Goal: Task Accomplishment & Management: Use online tool/utility

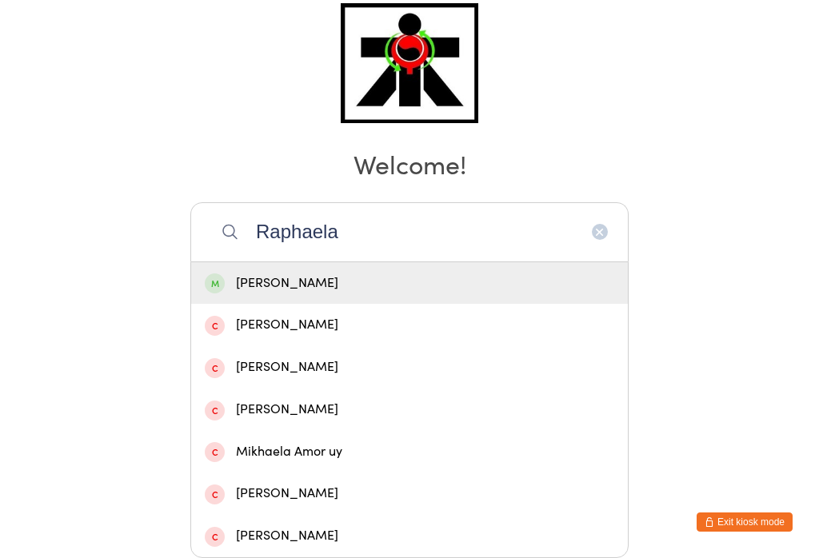
type input "Raphaela"
click at [566, 273] on div "[PERSON_NAME]" at bounding box center [410, 284] width 410 height 22
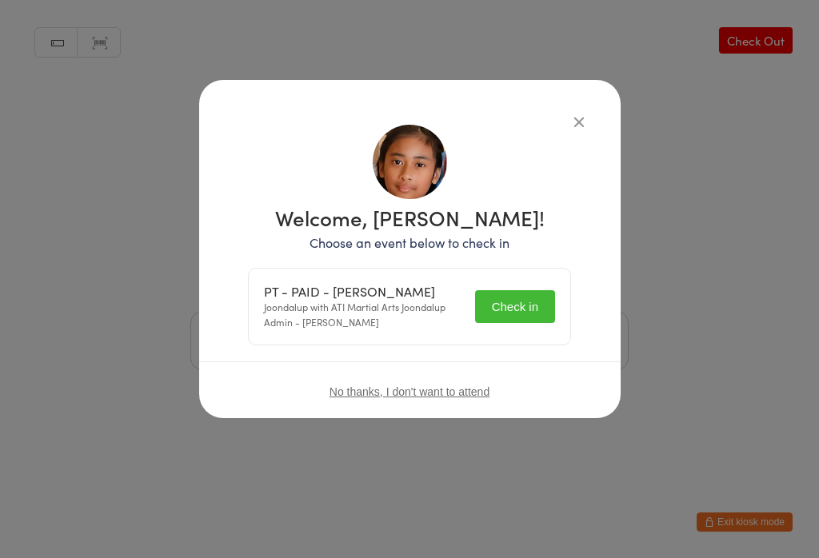
click at [520, 304] on button "Check in" at bounding box center [515, 306] width 80 height 33
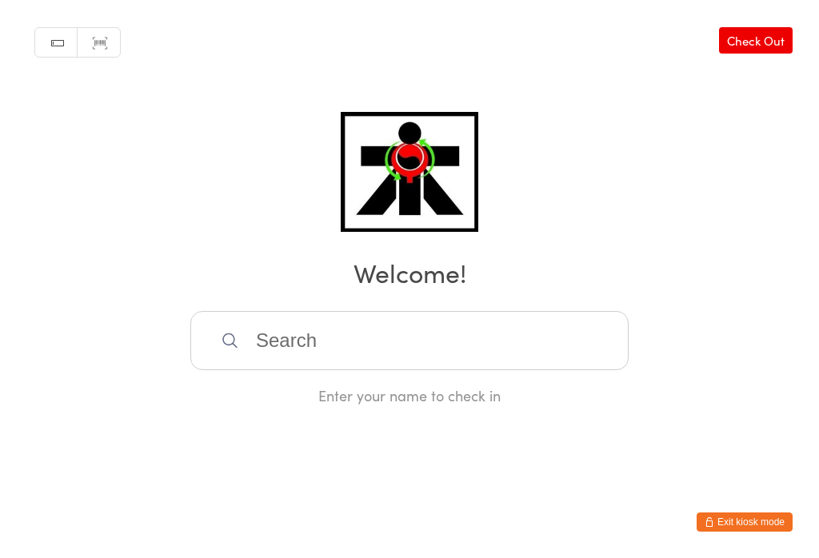
click at [494, 346] on input "search" at bounding box center [409, 340] width 438 height 59
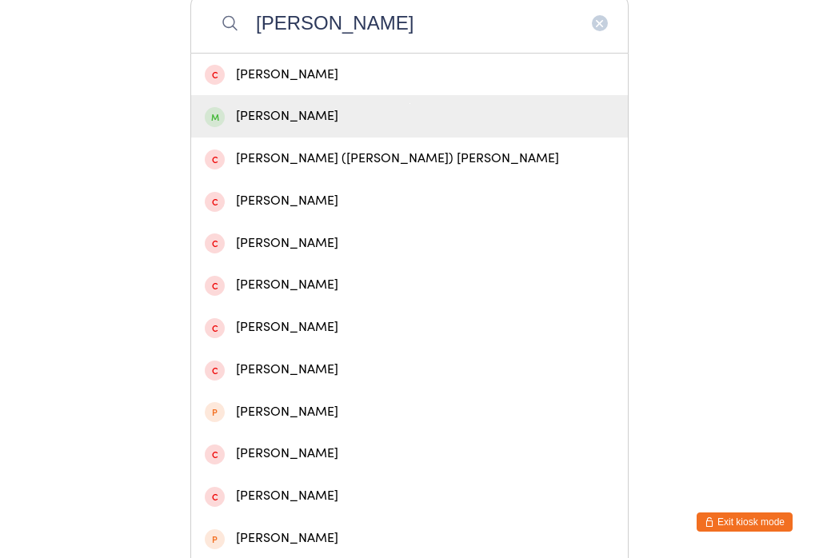
type input "Ricky"
click at [241, 115] on div "Ricky Whitty" at bounding box center [410, 117] width 410 height 22
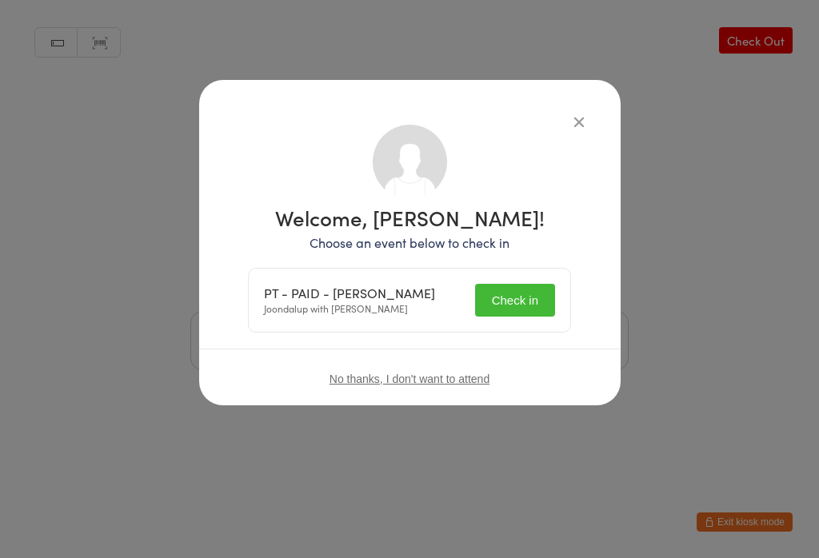
scroll to position [0, 0]
click at [512, 292] on button "Check in" at bounding box center [515, 300] width 80 height 33
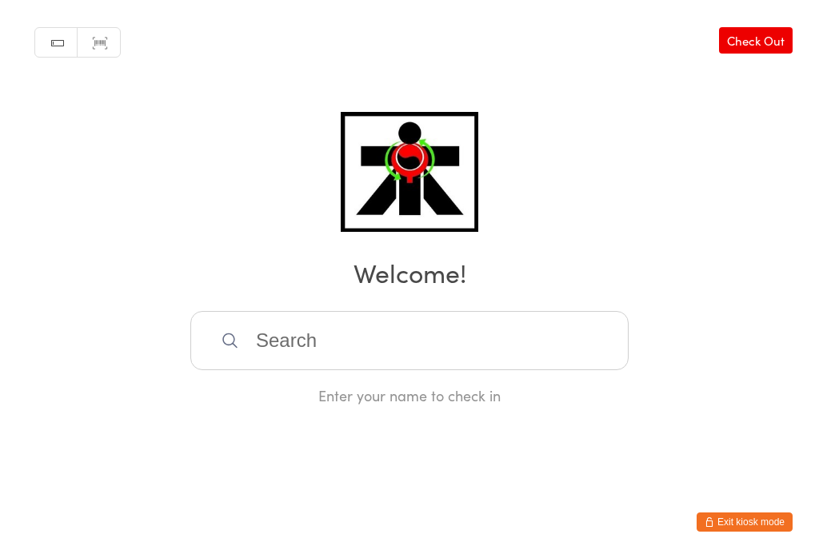
click at [418, 366] on input "search" at bounding box center [409, 340] width 438 height 59
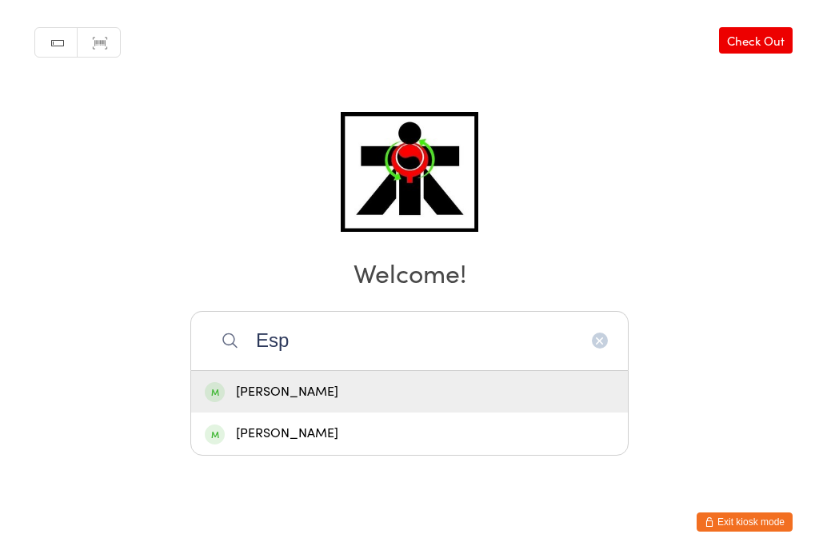
type input "Esp"
click at [342, 423] on div "Dylan Espachs" at bounding box center [410, 434] width 410 height 22
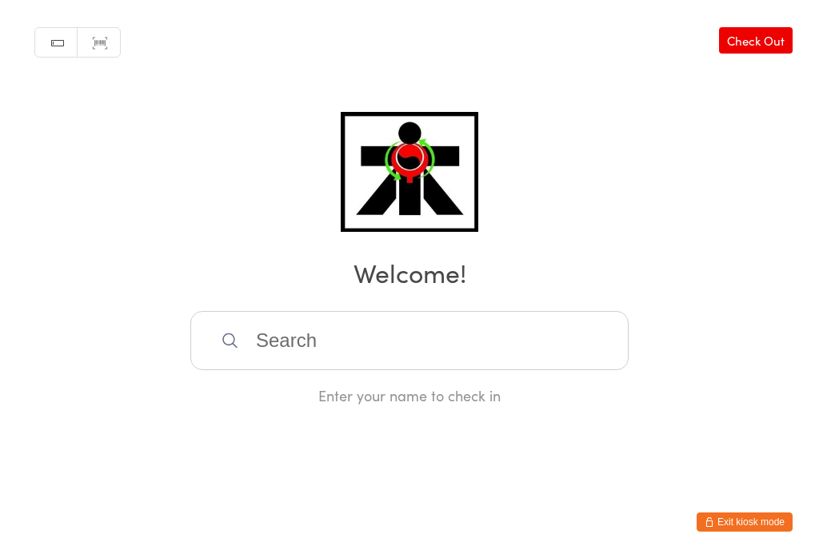
scroll to position [0, 0]
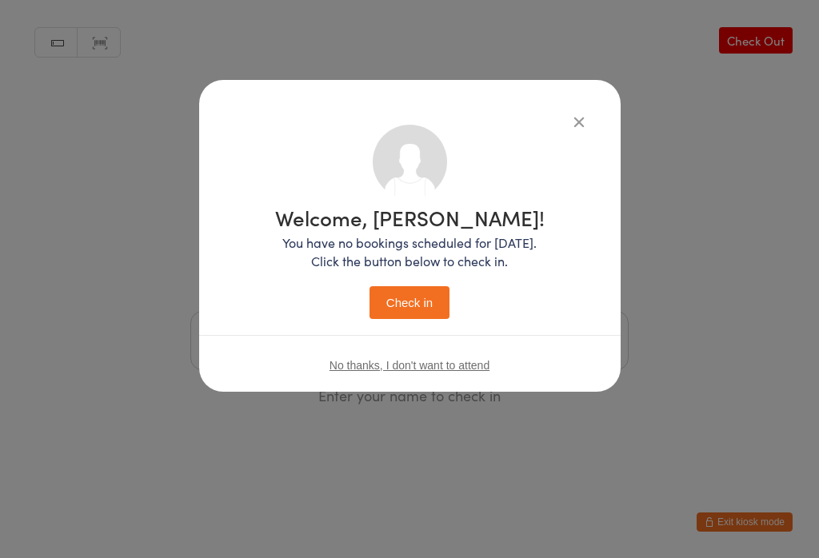
click at [429, 319] on button "Check in" at bounding box center [410, 302] width 80 height 33
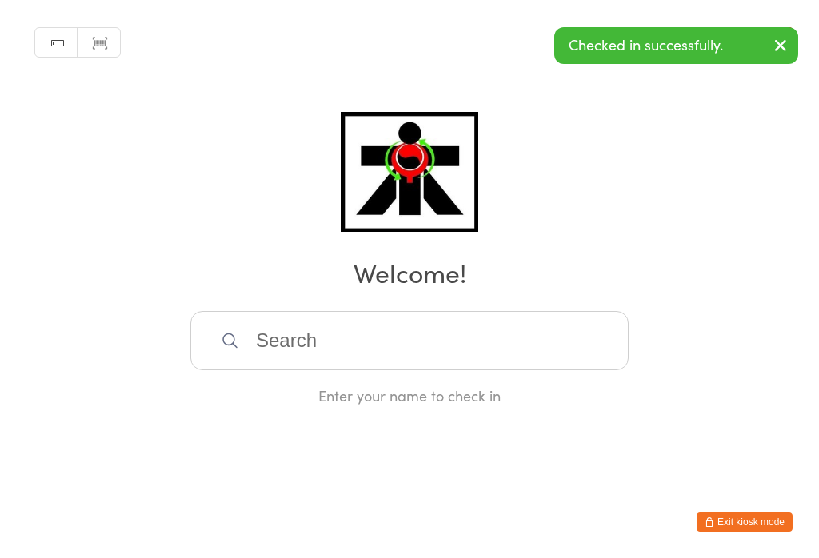
click at [350, 345] on input "search" at bounding box center [409, 340] width 438 height 59
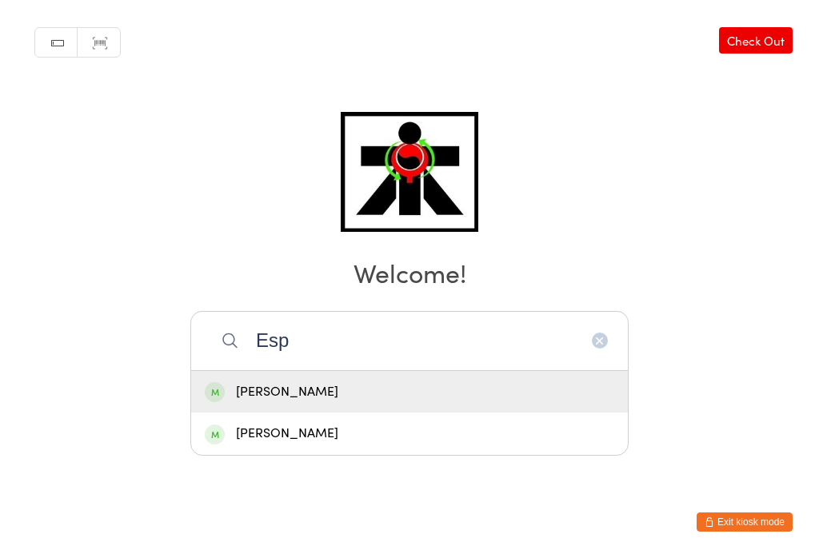
type input "Esp"
click at [517, 382] on div "Jaime Espachs" at bounding box center [410, 393] width 410 height 22
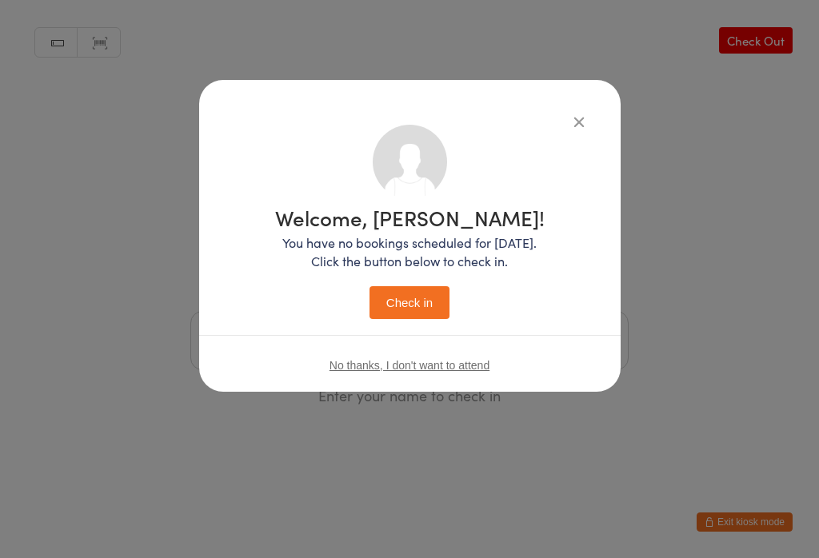
scroll to position [0, 0]
click at [452, 339] on div "Welcome, Jaime! You have no bookings scheduled for today. Click the button belo…" at bounding box center [410, 260] width 358 height 270
click at [446, 290] on button "Check in" at bounding box center [410, 302] width 80 height 33
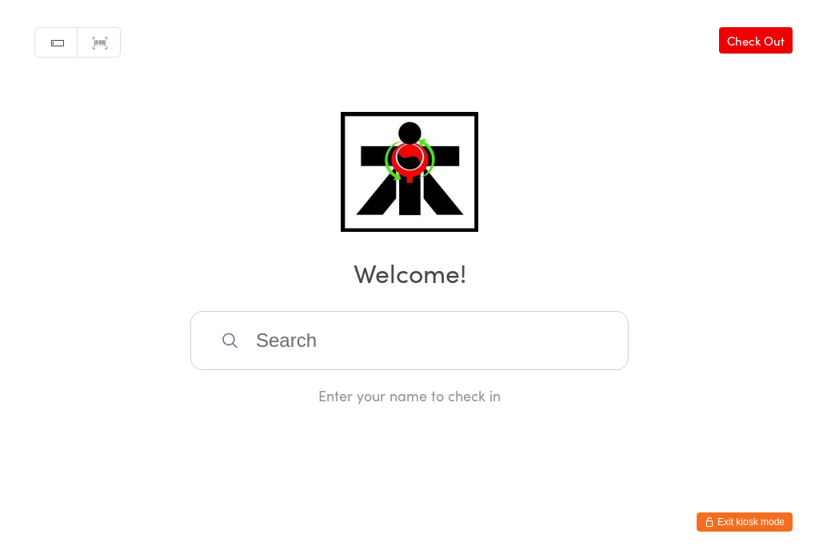
click at [379, 358] on input "search" at bounding box center [409, 340] width 438 height 59
type input "H"
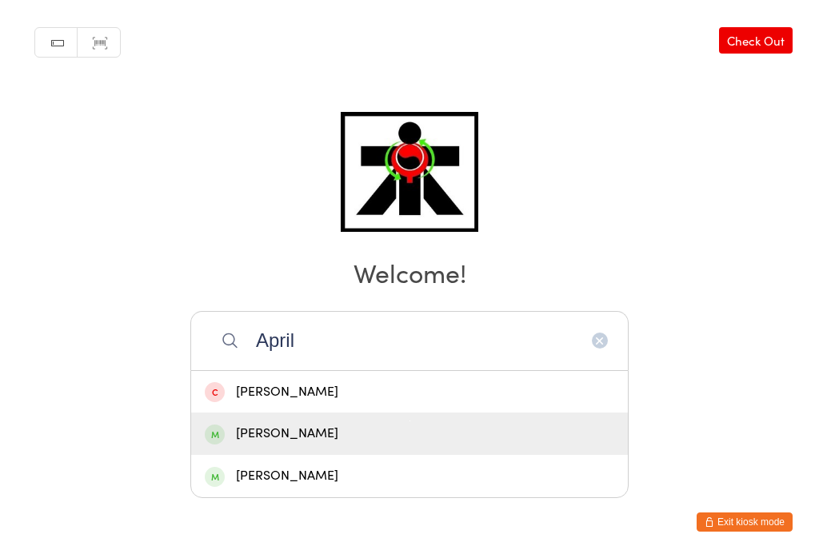
type input "April"
click at [410, 413] on div "April Miller" at bounding box center [409, 434] width 437 height 42
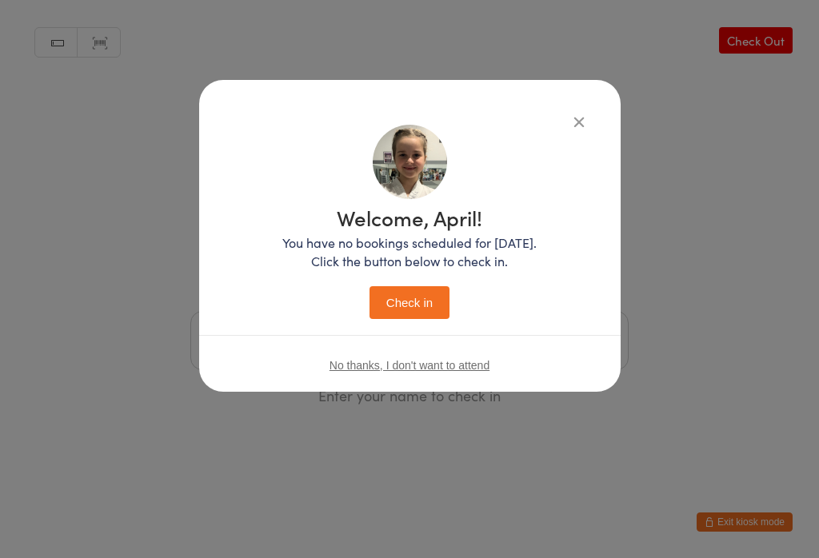
click at [418, 300] on button "Check in" at bounding box center [410, 302] width 80 height 33
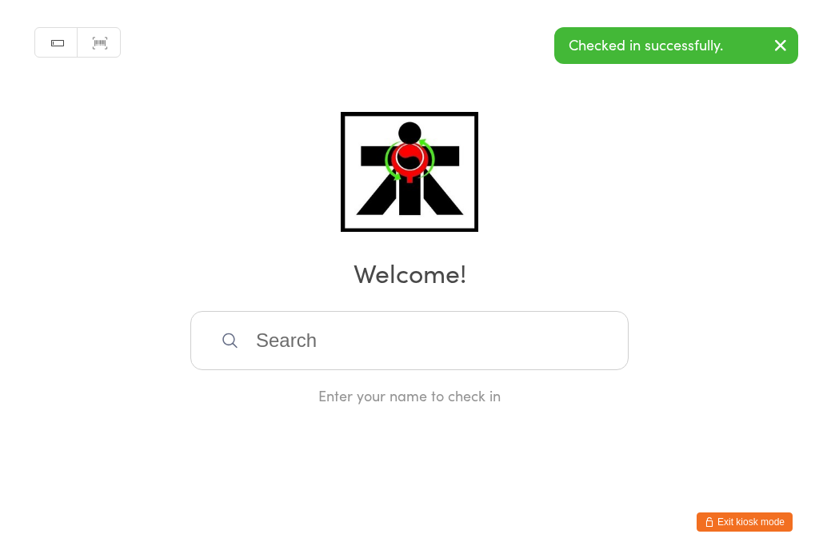
click at [402, 346] on input "search" at bounding box center [409, 340] width 438 height 59
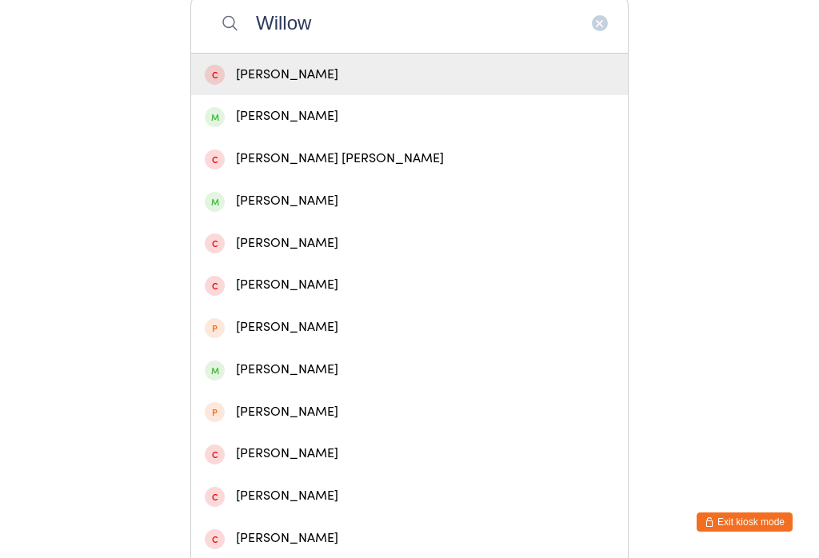
type input "Willow"
click at [291, 127] on div "Willow Miller" at bounding box center [410, 117] width 410 height 22
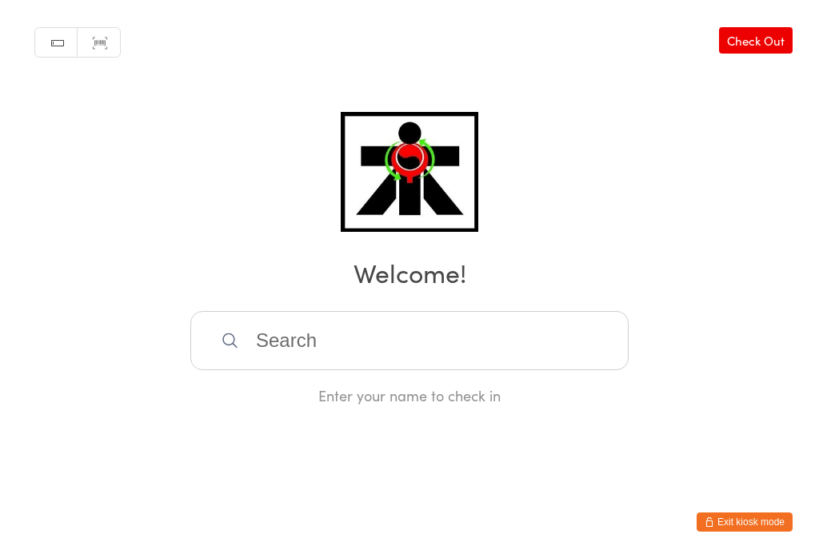
scroll to position [0, 0]
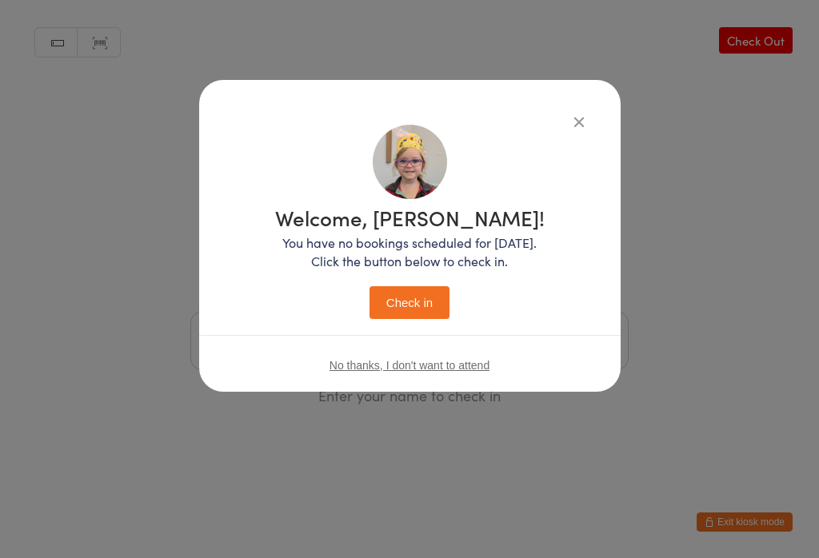
click at [430, 285] on div "Welcome, Willow! You have no bookings scheduled for today. Click the button bel…" at bounding box center [410, 263] width 270 height 112
click at [428, 289] on button "Check in" at bounding box center [410, 302] width 80 height 33
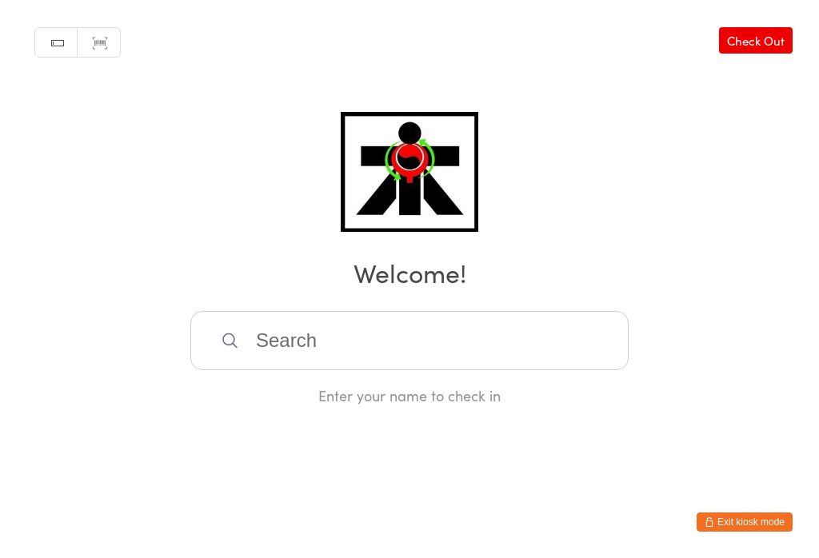
click at [257, 365] on input "search" at bounding box center [409, 340] width 438 height 59
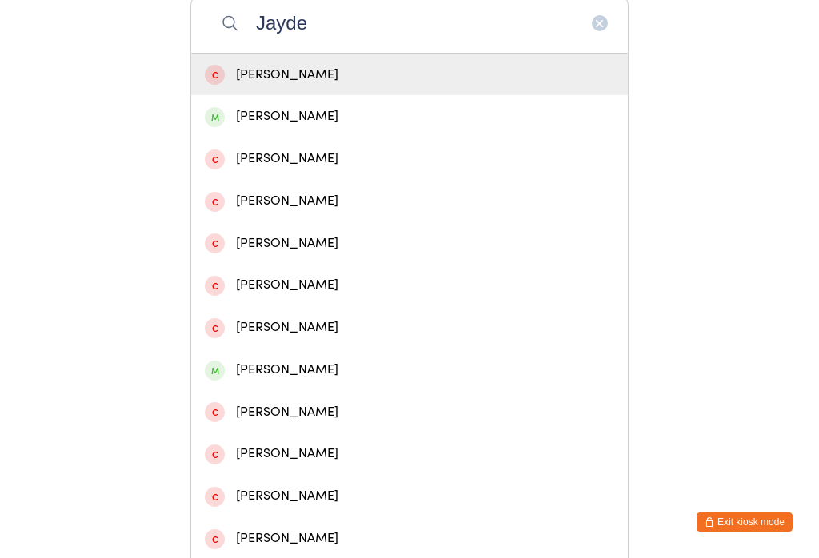
type input "Jayde"
click at [210, 114] on div "Jayden Lee" at bounding box center [410, 117] width 410 height 22
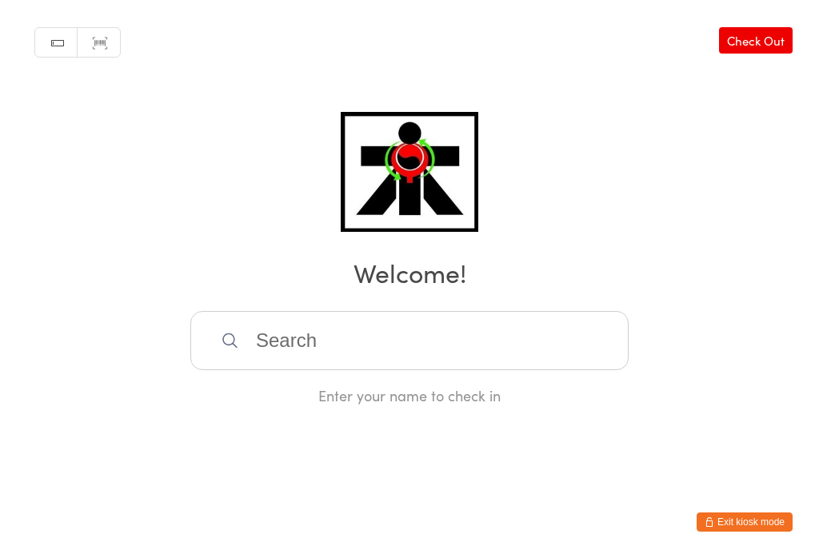
scroll to position [0, 0]
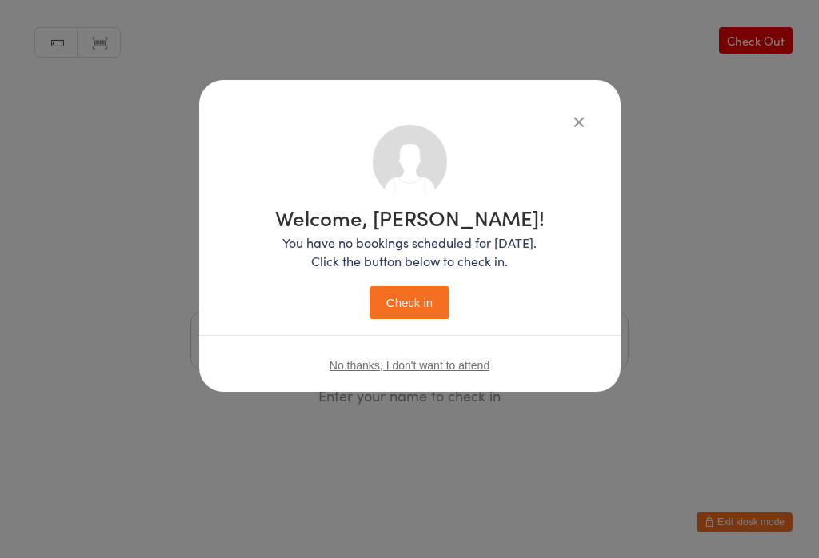
click at [402, 299] on button "Check in" at bounding box center [410, 302] width 80 height 33
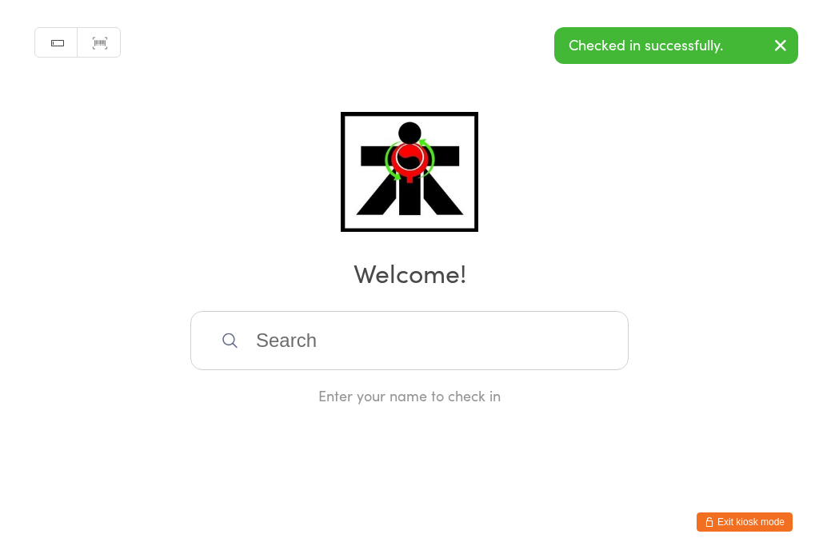
click at [285, 335] on input "search" at bounding box center [409, 340] width 438 height 59
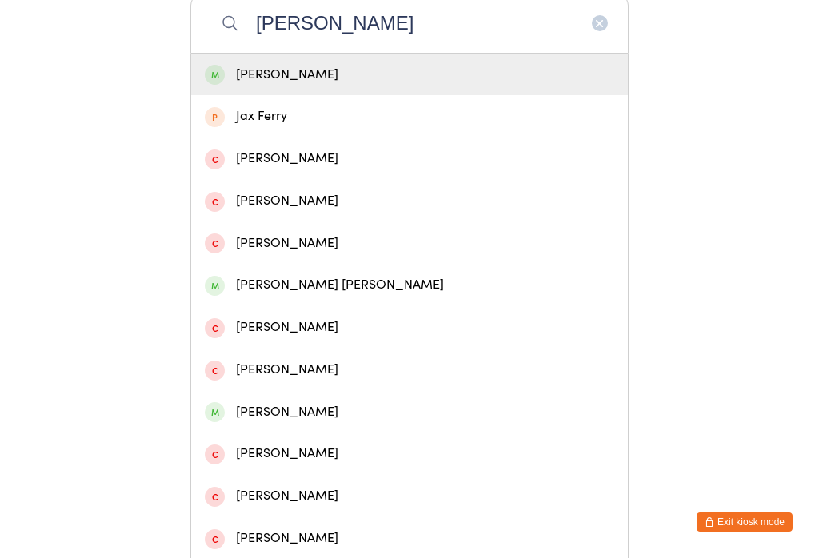
type input "Jerry"
click at [219, 76] on span at bounding box center [215, 75] width 20 height 20
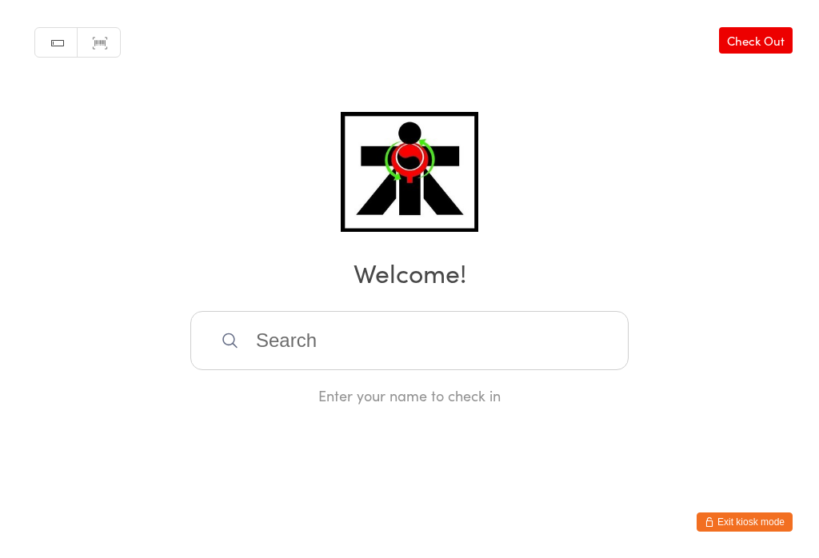
scroll to position [0, 0]
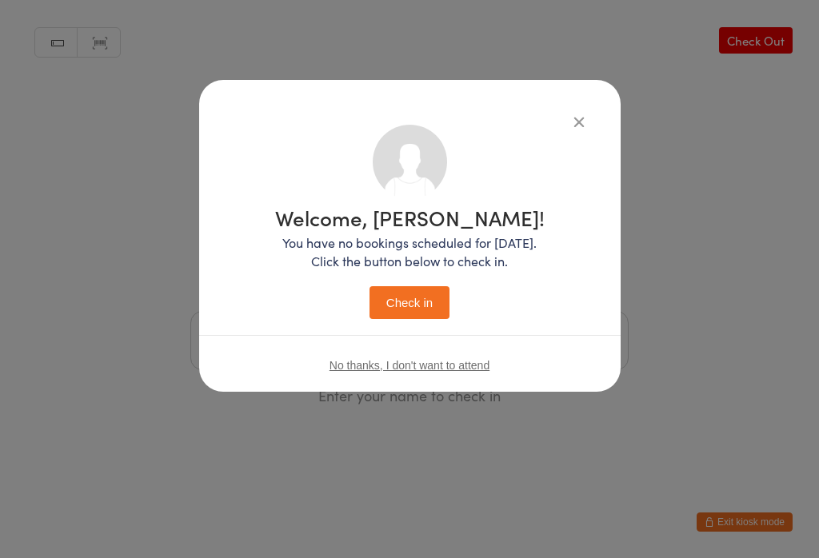
click at [427, 308] on button "Check in" at bounding box center [410, 302] width 80 height 33
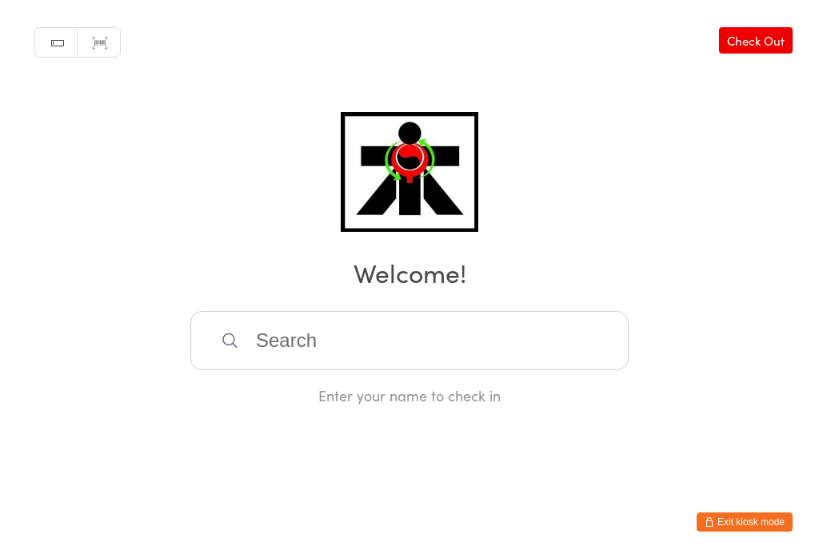
click at [370, 354] on input "search" at bounding box center [409, 340] width 438 height 59
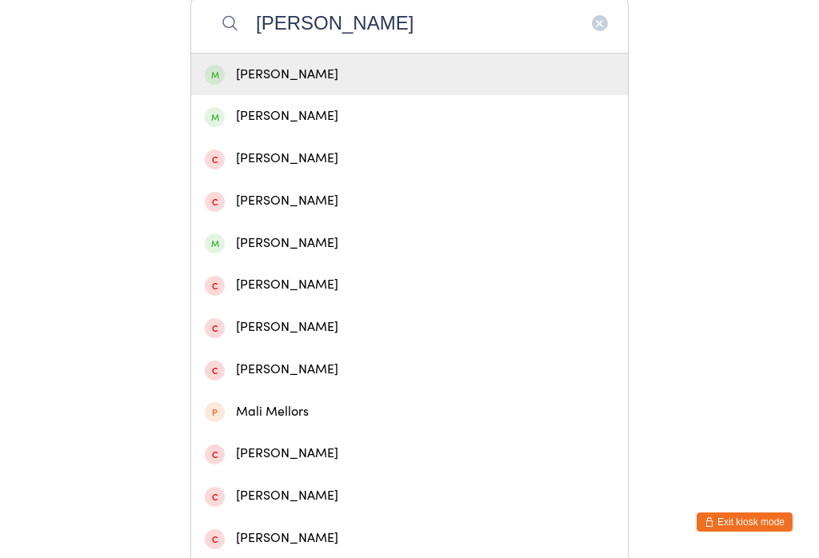
type input "Meldon"
click at [366, 76] on div "Meldon Merrett" at bounding box center [410, 75] width 410 height 22
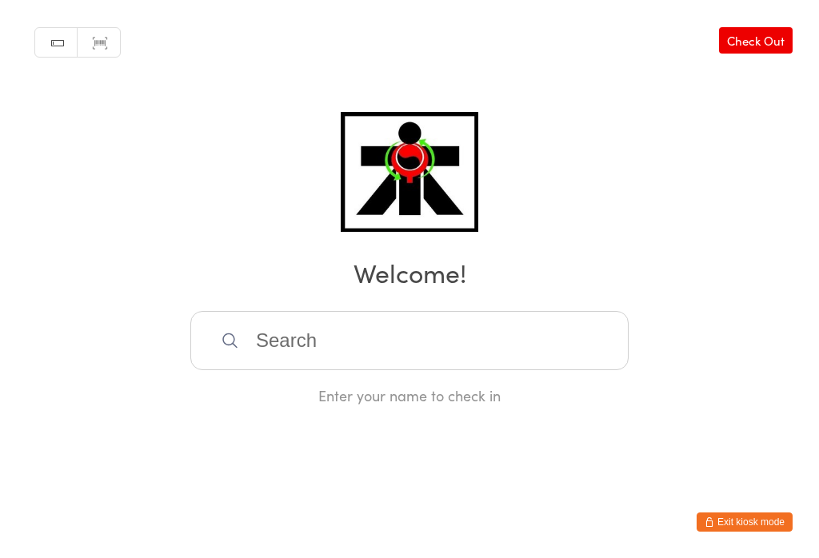
scroll to position [0, 0]
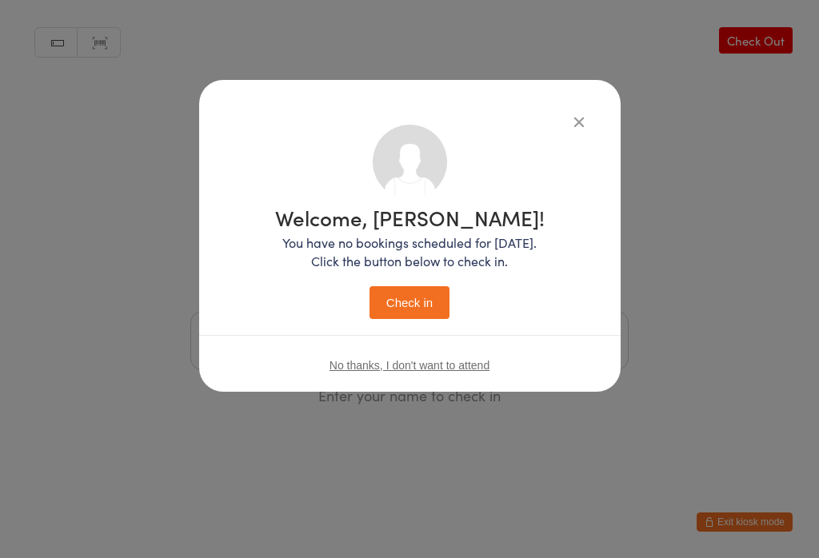
click at [410, 296] on button "Check in" at bounding box center [410, 302] width 80 height 33
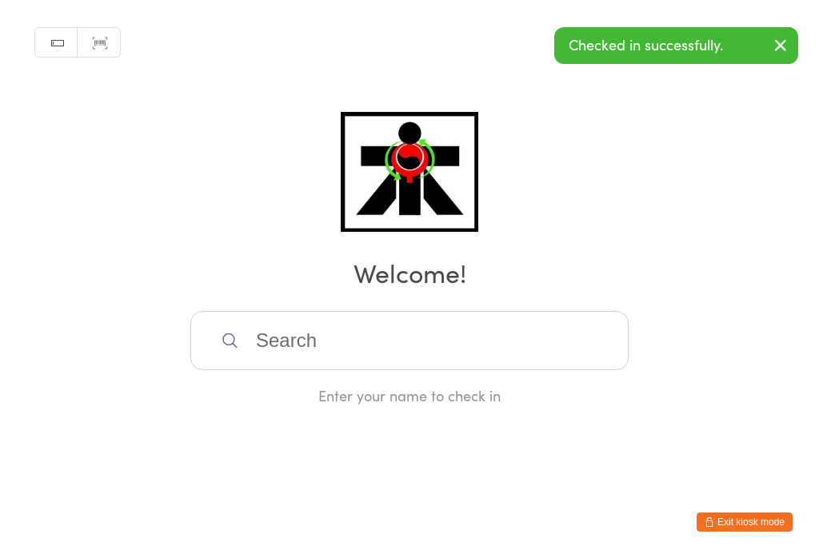
click at [788, 54] on icon "button" at bounding box center [780, 45] width 19 height 20
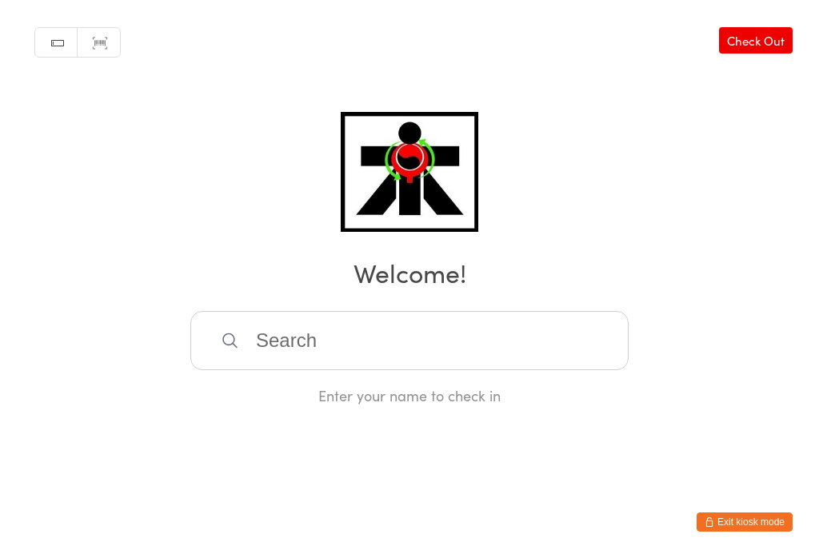
click at [778, 40] on link "Check Out" at bounding box center [756, 40] width 74 height 26
click at [327, 347] on input "search" at bounding box center [409, 340] width 438 height 59
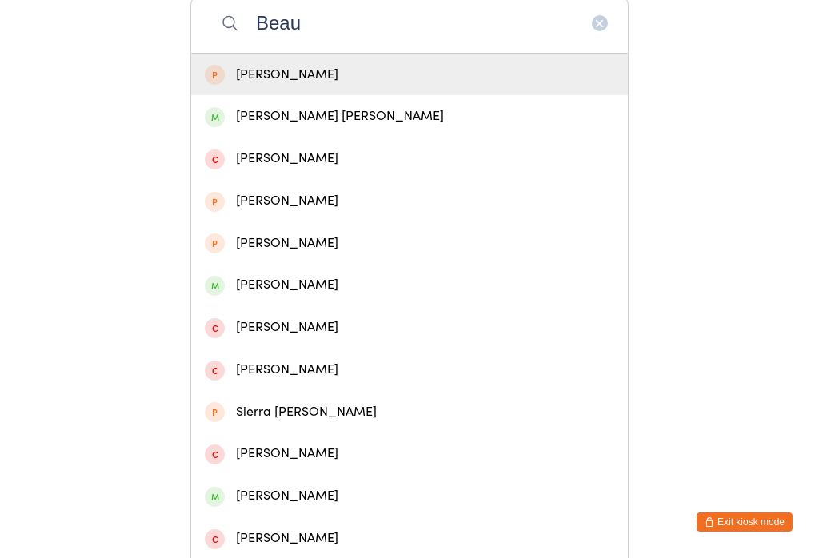
type input "Beau"
click at [330, 127] on div "Beau Markos Fry" at bounding box center [410, 117] width 410 height 22
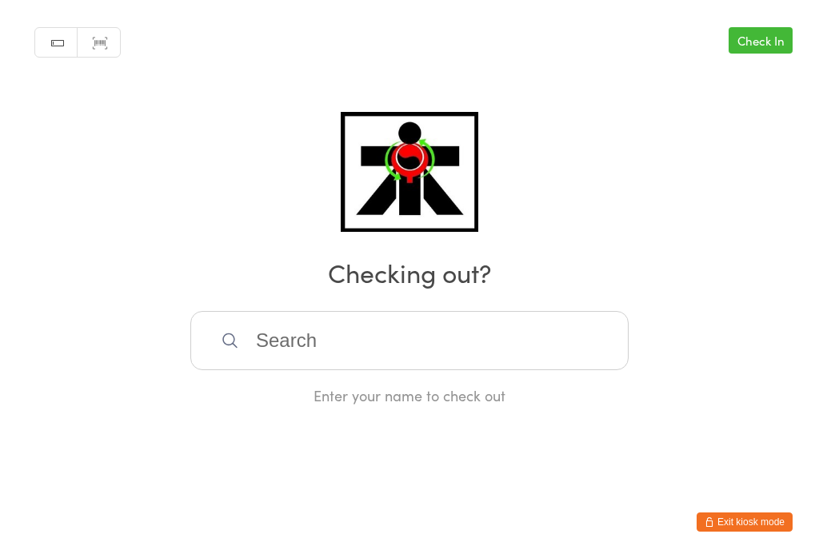
scroll to position [0, 0]
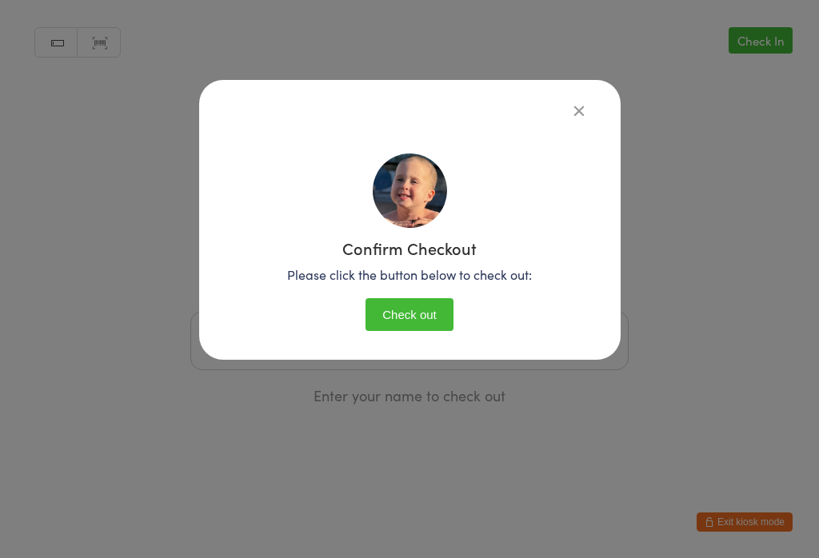
click at [426, 324] on button "Check out" at bounding box center [410, 314] width 88 height 33
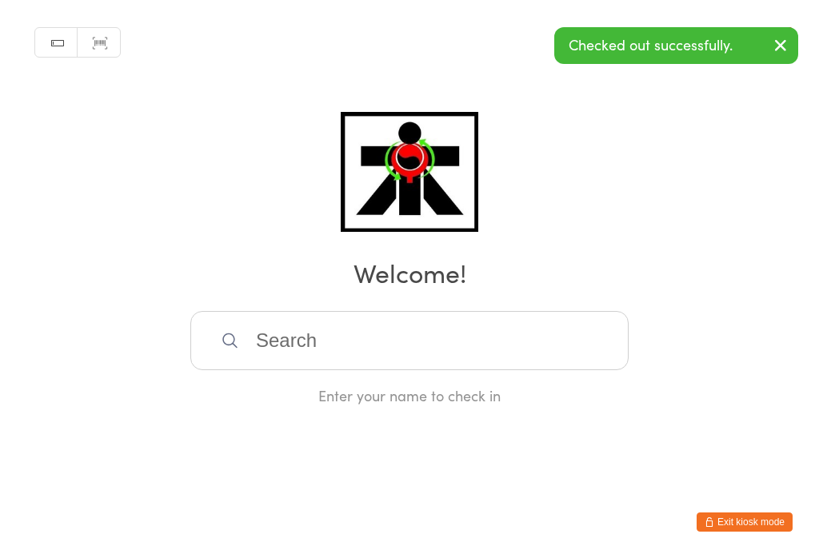
click at [352, 326] on input "search" at bounding box center [409, 340] width 438 height 59
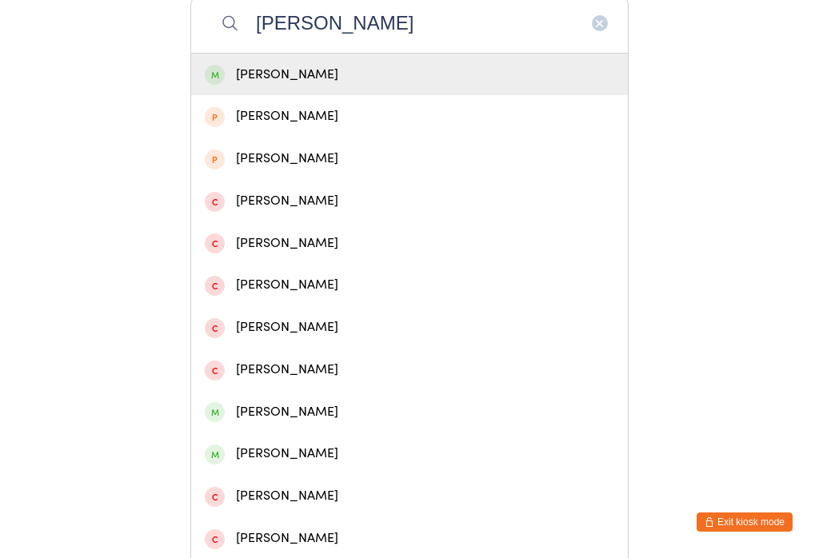
type input "Charlie forg"
click at [332, 68] on div "Charlie Forgiarini" at bounding box center [409, 75] width 437 height 42
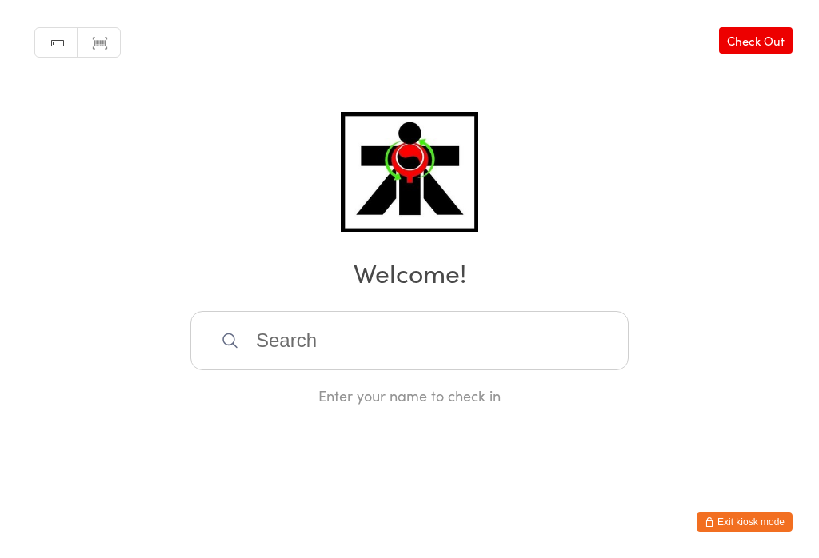
scroll to position [0, 0]
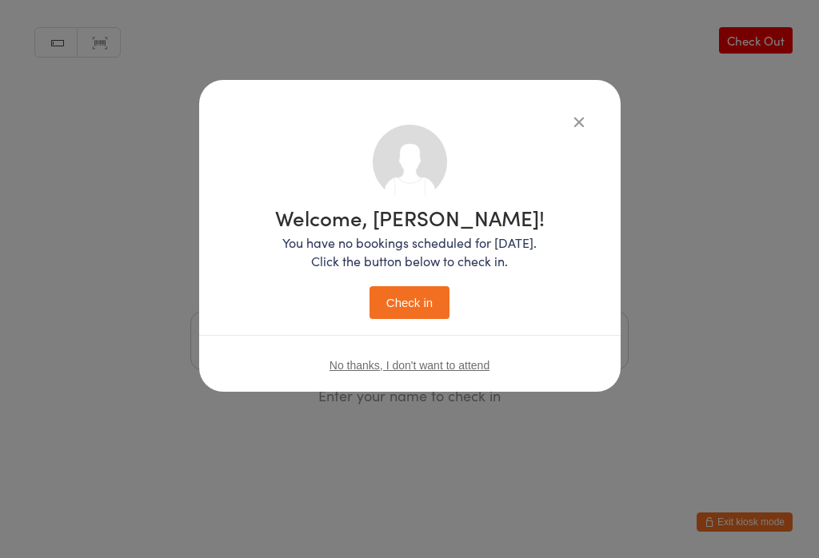
click at [411, 292] on button "Check in" at bounding box center [410, 302] width 80 height 33
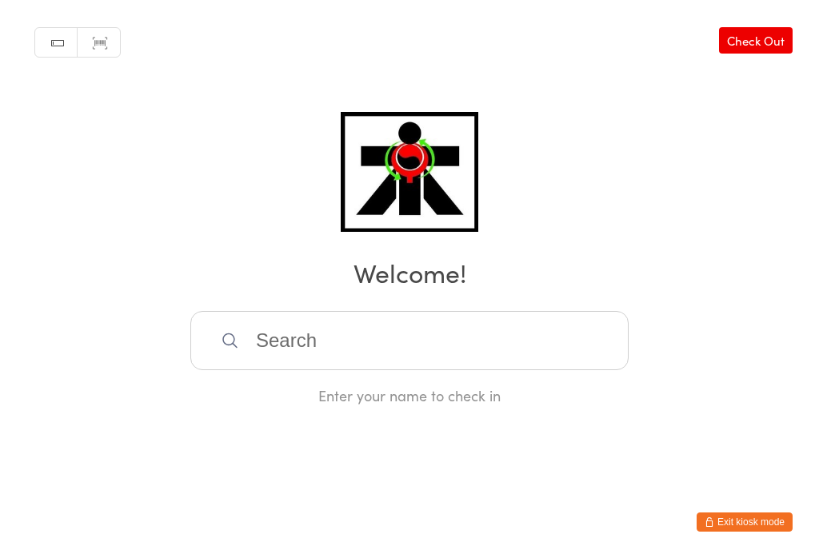
click at [311, 326] on input "search" at bounding box center [409, 340] width 438 height 59
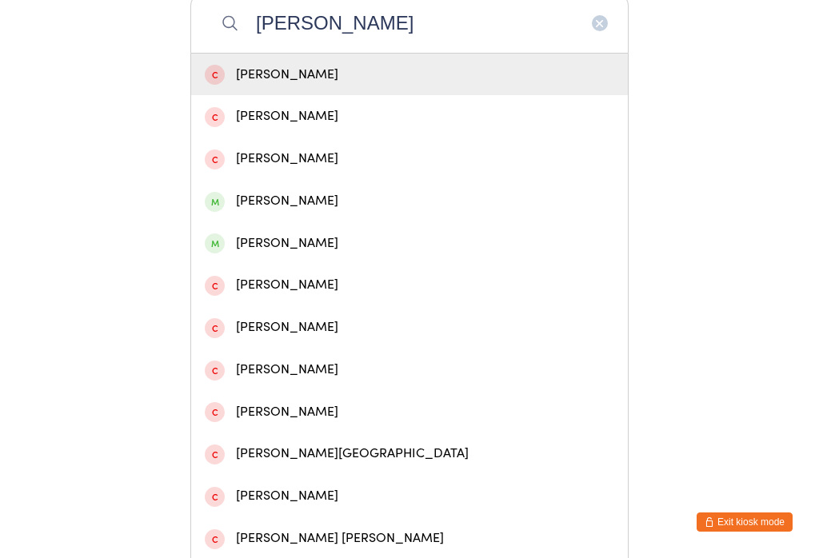
type input "Kai"
click at [324, 204] on div "Kai Panui" at bounding box center [410, 201] width 410 height 22
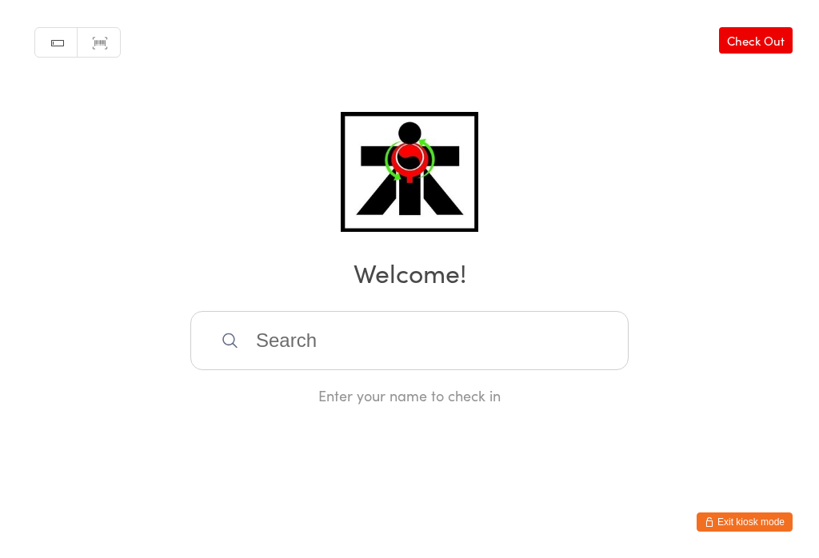
scroll to position [0, 0]
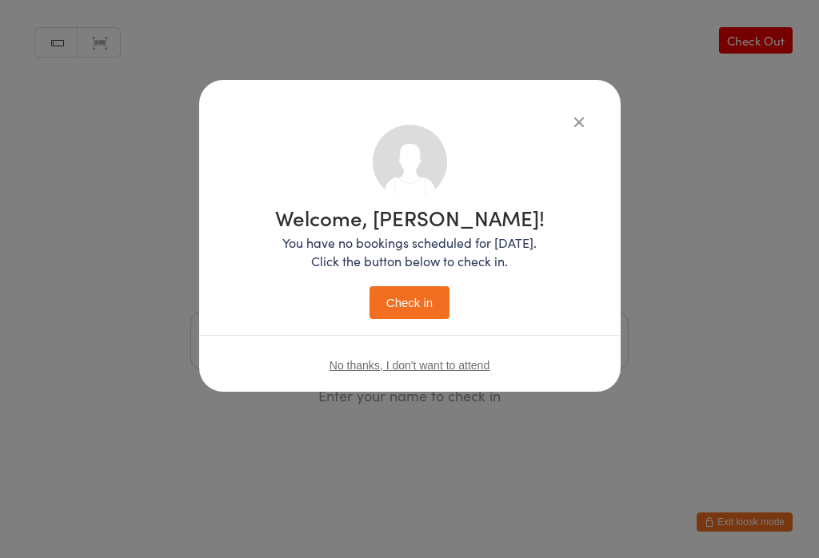
click at [413, 302] on button "Check in" at bounding box center [410, 302] width 80 height 33
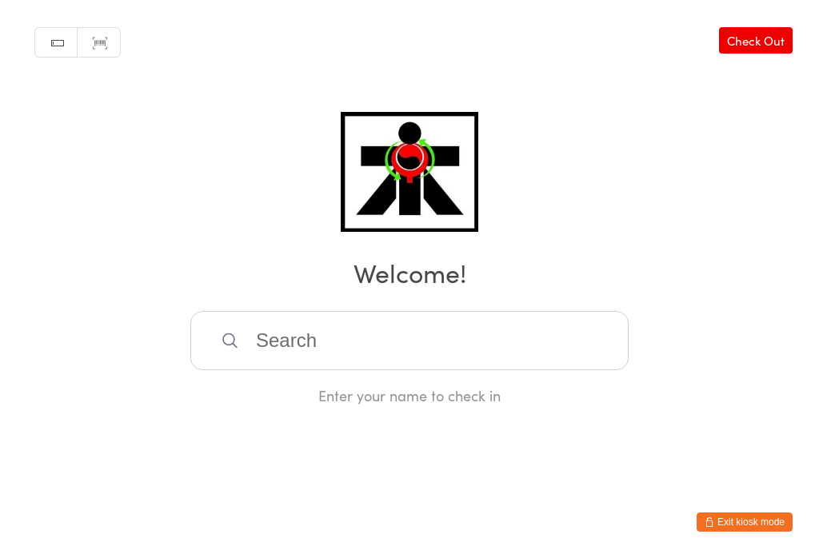
click at [734, 514] on button "Exit kiosk mode" at bounding box center [745, 522] width 96 height 19
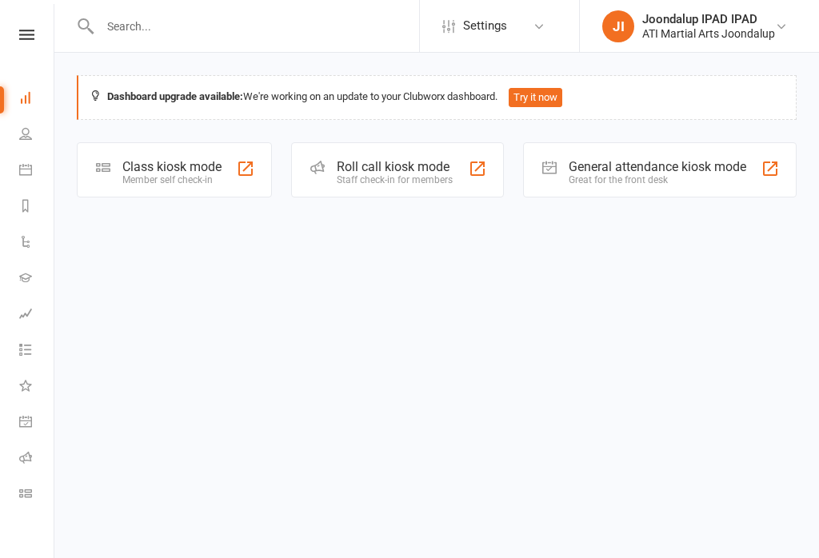
click at [162, 166] on div "Class kiosk mode" at bounding box center [171, 166] width 99 height 15
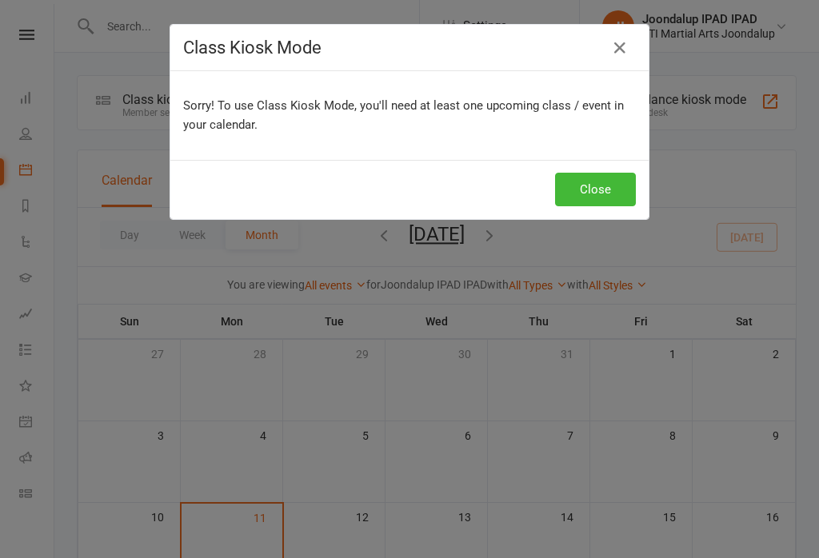
click at [591, 194] on button "Close" at bounding box center [595, 190] width 81 height 34
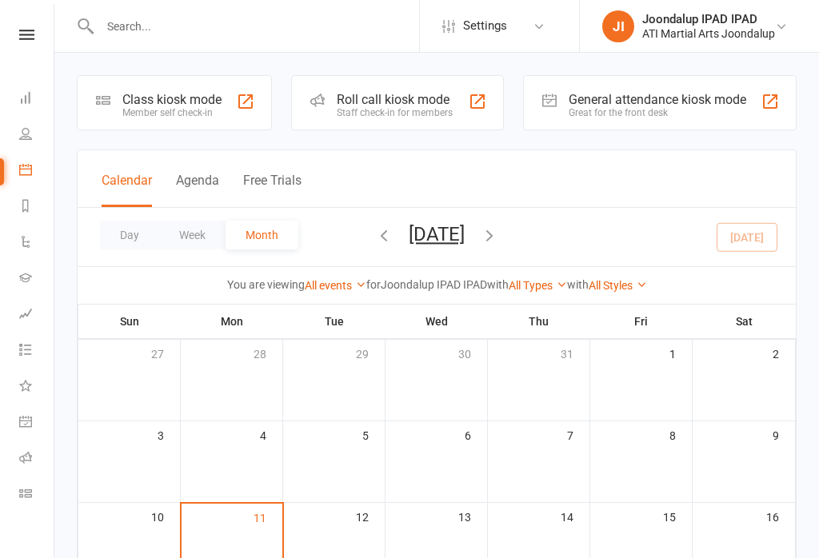
click at [223, 463] on td "4" at bounding box center [232, 463] width 102 height 82
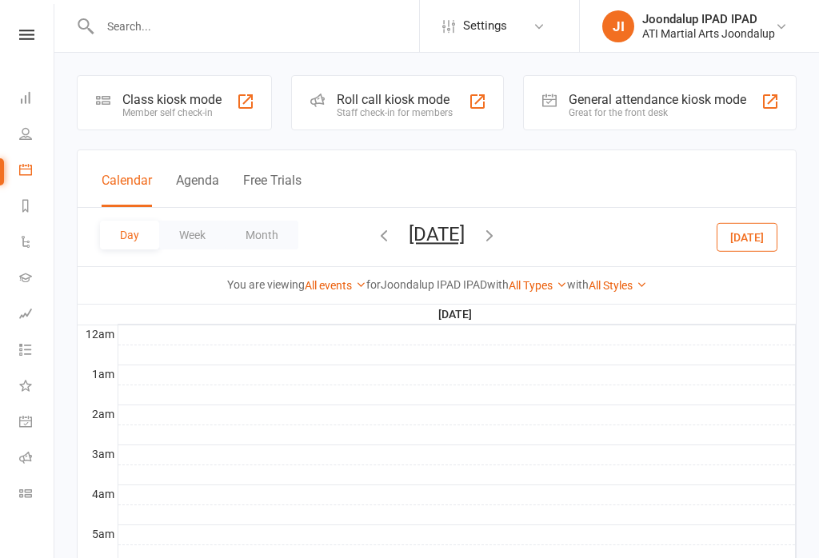
click at [242, 105] on div at bounding box center [245, 101] width 19 height 19
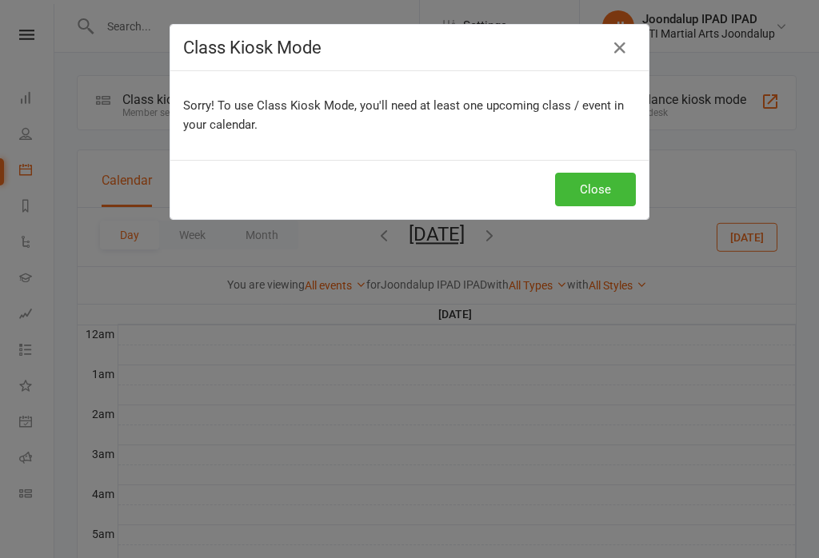
click at [631, 45] on button "button" at bounding box center [620, 48] width 26 height 26
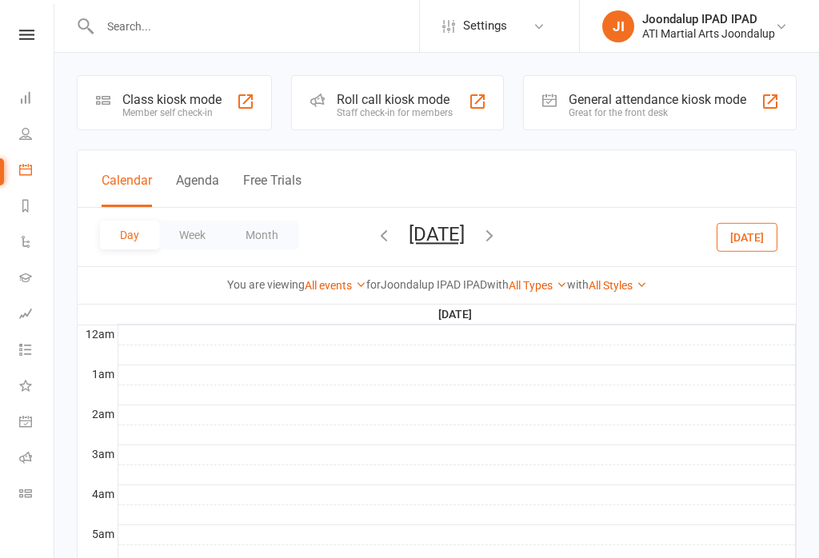
click at [458, 88] on div "Roll call kiosk mode Staff check-in for members" at bounding box center [397, 102] width 212 height 55
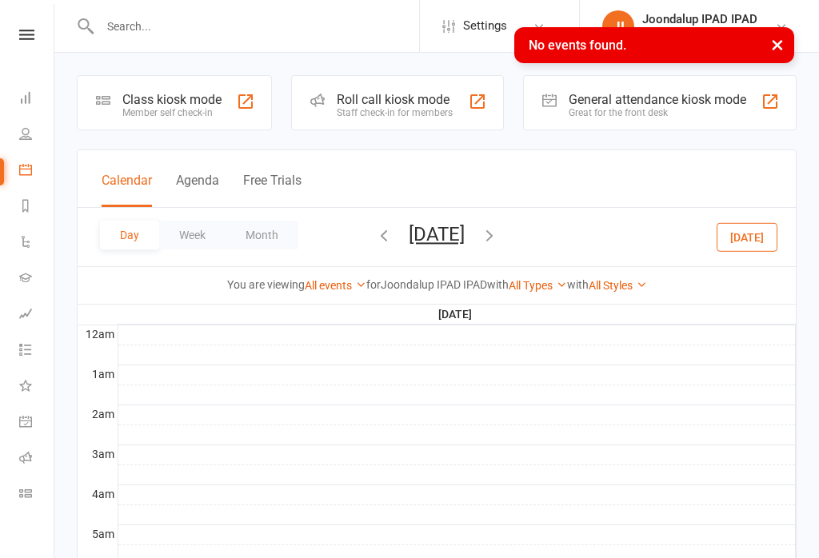
click at [734, 94] on div "General attendance kiosk mode" at bounding box center [658, 99] width 178 height 15
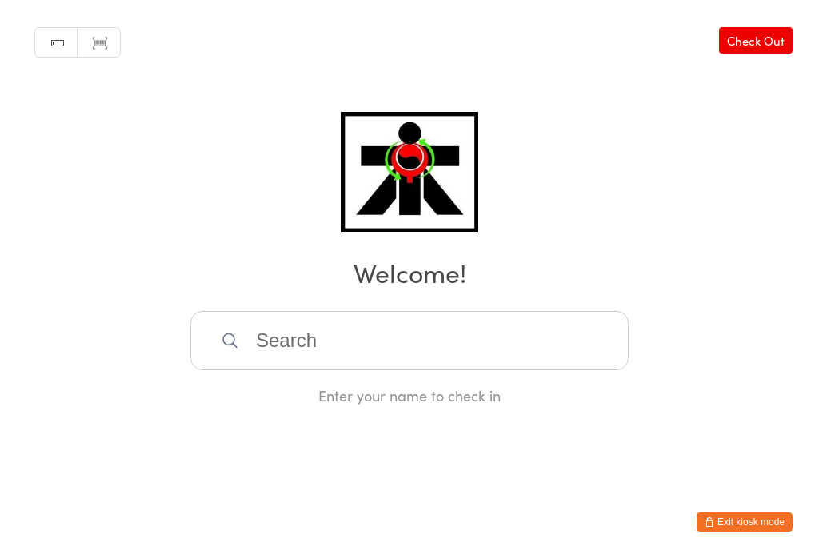
click at [358, 342] on input "search" at bounding box center [409, 340] width 438 height 59
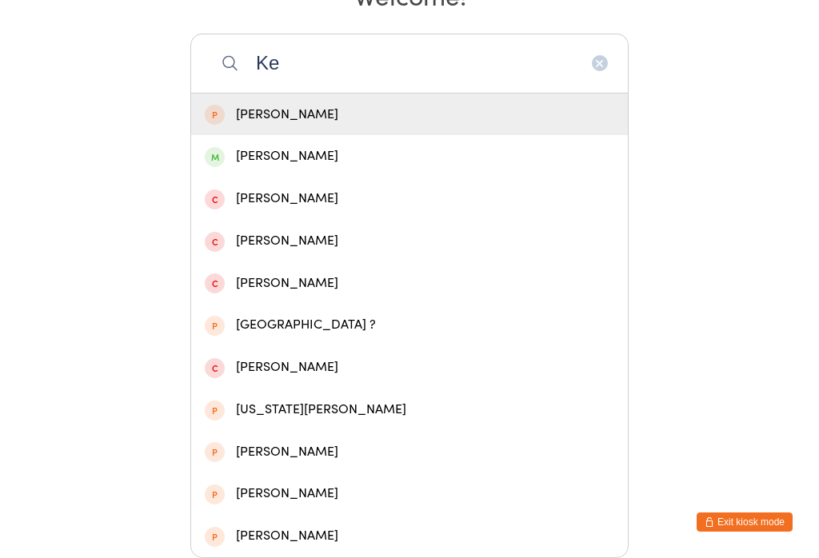
type input "K"
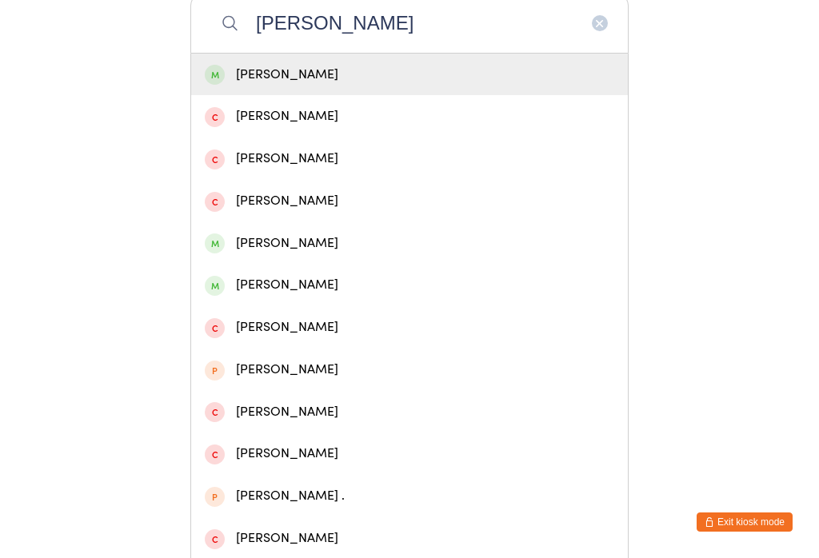
type input "Levi mcc"
click at [255, 86] on div "Levi McCarthy" at bounding box center [410, 75] width 410 height 22
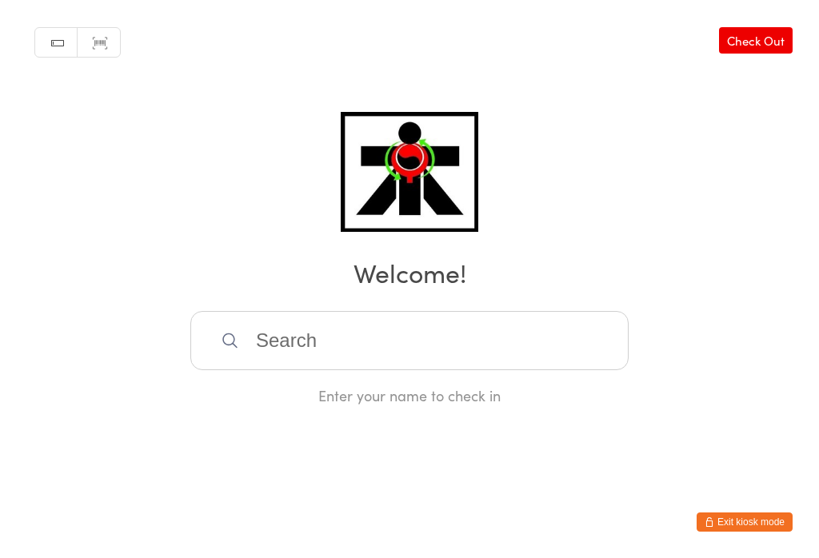
scroll to position [0, 0]
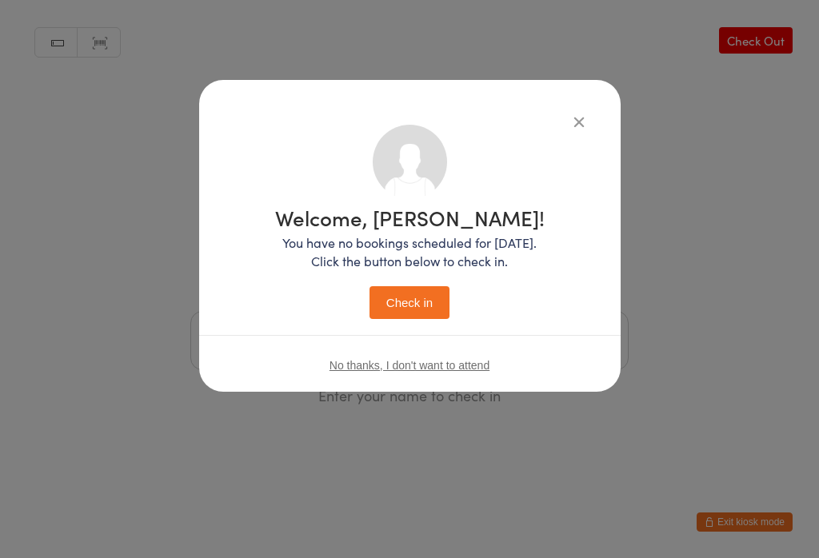
click at [428, 296] on button "Check in" at bounding box center [410, 302] width 80 height 33
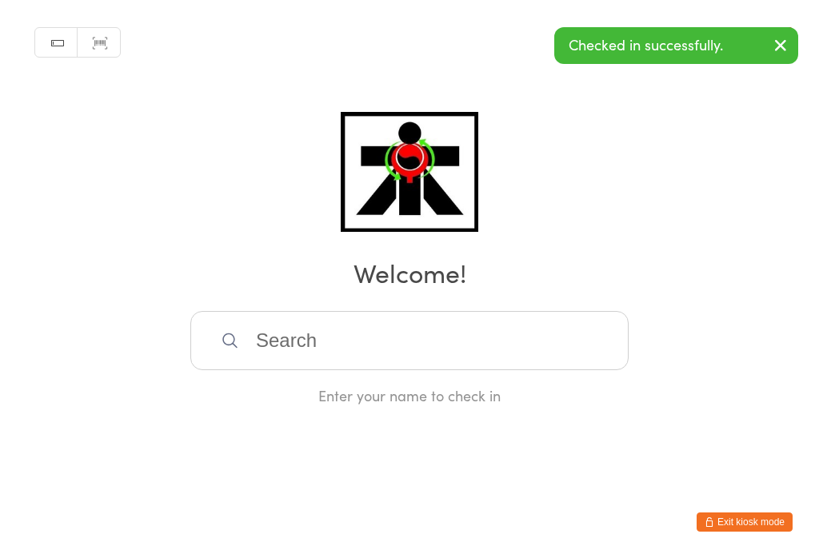
click at [428, 323] on input "search" at bounding box center [409, 340] width 438 height 59
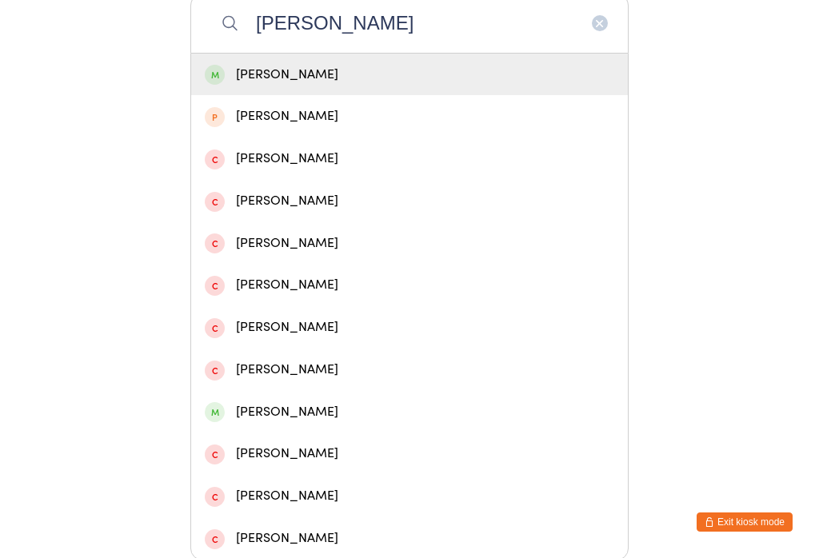
type input "Aaliyah"
click at [430, 78] on div "Aaliyah Lalji" at bounding box center [410, 75] width 410 height 22
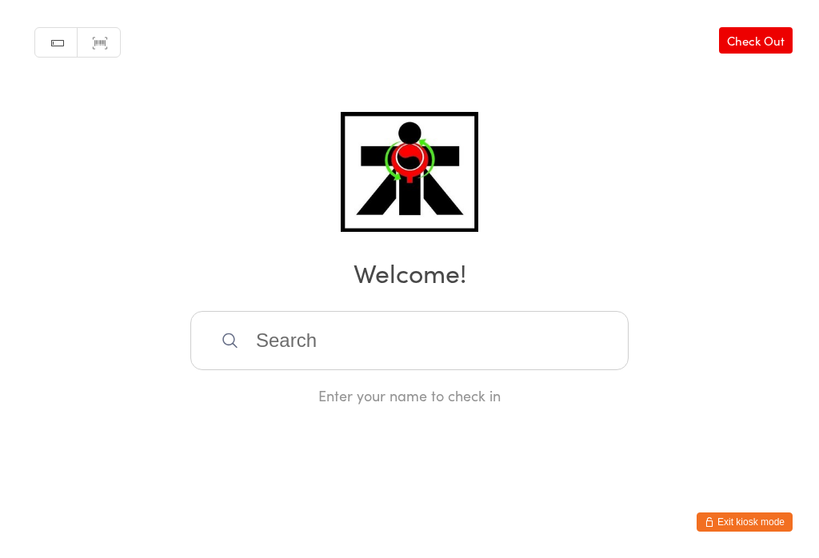
scroll to position [0, 0]
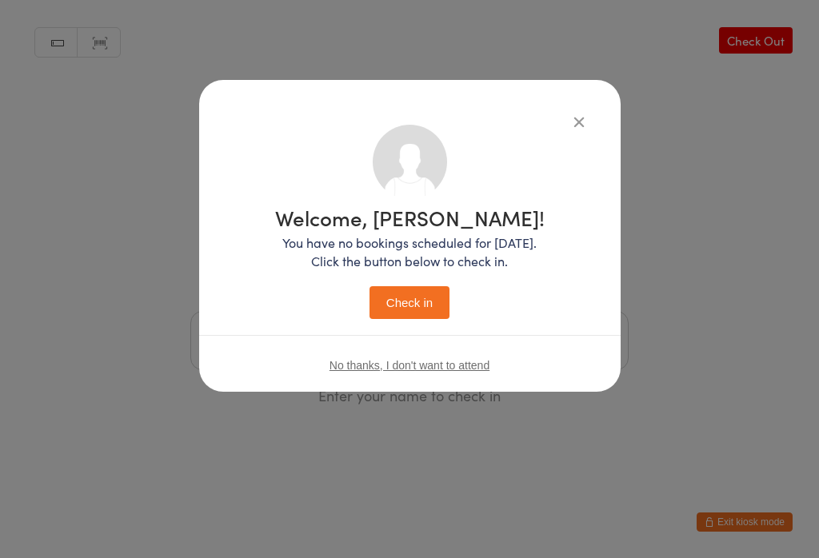
click at [312, 329] on div "Welcome, Aaliyah! You have no bookings scheduled for today. Click the button be…" at bounding box center [410, 260] width 358 height 270
click at [430, 296] on button "Check in" at bounding box center [410, 302] width 80 height 33
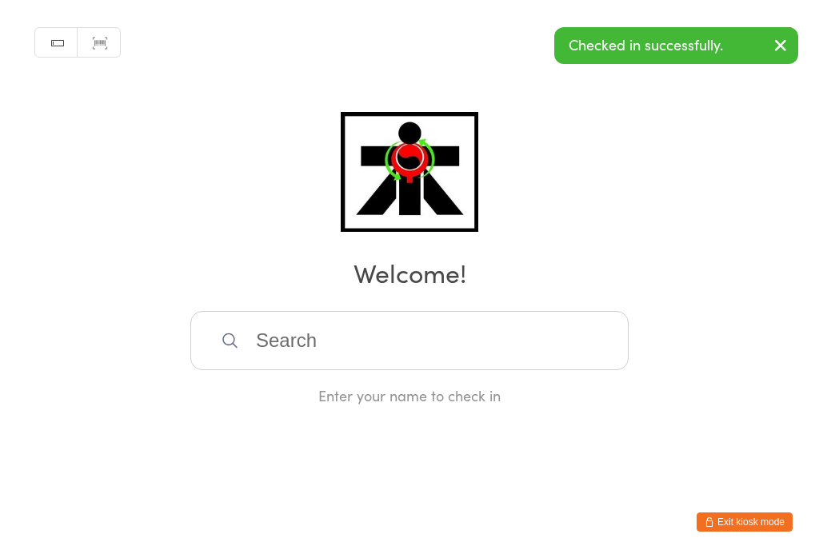
click at [357, 335] on input "search" at bounding box center [409, 340] width 438 height 59
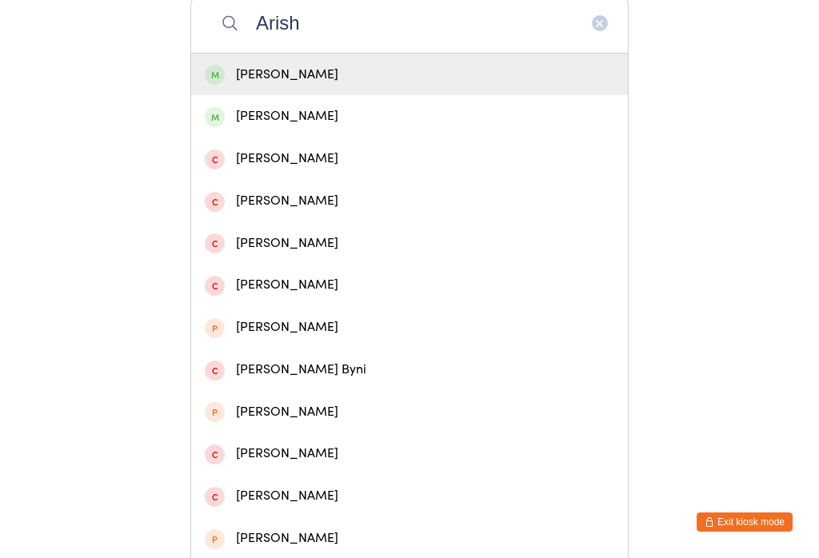
type input "Arish"
click at [403, 69] on div "Arishay Lalji" at bounding box center [409, 75] width 437 height 42
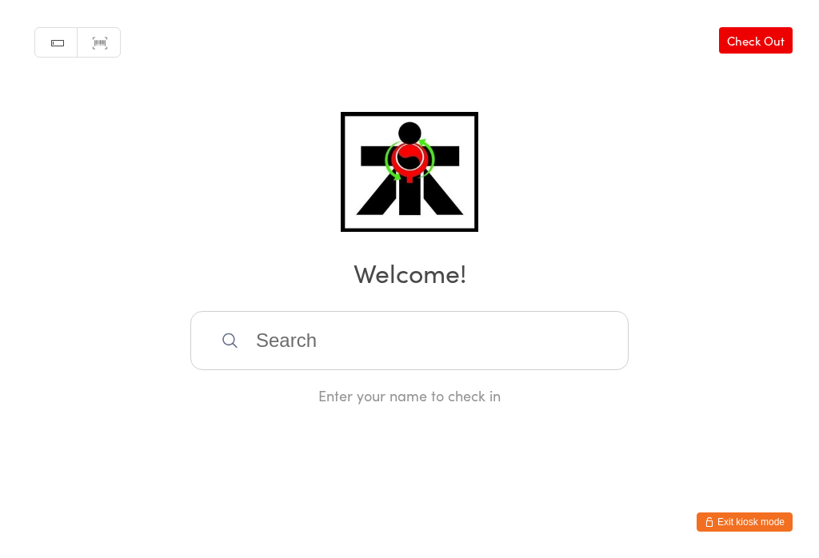
scroll to position [0, 0]
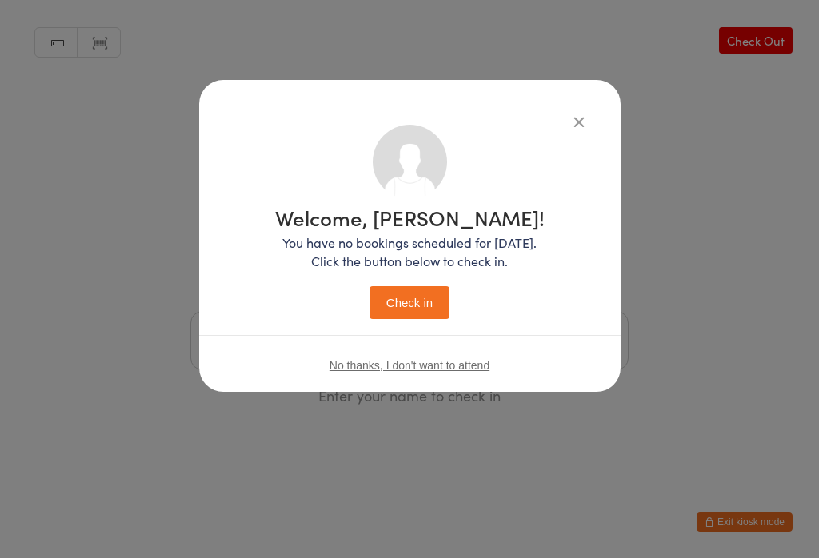
click at [430, 305] on button "Check in" at bounding box center [410, 302] width 80 height 33
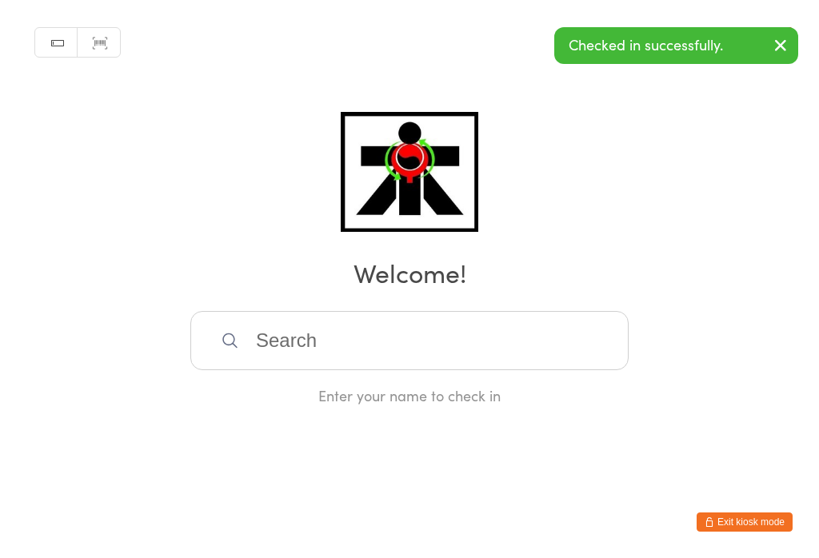
click at [374, 337] on input "search" at bounding box center [409, 340] width 438 height 59
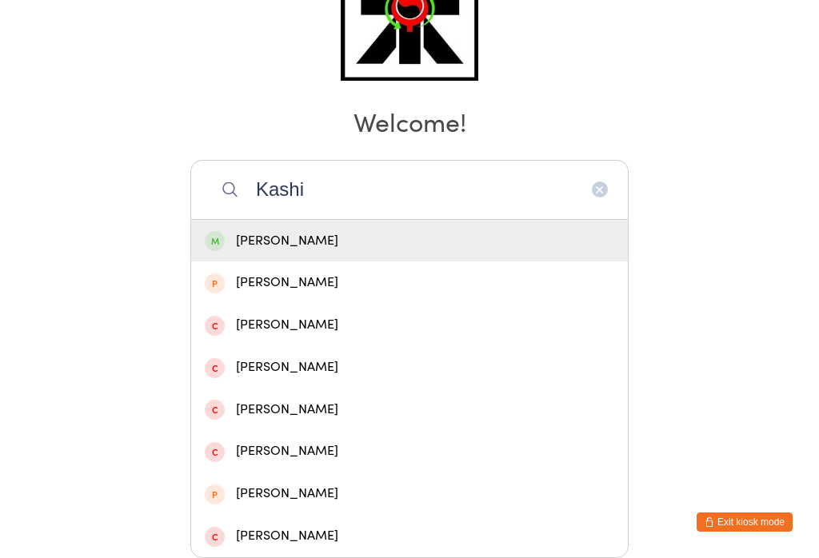
type input "Kashi"
click at [430, 230] on div "Kashi Jagatia" at bounding box center [410, 241] width 410 height 22
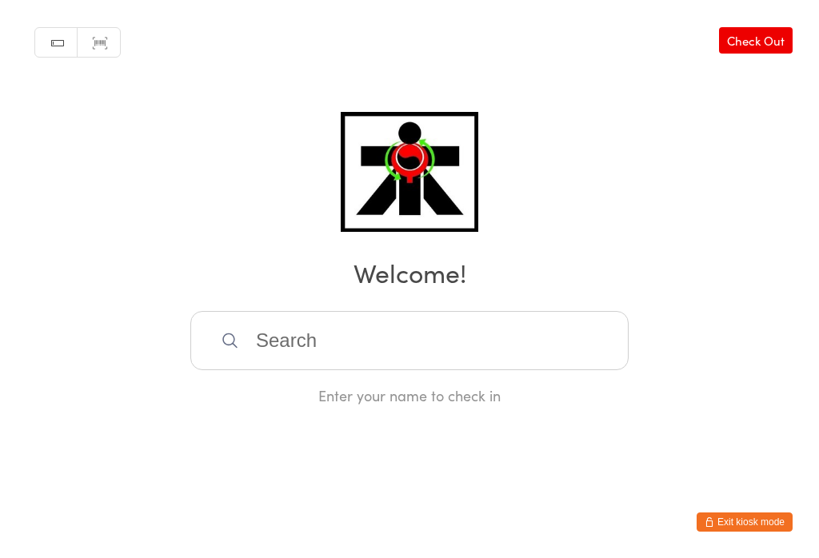
scroll to position [0, 0]
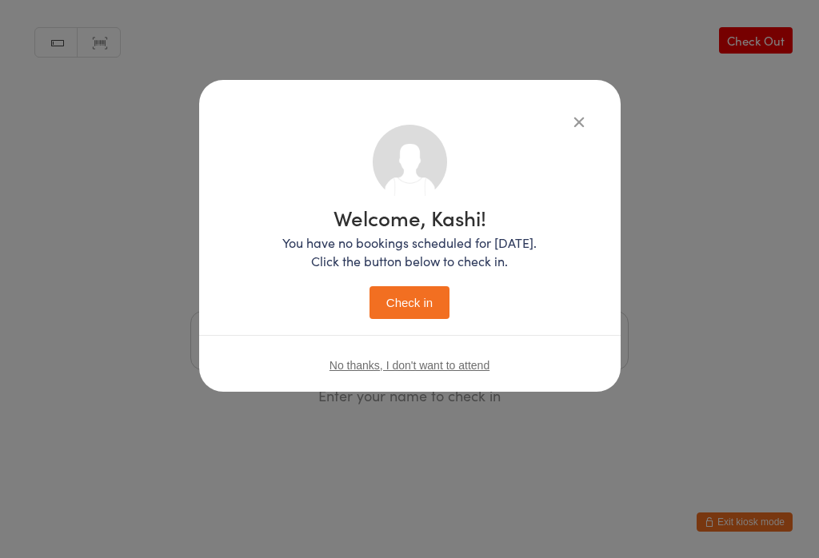
click at [442, 293] on button "Check in" at bounding box center [410, 302] width 80 height 33
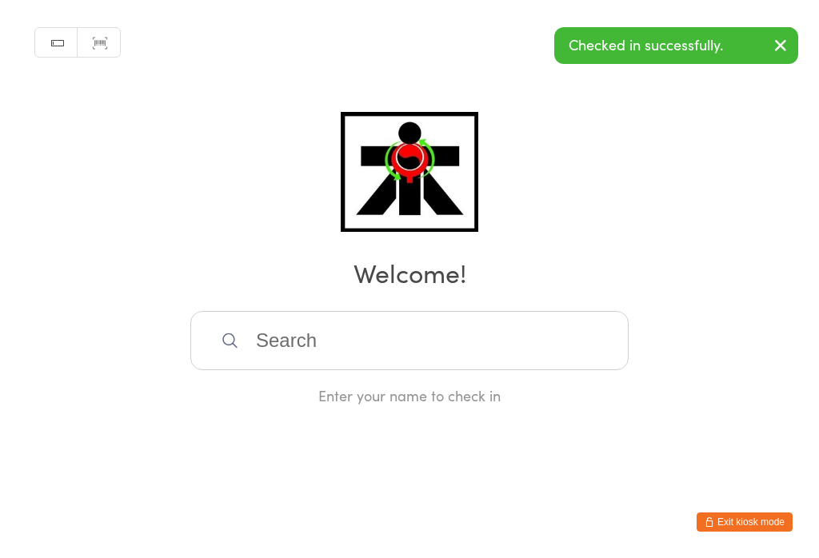
click at [306, 345] on input "search" at bounding box center [409, 340] width 438 height 59
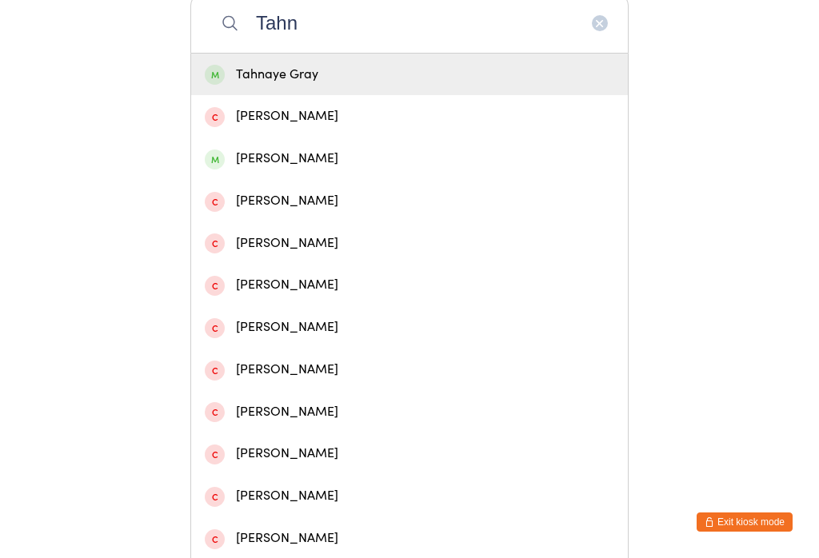
type input "Tahn"
click at [290, 84] on div "Tahnaye Gray" at bounding box center [410, 75] width 410 height 22
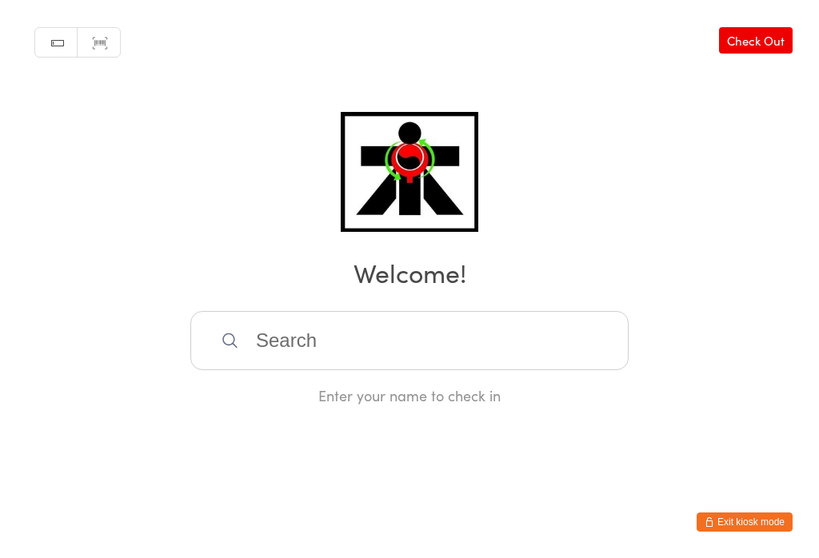
scroll to position [0, 0]
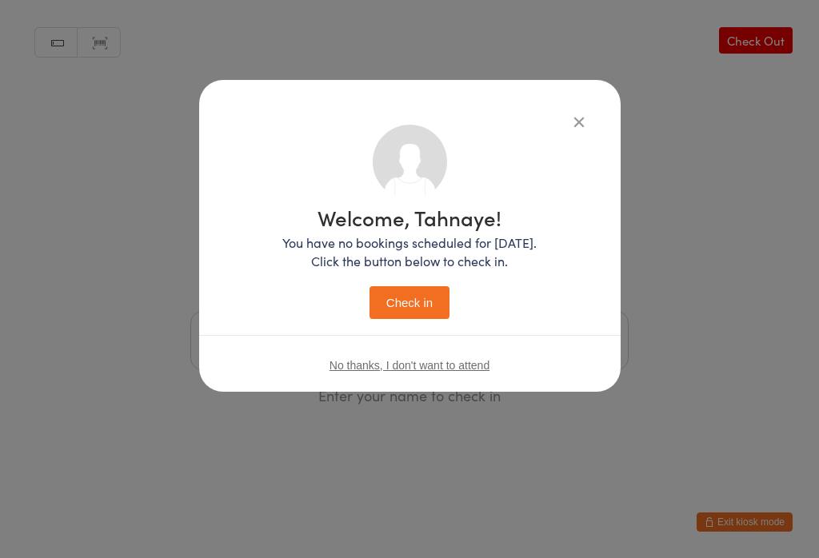
click at [404, 306] on button "Check in" at bounding box center [410, 302] width 80 height 33
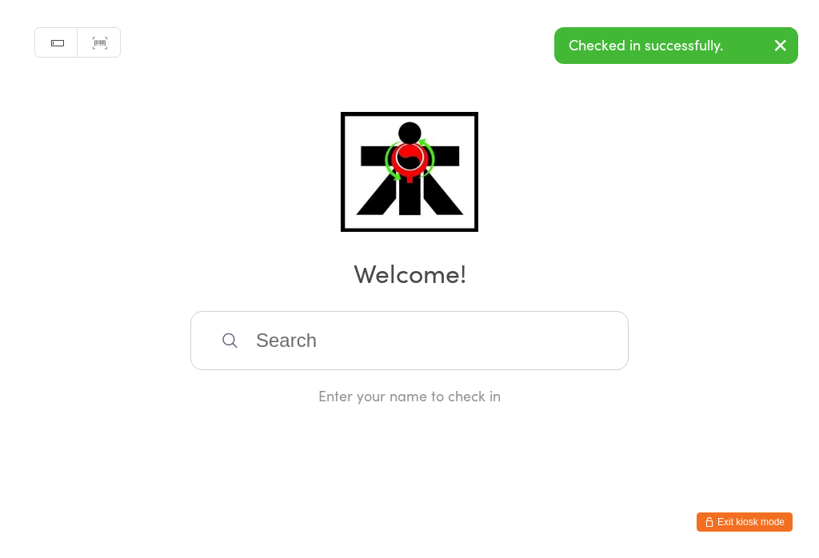
click at [325, 358] on input "search" at bounding box center [409, 340] width 438 height 59
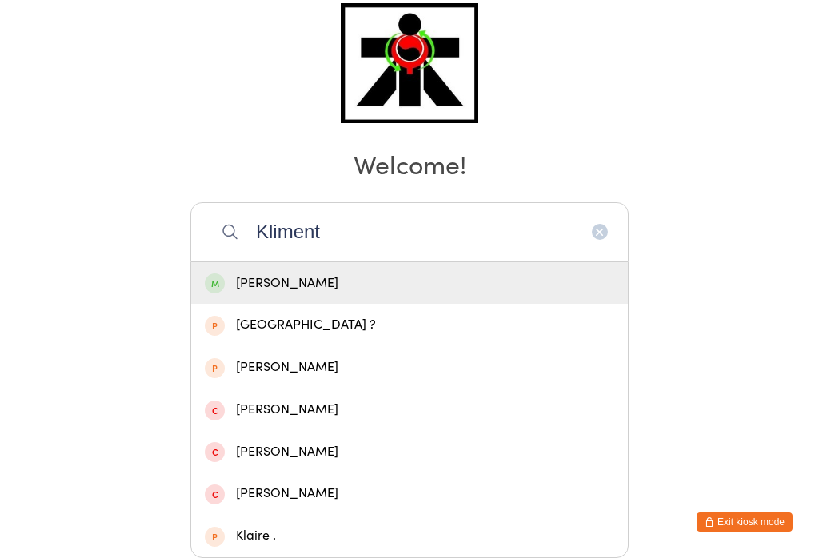
type input "Kliment"
click at [322, 273] on div "Kliment Manevski" at bounding box center [410, 284] width 410 height 22
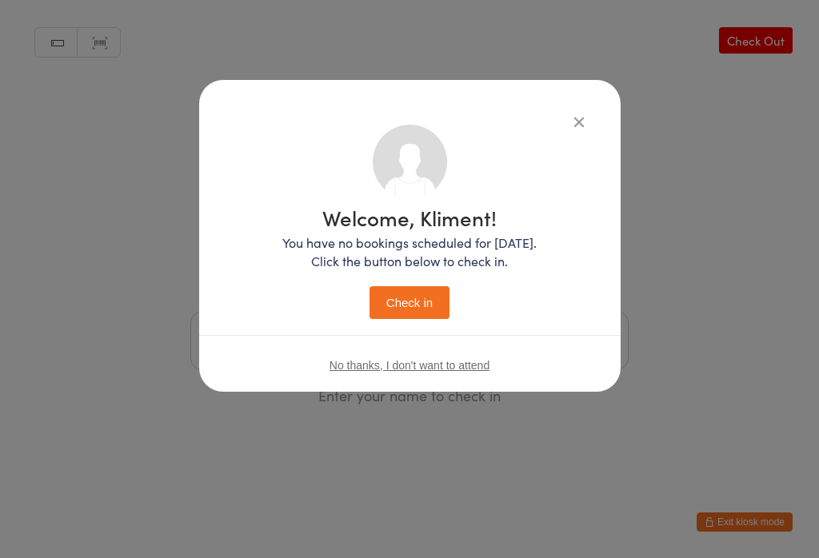
click at [420, 293] on button "Check in" at bounding box center [410, 302] width 80 height 33
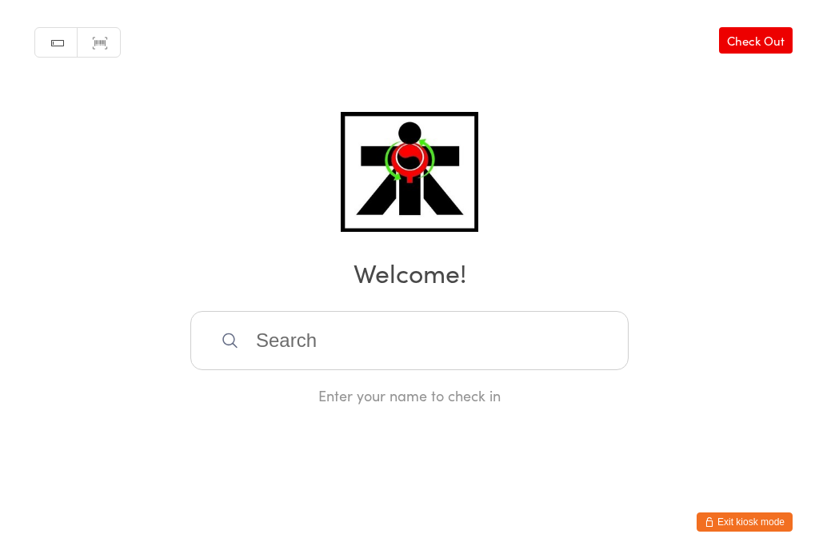
click at [330, 345] on input "search" at bounding box center [409, 340] width 438 height 59
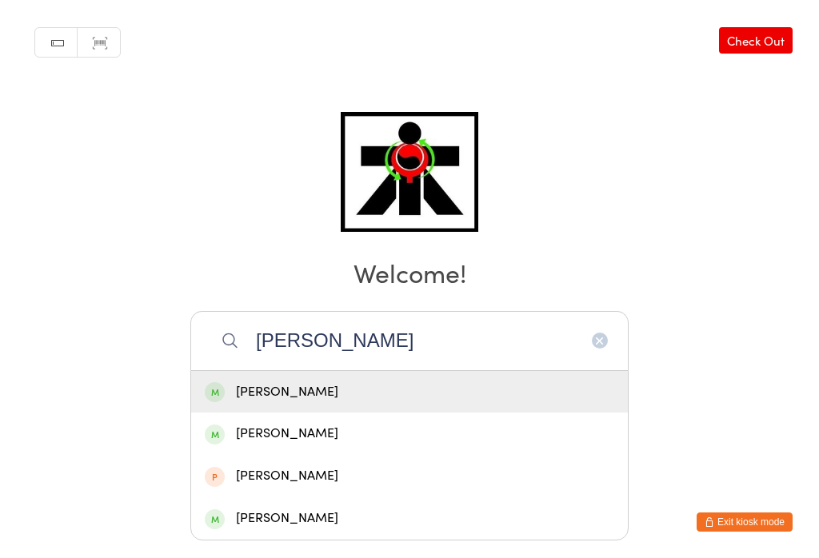
type input "Rudd"
click at [287, 382] on div "Alby Rudd" at bounding box center [410, 393] width 410 height 22
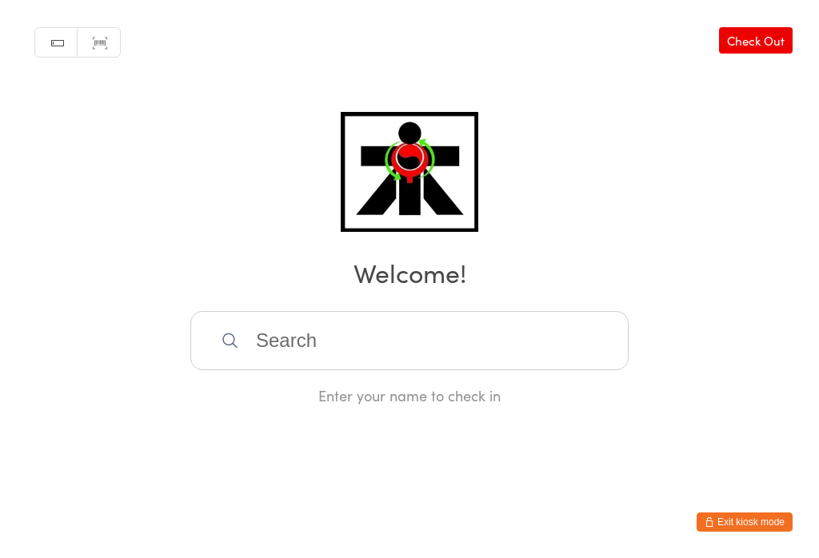
scroll to position [0, 0]
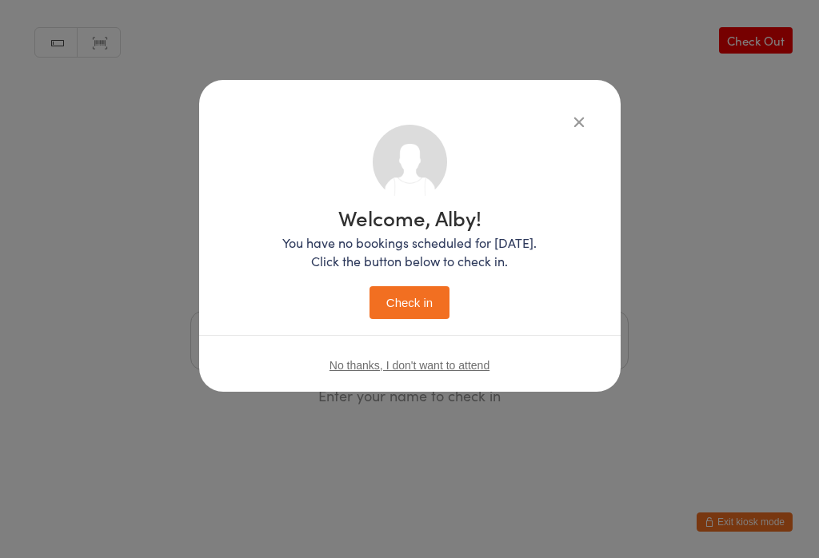
click at [418, 303] on button "Check in" at bounding box center [410, 302] width 80 height 33
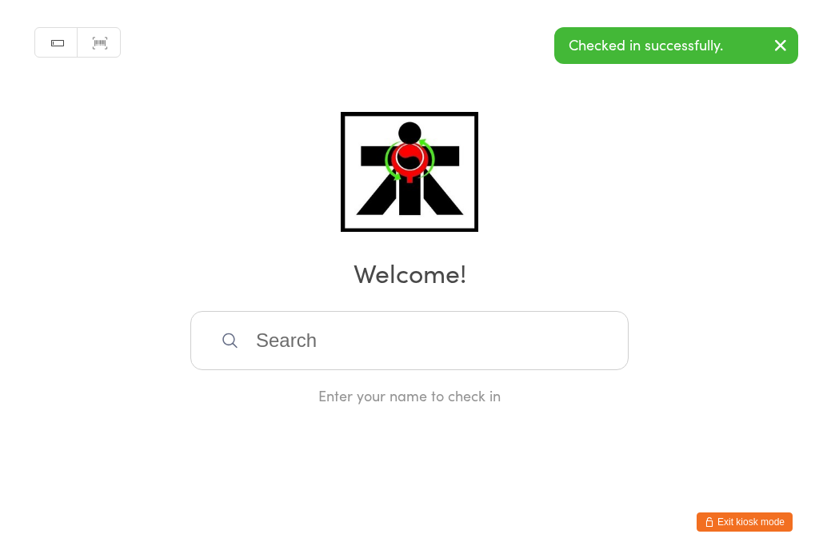
click at [418, 354] on input "search" at bounding box center [409, 340] width 438 height 59
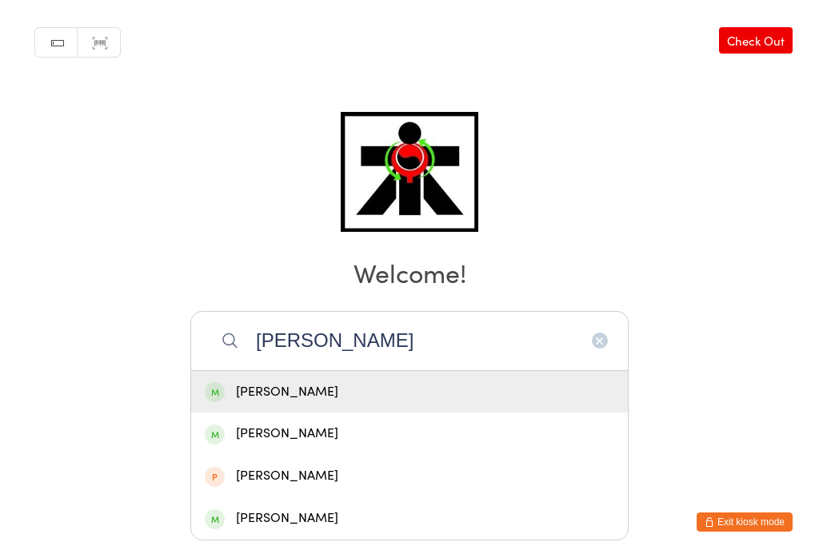
type input "Rudd"
click at [291, 423] on div "Logan Rudd" at bounding box center [410, 434] width 410 height 22
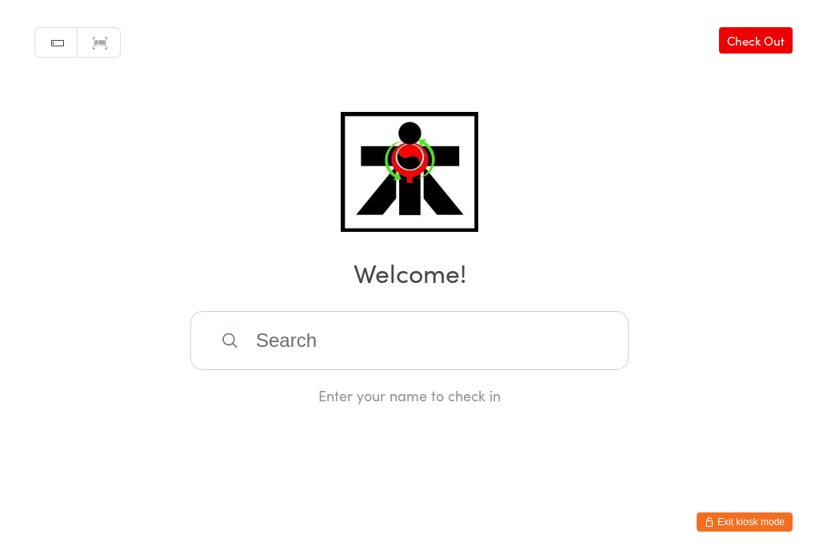
scroll to position [0, 0]
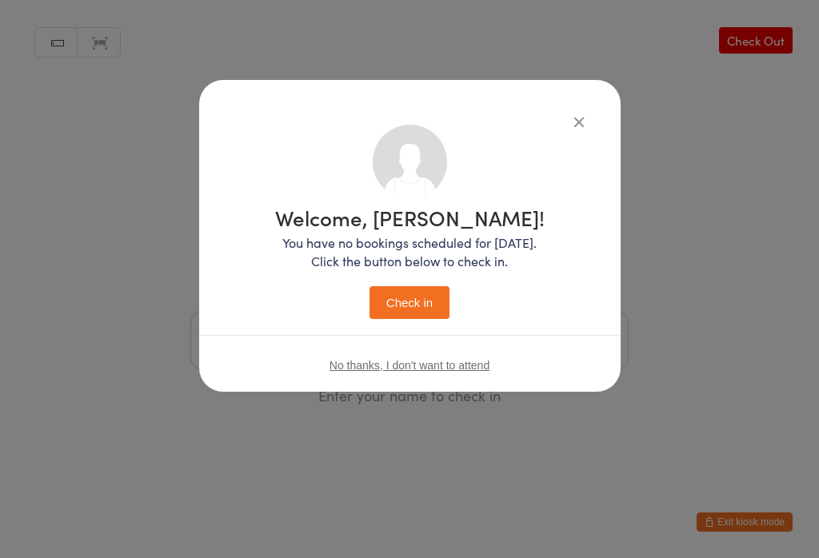
click at [405, 292] on button "Check in" at bounding box center [410, 302] width 80 height 33
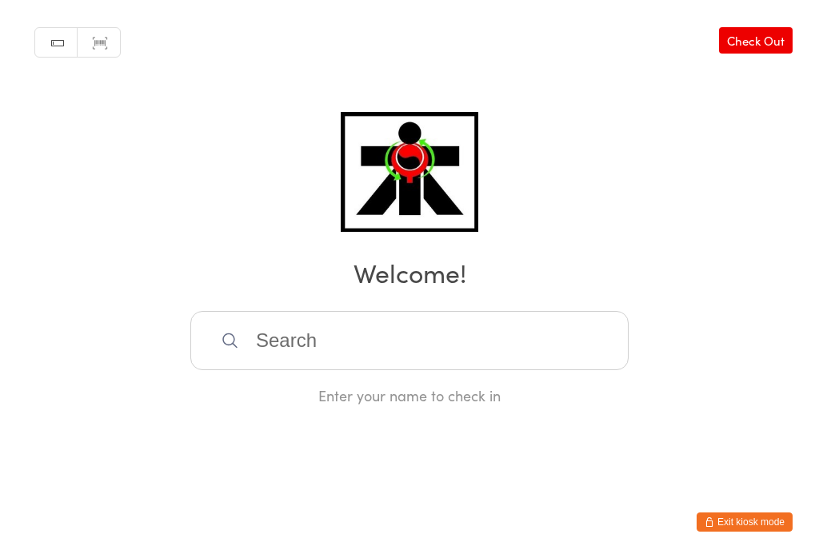
click at [301, 346] on input "search" at bounding box center [409, 340] width 438 height 59
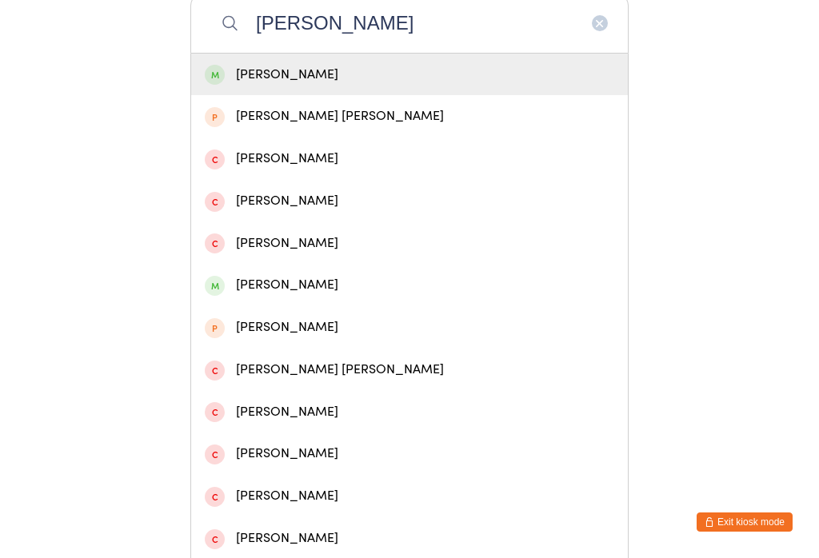
type input "Sadie"
click at [335, 86] on div "Sadie Timms" at bounding box center [410, 75] width 410 height 22
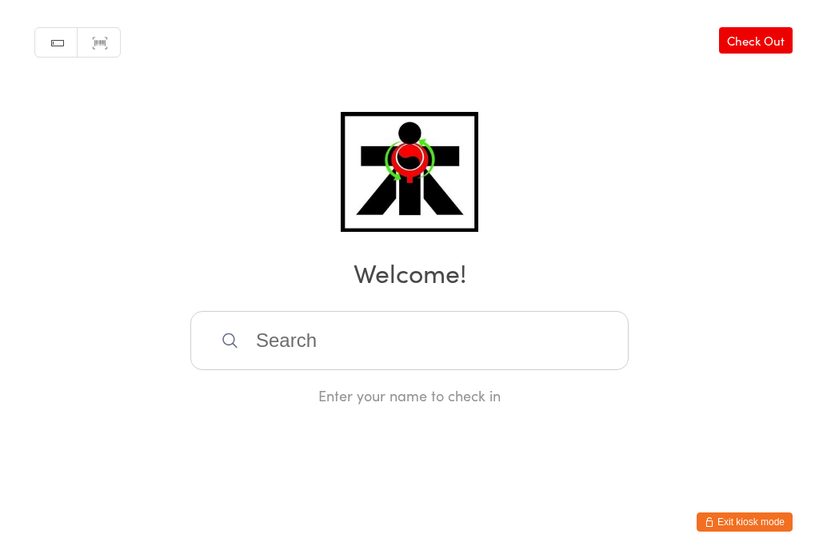
scroll to position [0, 0]
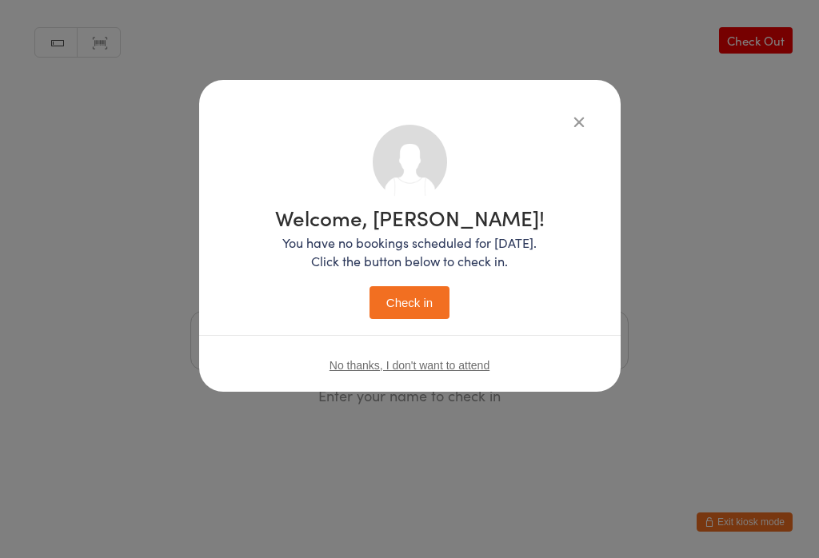
click at [413, 304] on button "Check in" at bounding box center [410, 302] width 80 height 33
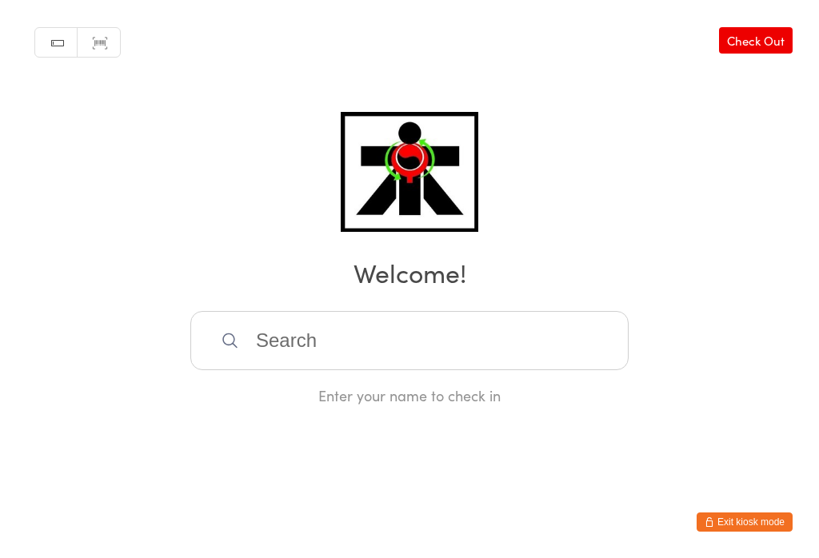
click at [458, 330] on input "search" at bounding box center [409, 340] width 438 height 59
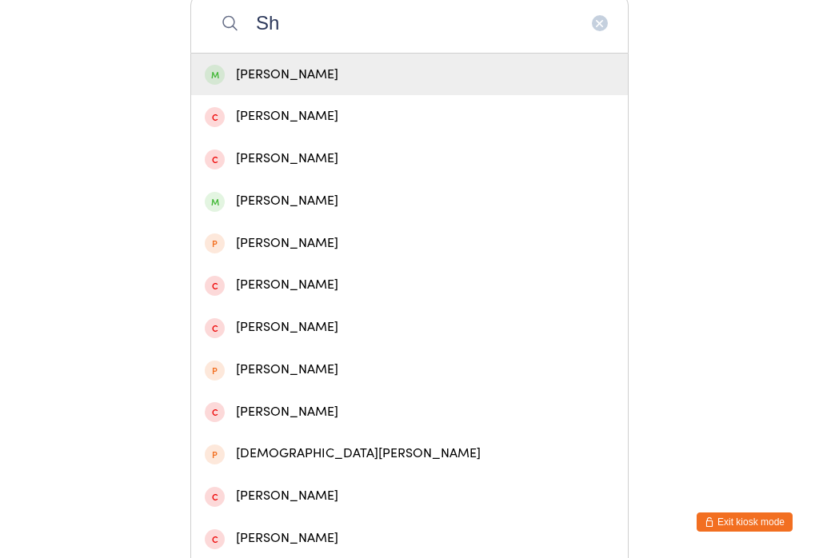
type input "S"
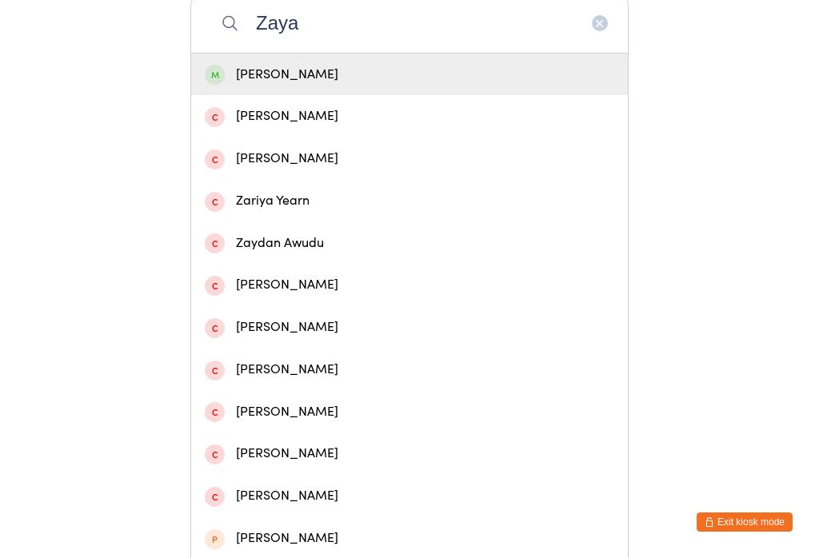
type input "Zaya"
click at [426, 69] on div "Zayah Evans" at bounding box center [409, 75] width 437 height 42
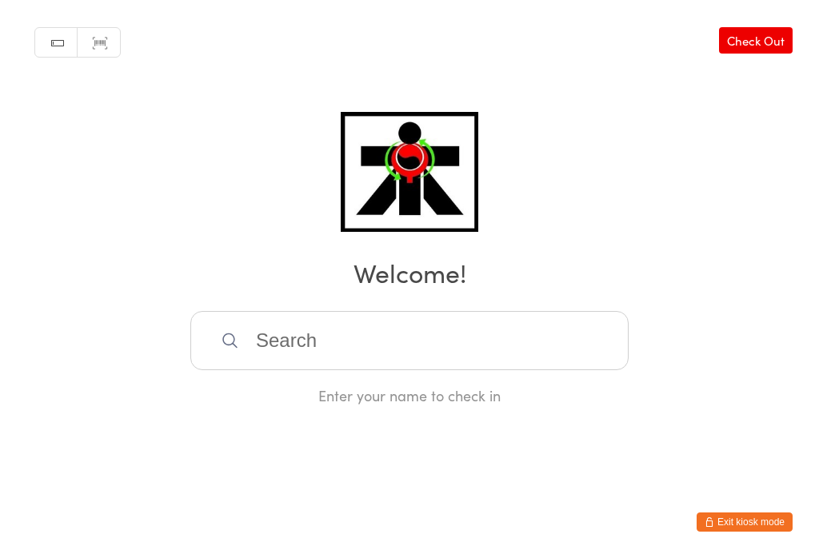
scroll to position [0, 0]
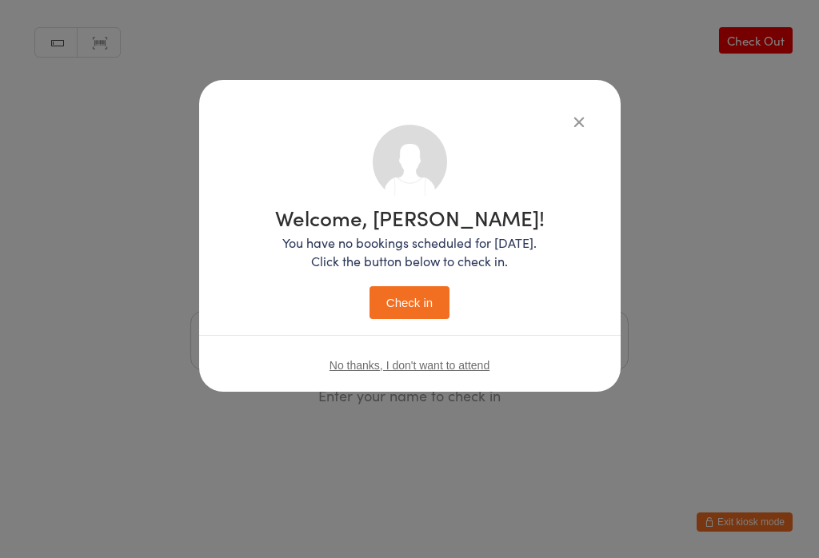
click at [433, 310] on button "Check in" at bounding box center [410, 302] width 80 height 33
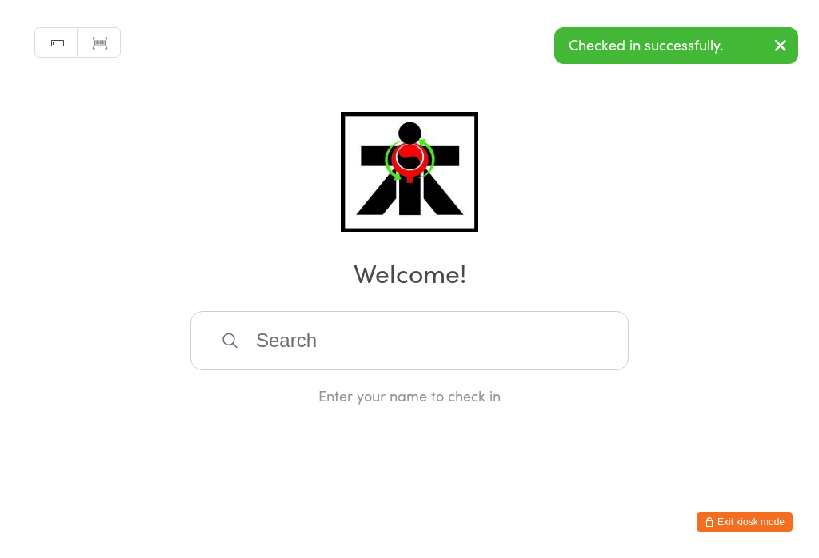
click at [382, 340] on input "search" at bounding box center [409, 340] width 438 height 59
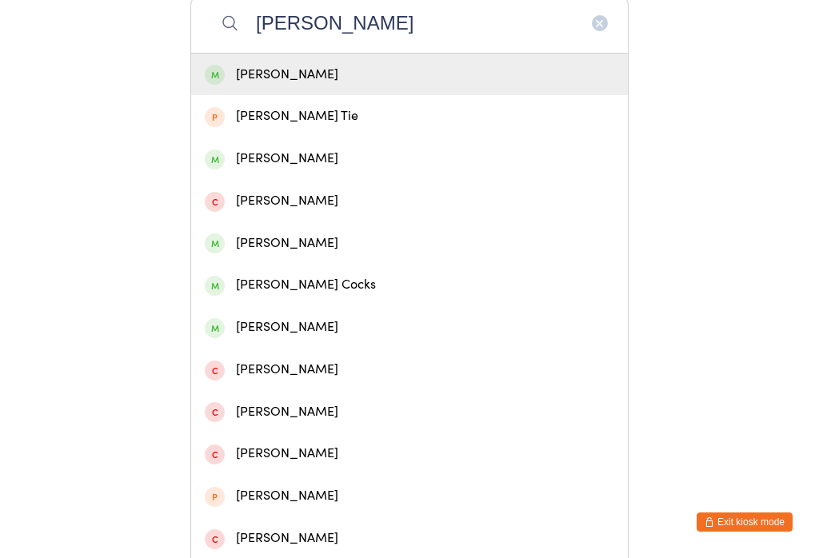
type input "Logan ev"
click at [375, 83] on div "Logan Evans" at bounding box center [410, 75] width 410 height 22
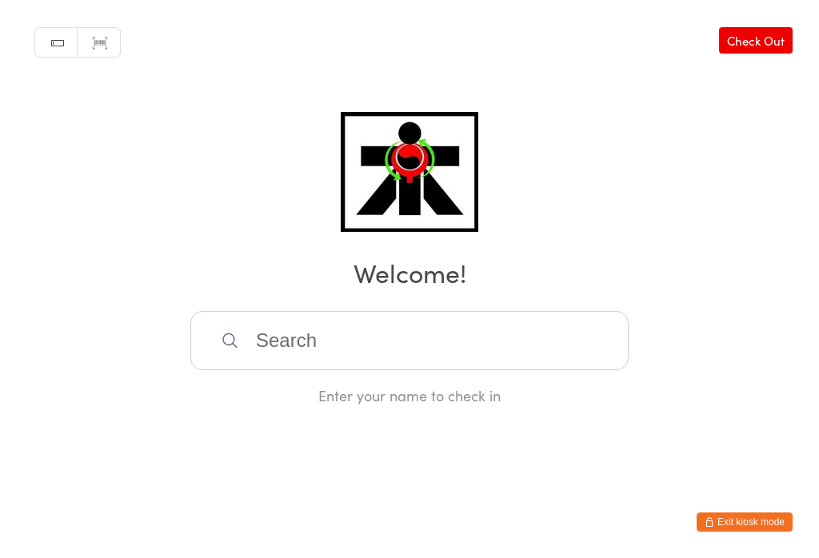
scroll to position [0, 0]
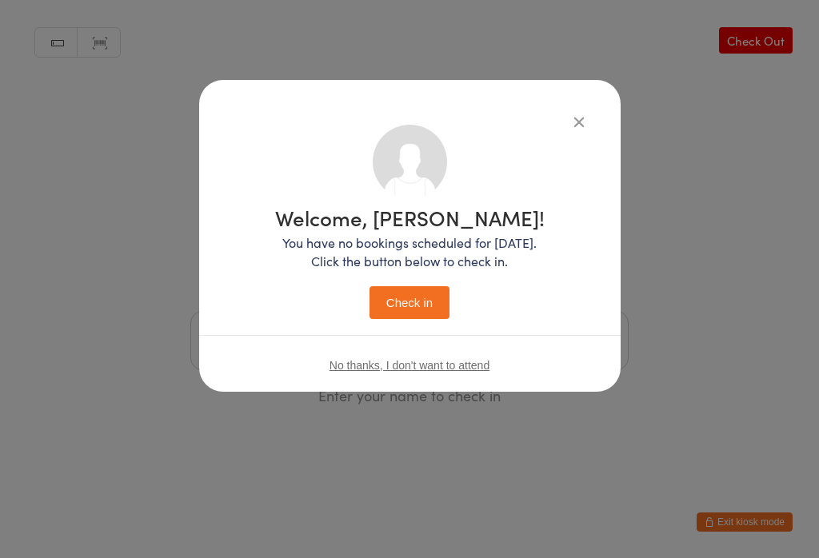
click at [429, 306] on button "Check in" at bounding box center [410, 302] width 80 height 33
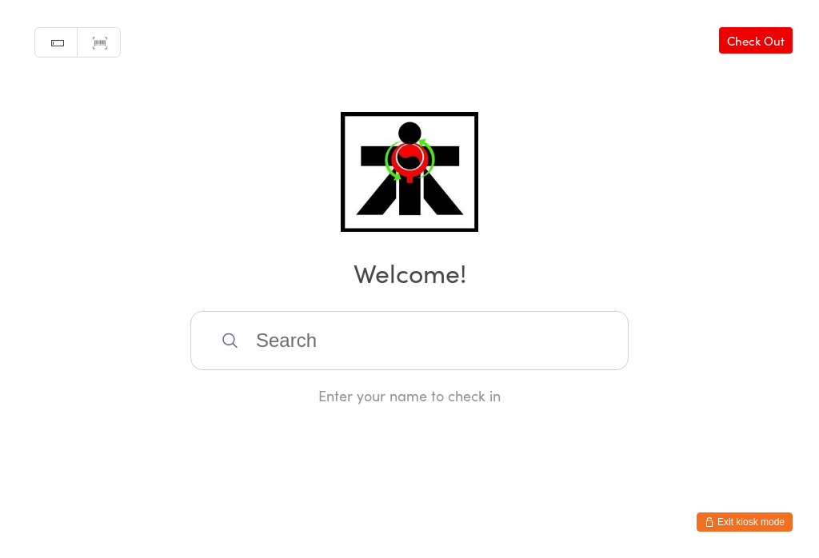
click at [478, 351] on input "search" at bounding box center [409, 340] width 438 height 59
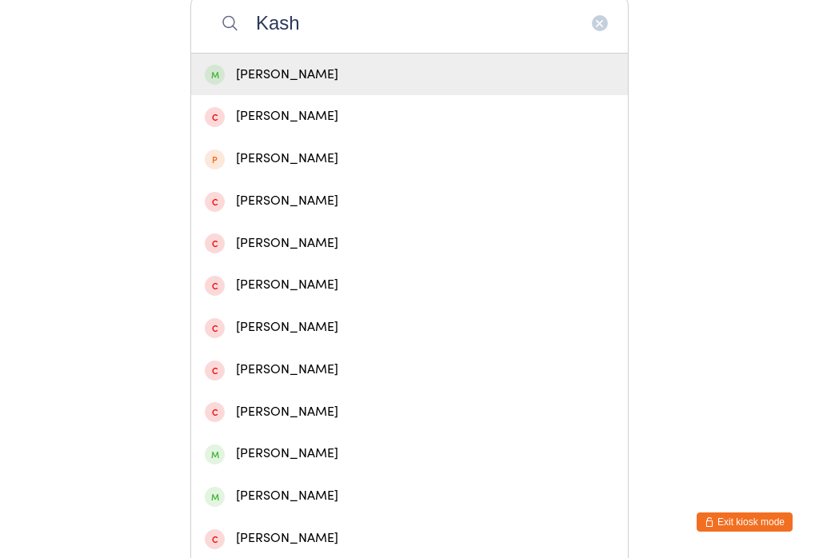
type input "Kash"
click at [367, 84] on div "Kashi Jagatia" at bounding box center [410, 75] width 410 height 22
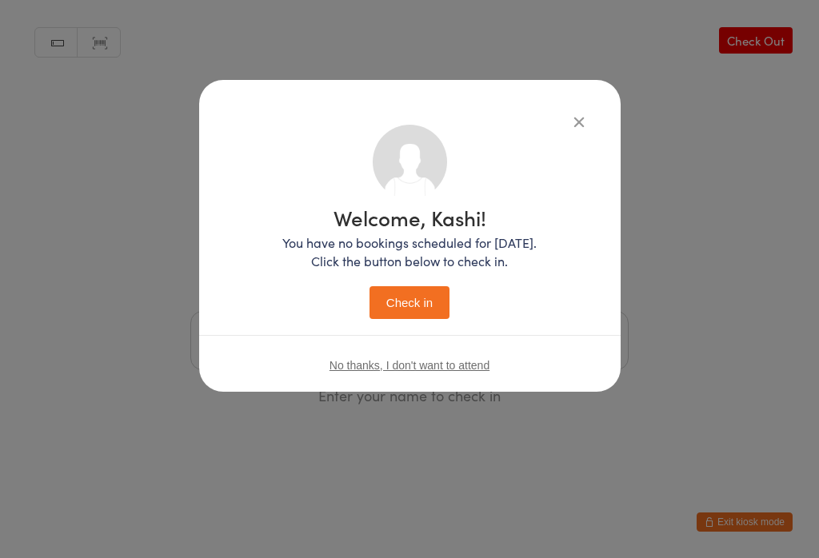
scroll to position [0, 0]
click at [436, 297] on button "Check in" at bounding box center [410, 302] width 80 height 33
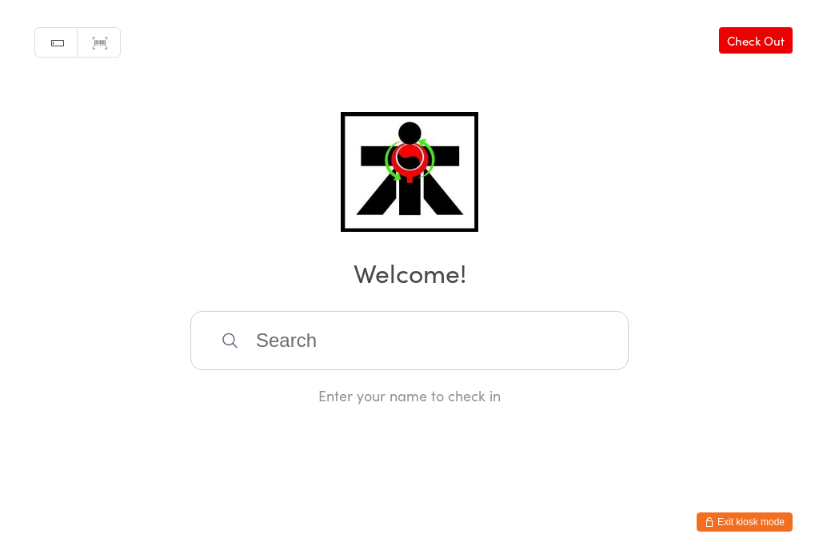
click at [230, 337] on input "search" at bounding box center [409, 340] width 438 height 59
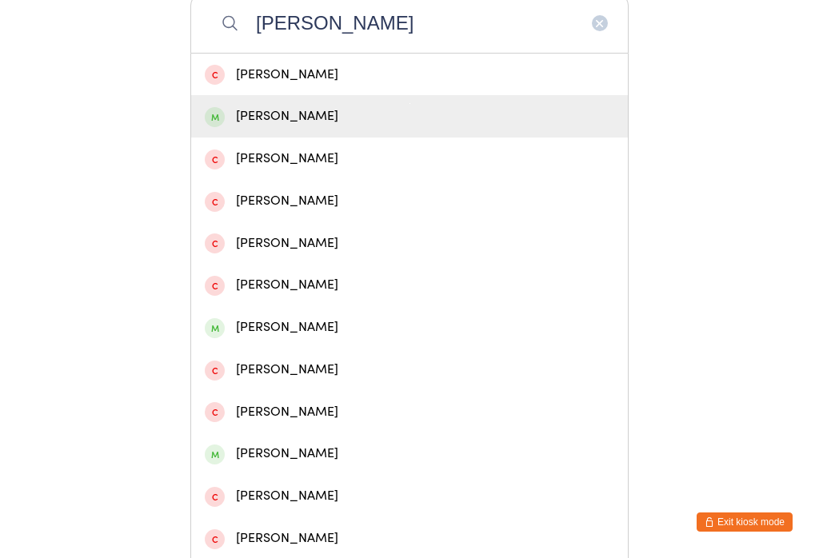
type input "Zacha"
click at [210, 117] on span at bounding box center [215, 117] width 20 height 20
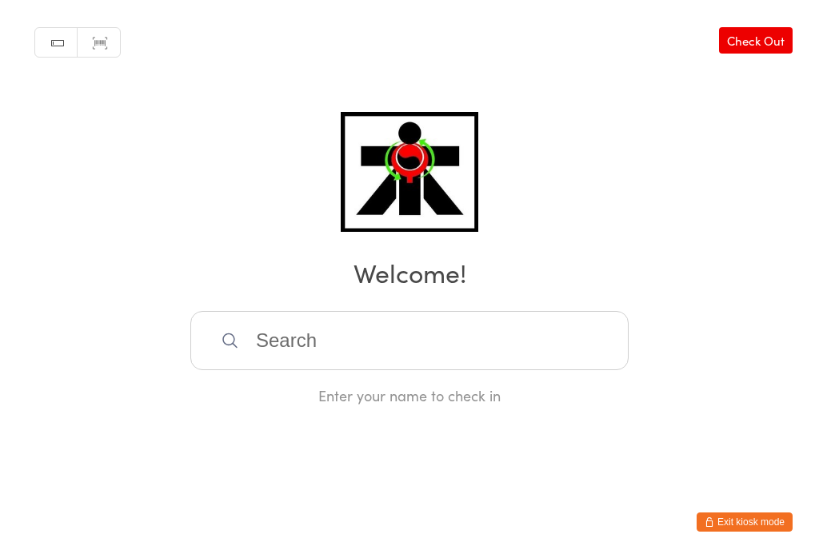
scroll to position [0, 0]
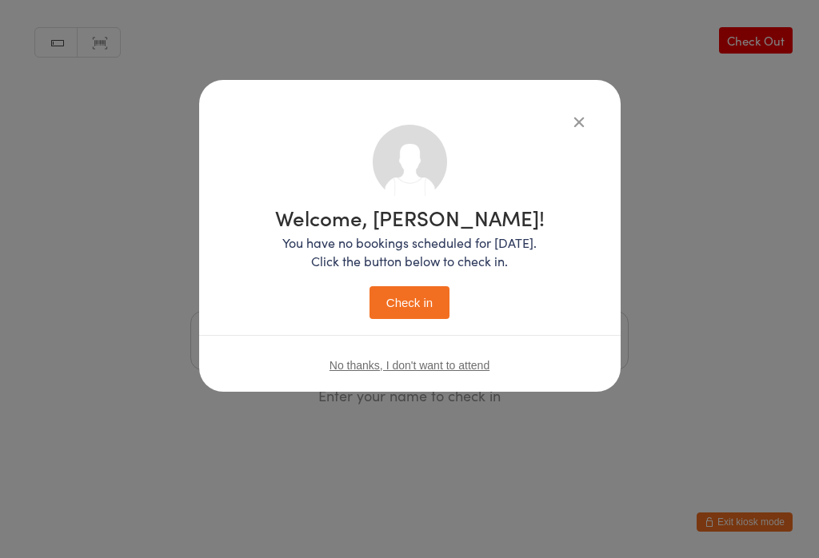
click at [401, 304] on button "Check in" at bounding box center [410, 302] width 80 height 33
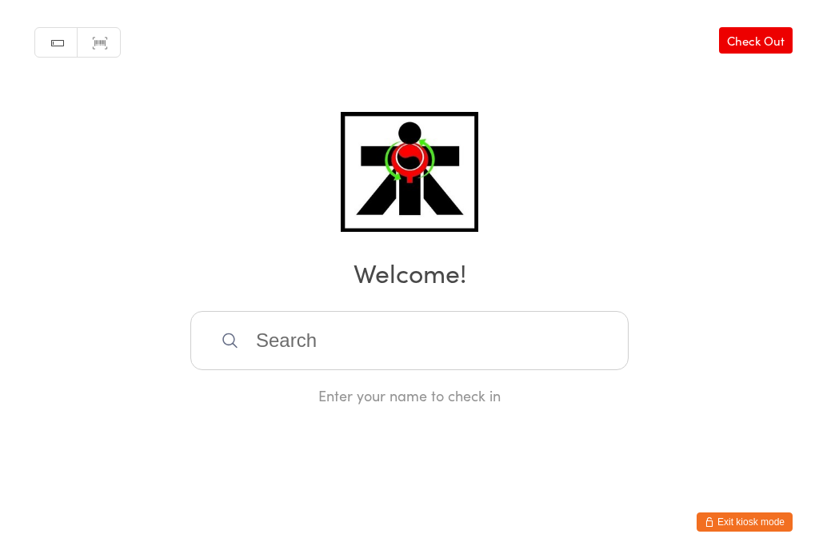
click at [284, 345] on input "search" at bounding box center [409, 340] width 438 height 59
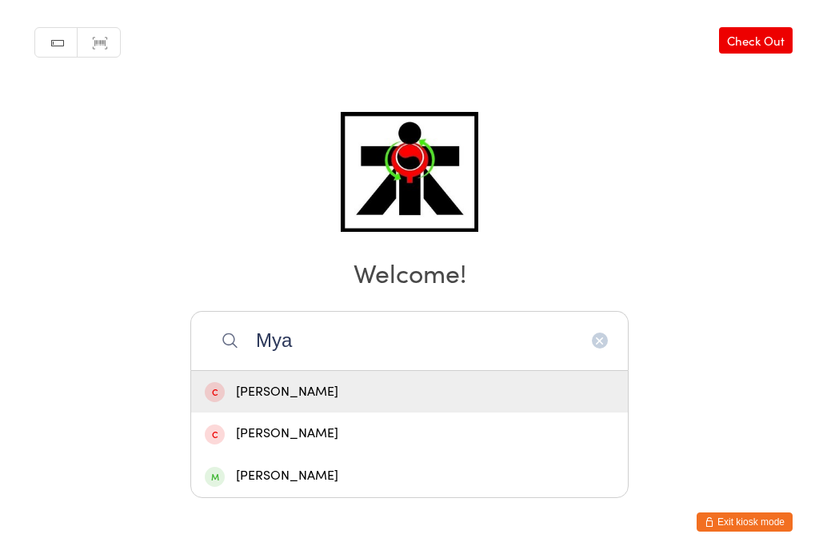
type input "Mya"
click at [270, 455] on div "Mya Moorhouse" at bounding box center [409, 476] width 437 height 42
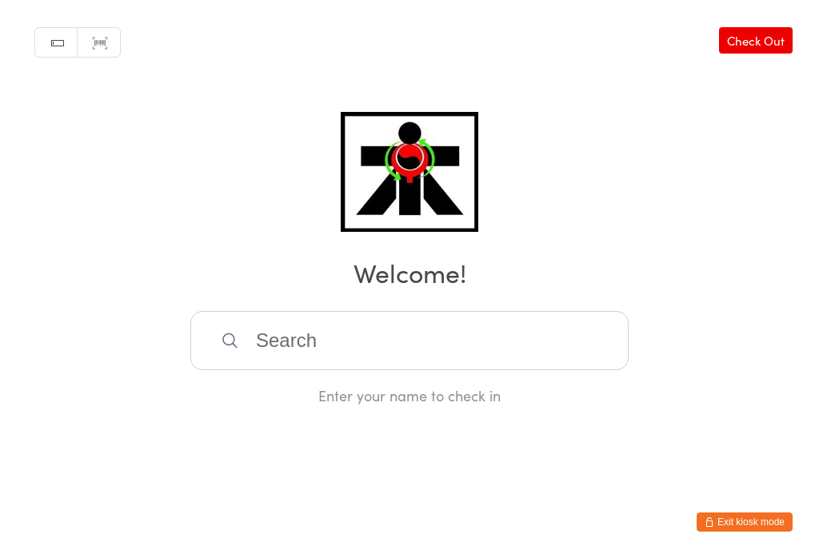
scroll to position [0, 0]
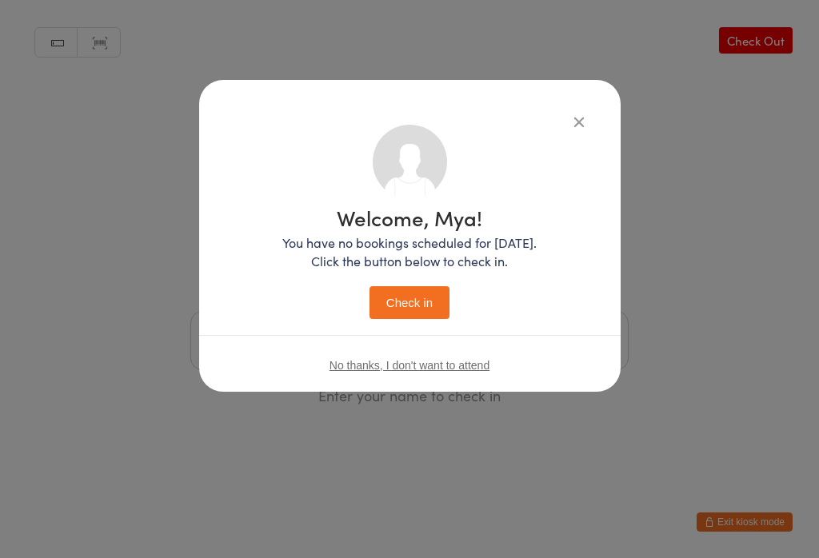
click at [410, 308] on button "Check in" at bounding box center [410, 302] width 80 height 33
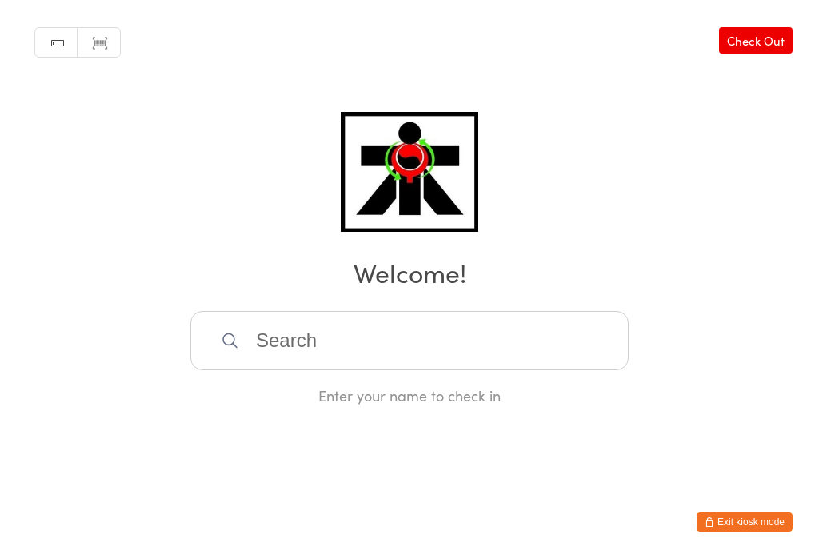
click at [449, 337] on input "search" at bounding box center [409, 340] width 438 height 59
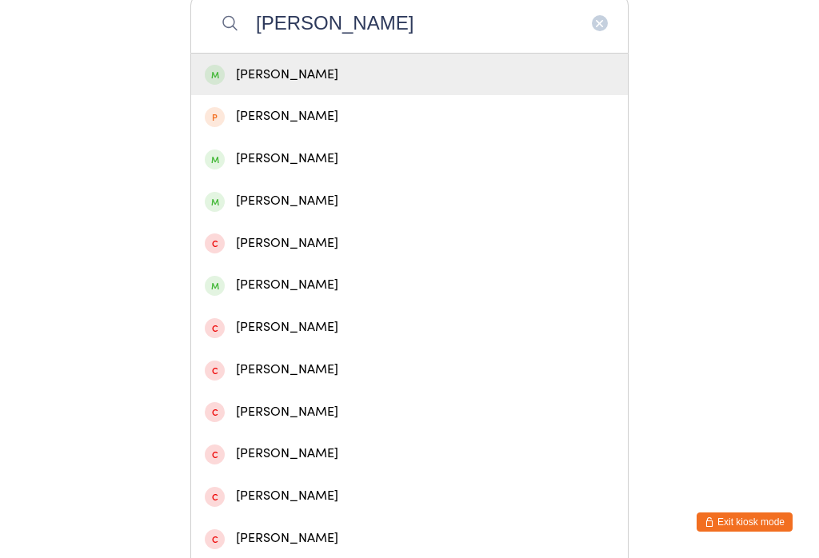
type input "Kama abra"
click at [379, 86] on div "Kama Abraham" at bounding box center [410, 75] width 410 height 22
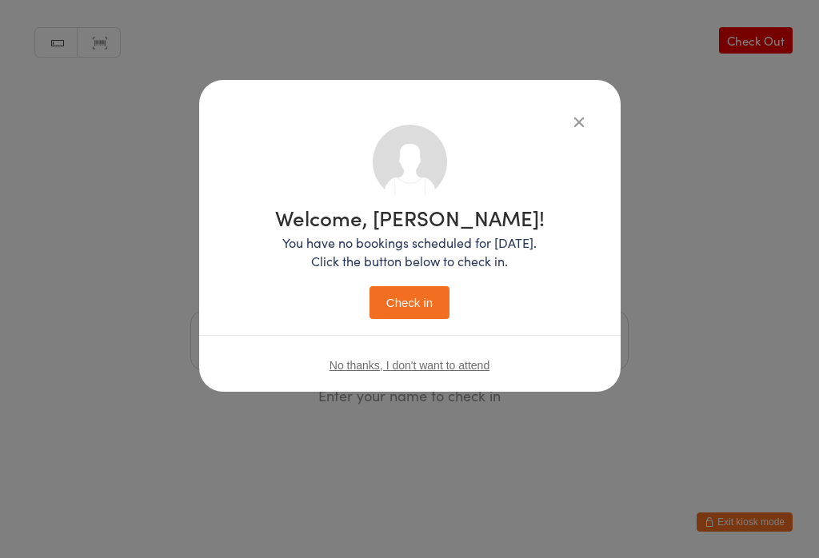
click at [414, 288] on button "Check in" at bounding box center [410, 302] width 80 height 33
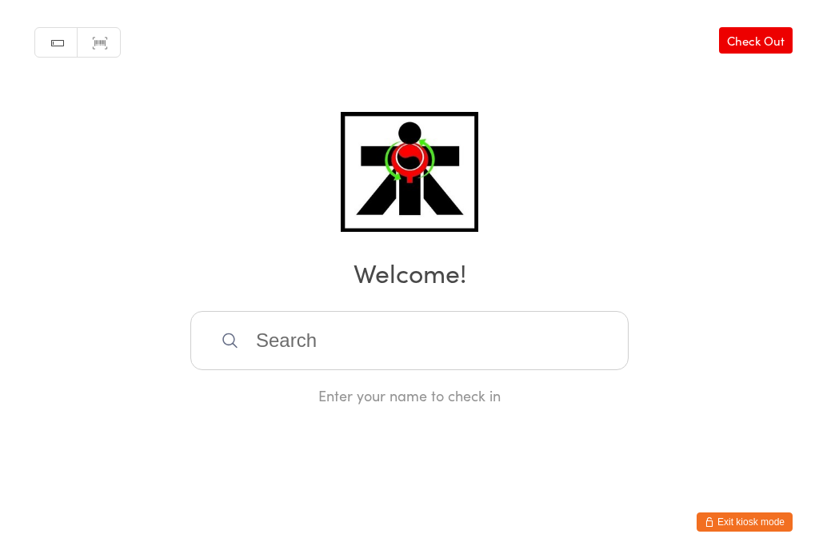
click at [343, 345] on input "search" at bounding box center [409, 340] width 438 height 59
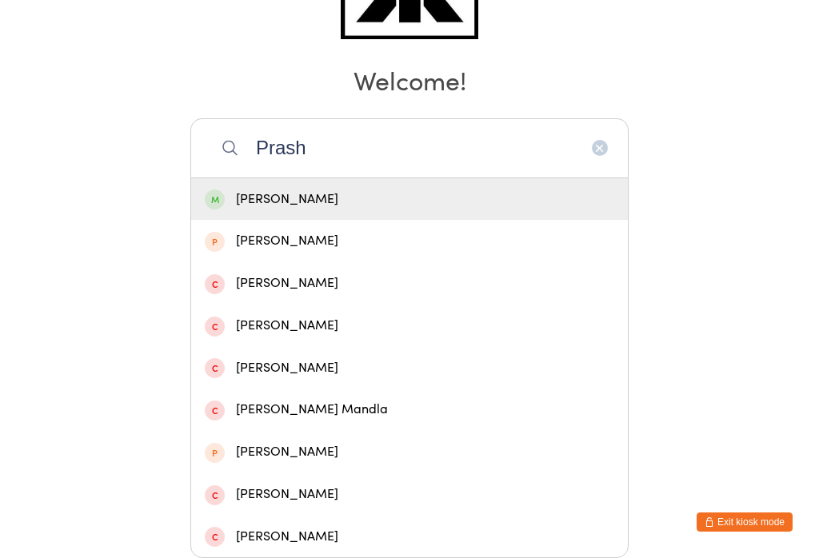
type input "Prash"
click at [270, 189] on div "Prashant Nair" at bounding box center [410, 200] width 410 height 22
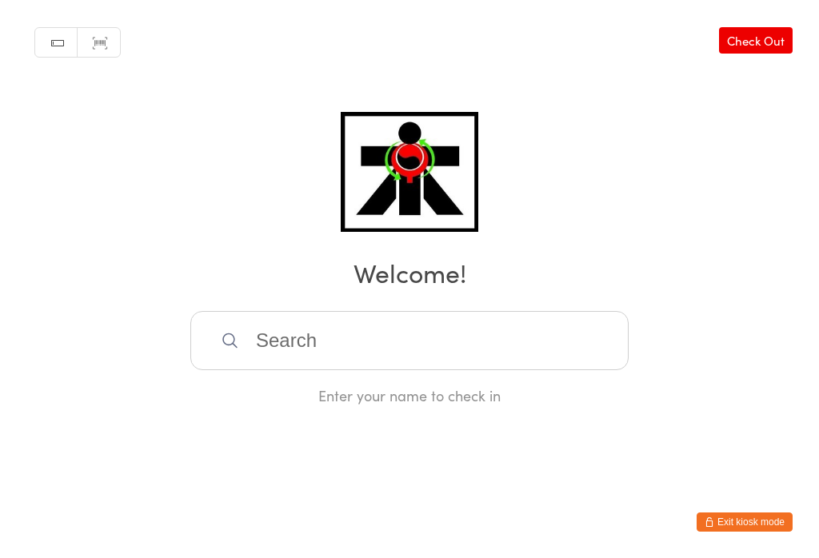
scroll to position [0, 0]
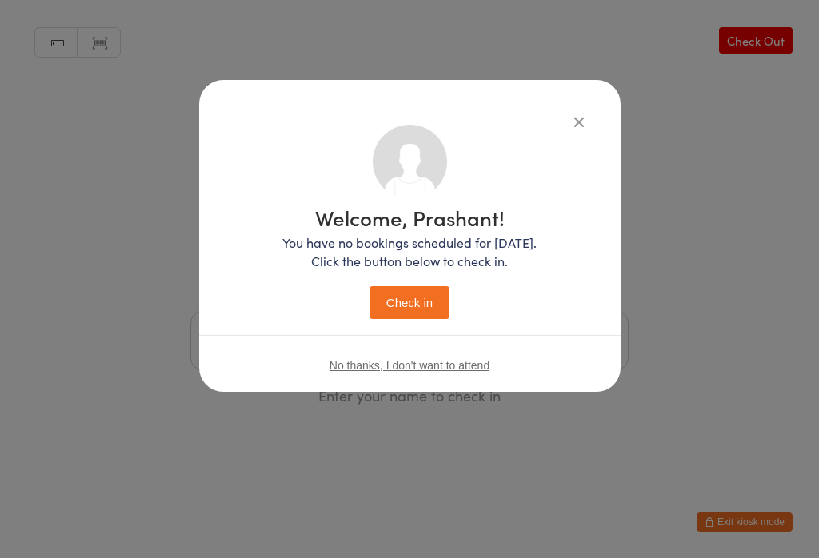
click at [404, 300] on button "Check in" at bounding box center [410, 302] width 80 height 33
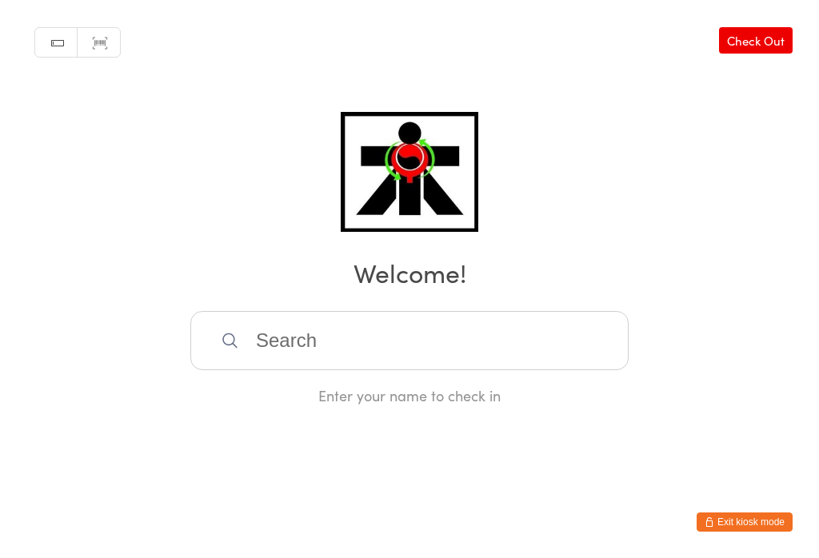
click at [317, 338] on input "search" at bounding box center [409, 340] width 438 height 59
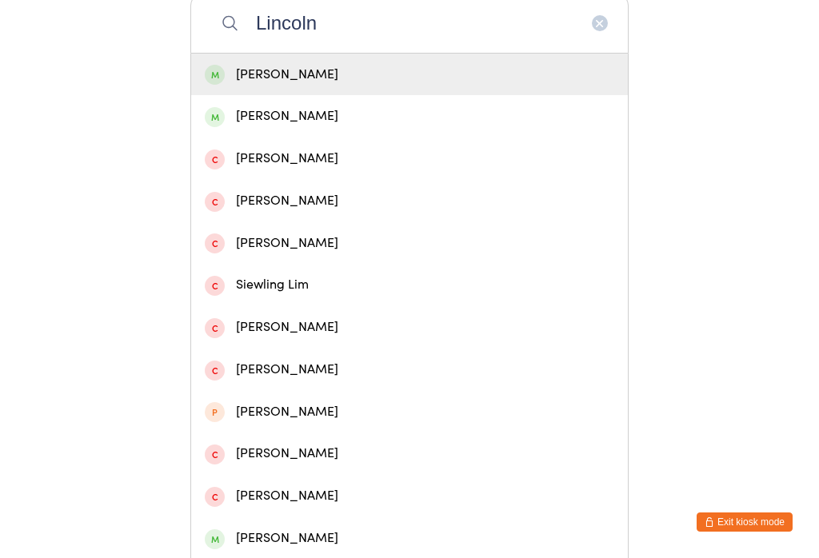
type input "Lincoln"
click at [307, 77] on div "Lincoln Evans" at bounding box center [410, 75] width 410 height 22
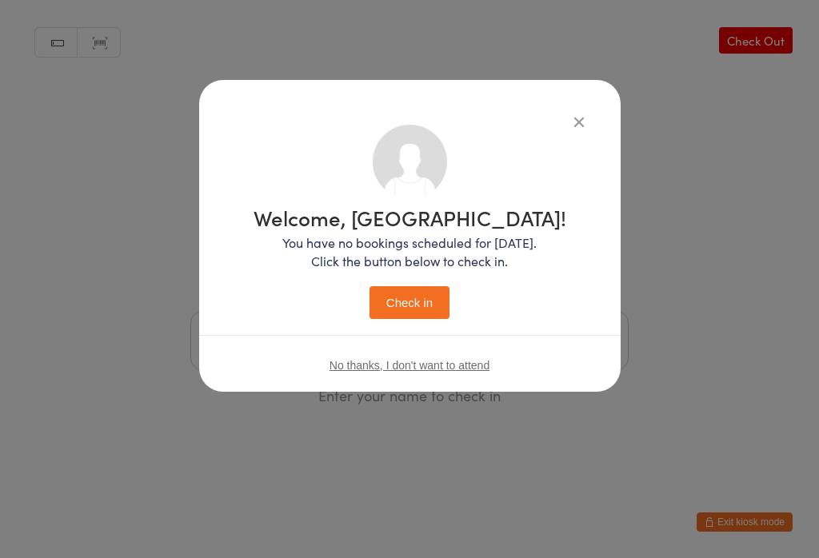
scroll to position [0, 0]
click at [426, 302] on button "Check in" at bounding box center [410, 302] width 80 height 33
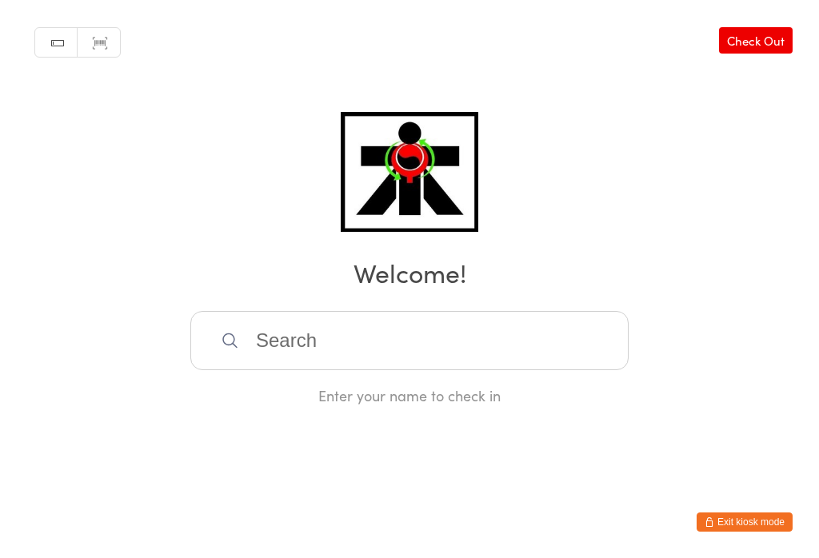
click at [383, 340] on input "search" at bounding box center [409, 340] width 438 height 59
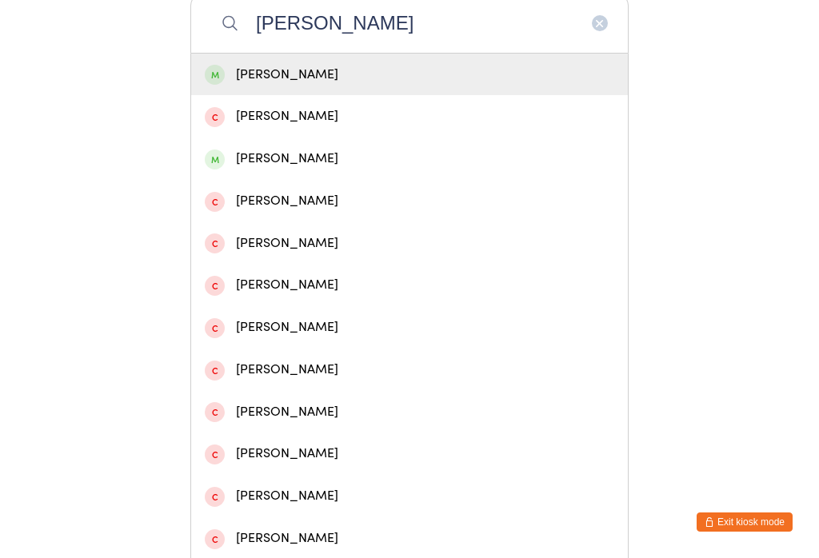
type input "Kenwright"
click at [336, 74] on div "Lachlan Kenwright" at bounding box center [410, 75] width 410 height 22
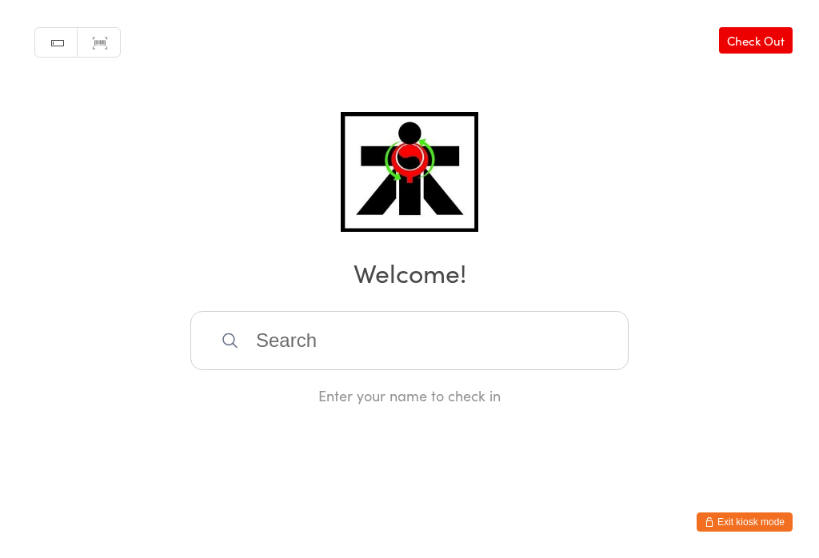
scroll to position [0, 0]
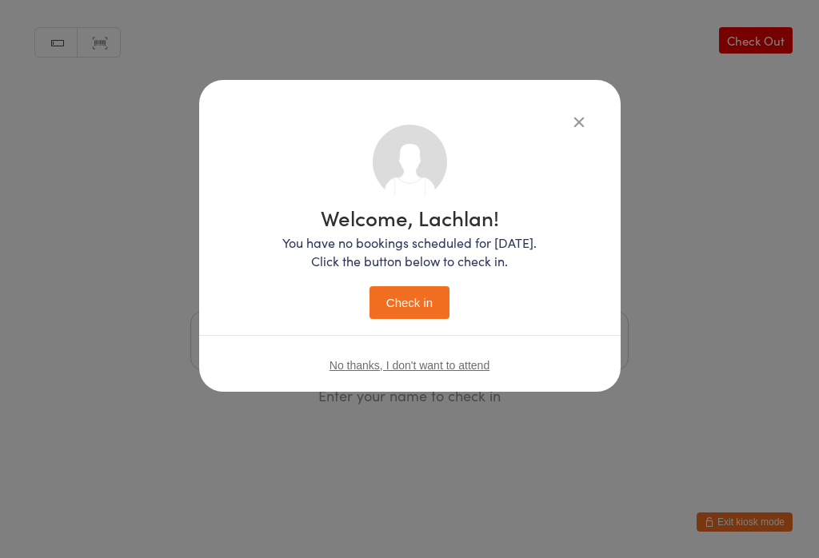
click at [403, 306] on button "Check in" at bounding box center [410, 302] width 80 height 33
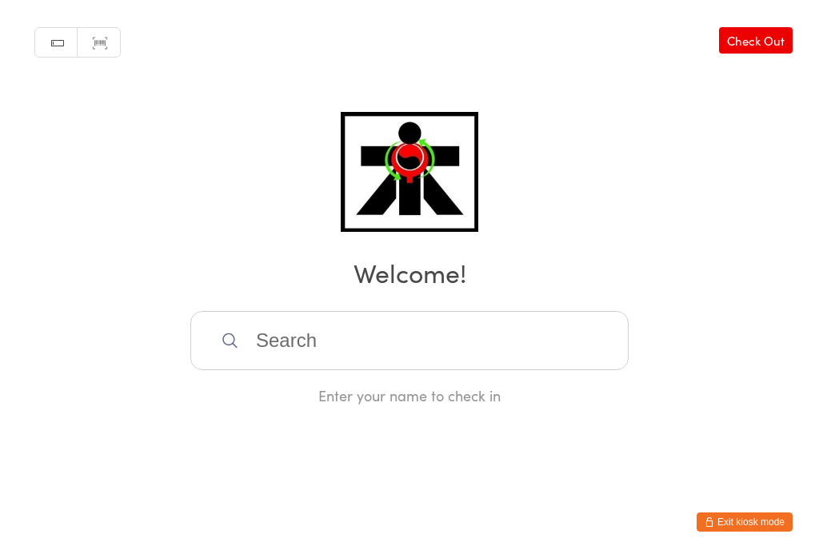
click at [445, 349] on input "search" at bounding box center [409, 340] width 438 height 59
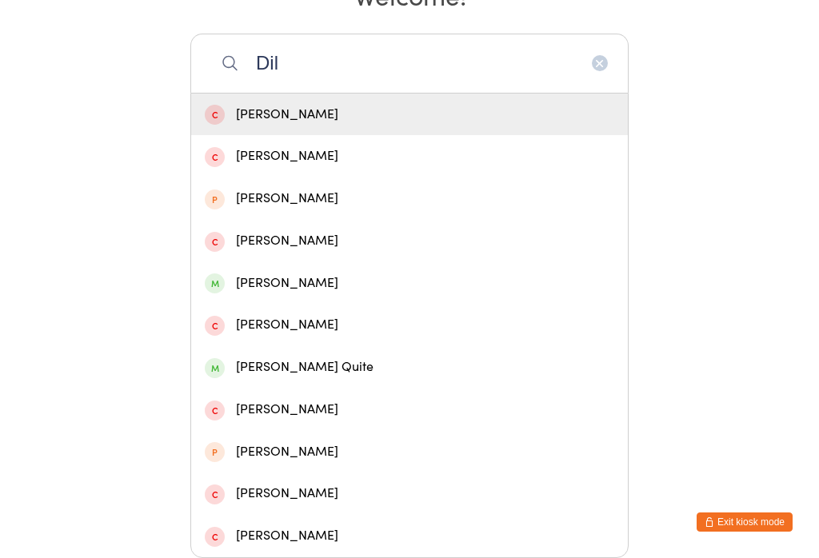
scroll to position [456, 0]
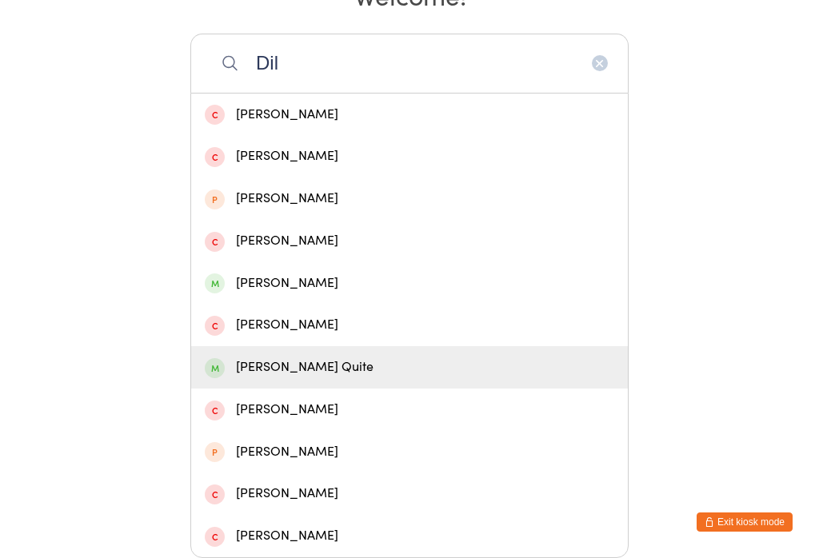
type input "Dil"
click at [338, 357] on div "Dillon Wynn Quite" at bounding box center [410, 368] width 410 height 22
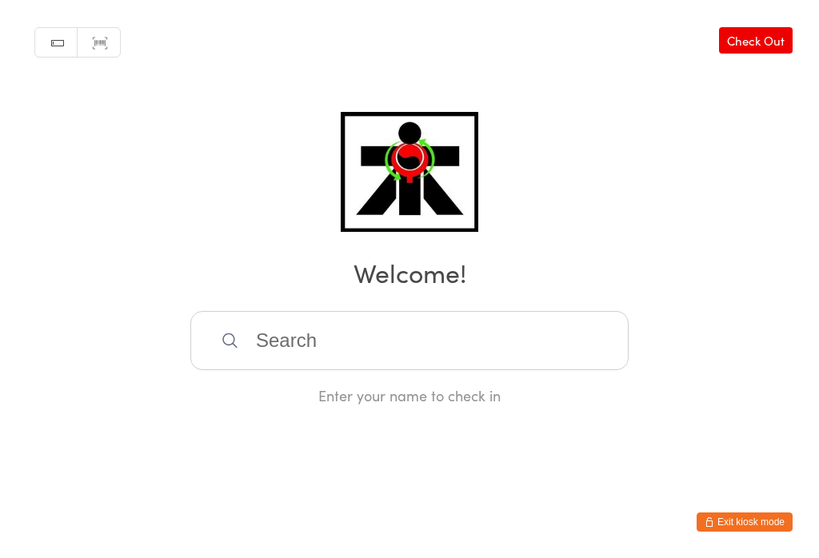
scroll to position [0, 0]
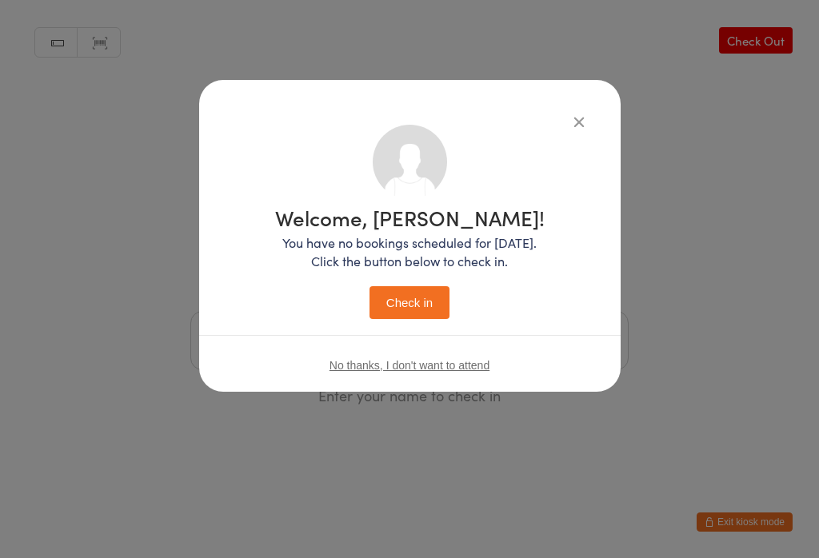
click at [411, 308] on button "Check in" at bounding box center [410, 302] width 80 height 33
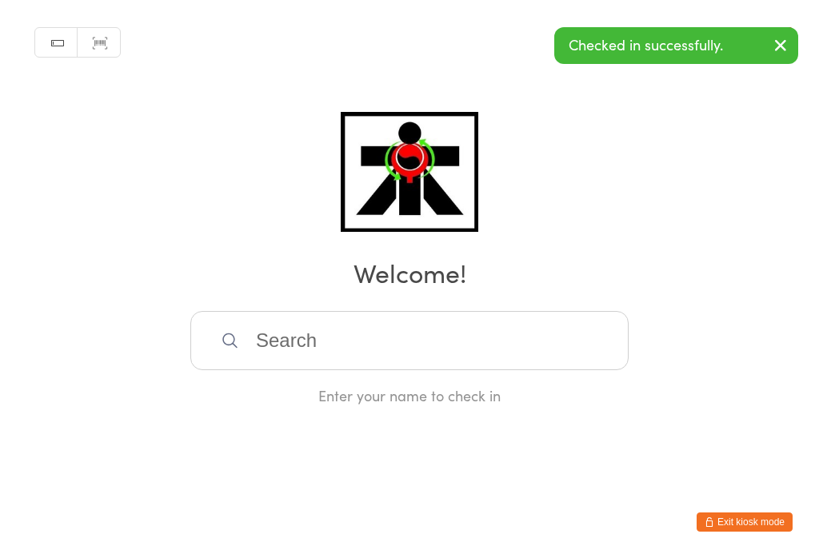
click at [457, 358] on input "search" at bounding box center [409, 340] width 438 height 59
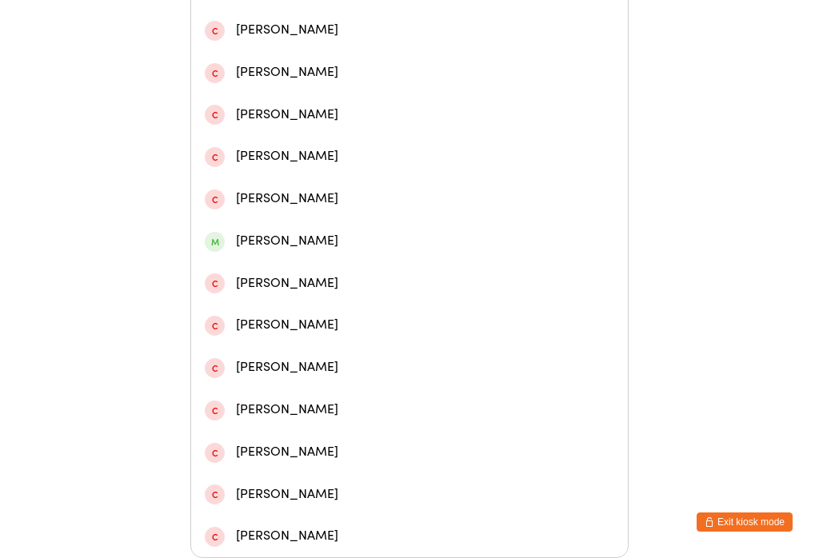
scroll to position [559, 0]
type input "Noa"
click at [286, 230] on div "Noah Sendao" at bounding box center [410, 241] width 410 height 22
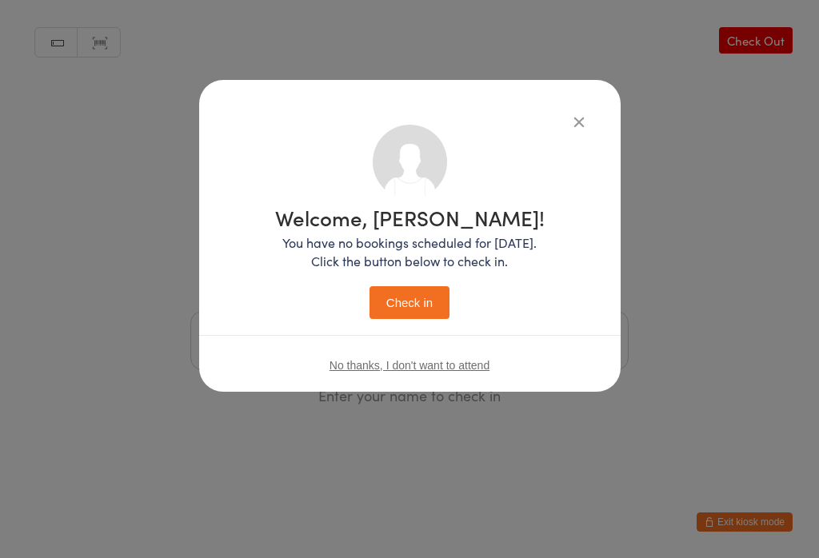
scroll to position [0, 0]
click at [418, 294] on button "Check in" at bounding box center [410, 302] width 80 height 33
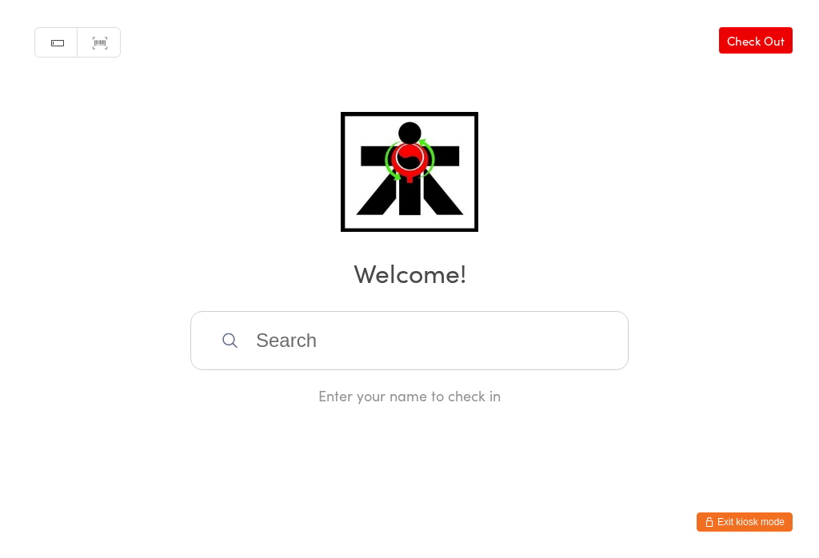
click at [488, 362] on input "search" at bounding box center [409, 340] width 438 height 59
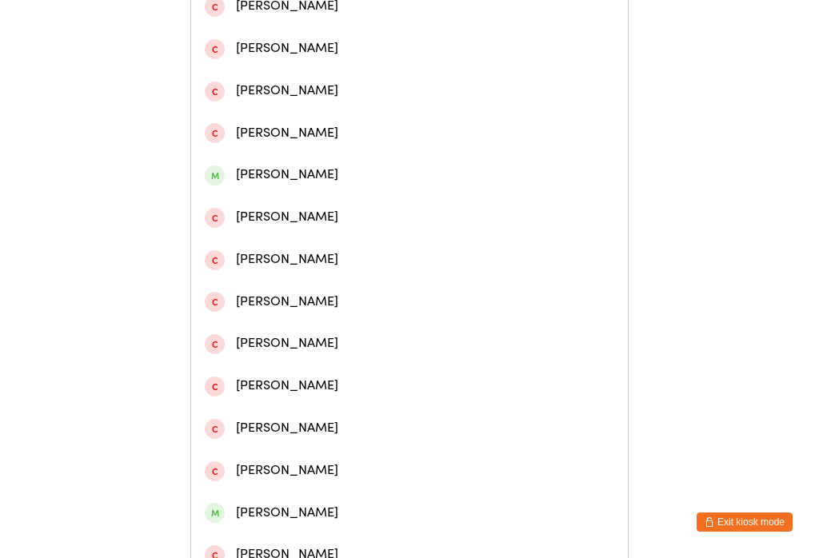
scroll to position [427, 0]
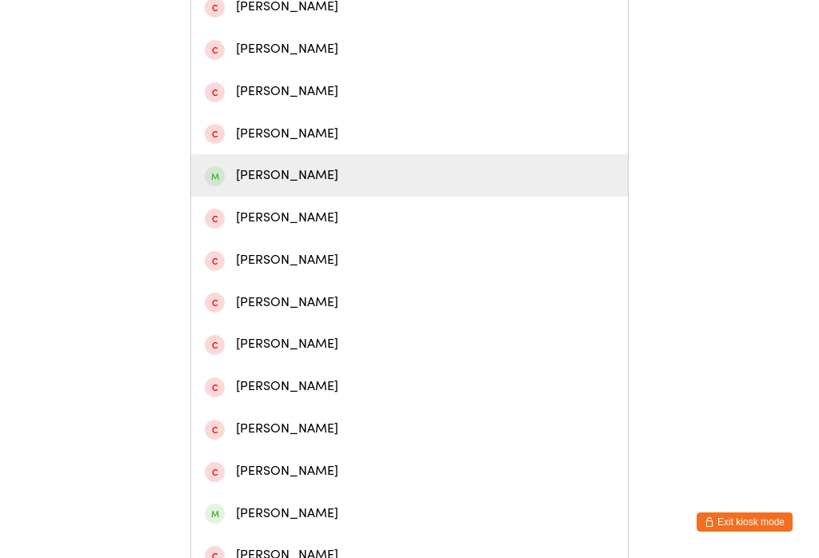
type input "Mason"
click at [305, 183] on div "Mason Masterson" at bounding box center [410, 176] width 410 height 22
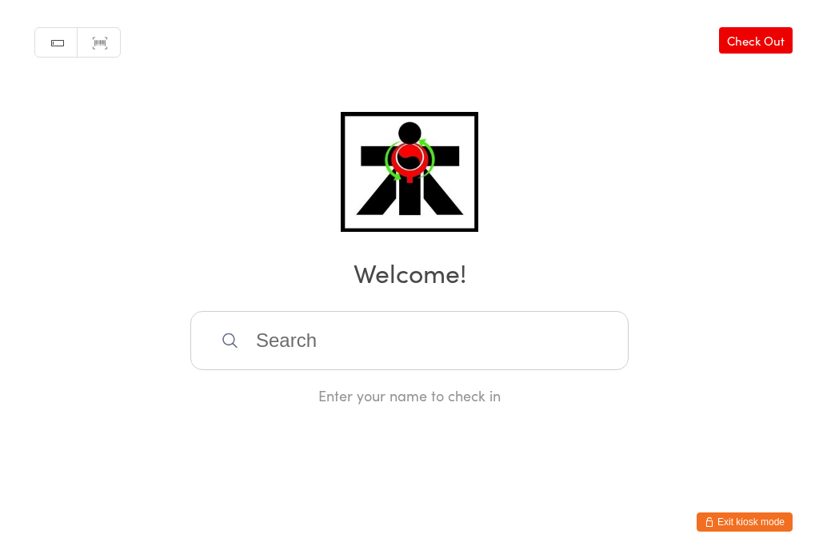
scroll to position [0, 0]
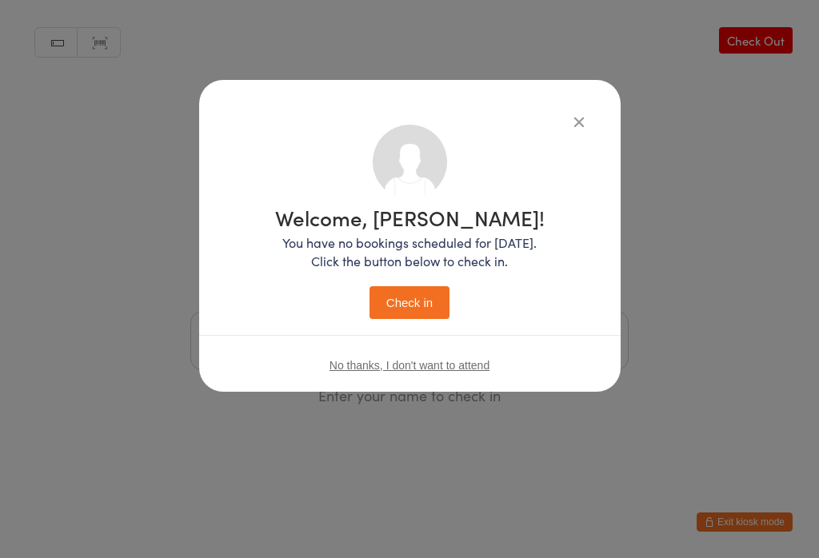
click at [363, 331] on div "Welcome, Mason! You have no bookings scheduled for today. Click the button belo…" at bounding box center [410, 260] width 358 height 270
click at [398, 315] on button "Check in" at bounding box center [410, 302] width 80 height 33
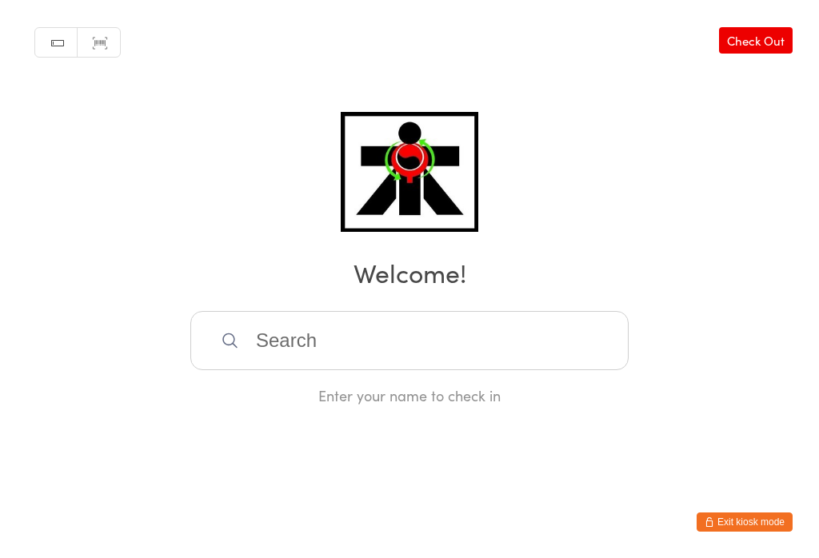
click at [402, 330] on input "search" at bounding box center [409, 340] width 438 height 59
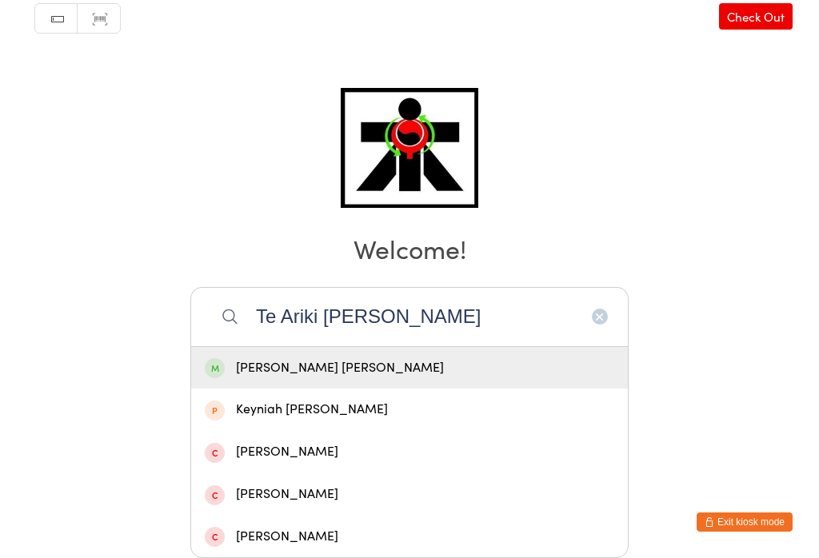
type input "Te Ariki stott"
click at [318, 358] on div "Te Ariki Stott" at bounding box center [410, 369] width 410 height 22
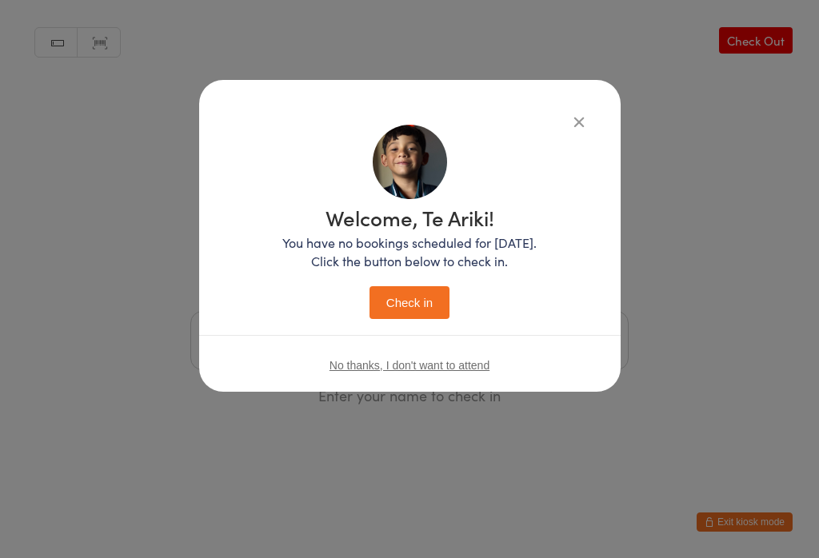
scroll to position [0, 0]
click at [423, 306] on button "Check in" at bounding box center [410, 302] width 80 height 33
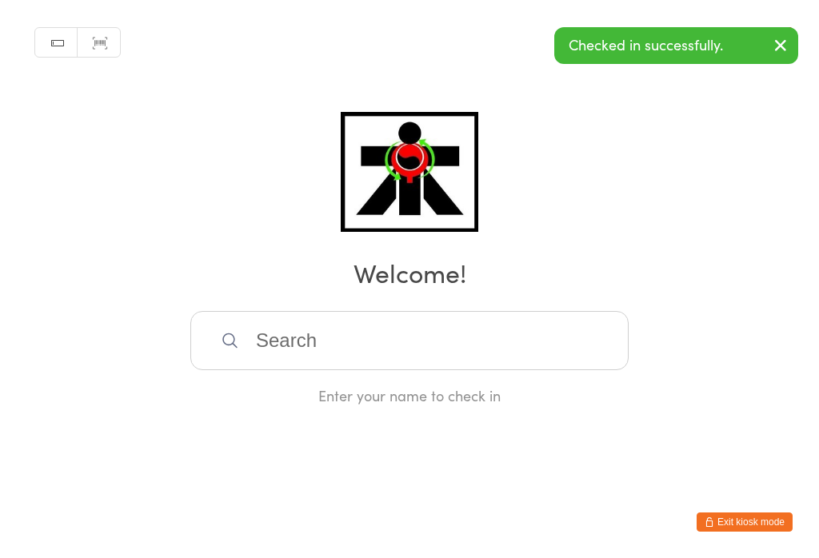
click at [457, 346] on input "search" at bounding box center [409, 340] width 438 height 59
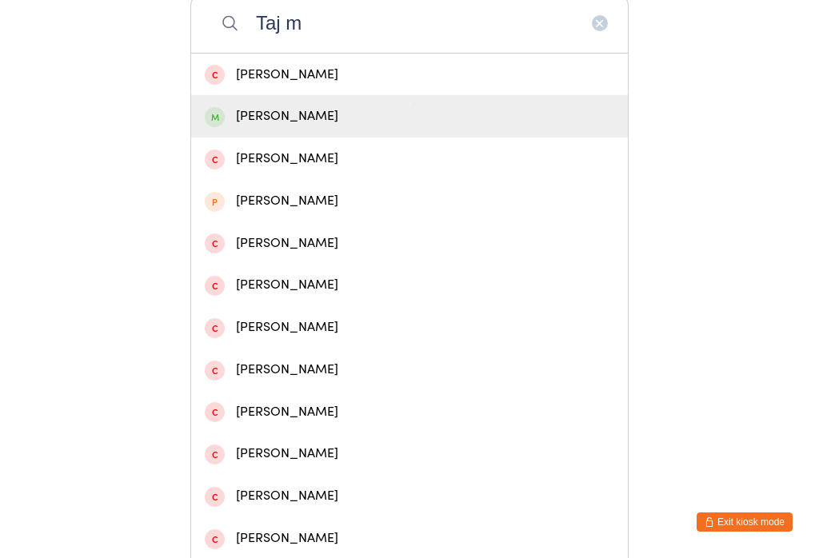
type input "Taj m"
click at [278, 127] on div "Taj Meredith" at bounding box center [410, 117] width 410 height 22
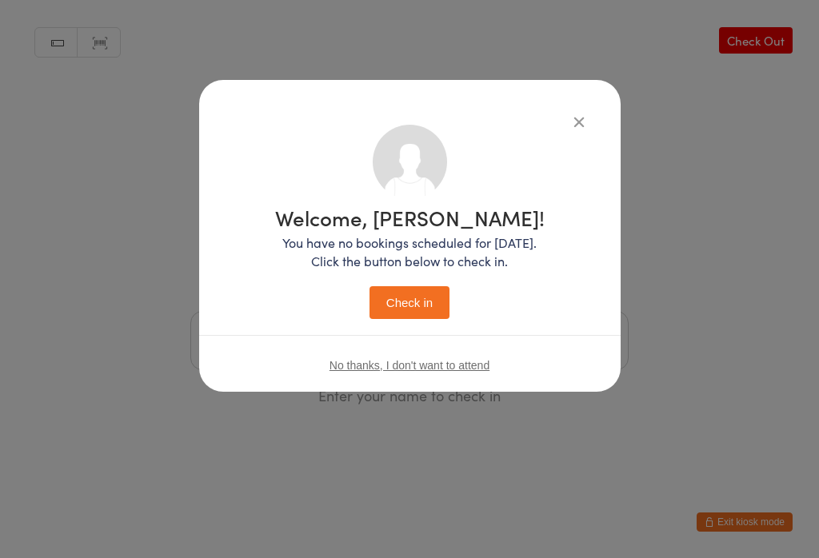
scroll to position [0, 0]
click at [414, 330] on div "Welcome, Taj! You have no bookings scheduled for today. Click the button below …" at bounding box center [410, 260] width 358 height 270
click at [420, 303] on button "Check in" at bounding box center [410, 302] width 80 height 33
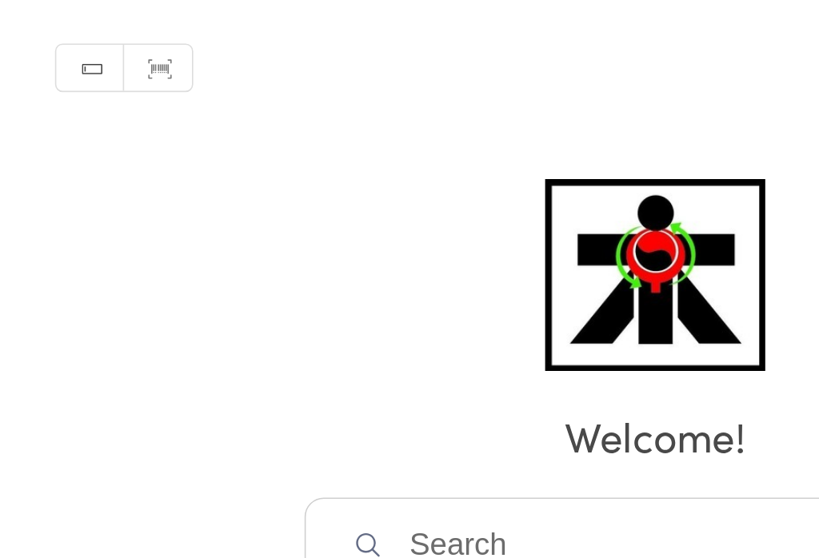
click at [218, 311] on input "search" at bounding box center [409, 340] width 438 height 59
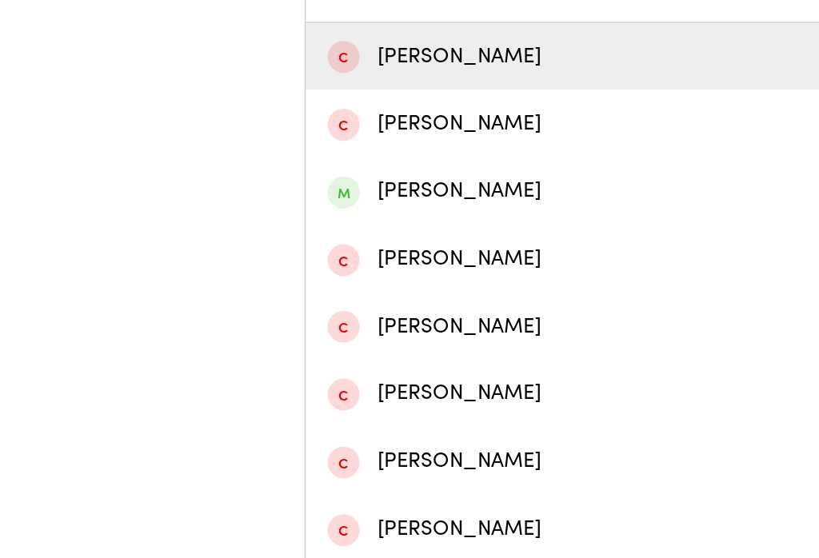
scroll to position [362, 0]
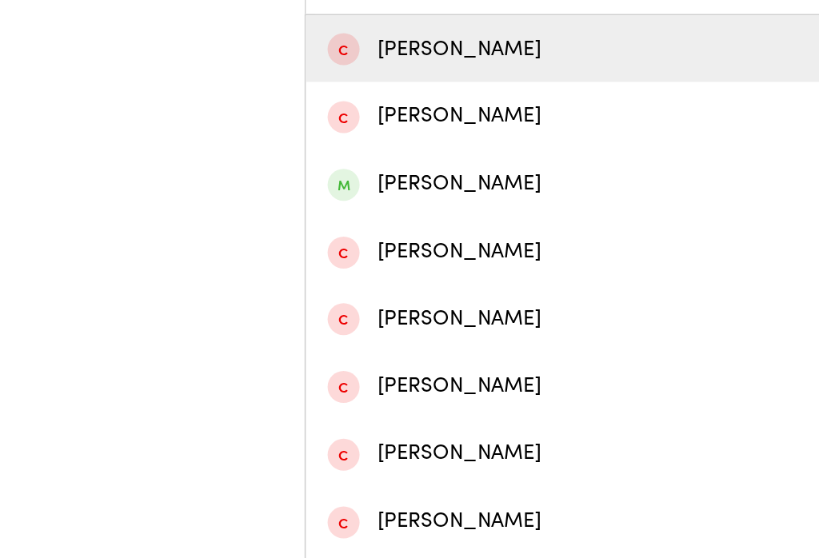
type input "Leslie"
click at [294, 126] on div "Blake Leslie" at bounding box center [410, 115] width 410 height 22
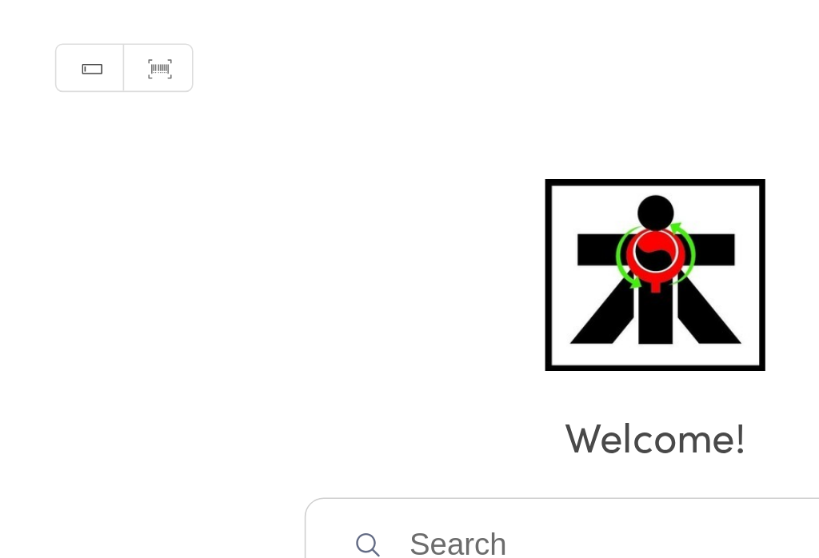
scroll to position [194, 0]
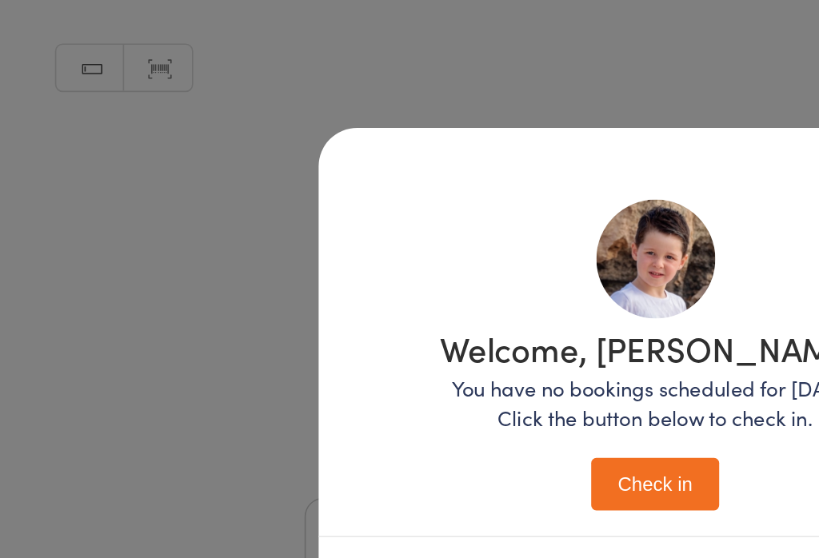
click at [426, 286] on button "Check in" at bounding box center [410, 302] width 80 height 33
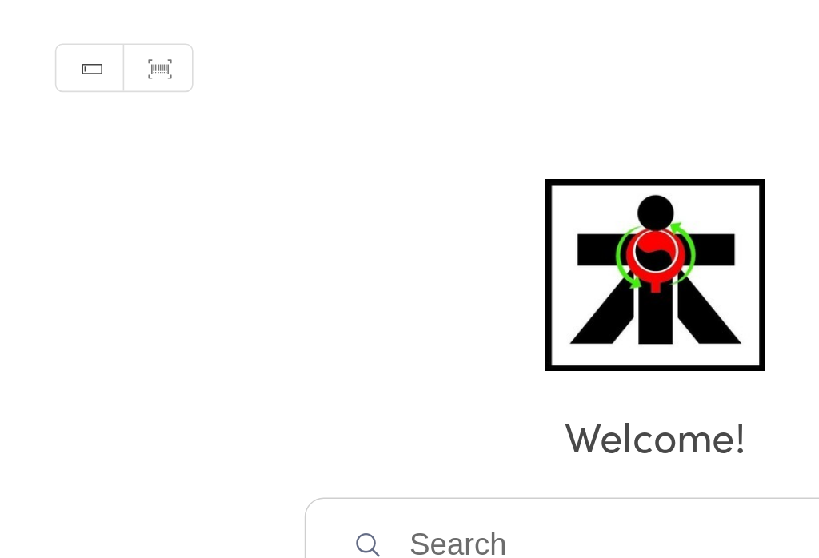
click at [322, 311] on input "search" at bounding box center [409, 340] width 438 height 59
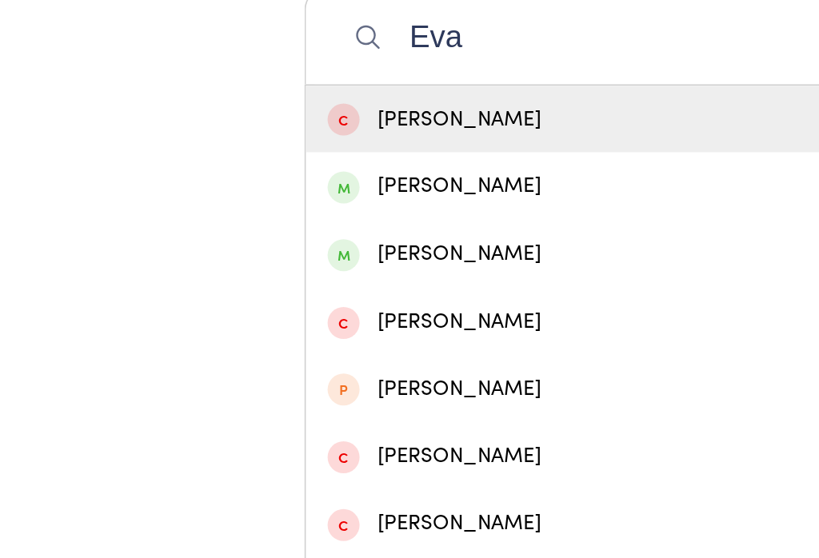
type input "Eva"
click at [266, 120] on div "Eva Acharya" at bounding box center [410, 117] width 410 height 22
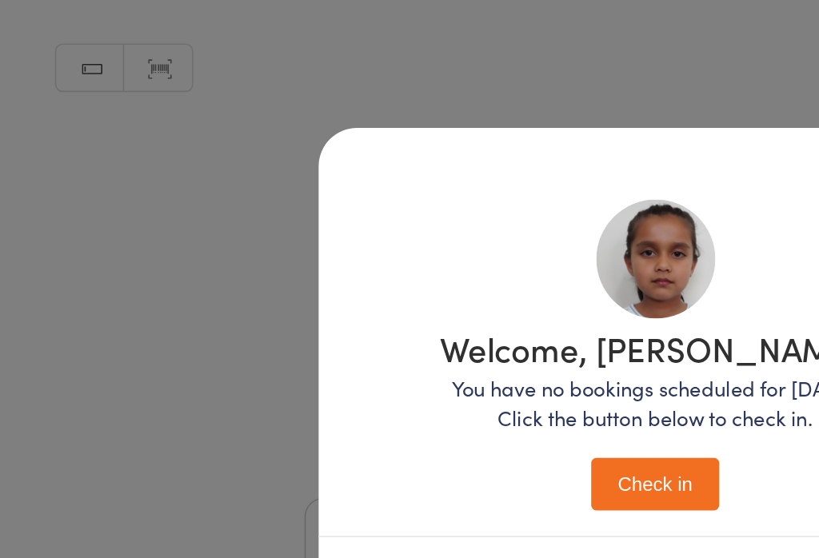
scroll to position [70, 126]
click at [370, 286] on button "Check in" at bounding box center [410, 302] width 80 height 33
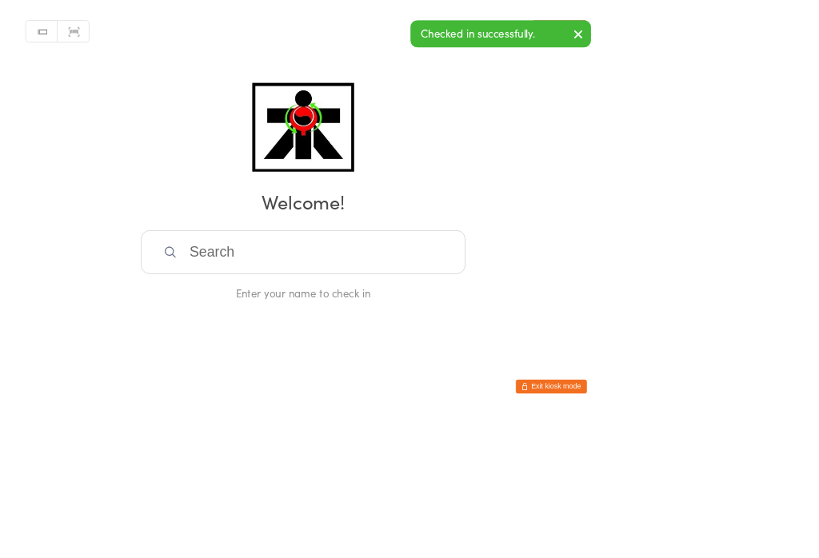
scroll to position [0, 0]
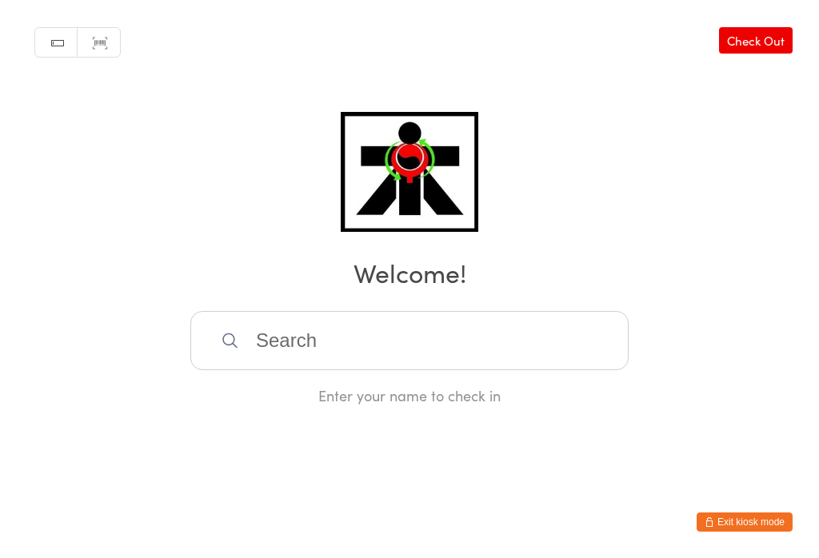
click at [435, 366] on input "search" at bounding box center [409, 340] width 438 height 59
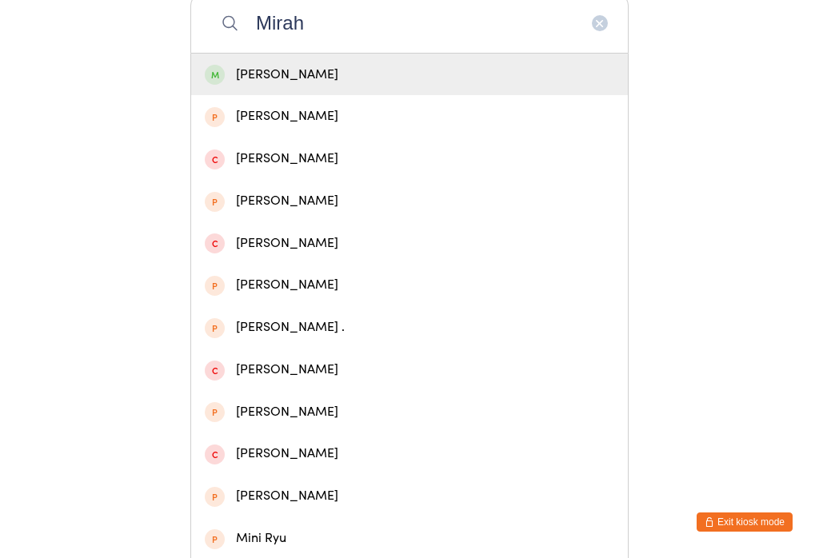
type input "Mirah"
click at [270, 82] on div "Mirah Schoof" at bounding box center [410, 75] width 410 height 22
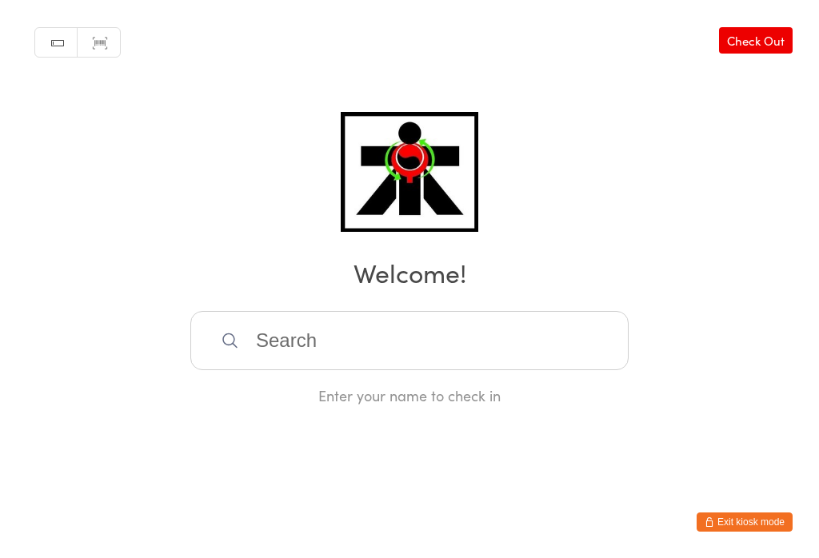
scroll to position [0, 0]
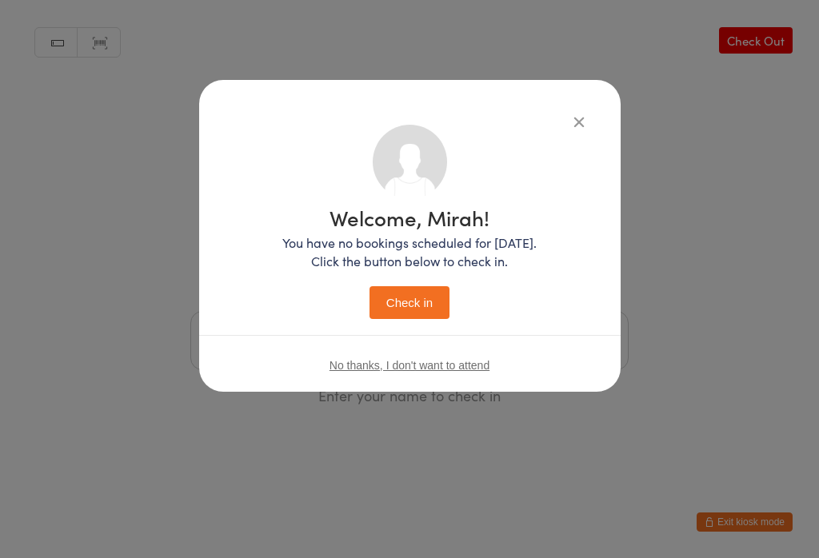
click at [412, 314] on button "Check in" at bounding box center [410, 302] width 80 height 33
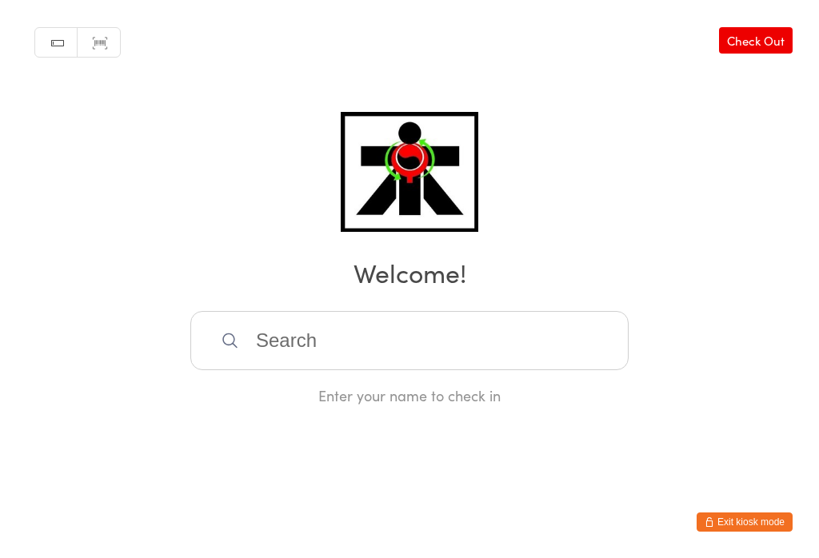
click at [371, 366] on input "search" at bounding box center [409, 340] width 438 height 59
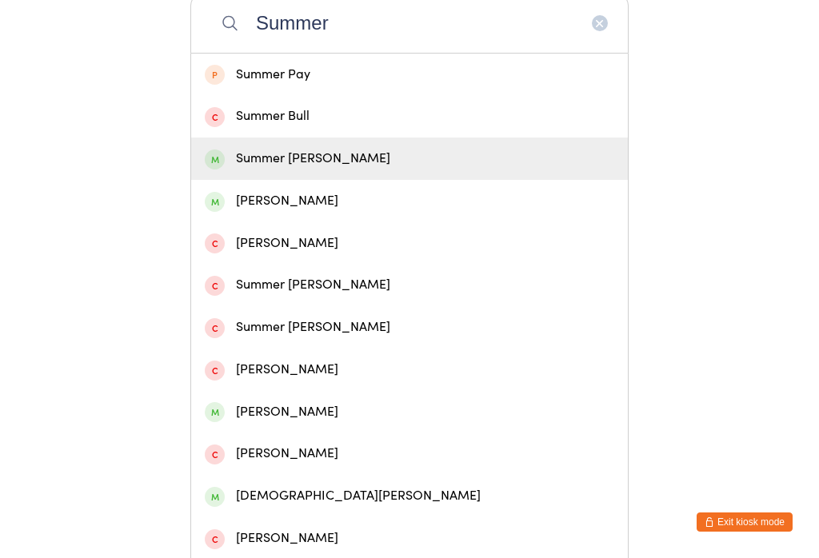
type input "Summer"
click at [280, 169] on div "Summer Lacy" at bounding box center [410, 159] width 410 height 22
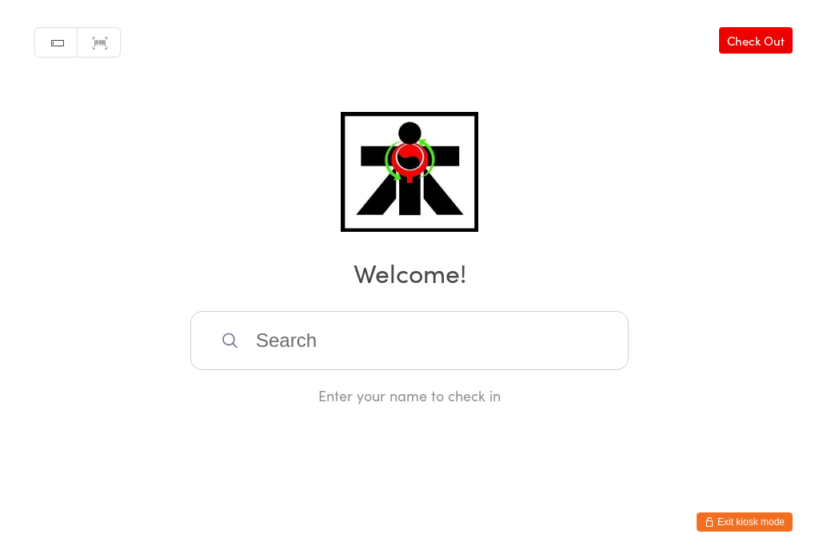
scroll to position [0, 0]
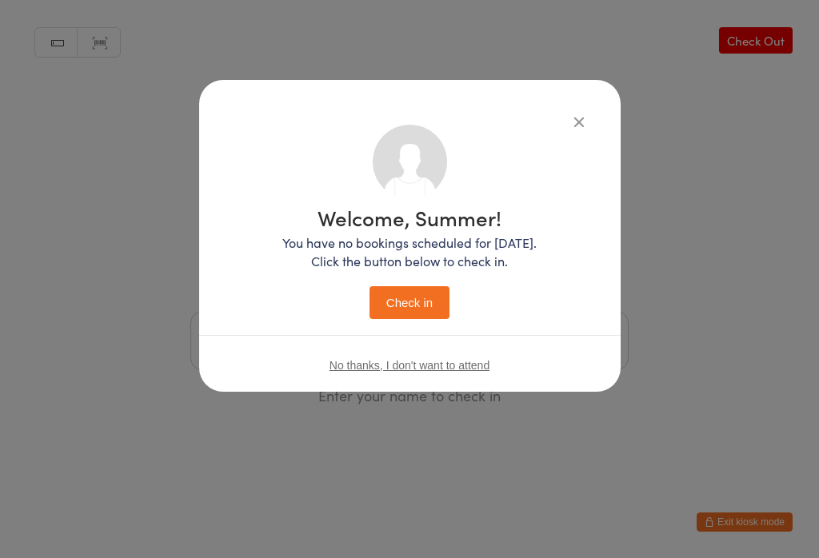
click at [420, 305] on button "Check in" at bounding box center [410, 302] width 80 height 33
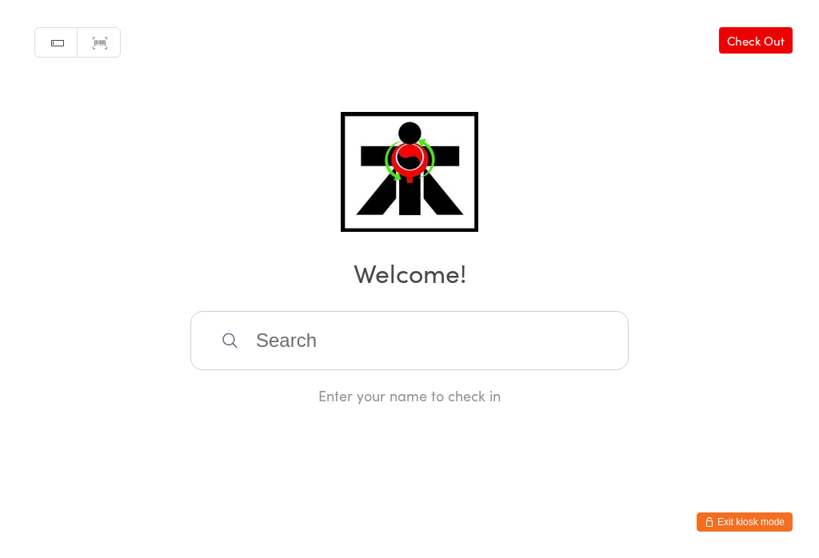
click at [239, 346] on input "search" at bounding box center [409, 340] width 438 height 59
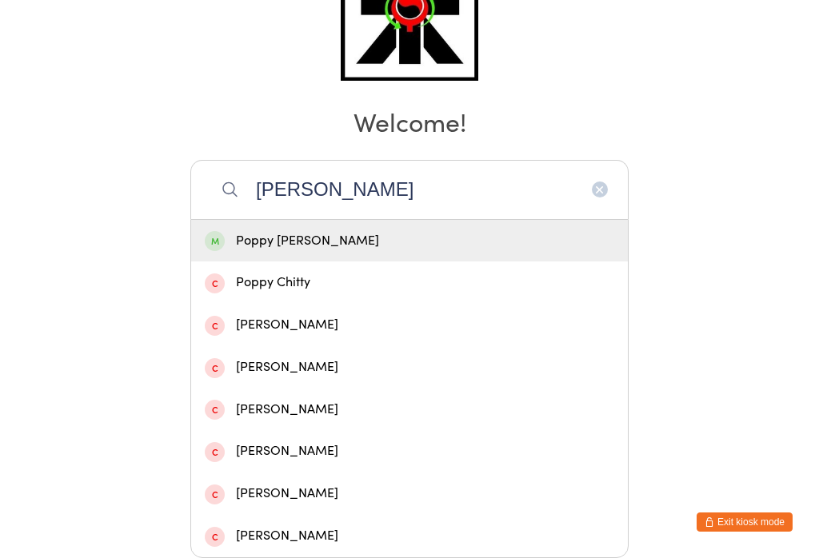
type input "Popp"
click at [328, 230] on div "Poppy Doran" at bounding box center [410, 241] width 410 height 22
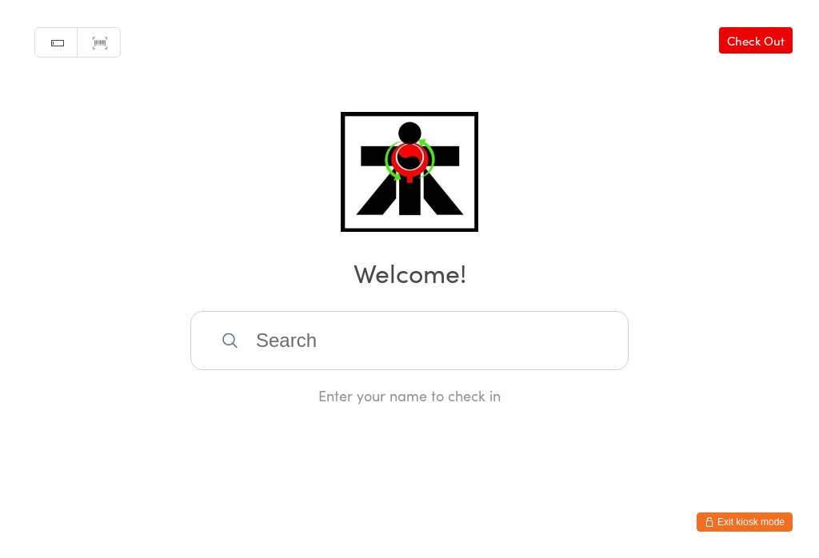
scroll to position [0, 0]
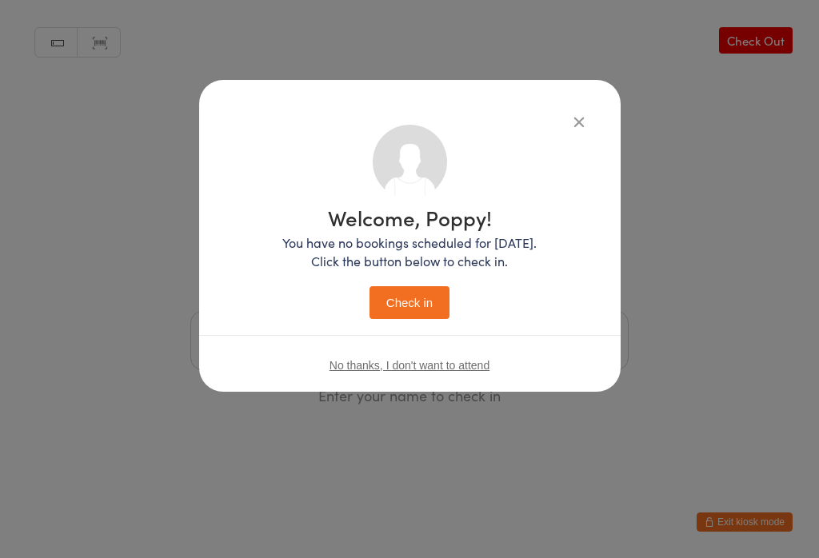
click at [414, 308] on button "Check in" at bounding box center [410, 302] width 80 height 33
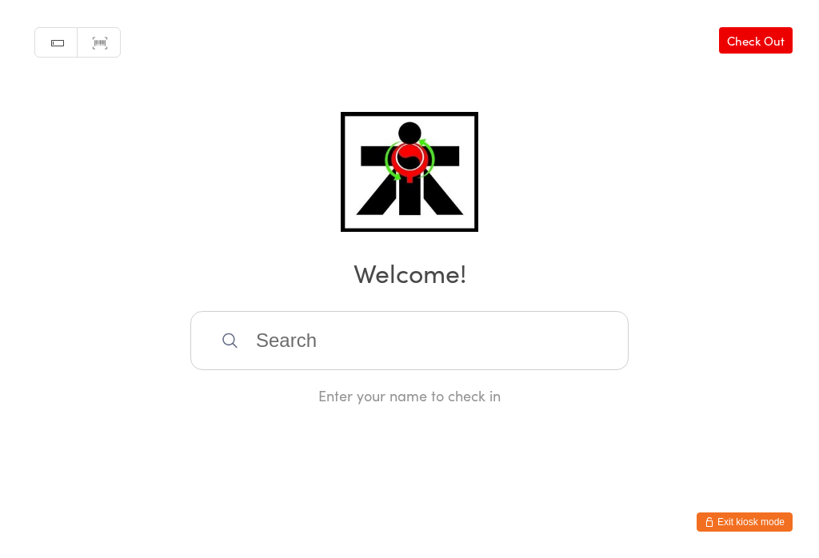
click at [293, 370] on input "search" at bounding box center [409, 340] width 438 height 59
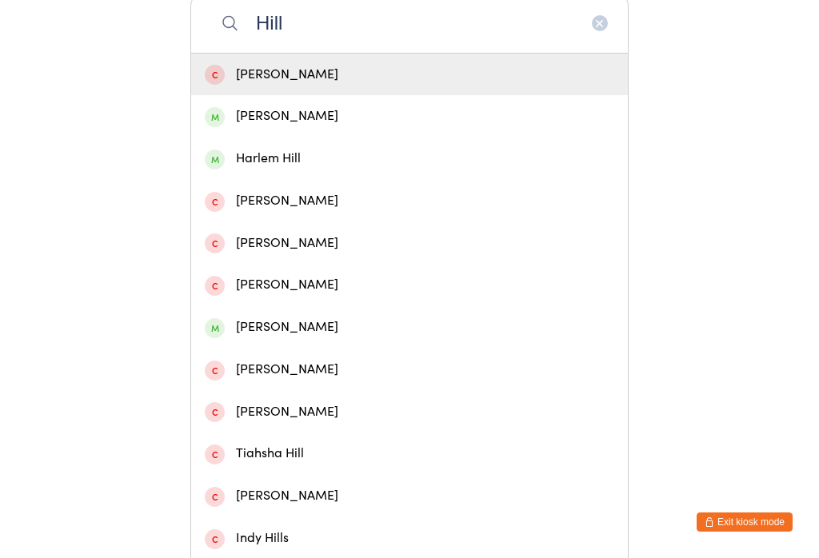
type input "Hill"
click at [336, 125] on div "Henry Hill" at bounding box center [410, 117] width 410 height 22
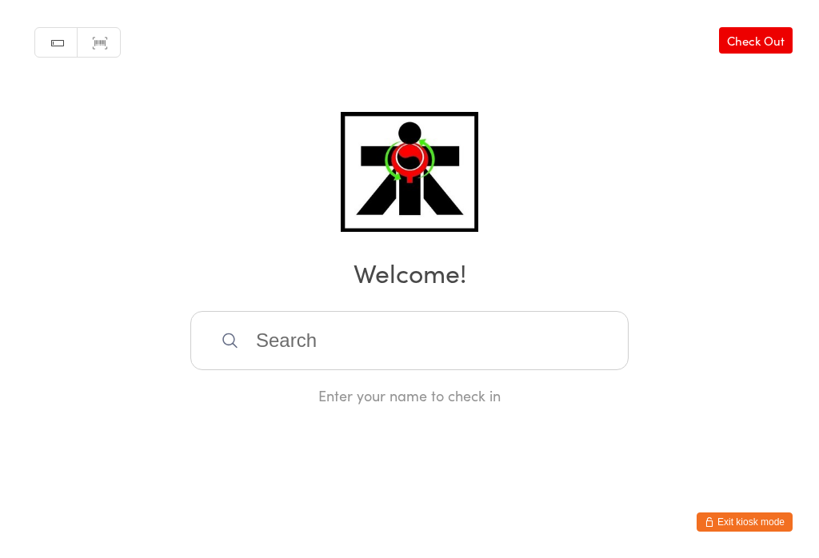
scroll to position [0, 0]
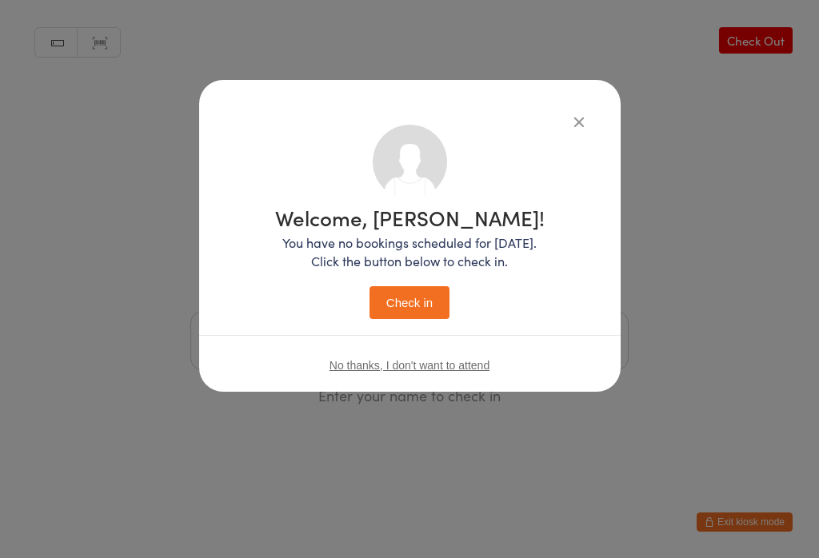
click at [422, 305] on button "Check in" at bounding box center [410, 302] width 80 height 33
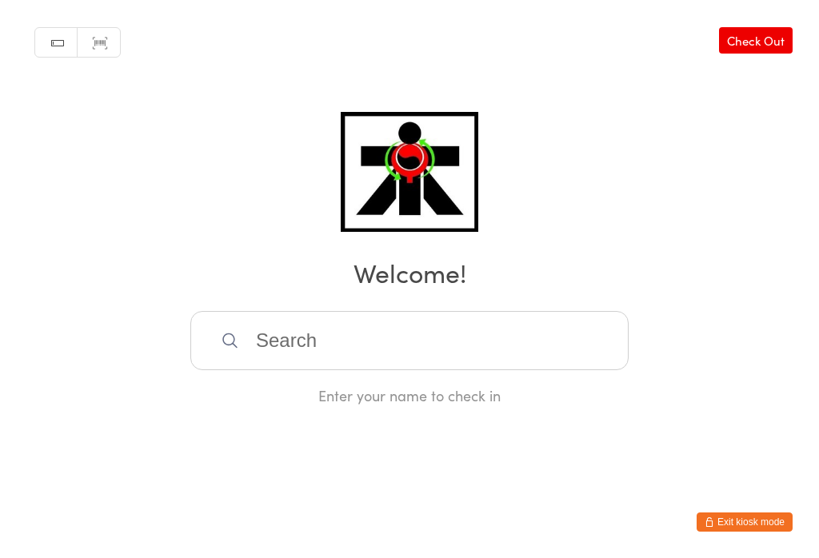
click at [384, 336] on input "search" at bounding box center [409, 340] width 438 height 59
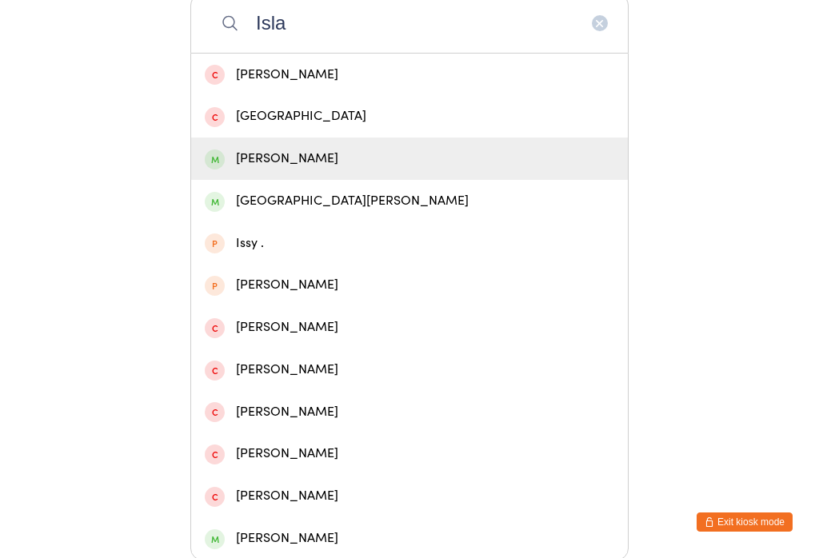
type input "Isla"
click at [295, 164] on div "Isla Harding" at bounding box center [410, 159] width 410 height 22
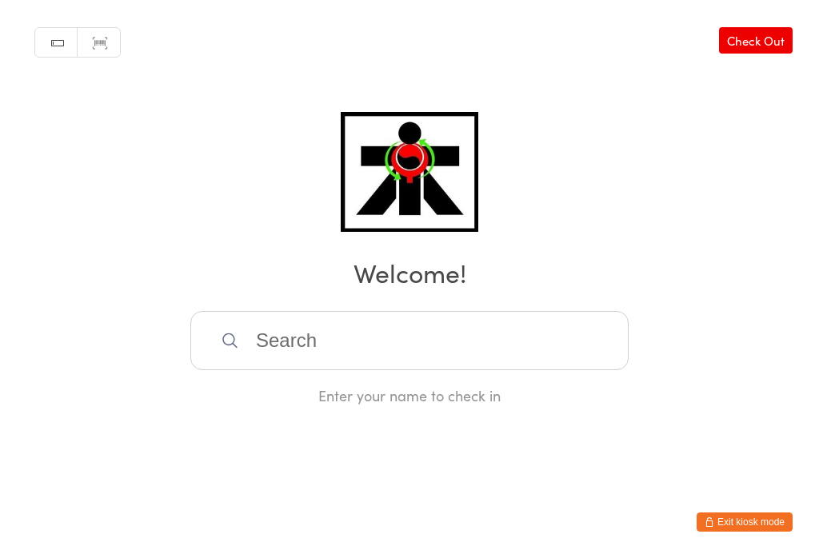
scroll to position [0, 0]
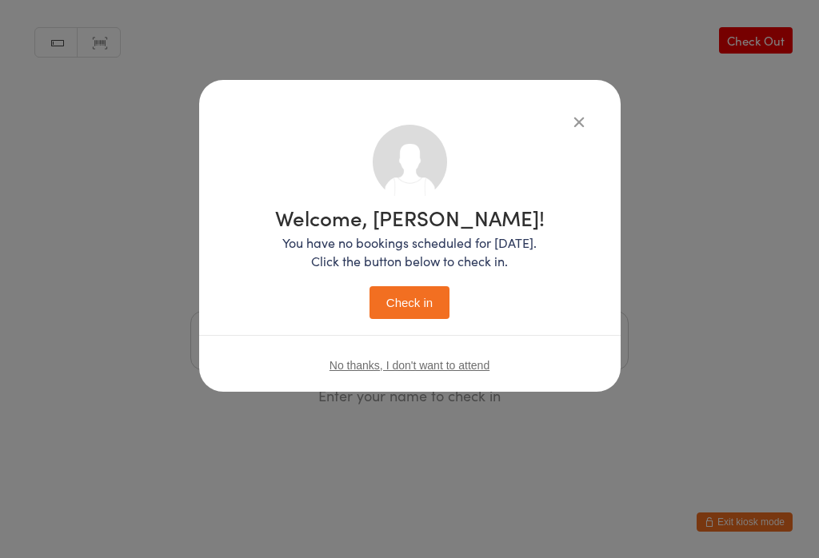
click at [410, 298] on button "Check in" at bounding box center [410, 302] width 80 height 33
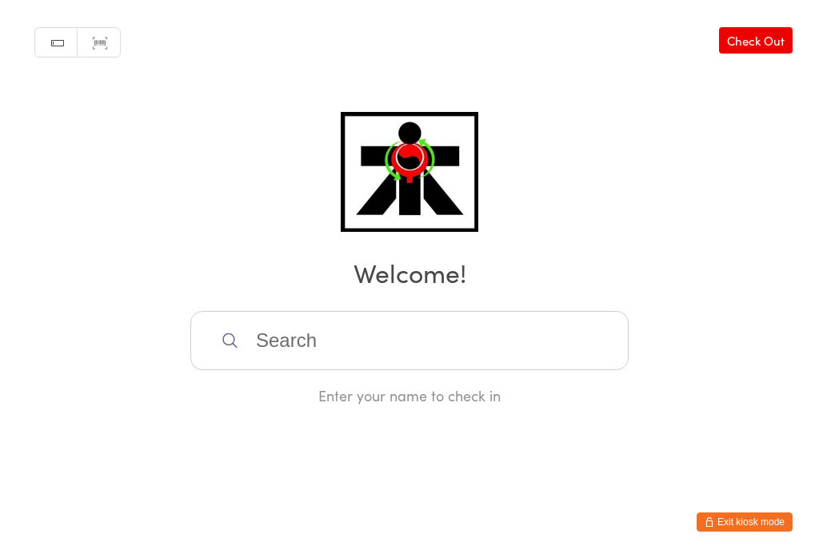
click at [510, 319] on input "search" at bounding box center [409, 340] width 438 height 59
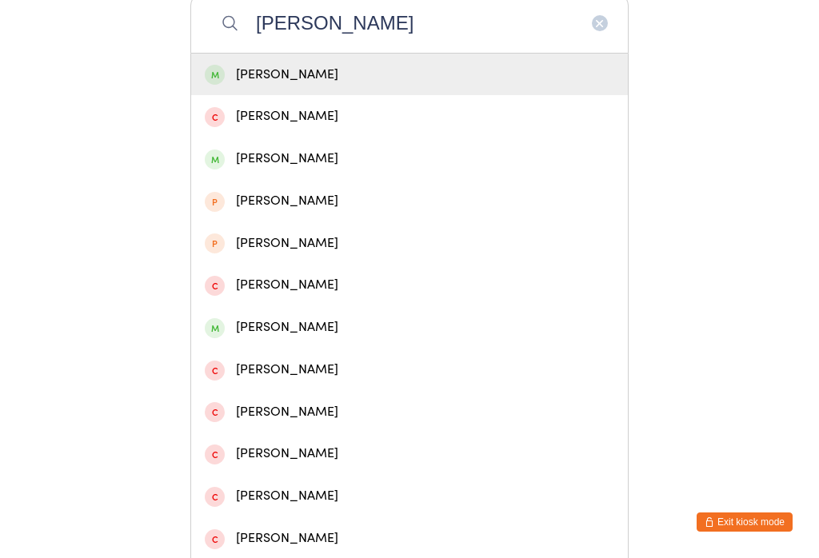
type input "James ka"
click at [550, 61] on div "James Kalmar" at bounding box center [409, 75] width 437 height 42
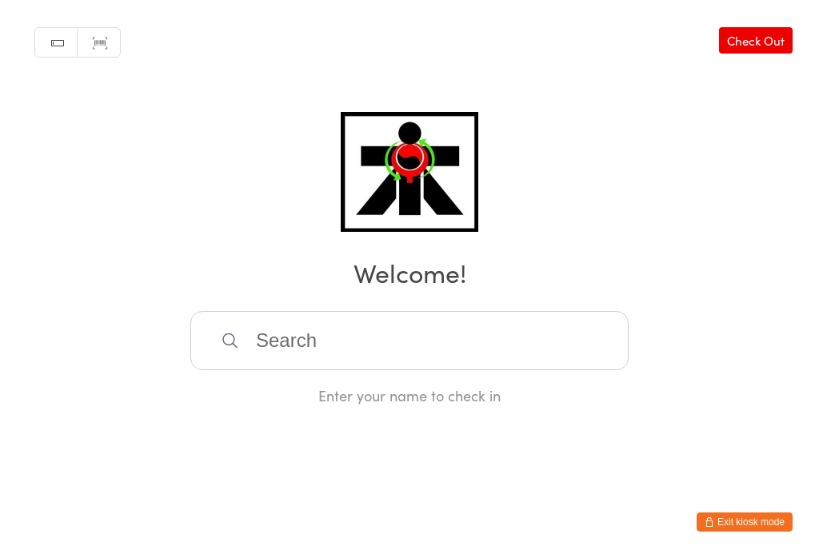
scroll to position [0, 0]
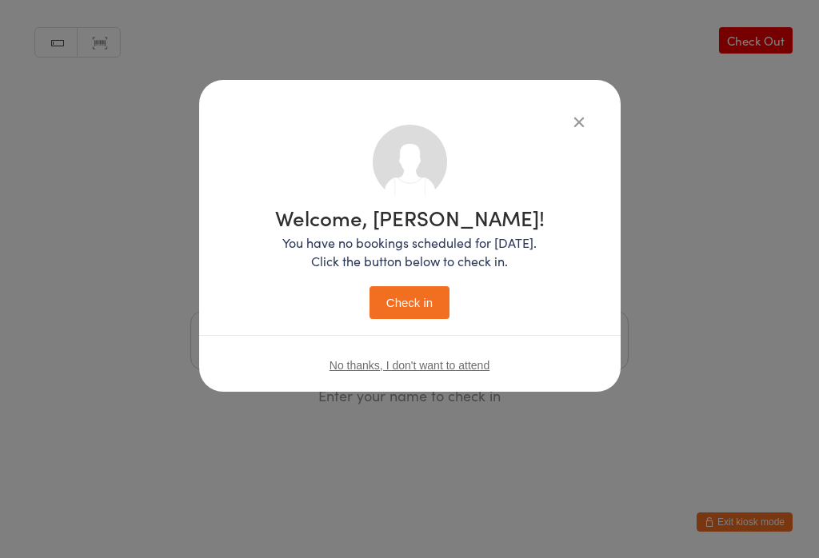
click at [428, 304] on button "Check in" at bounding box center [410, 302] width 80 height 33
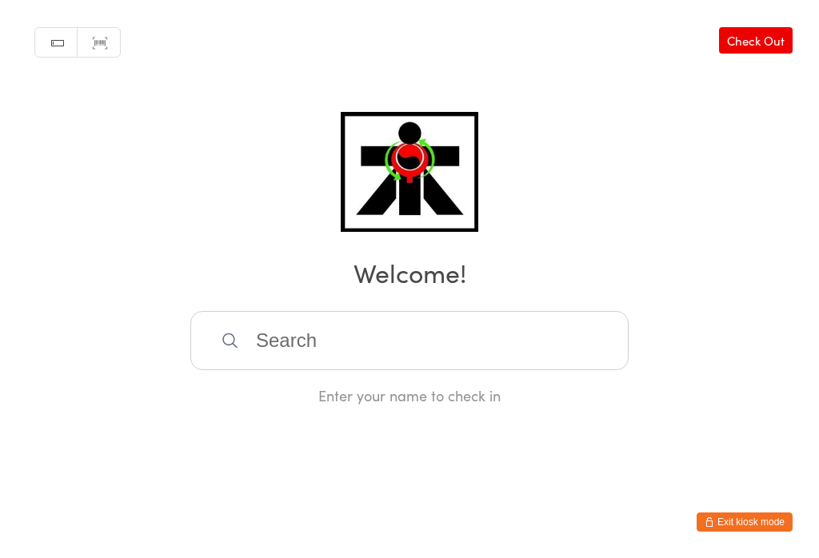
click at [301, 358] on input "search" at bounding box center [409, 340] width 438 height 59
type input "Jigme"
click at [259, 382] on div "Jigme Seldon" at bounding box center [410, 393] width 410 height 22
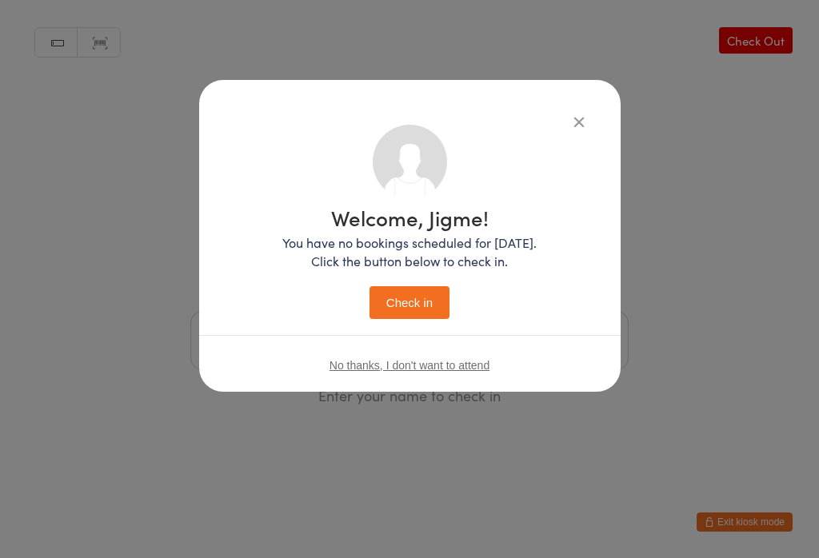
click at [406, 301] on button "Check in" at bounding box center [410, 302] width 80 height 33
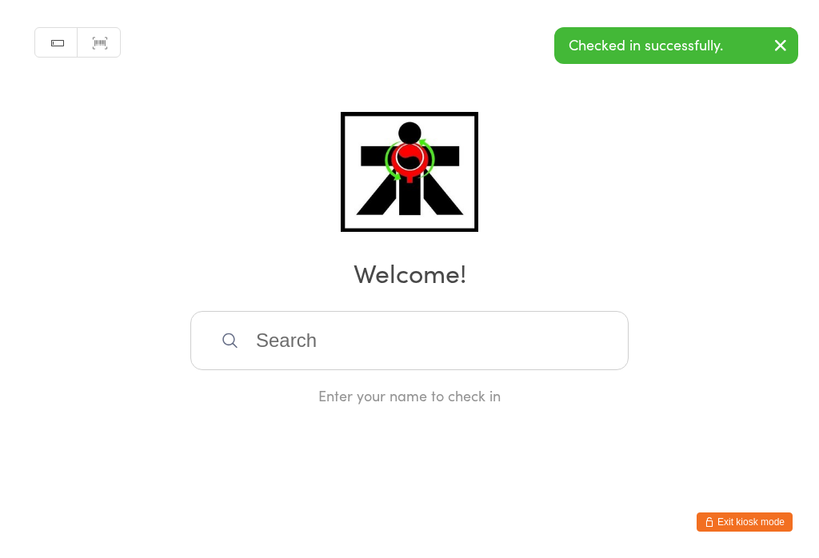
click at [371, 350] on input "search" at bounding box center [409, 340] width 438 height 59
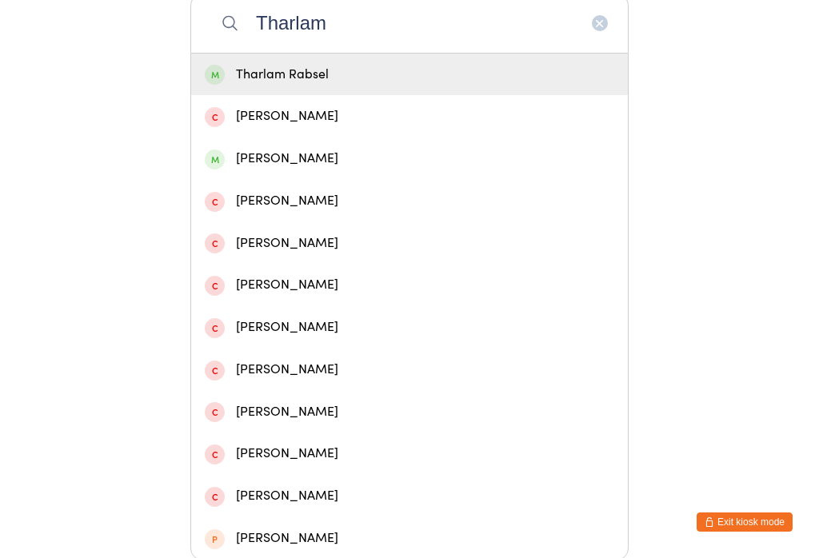
type input "Tharlam"
click at [320, 86] on div "Tharlam Rabsel" at bounding box center [410, 75] width 410 height 22
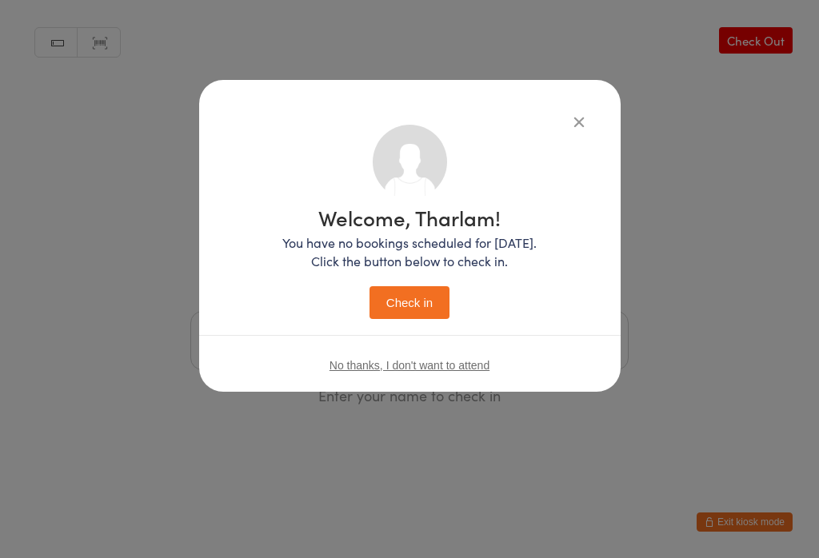
scroll to position [0, 0]
click at [427, 319] on button "Check in" at bounding box center [410, 302] width 80 height 33
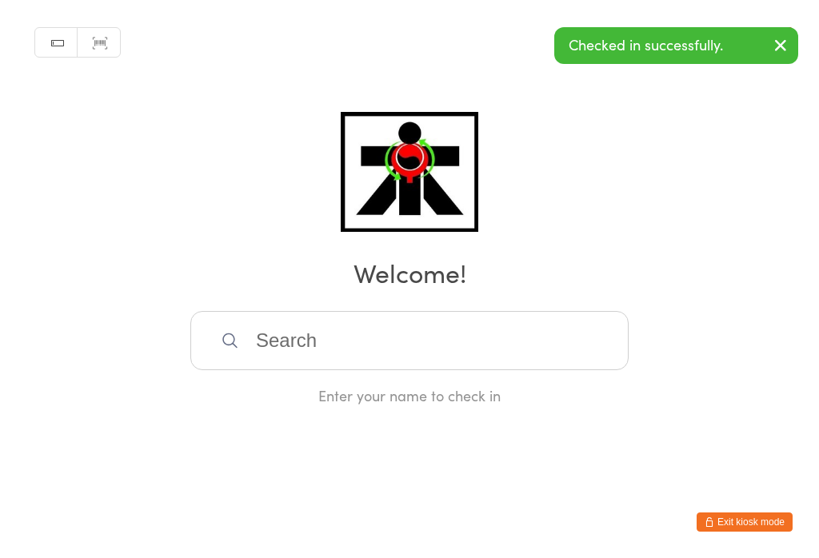
click at [458, 350] on input "search" at bounding box center [409, 340] width 438 height 59
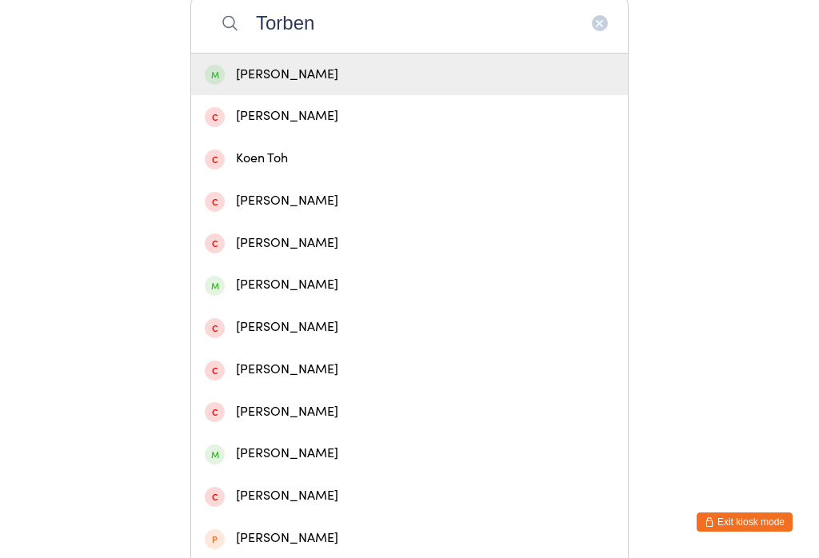
type input "Torben"
click at [330, 77] on div "Torben Cox" at bounding box center [410, 75] width 410 height 22
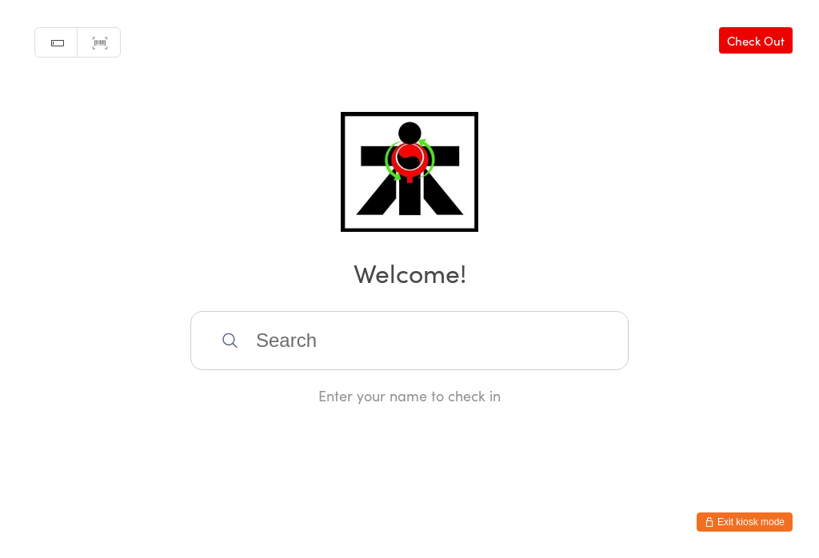
scroll to position [0, 0]
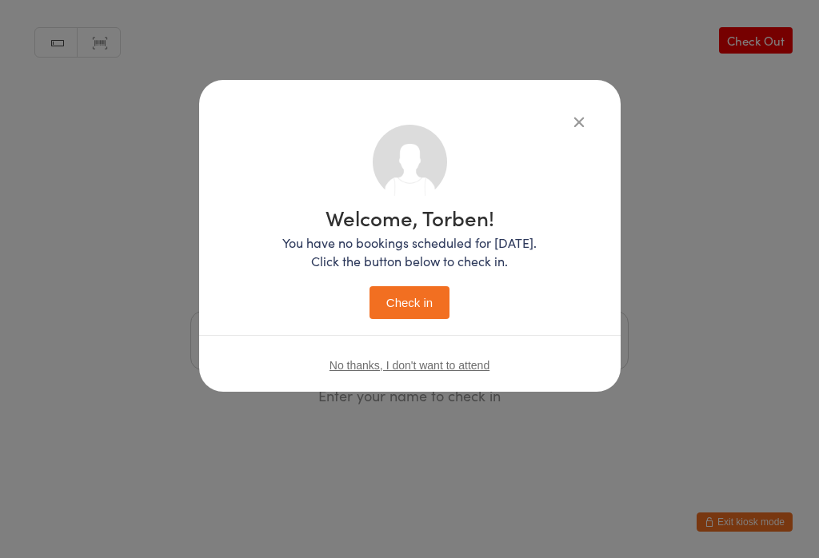
click at [414, 278] on div "Welcome, Torben! You have no bookings scheduled for today. Click the button bel…" at bounding box center [409, 263] width 254 height 112
click at [404, 291] on button "Check in" at bounding box center [410, 302] width 80 height 33
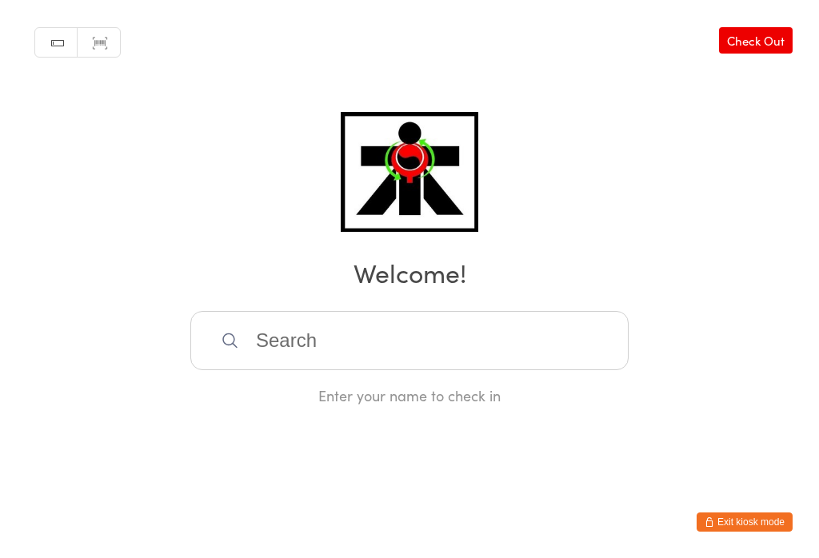
click at [368, 331] on input "search" at bounding box center [409, 340] width 438 height 59
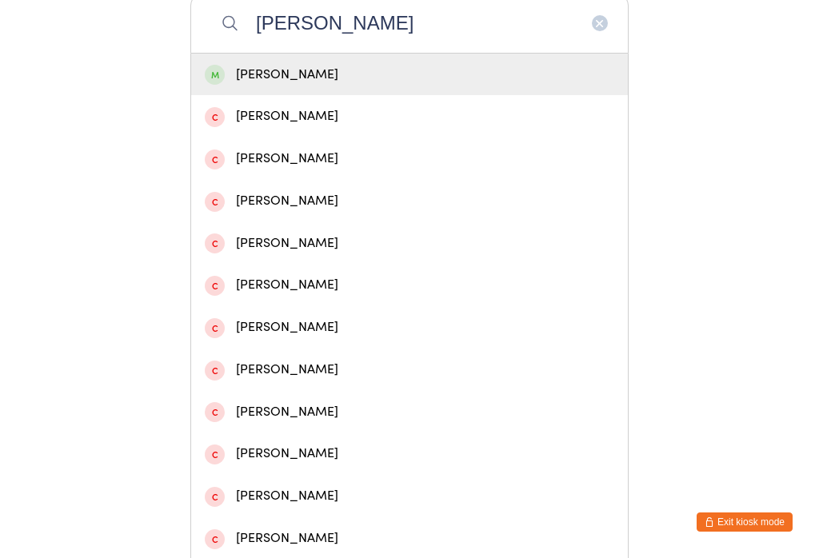
type input "Frankie"
click at [263, 78] on div "Frankie Ellis" at bounding box center [410, 75] width 410 height 22
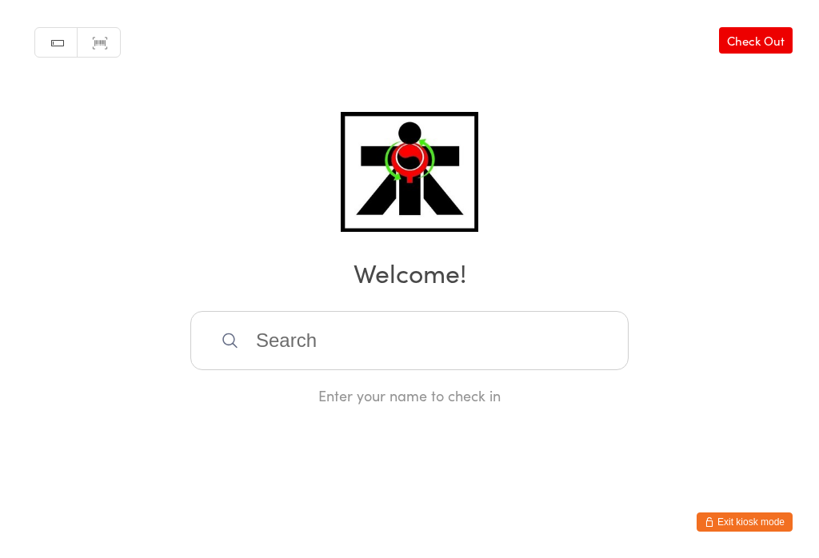
scroll to position [0, 0]
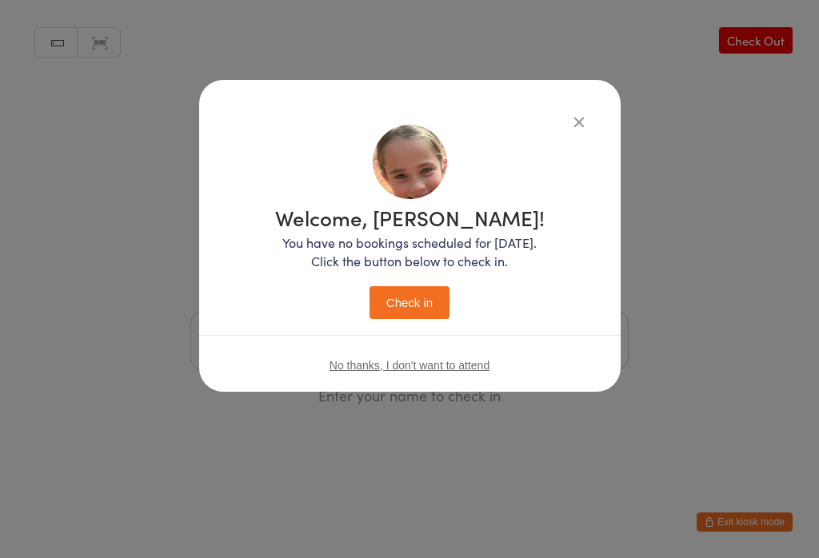
click at [406, 312] on button "Check in" at bounding box center [410, 302] width 80 height 33
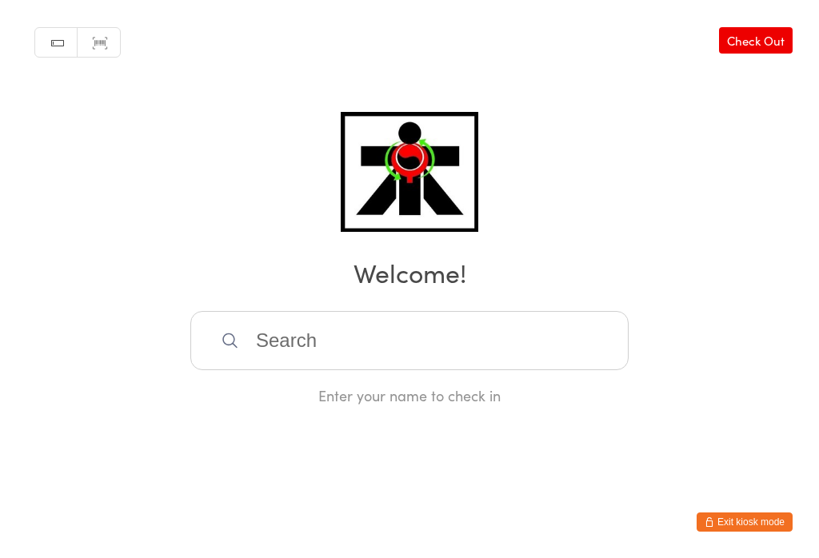
click at [279, 342] on input "search" at bounding box center [409, 340] width 438 height 59
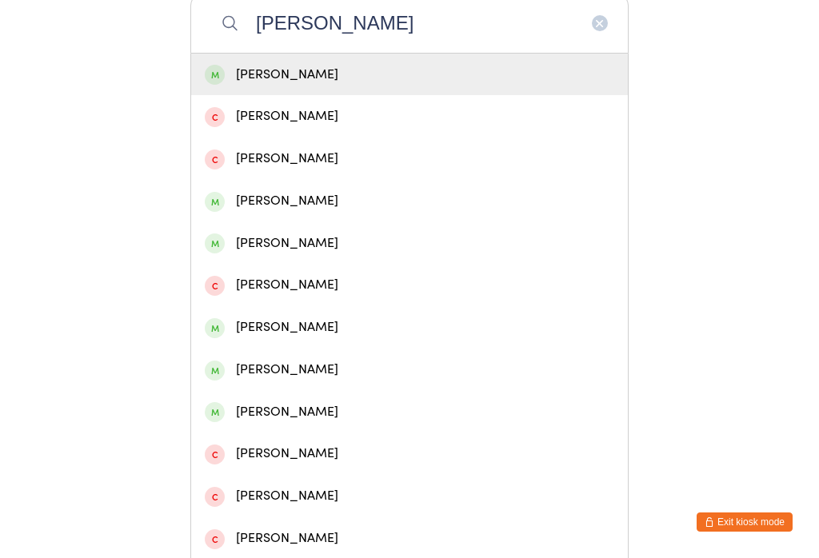
type input "Alexander mclaughlin"
click at [363, 66] on div "Alexander McLaughlin" at bounding box center [409, 75] width 437 height 42
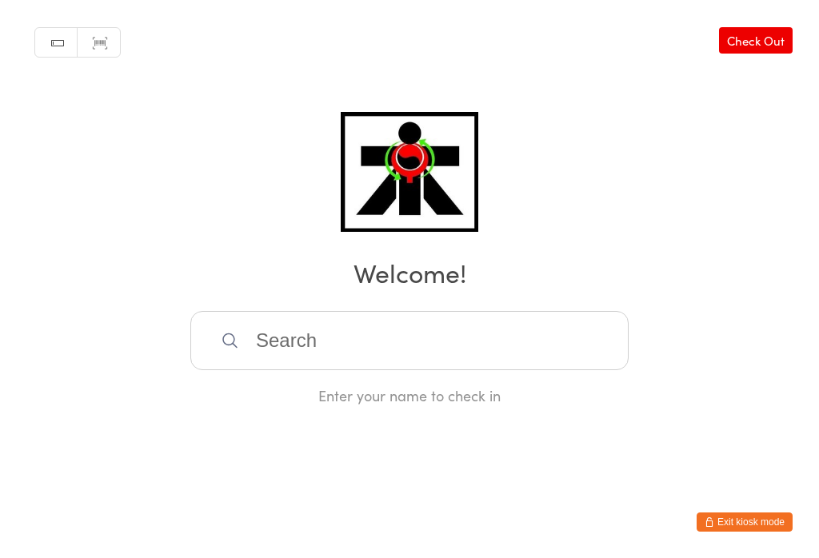
scroll to position [0, 0]
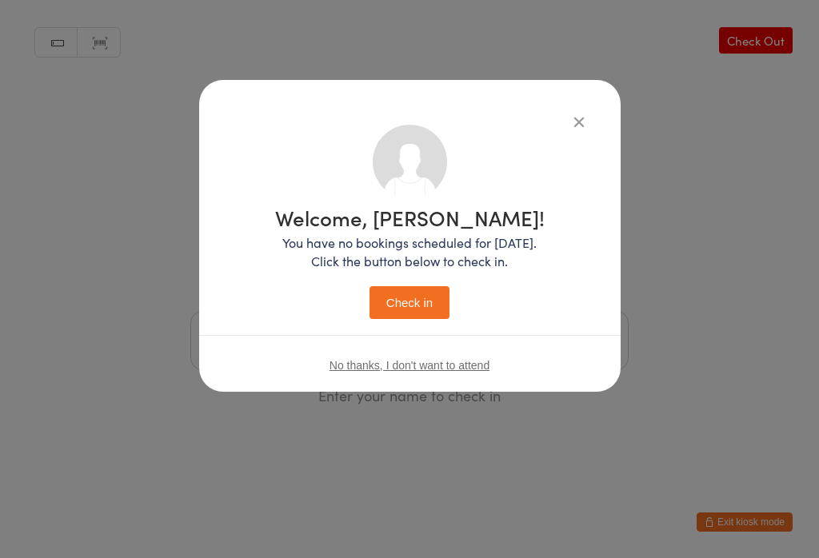
click at [410, 314] on button "Check in" at bounding box center [410, 302] width 80 height 33
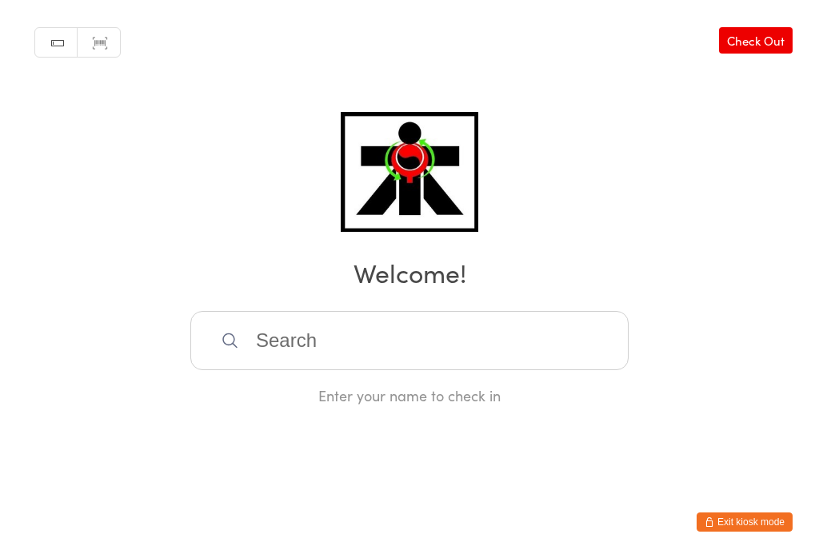
click at [517, 346] on input "search" at bounding box center [409, 340] width 438 height 59
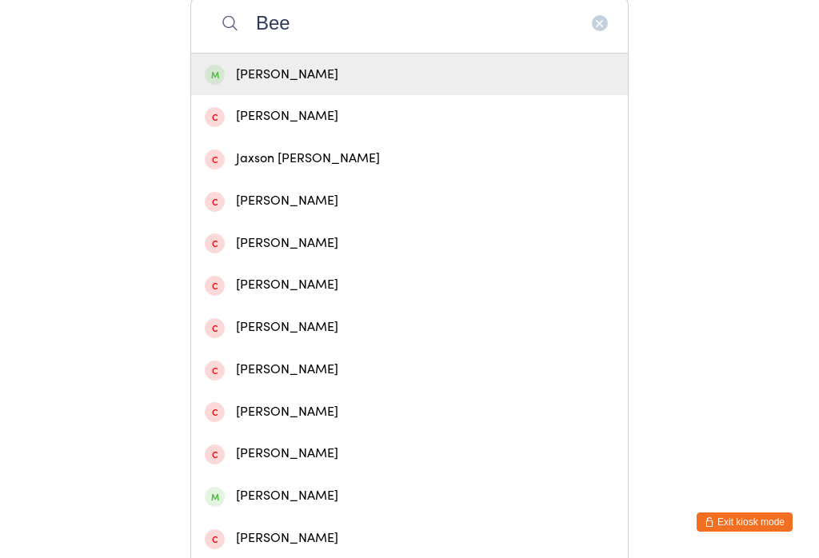
type input "Bee"
click at [476, 83] on div "Keira Beel" at bounding box center [410, 75] width 410 height 22
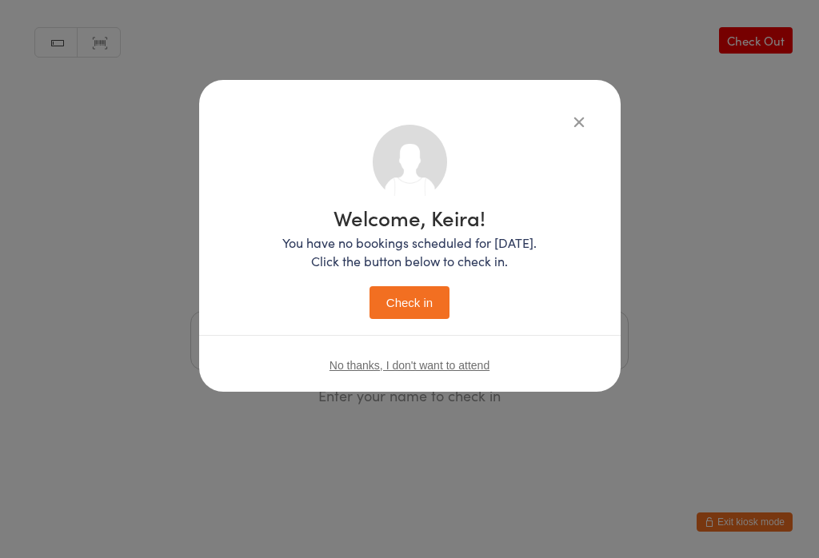
scroll to position [0, 0]
click at [443, 304] on button "Check in" at bounding box center [410, 302] width 80 height 33
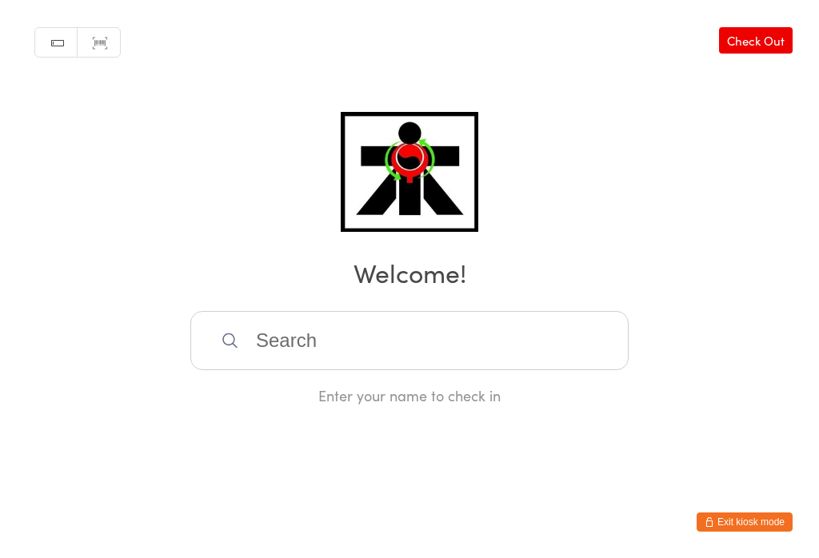
click at [438, 338] on input "search" at bounding box center [409, 340] width 438 height 59
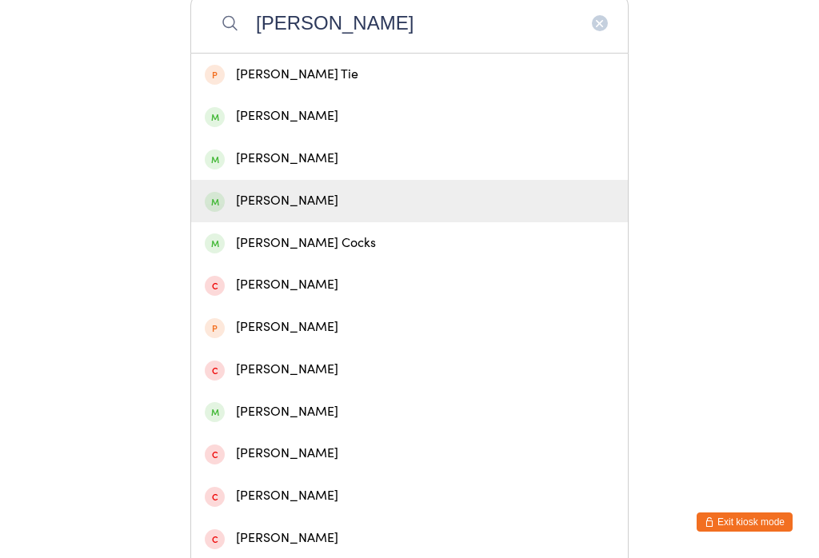
type input "Logan"
click at [281, 212] on div "Logan Jolly" at bounding box center [410, 201] width 410 height 22
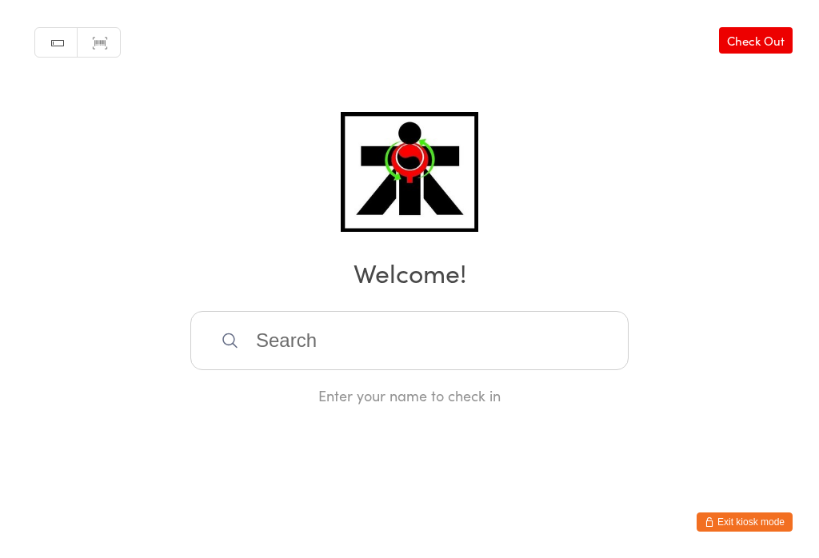
scroll to position [0, 0]
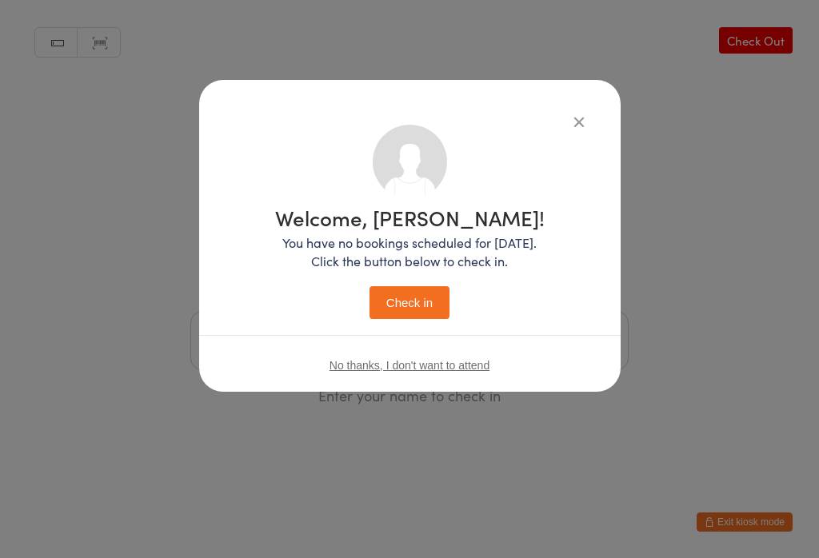
click at [429, 305] on button "Check in" at bounding box center [410, 302] width 80 height 33
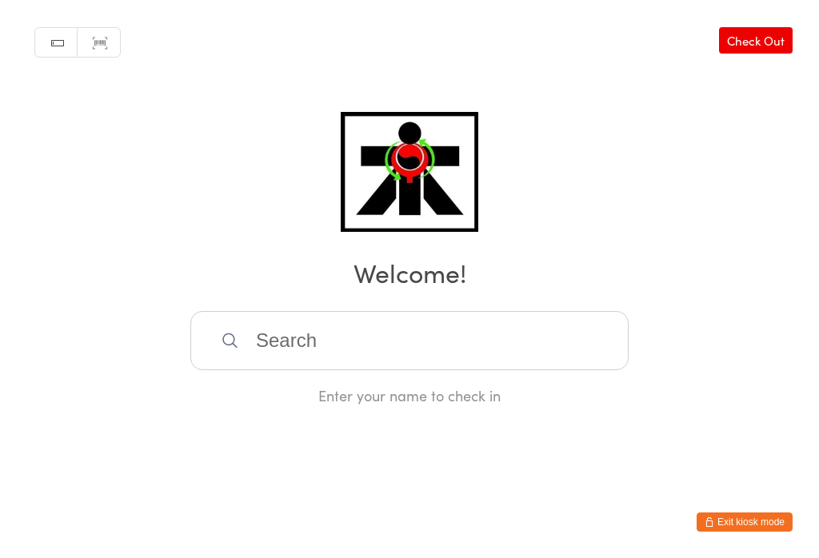
click at [474, 370] on input "search" at bounding box center [409, 340] width 438 height 59
type input "U"
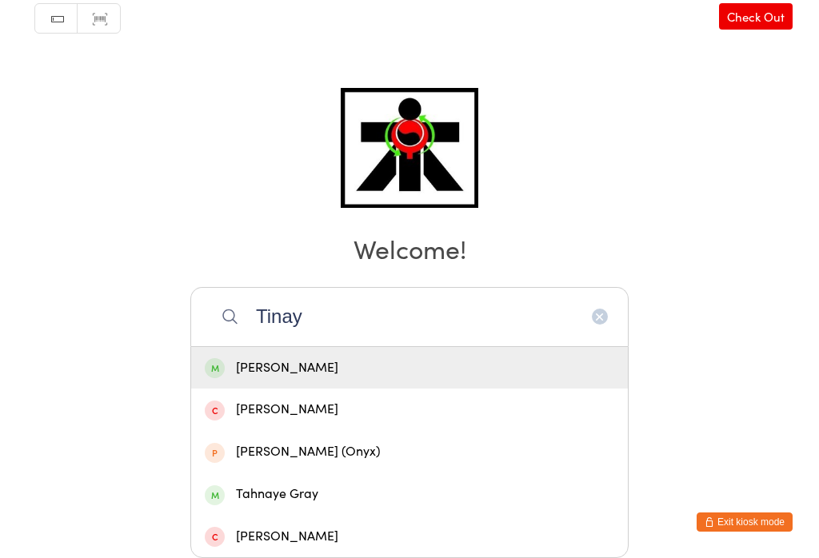
type input "Tinay"
click at [355, 358] on div "Tinaye Mafuma" at bounding box center [410, 369] width 410 height 22
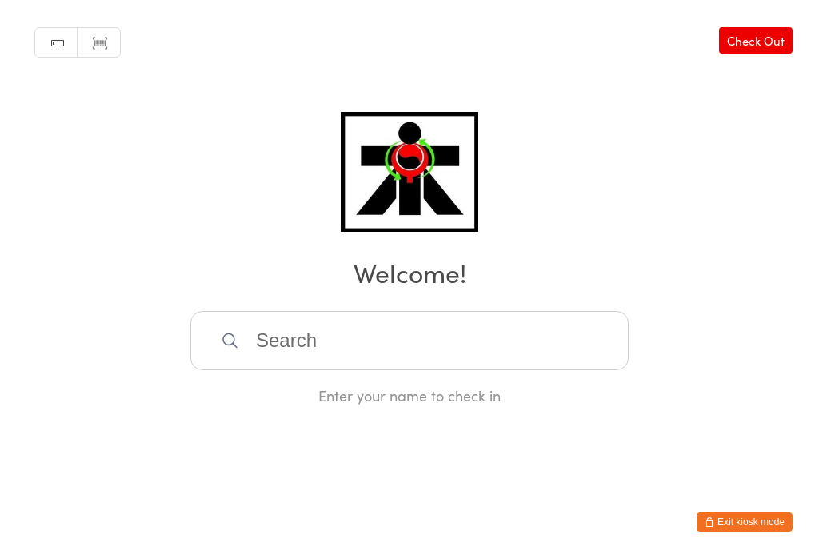
scroll to position [0, 0]
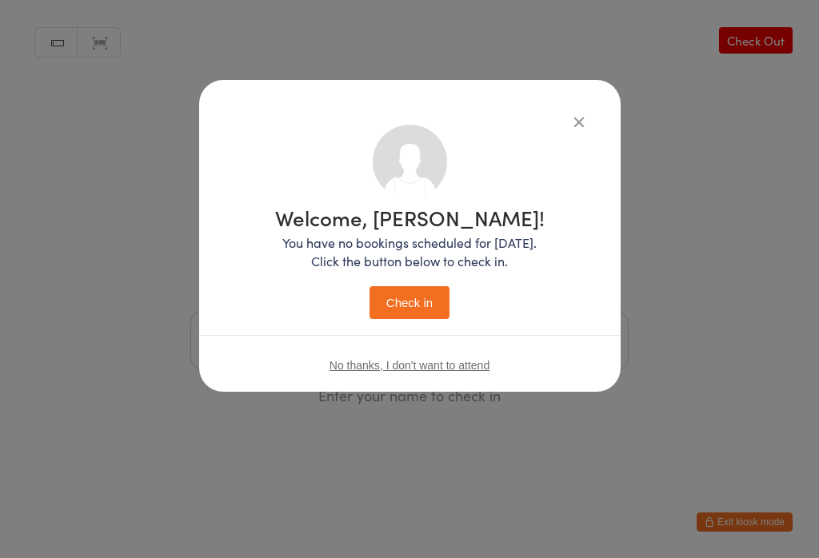
click at [440, 292] on button "Check in" at bounding box center [410, 302] width 80 height 33
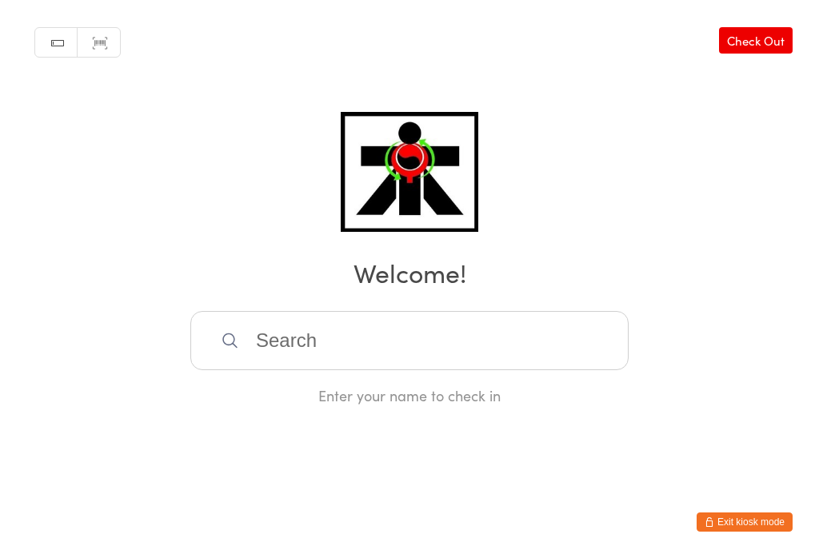
click at [306, 350] on input "search" at bounding box center [409, 340] width 438 height 59
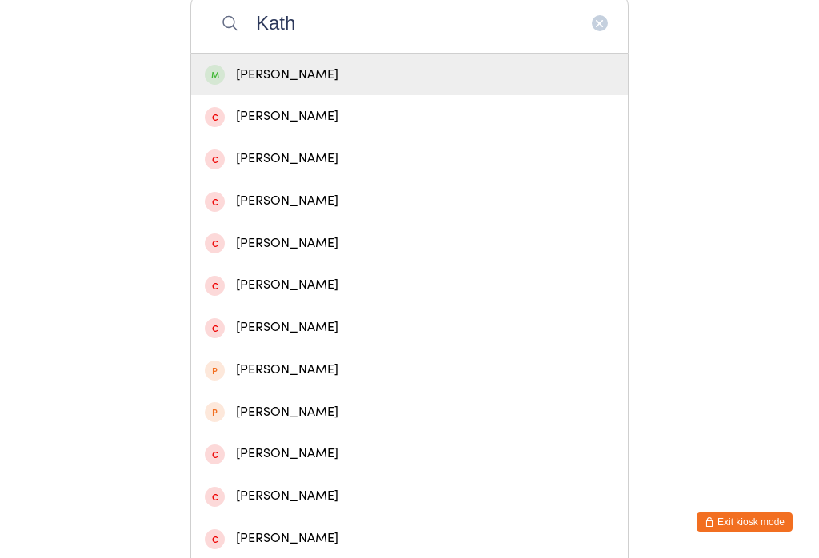
type input "Kath"
click at [362, 78] on div "Katherine Haworth" at bounding box center [410, 75] width 410 height 22
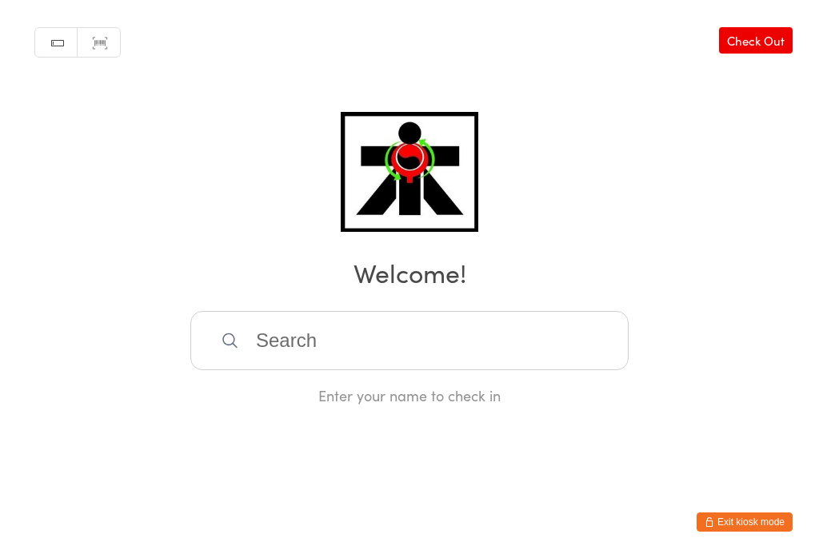
scroll to position [0, 0]
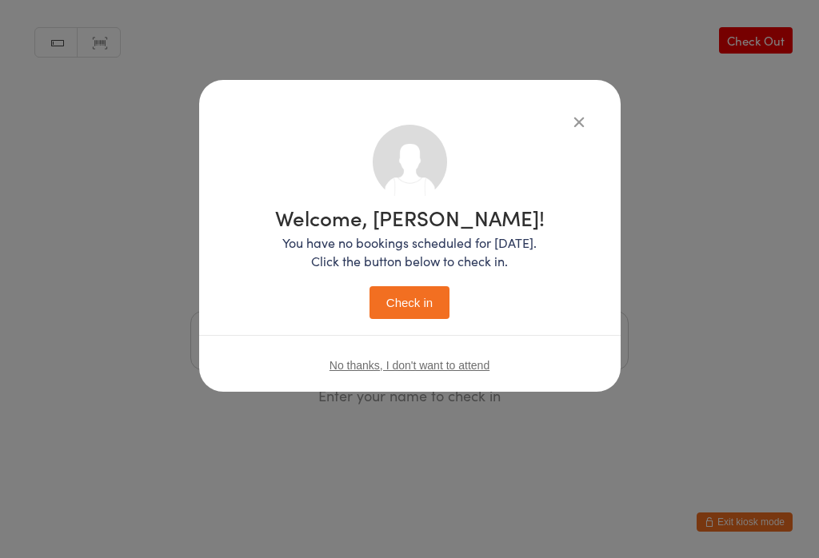
click at [422, 301] on button "Check in" at bounding box center [410, 302] width 80 height 33
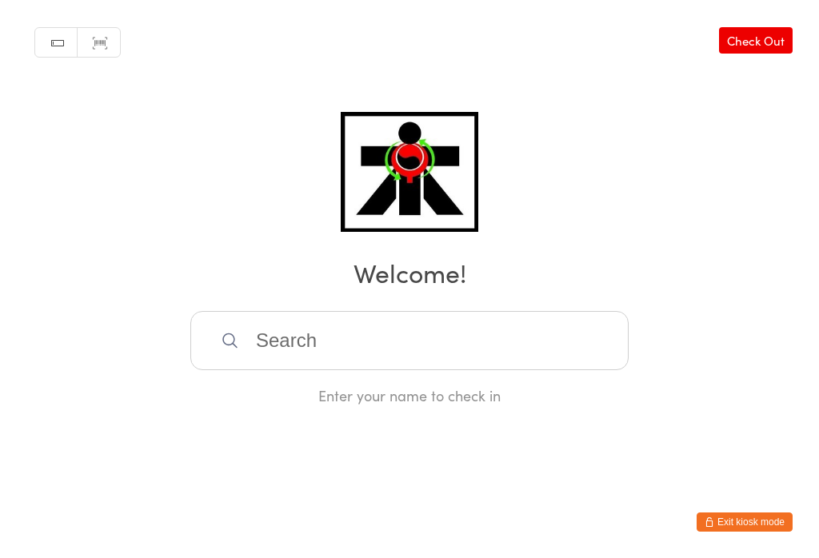
click at [461, 346] on input "search" at bounding box center [409, 340] width 438 height 59
type input "Arkin"
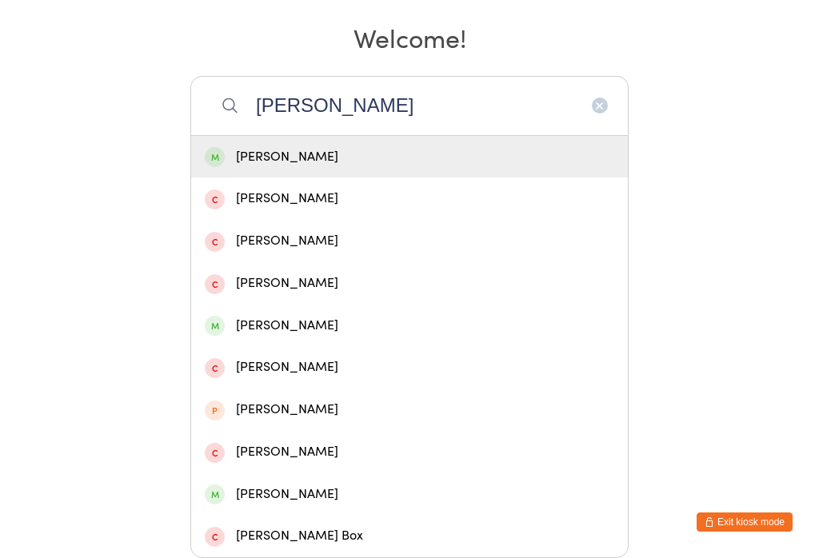
click at [344, 146] on div "Arkin Reyes" at bounding box center [410, 157] width 410 height 22
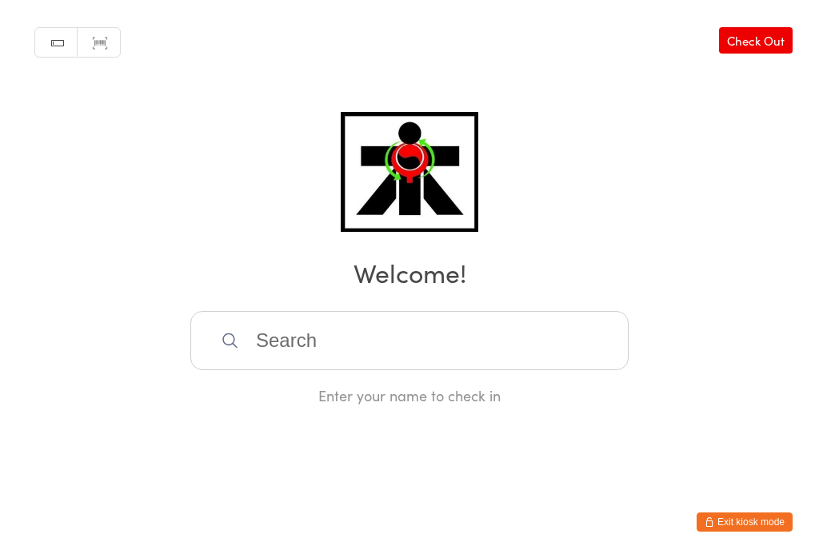
scroll to position [0, 0]
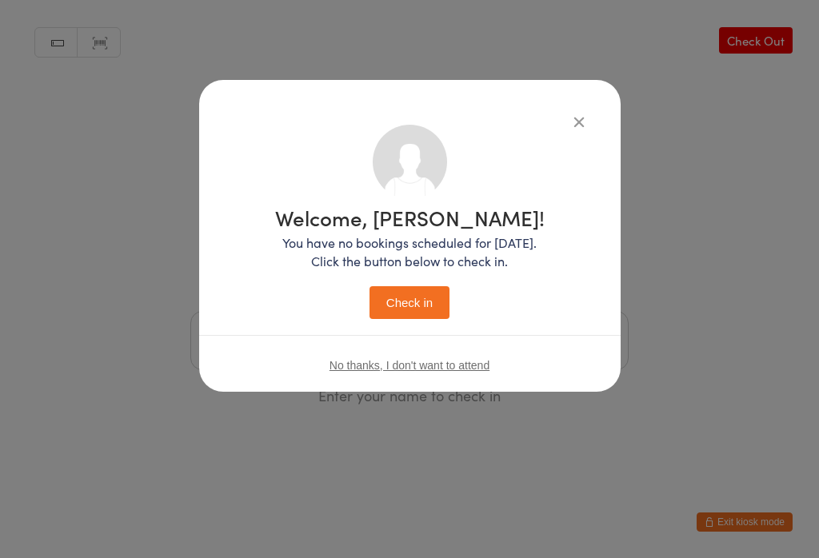
click at [408, 295] on button "Check in" at bounding box center [410, 302] width 80 height 33
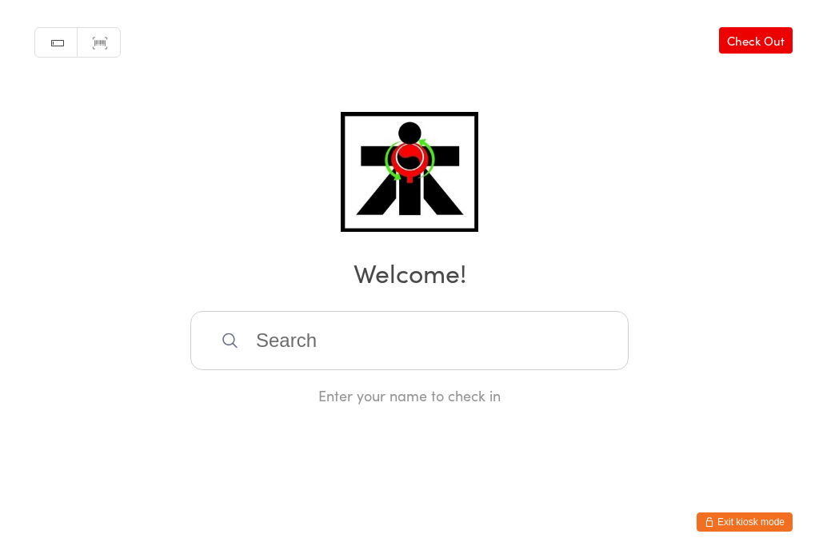
click at [318, 370] on input "search" at bounding box center [409, 340] width 438 height 59
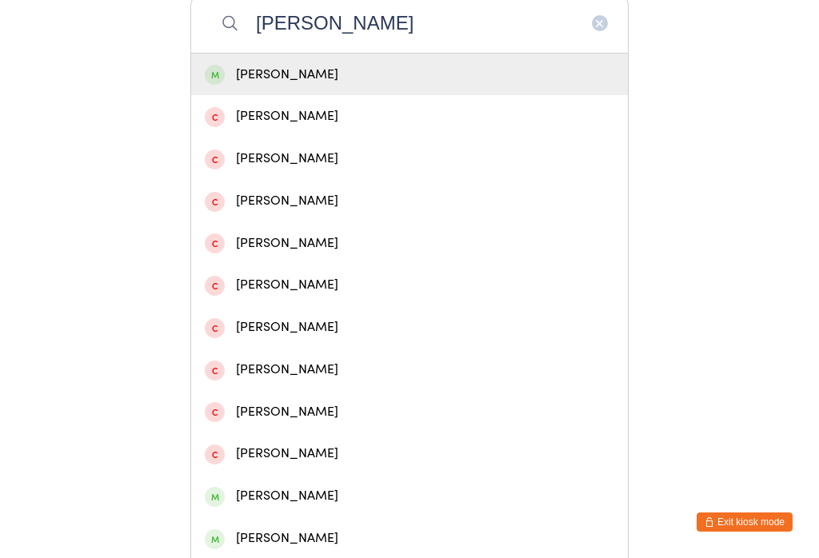
type input "Daniel de kock"
click at [447, 66] on div "Daniël De Kock" at bounding box center [409, 75] width 437 height 42
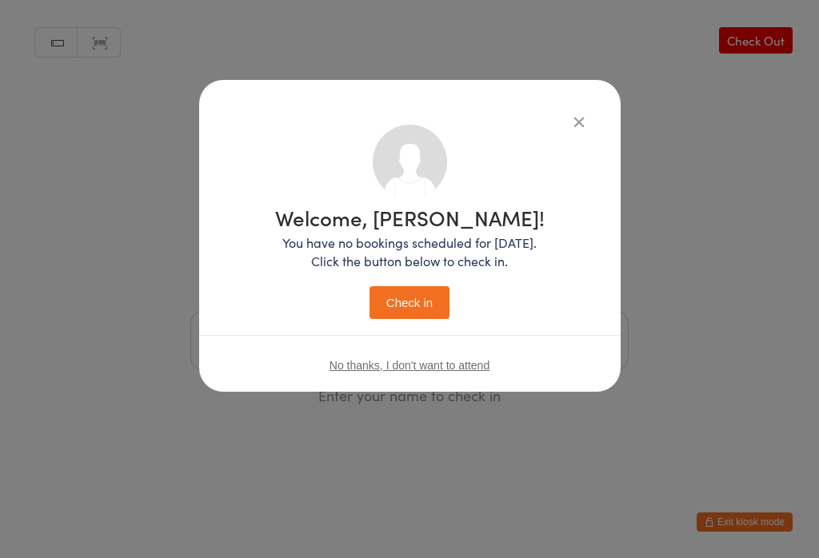
click at [439, 288] on button "Check in" at bounding box center [410, 302] width 80 height 33
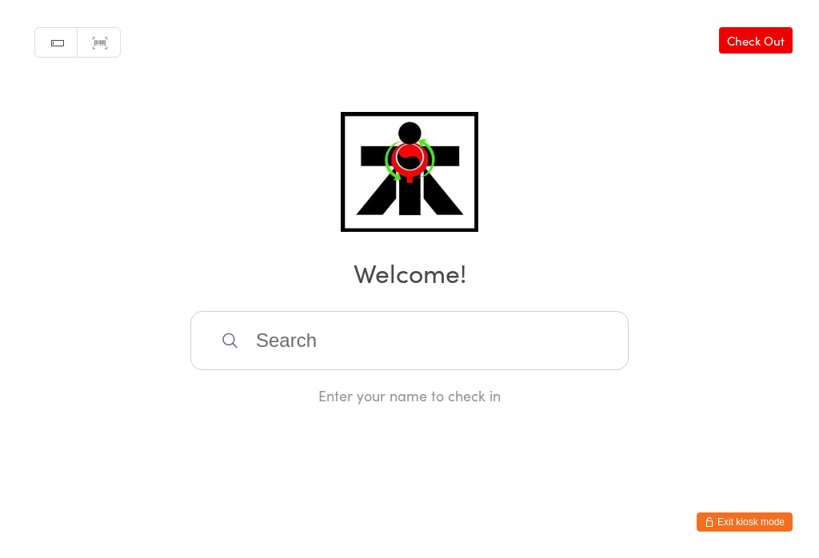
click at [276, 354] on input "search" at bounding box center [409, 340] width 438 height 59
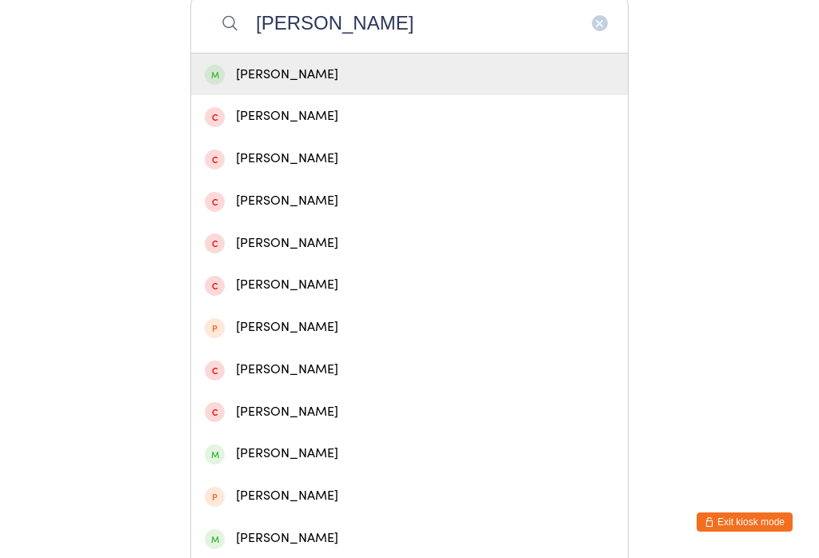
type input "Carolyn"
click at [308, 80] on div "Carolyn Howse" at bounding box center [410, 75] width 410 height 22
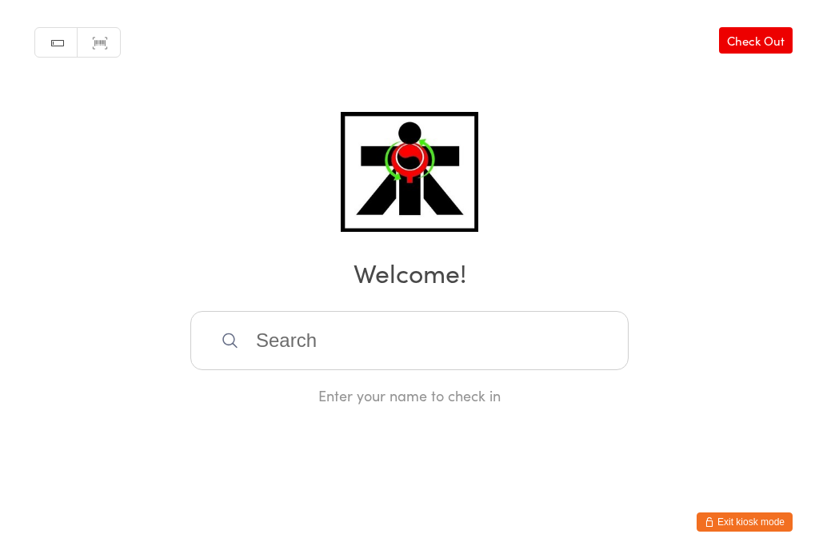
scroll to position [0, 0]
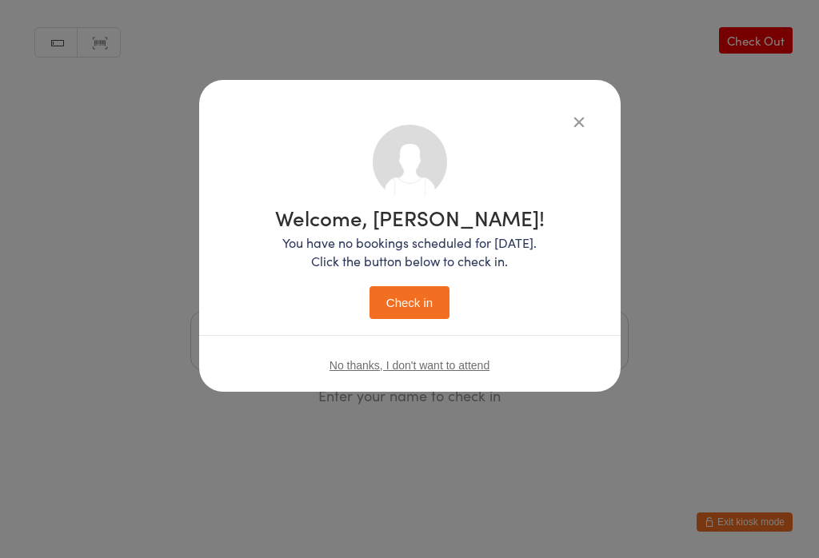
click at [412, 309] on button "Check in" at bounding box center [410, 302] width 80 height 33
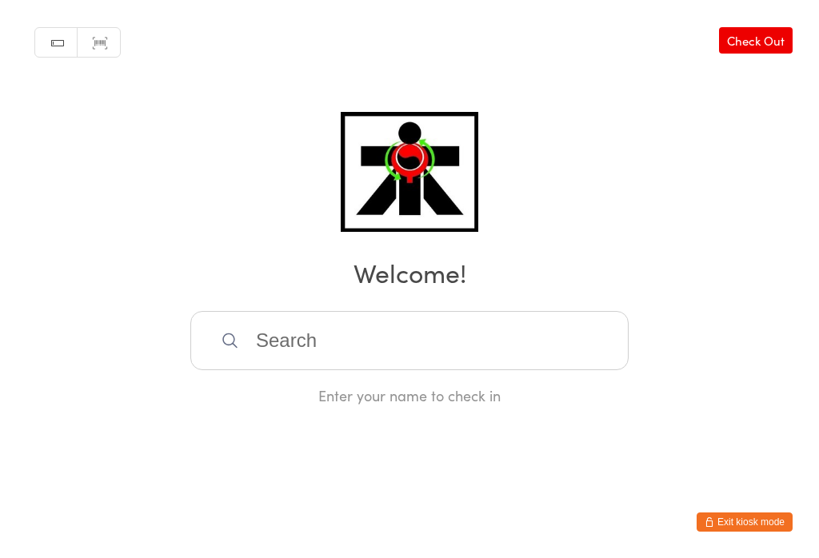
click at [338, 342] on input "search" at bounding box center [409, 340] width 438 height 59
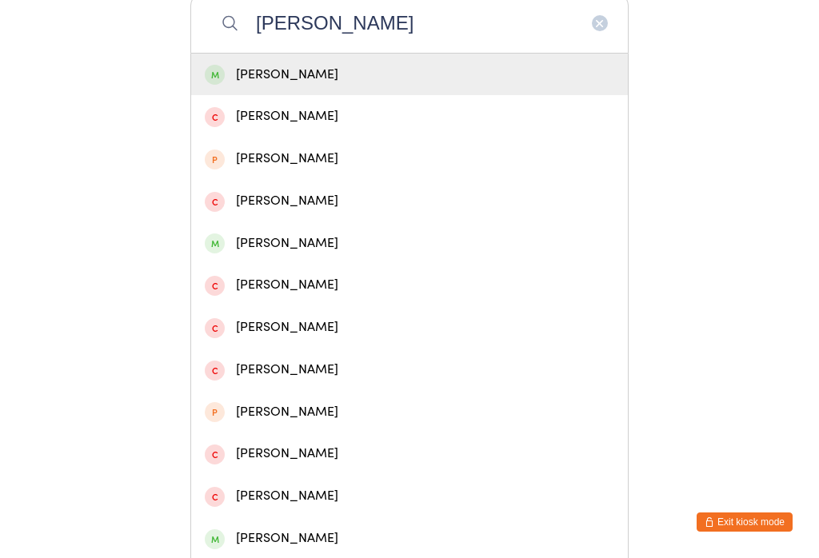
type input "Lucy"
click at [245, 86] on div "Lucy Davie" at bounding box center [410, 75] width 410 height 22
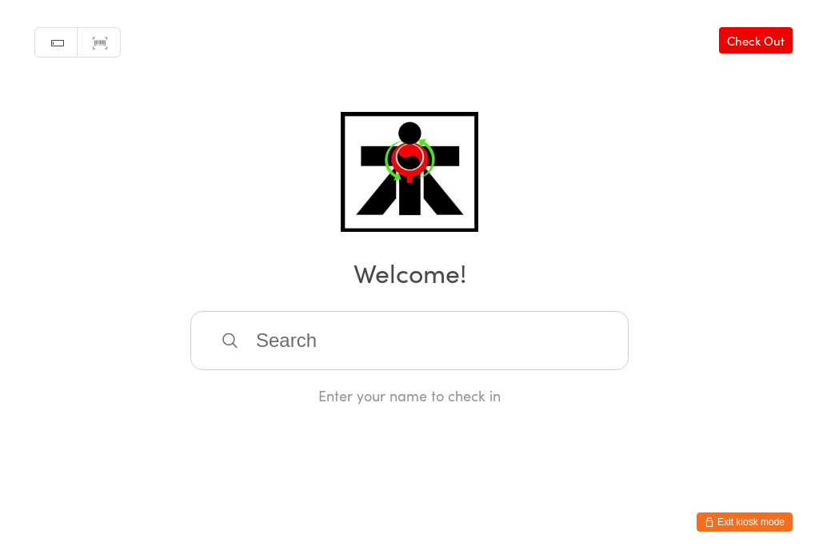
scroll to position [0, 0]
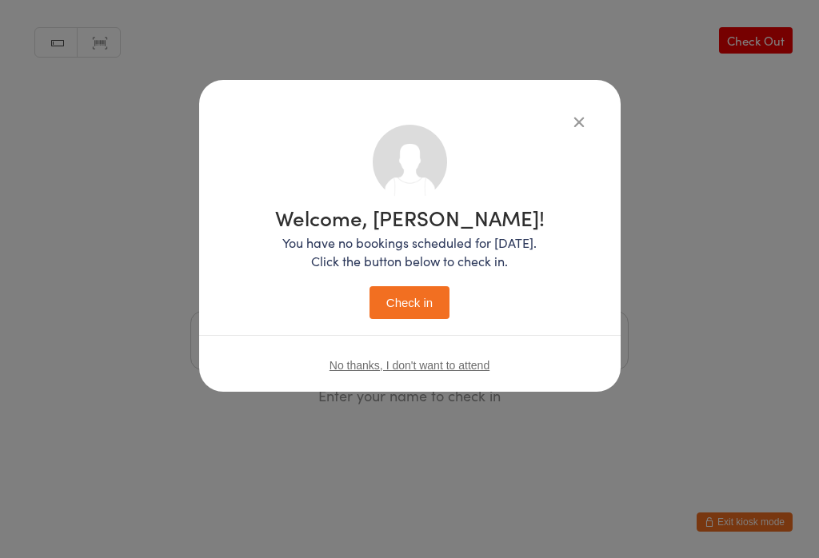
click at [390, 293] on button "Check in" at bounding box center [410, 302] width 80 height 33
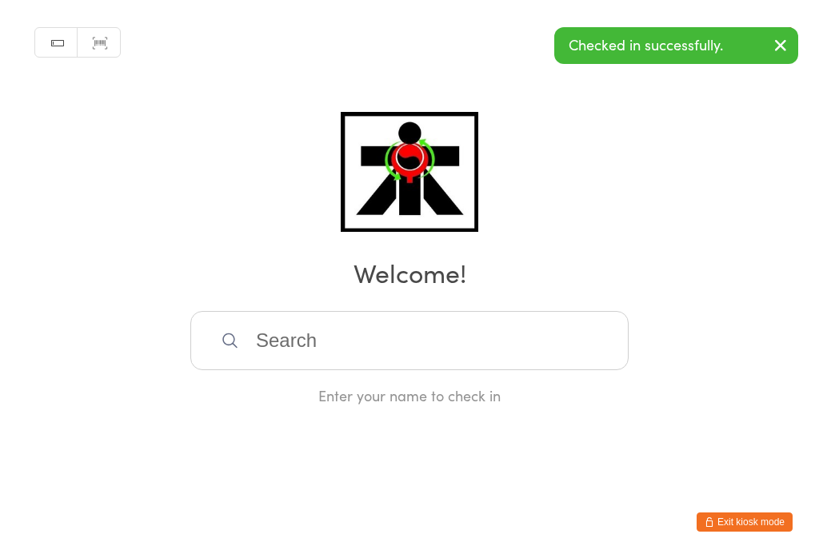
click at [363, 351] on input "search" at bounding box center [409, 340] width 438 height 59
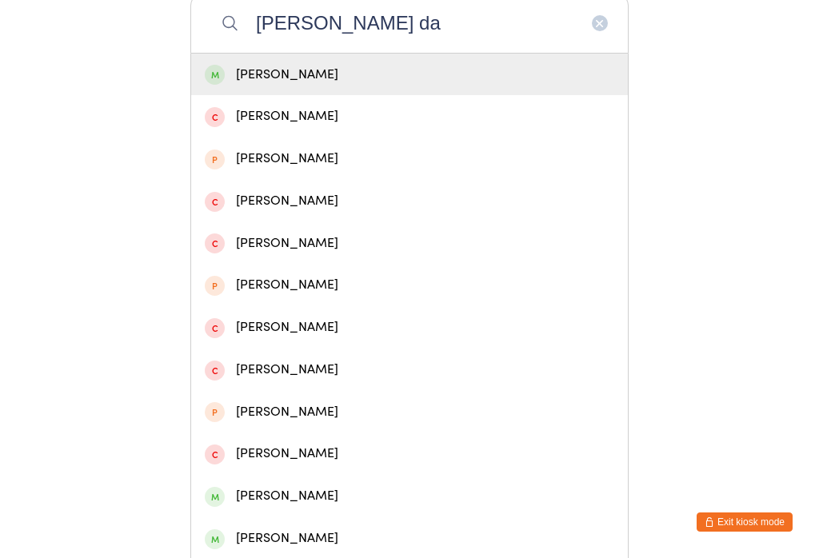
type input "Liam da"
click at [242, 81] on div "Liam Davie" at bounding box center [410, 75] width 410 height 22
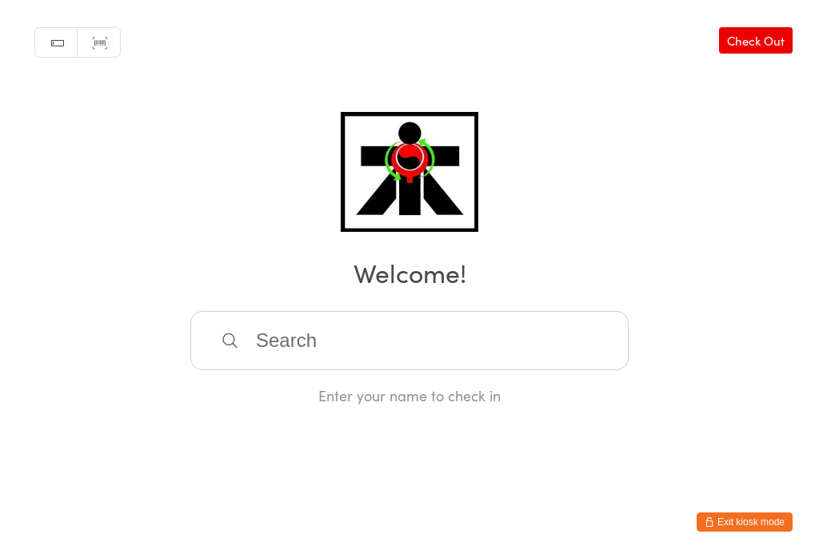
scroll to position [0, 0]
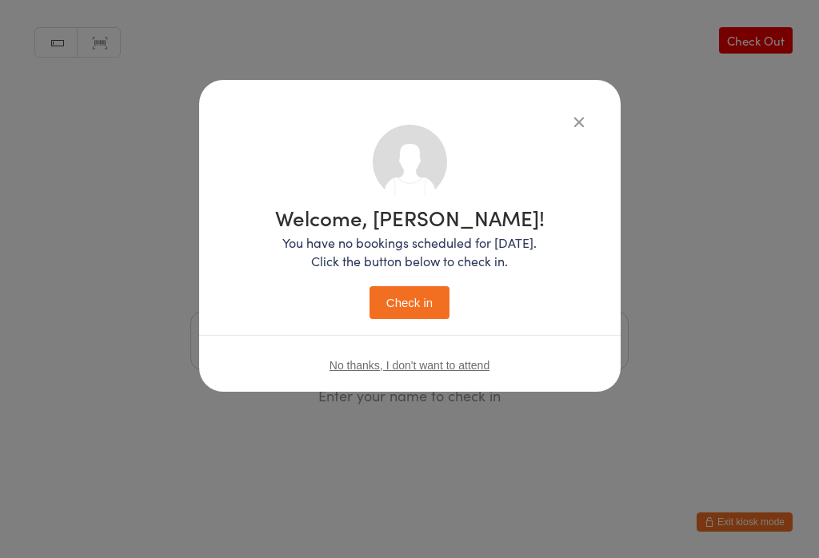
click at [394, 298] on button "Check in" at bounding box center [410, 302] width 80 height 33
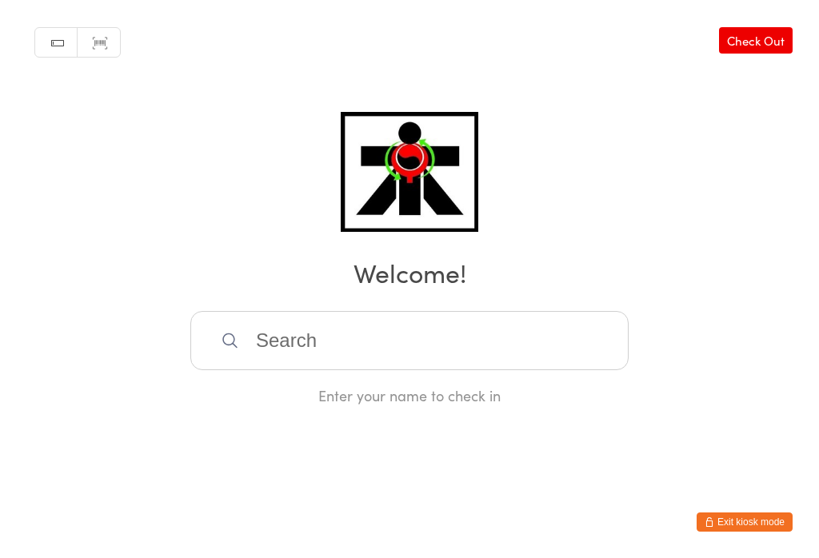
click at [524, 343] on input "search" at bounding box center [409, 340] width 438 height 59
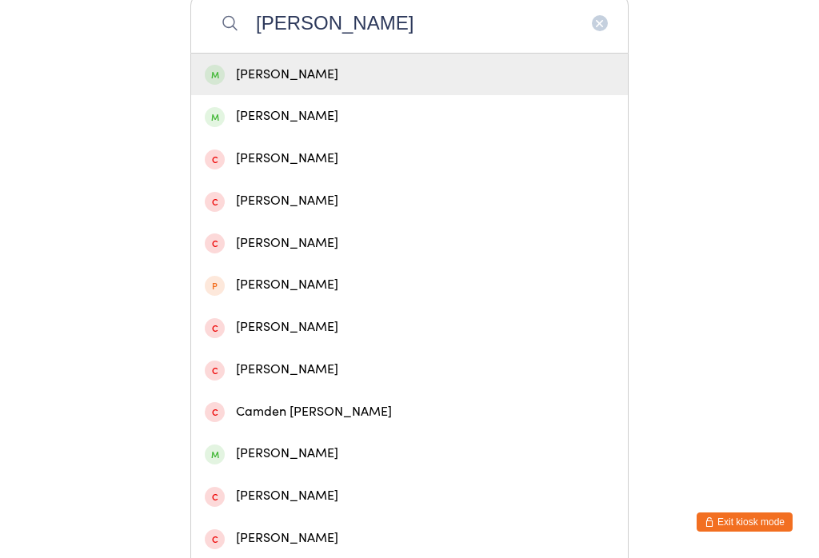
type input "Oscar neilsen"
click at [273, 80] on div "Oscar Neilsen" at bounding box center [410, 75] width 410 height 22
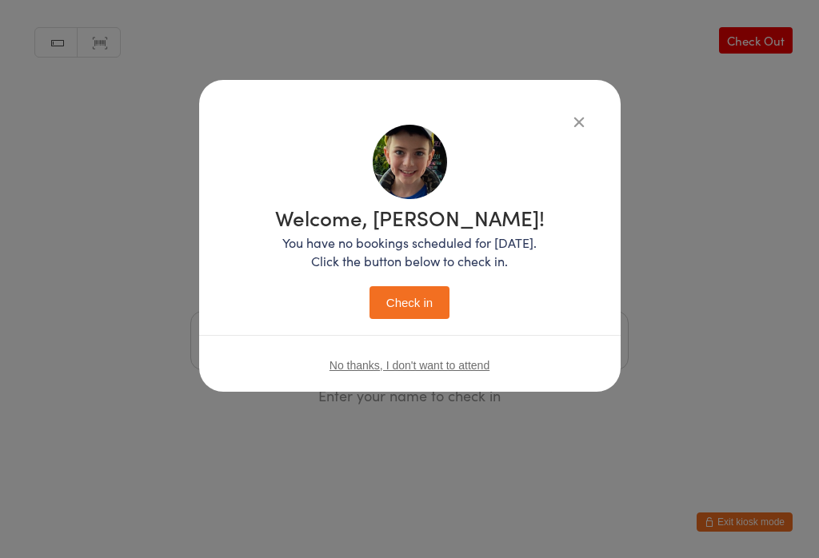
click at [408, 302] on button "Check in" at bounding box center [410, 302] width 80 height 33
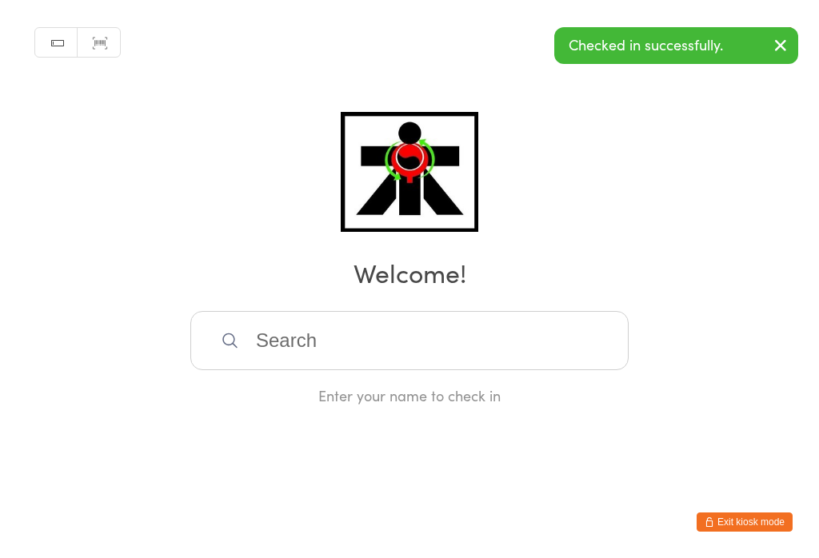
click at [466, 344] on input "search" at bounding box center [409, 340] width 438 height 59
type input "P"
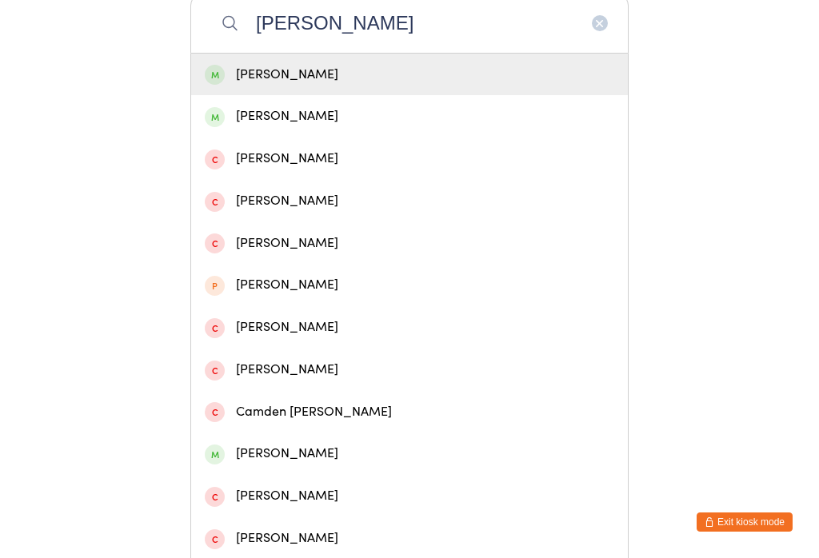
type input "Oscar neilsen"
click at [257, 125] on div "Ashlea Neilsen" at bounding box center [410, 117] width 410 height 22
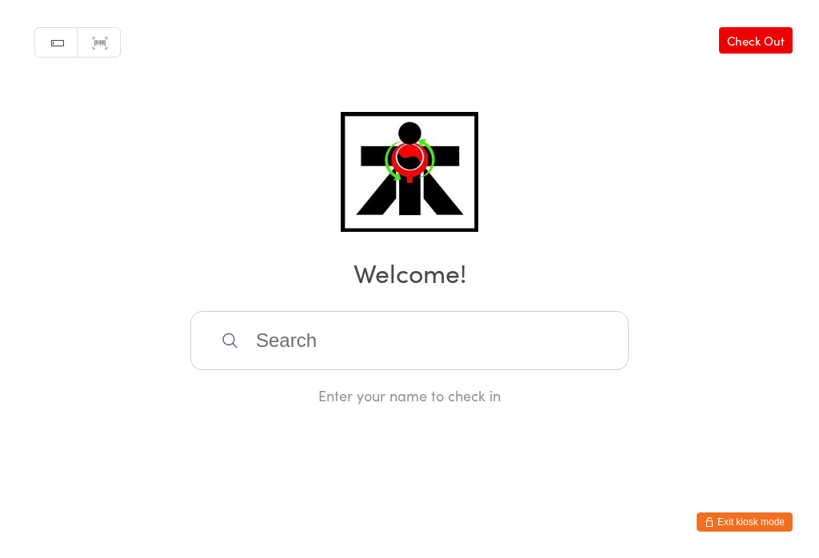
scroll to position [0, 0]
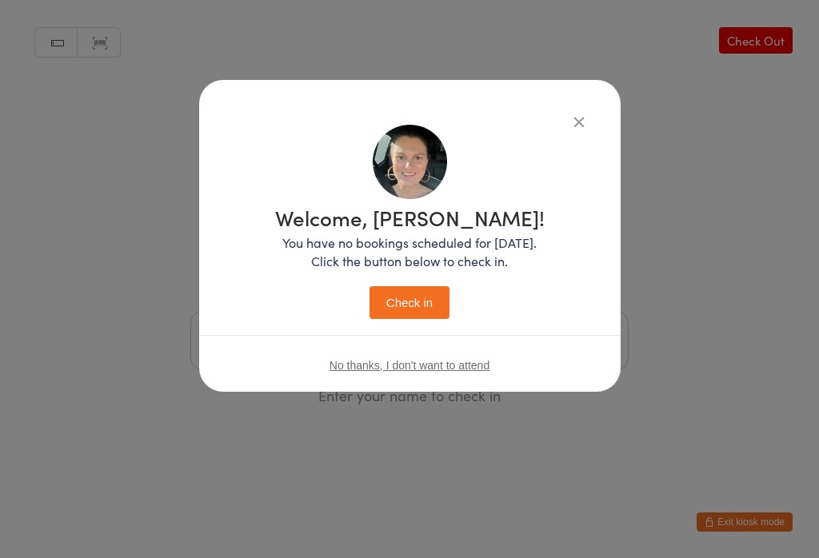
click at [419, 282] on div "Welcome, Ashlea! You have no bookings scheduled for today. Click the button bel…" at bounding box center [410, 263] width 270 height 112
click at [404, 285] on div "Welcome, Ashlea! You have no bookings scheduled for today. Click the button bel…" at bounding box center [410, 263] width 270 height 112
click at [417, 311] on button "Check in" at bounding box center [410, 302] width 80 height 33
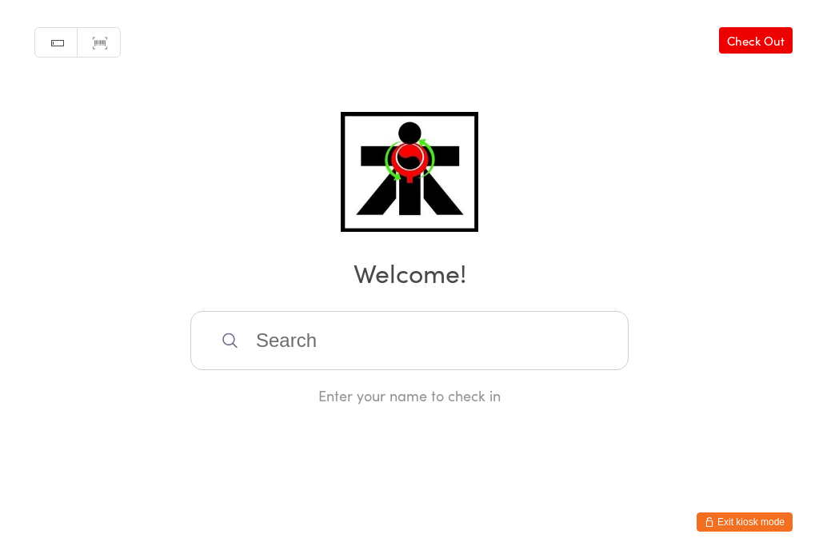
click at [429, 350] on input "search" at bounding box center [409, 340] width 438 height 59
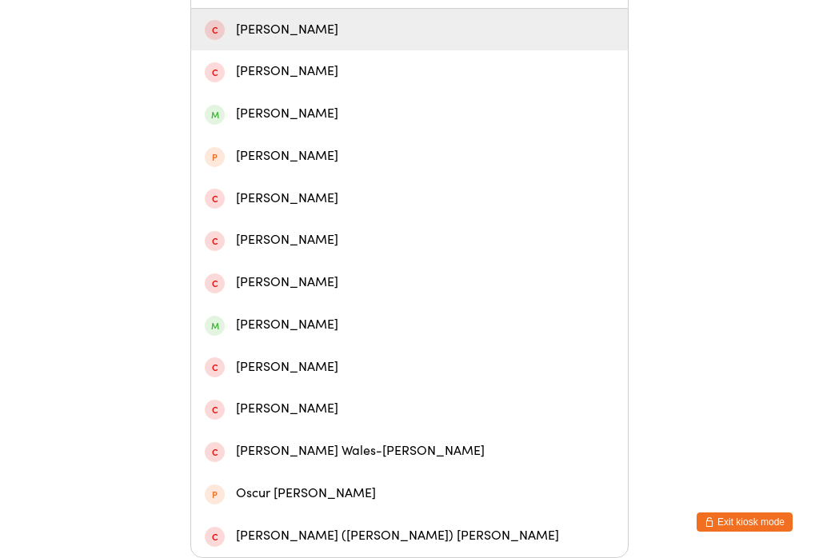
scroll to position [510, 0]
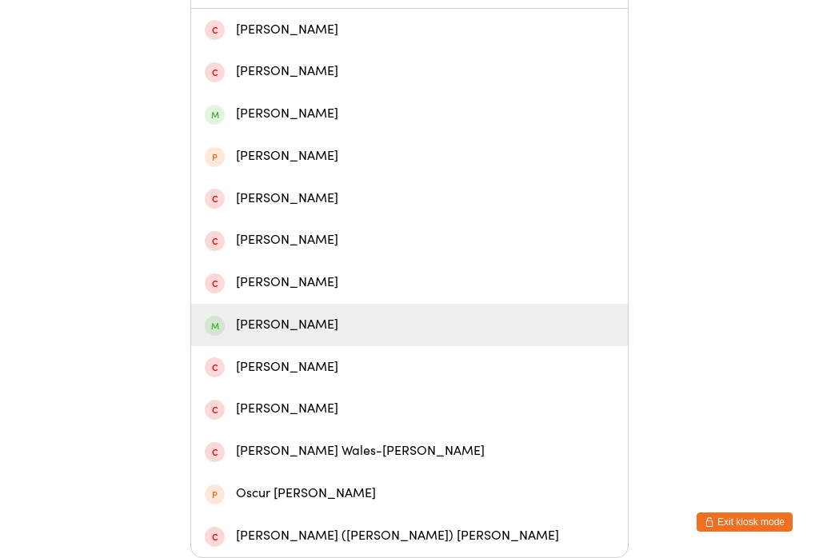
type input "Oscar"
click at [266, 314] on div "Oscar Sinclair" at bounding box center [410, 325] width 410 height 22
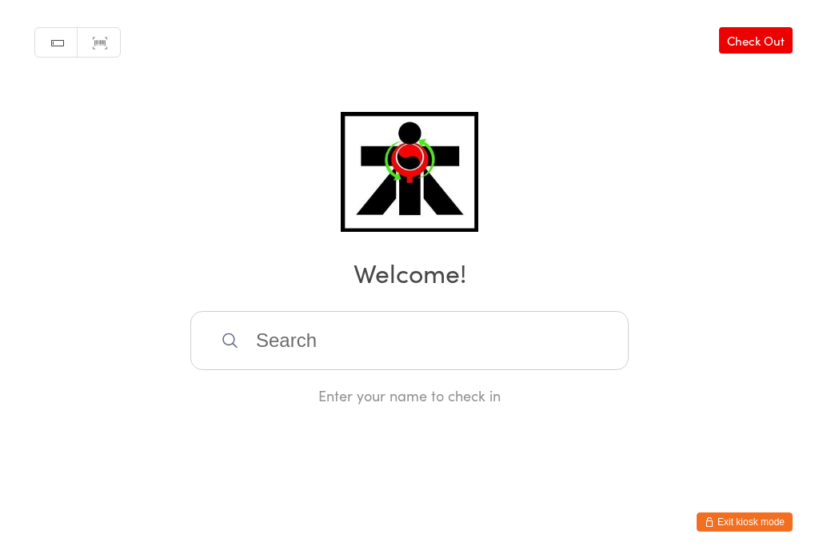
scroll to position [0, 0]
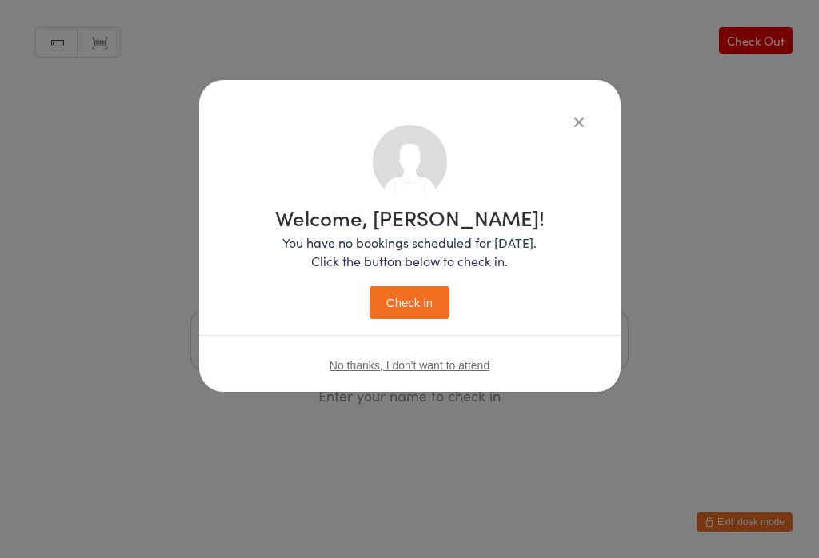
click at [390, 298] on button "Check in" at bounding box center [410, 302] width 80 height 33
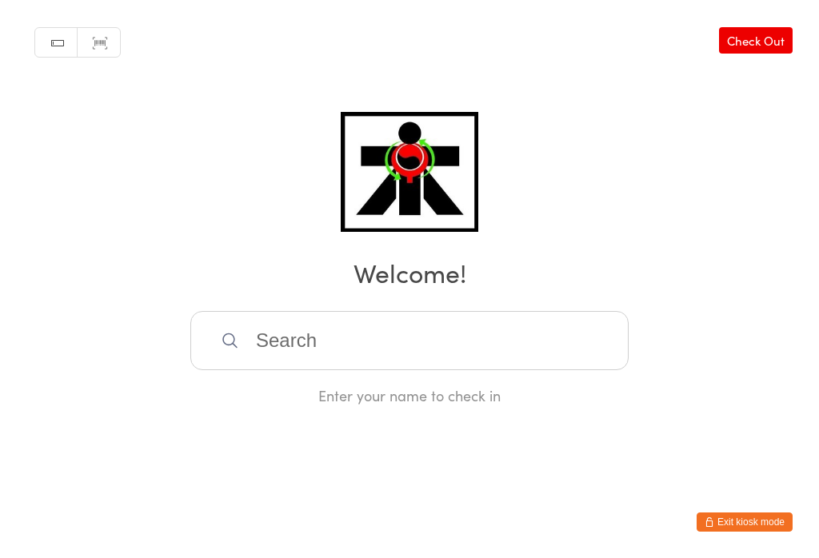
click at [462, 370] on input "search" at bounding box center [409, 340] width 438 height 59
type input "Lordine"
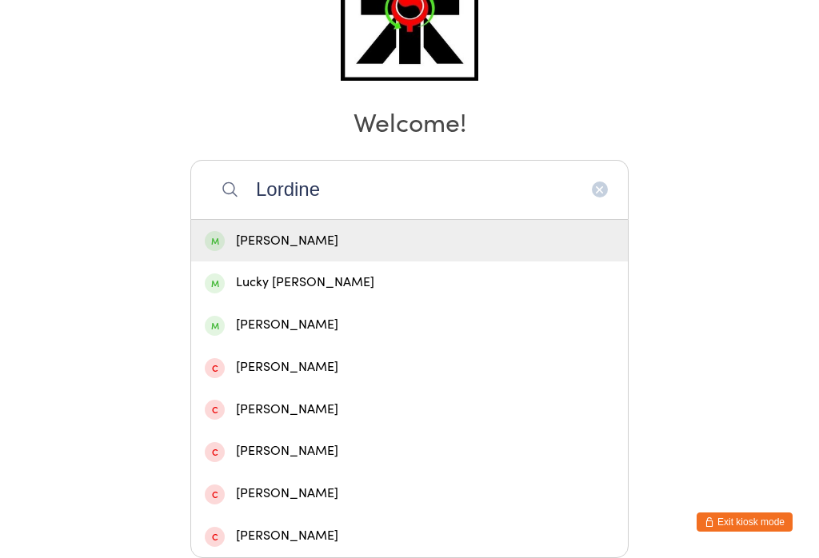
click at [389, 230] on div "Lordine Reyes" at bounding box center [410, 241] width 410 height 22
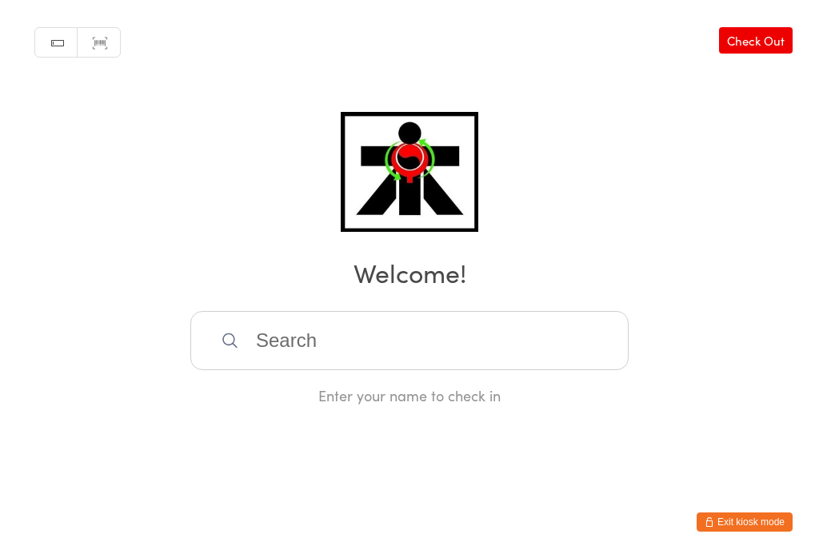
scroll to position [0, 0]
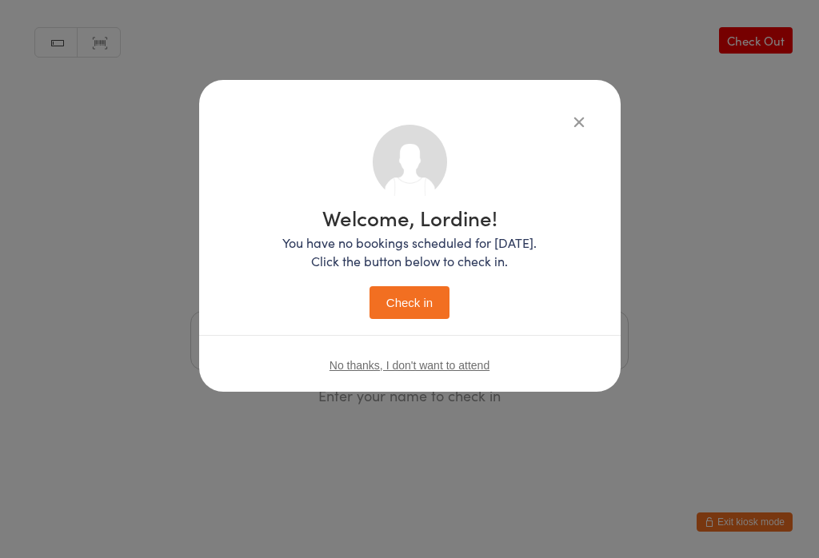
click at [414, 297] on button "Check in" at bounding box center [410, 302] width 80 height 33
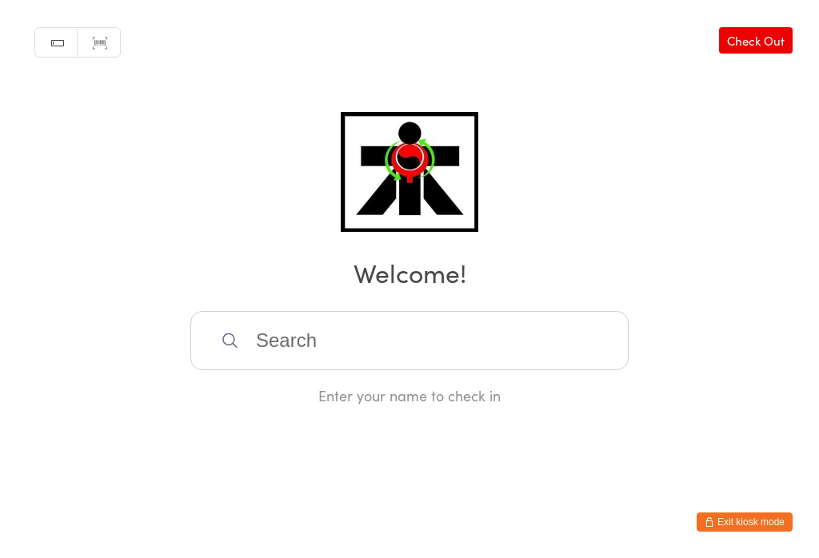
click at [496, 323] on input "search" at bounding box center [409, 340] width 438 height 59
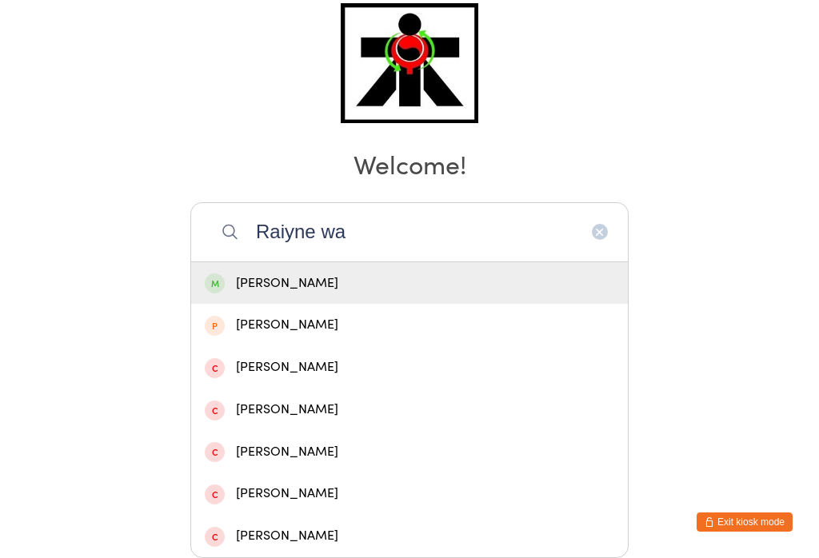
type input "Raiyne wa"
click at [338, 273] on div "Raiyne Warwick" at bounding box center [410, 284] width 410 height 22
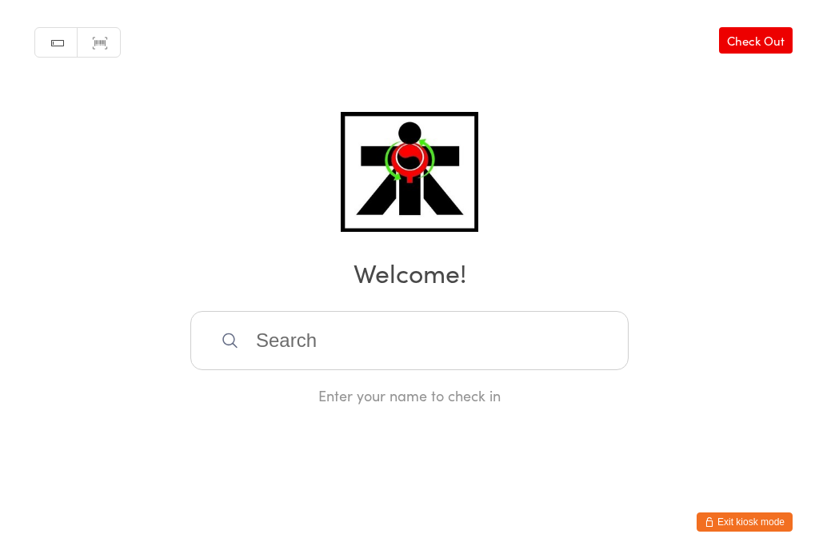
scroll to position [0, 0]
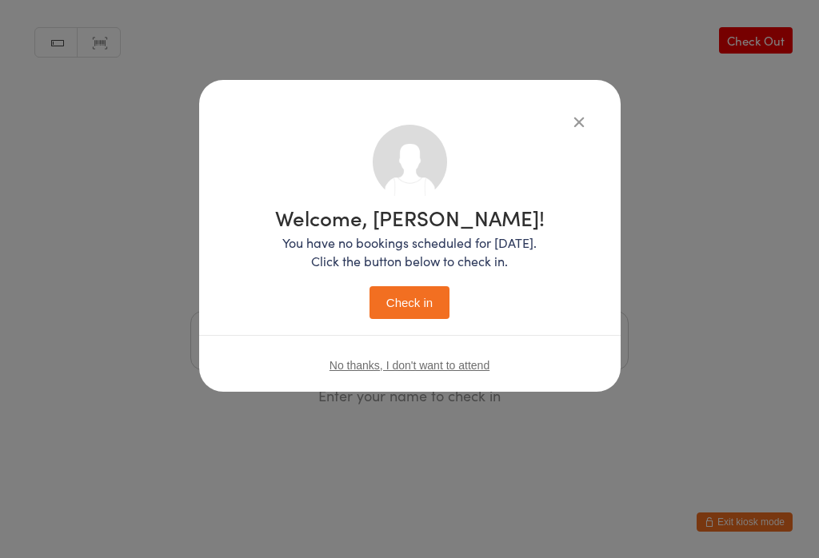
click at [412, 305] on button "Check in" at bounding box center [410, 302] width 80 height 33
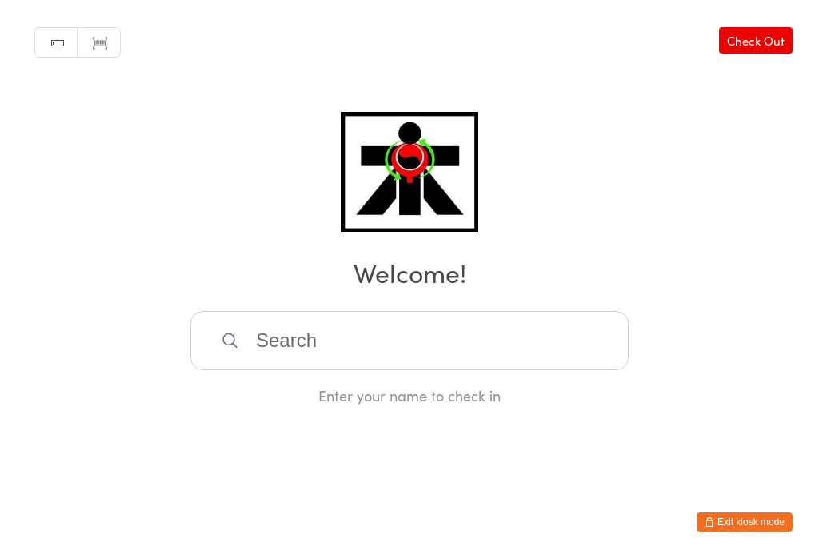
click at [266, 352] on input "search" at bounding box center [409, 340] width 438 height 59
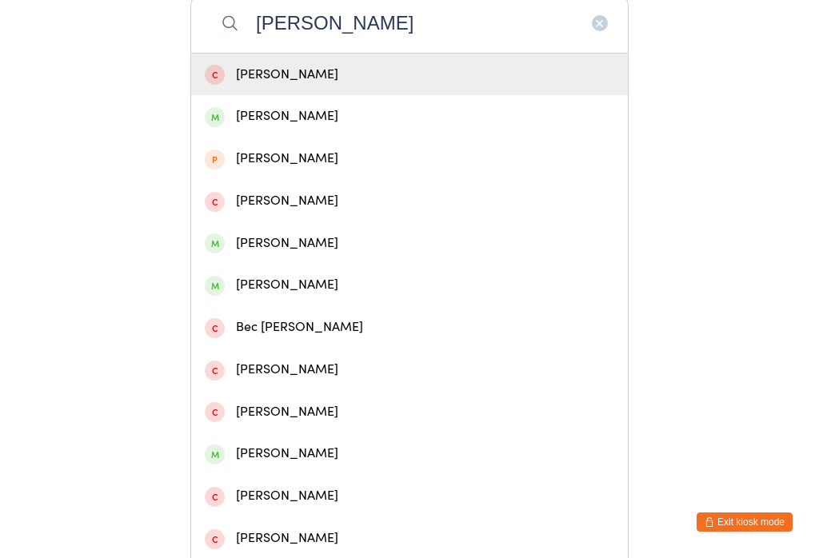
type input "Norr"
click at [226, 127] on div "Allan Norris" at bounding box center [410, 117] width 410 height 22
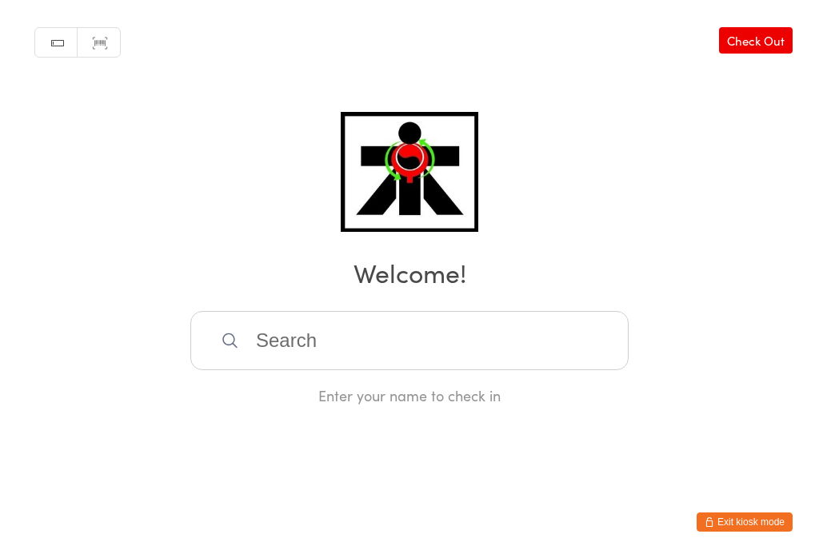
scroll to position [0, 0]
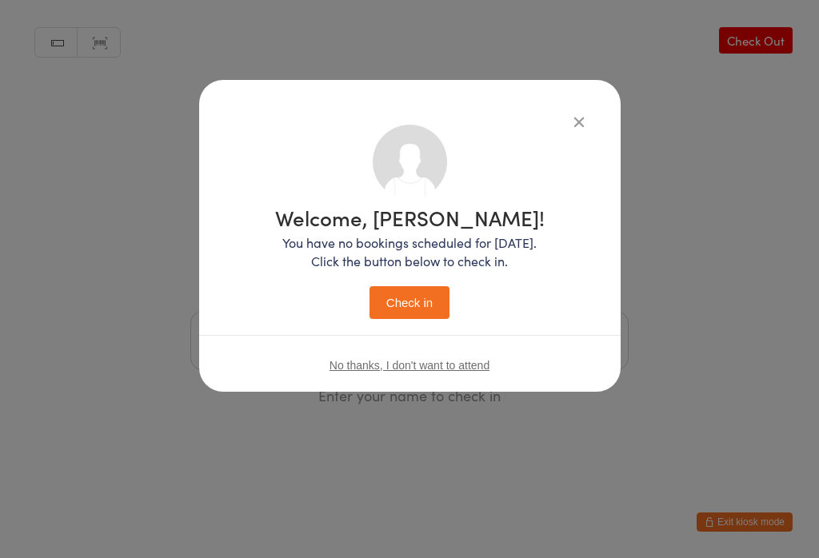
click at [382, 311] on button "Check in" at bounding box center [410, 302] width 80 height 33
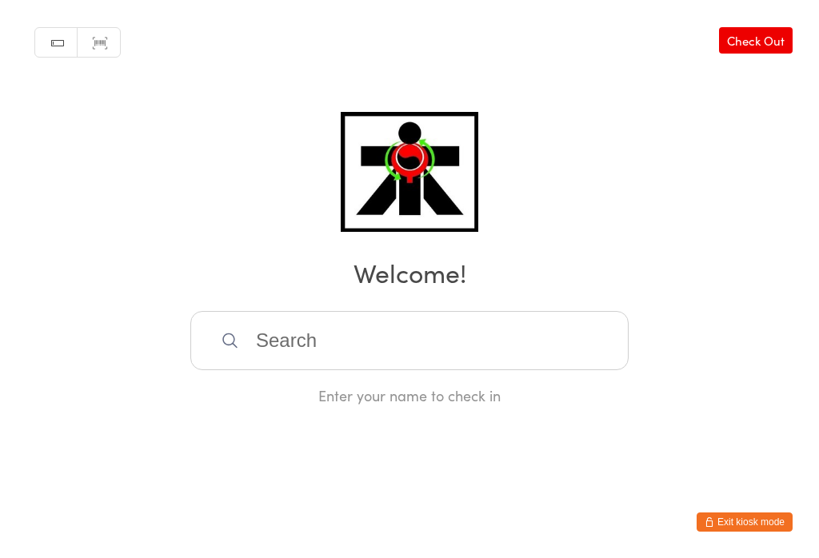
click at [500, 336] on input "search" at bounding box center [409, 340] width 438 height 59
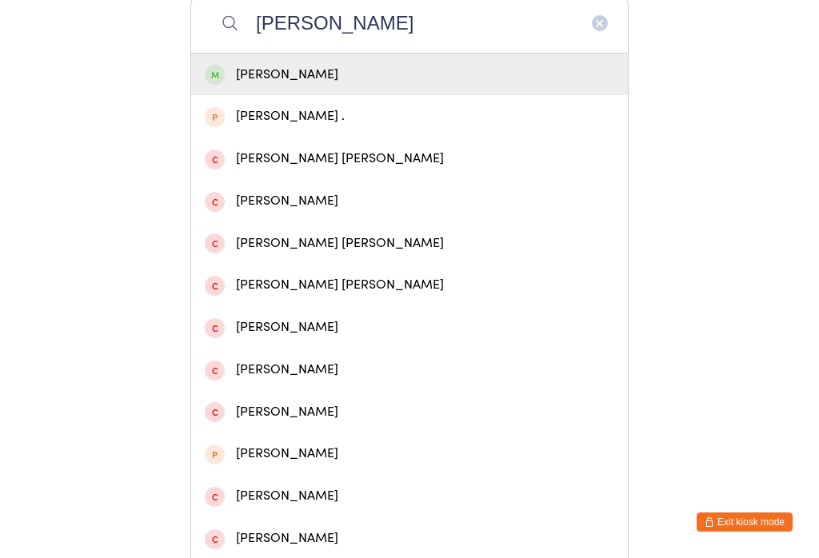
type input "Connor perrie"
click at [254, 71] on div "Connor Perrie" at bounding box center [410, 75] width 410 height 22
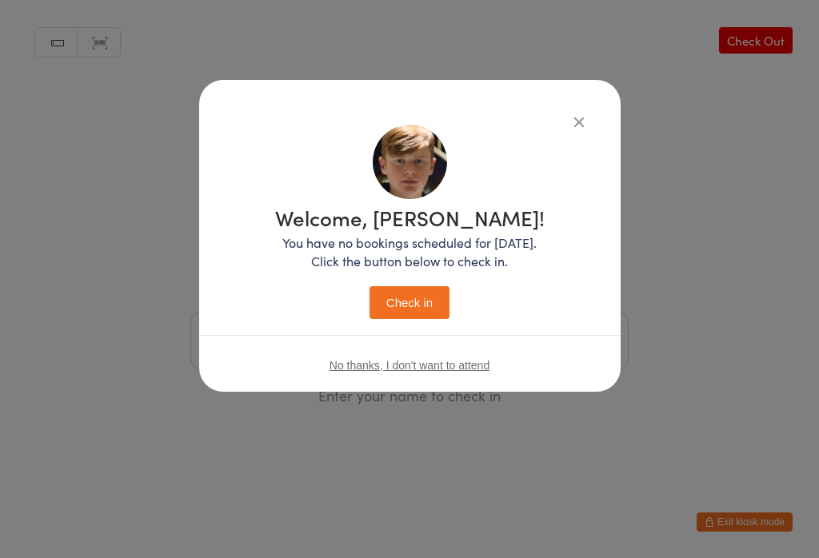
click at [407, 319] on button "Check in" at bounding box center [410, 302] width 80 height 33
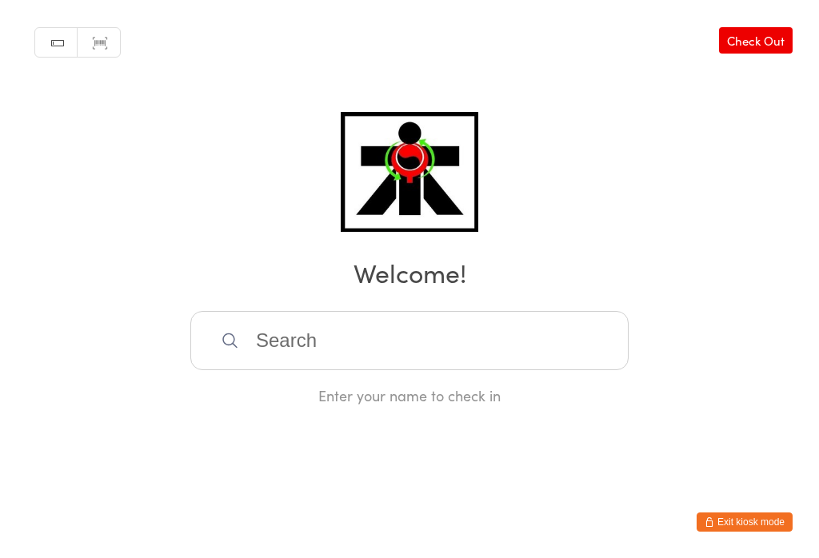
click at [537, 350] on input "search" at bounding box center [409, 340] width 438 height 59
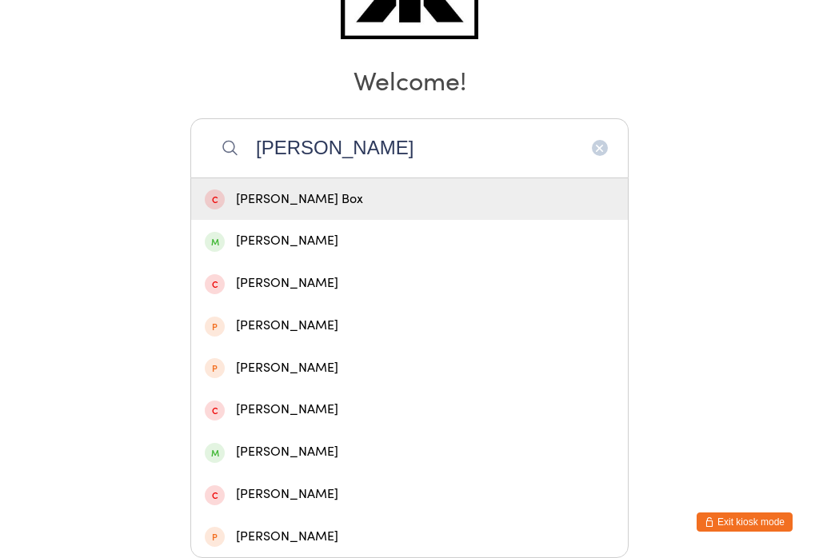
type input "Arlo"
click at [226, 230] on div "Arlo Price" at bounding box center [410, 241] width 410 height 22
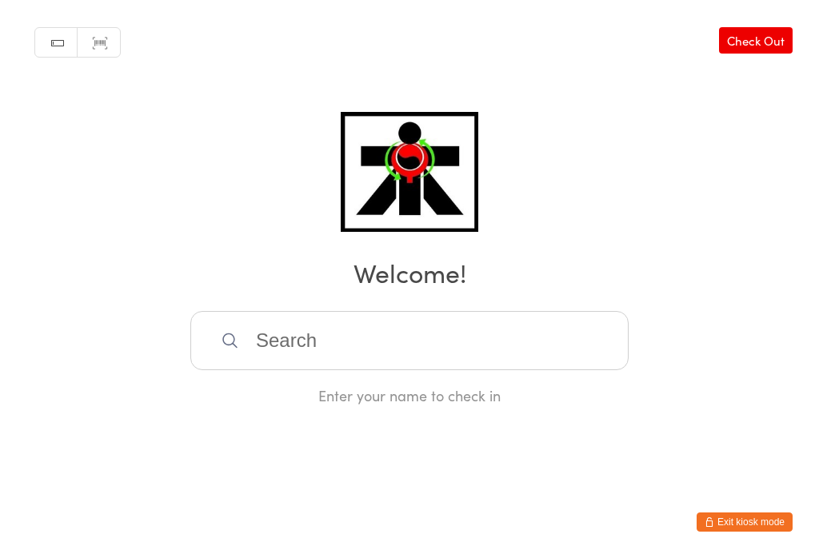
scroll to position [0, 0]
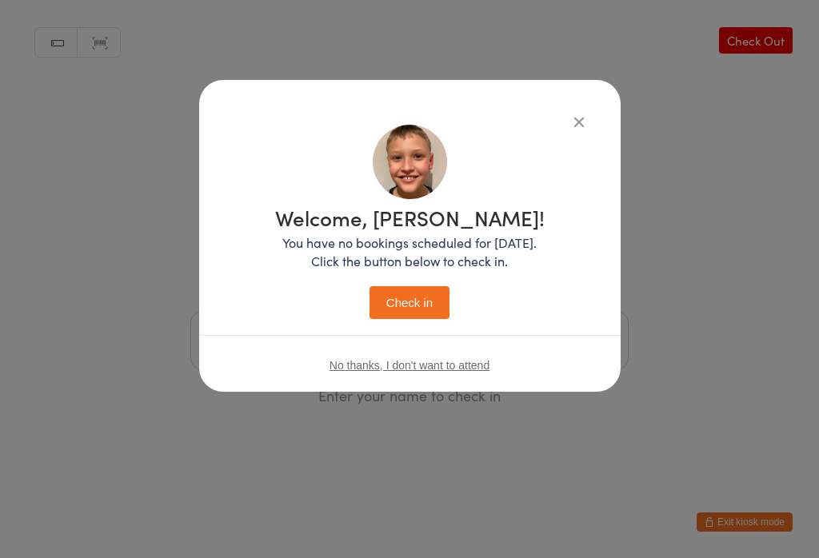
click at [395, 300] on button "Check in" at bounding box center [410, 302] width 80 height 33
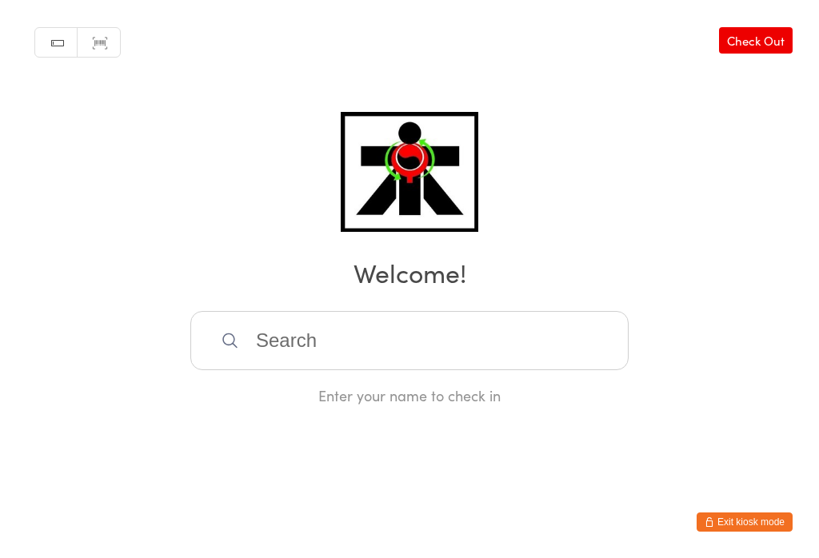
click at [452, 342] on input "search" at bounding box center [409, 340] width 438 height 59
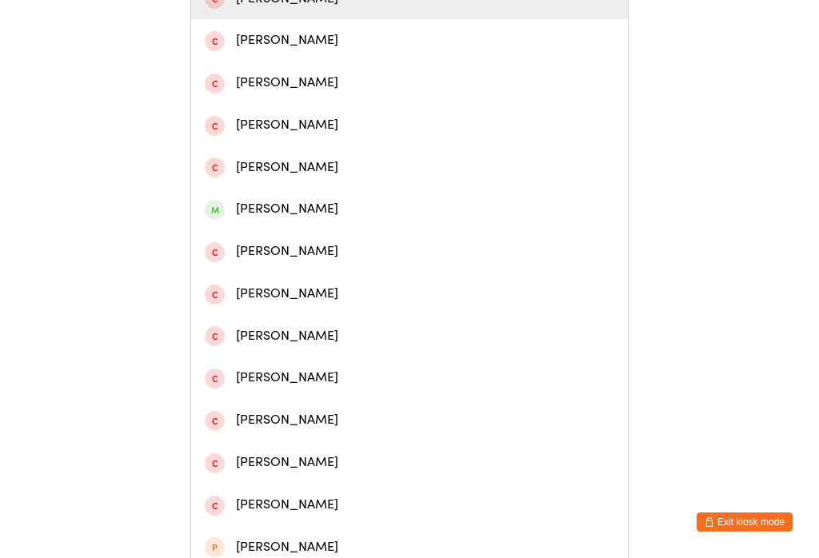
scroll to position [390, 0]
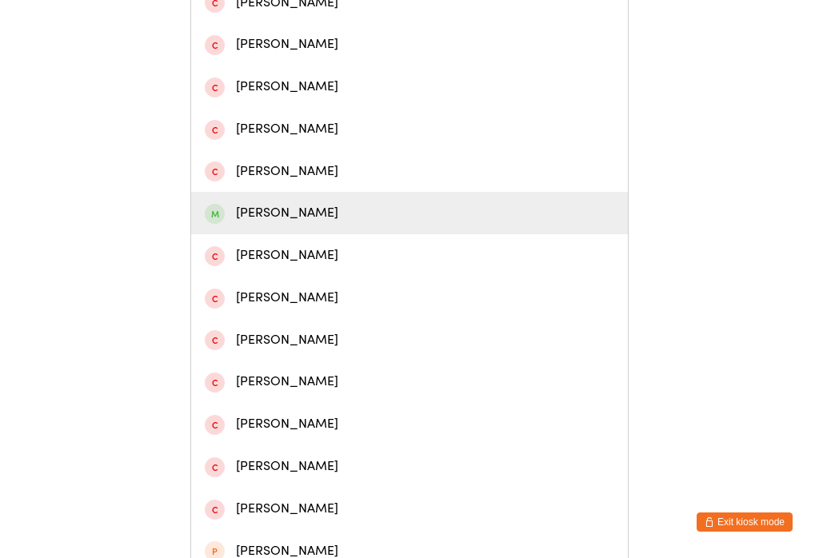
type input "Jesse"
click at [288, 224] on div "Jesse Anderson" at bounding box center [410, 213] width 410 height 22
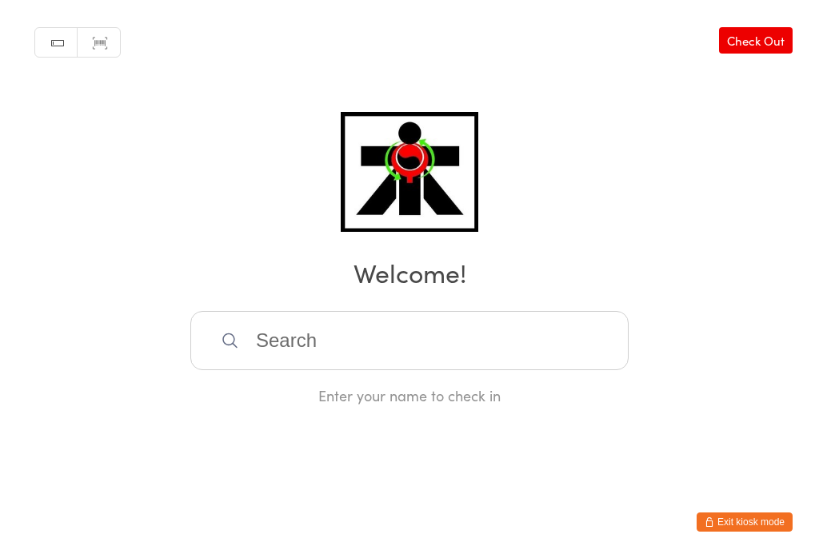
scroll to position [0, 0]
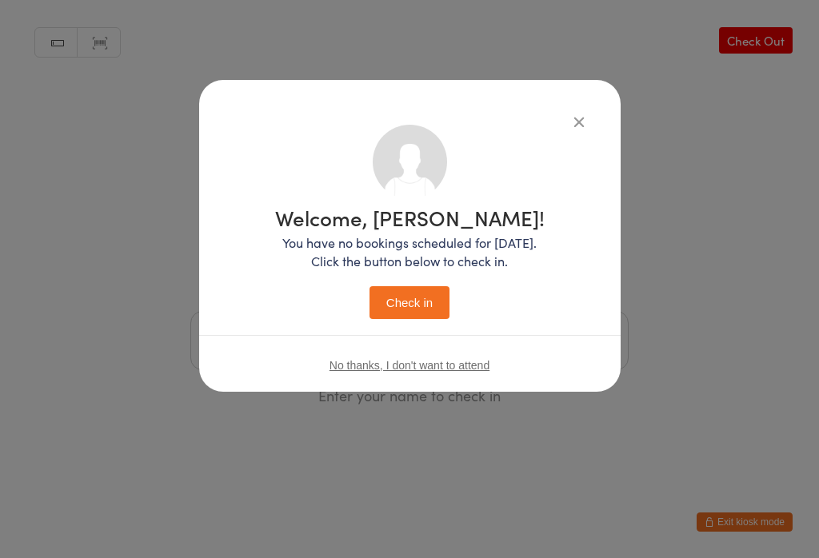
click at [424, 302] on button "Check in" at bounding box center [410, 302] width 80 height 33
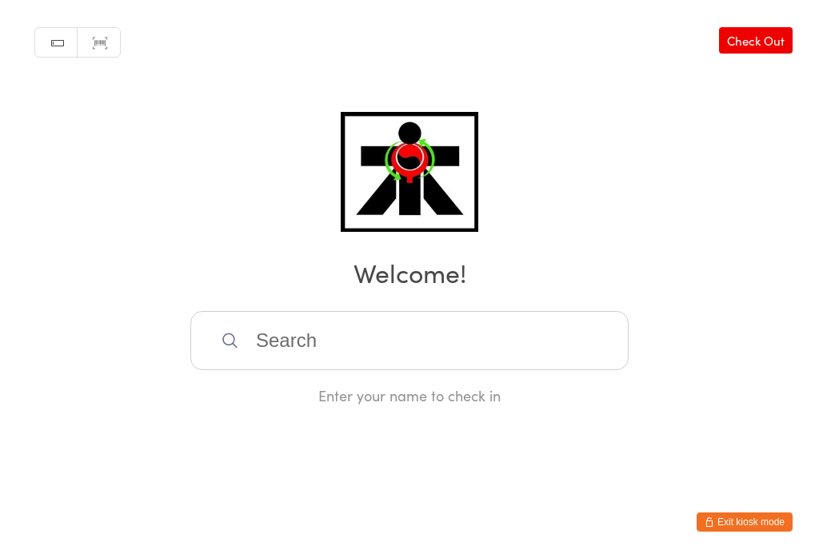
click at [339, 326] on input "search" at bounding box center [409, 340] width 438 height 59
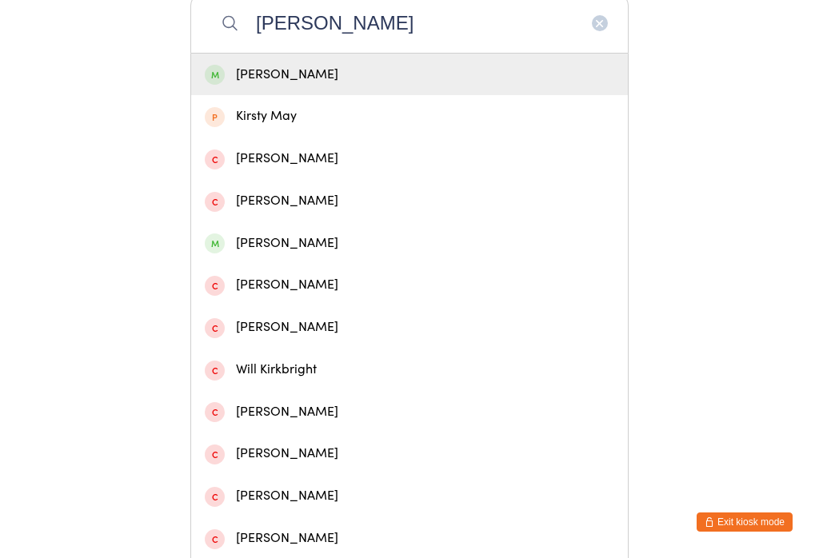
type input "Kirti"
click at [270, 77] on div "Kirti Lalji" at bounding box center [410, 75] width 410 height 22
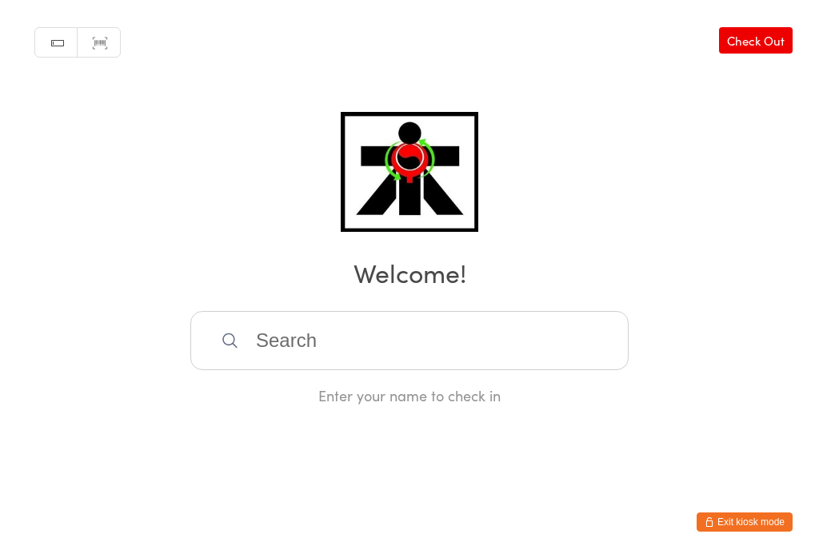
scroll to position [0, 0]
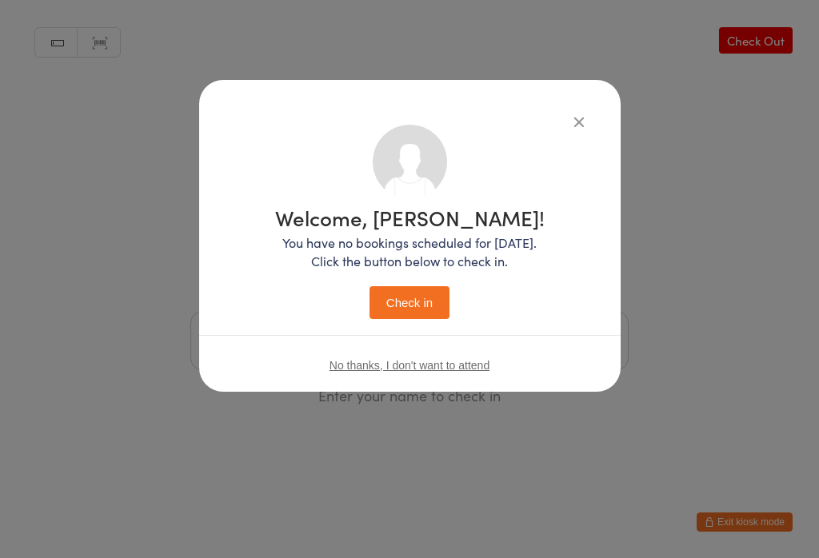
click at [406, 306] on button "Check in" at bounding box center [410, 302] width 80 height 33
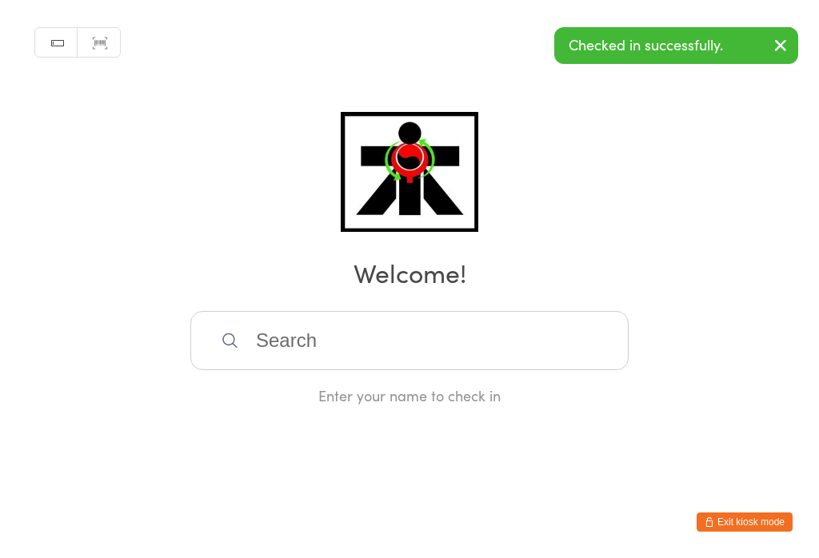
click at [287, 346] on input "search" at bounding box center [409, 340] width 438 height 59
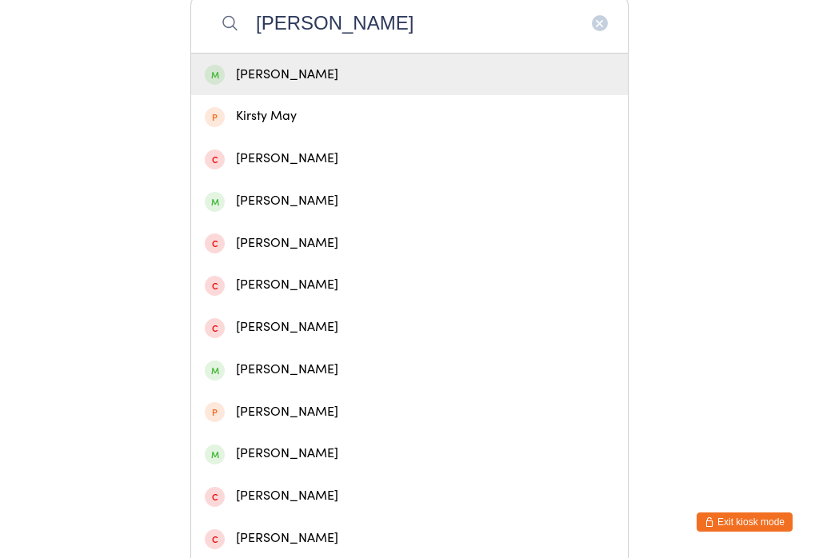
type input "Kirsty balla"
click at [349, 82] on div "Kirsty Ballantyne" at bounding box center [410, 75] width 410 height 22
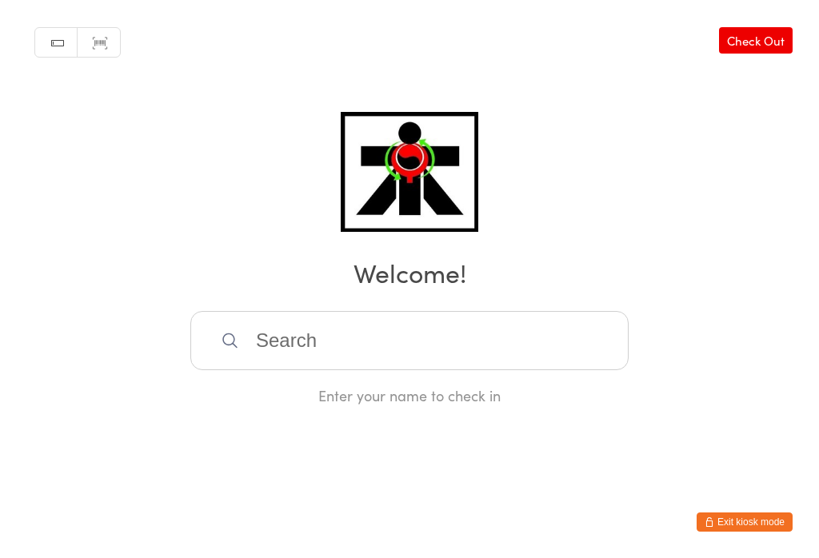
scroll to position [0, 0]
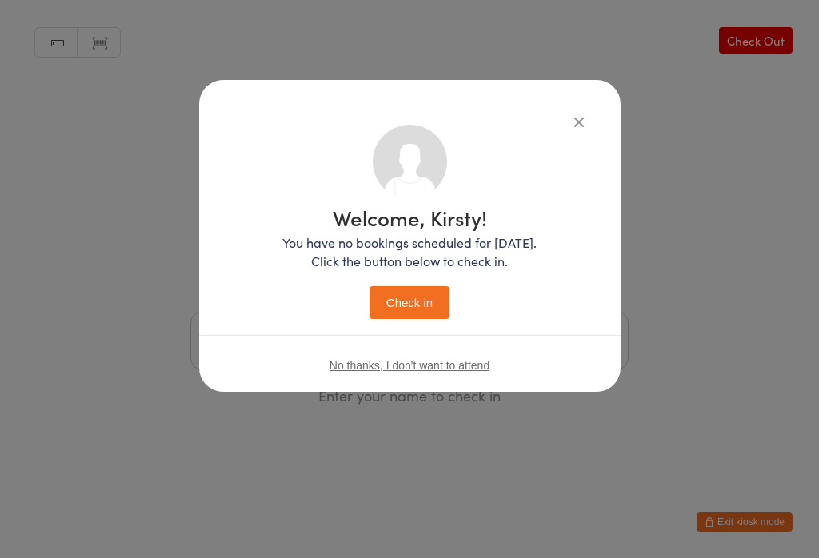
click at [442, 307] on button "Check in" at bounding box center [410, 302] width 80 height 33
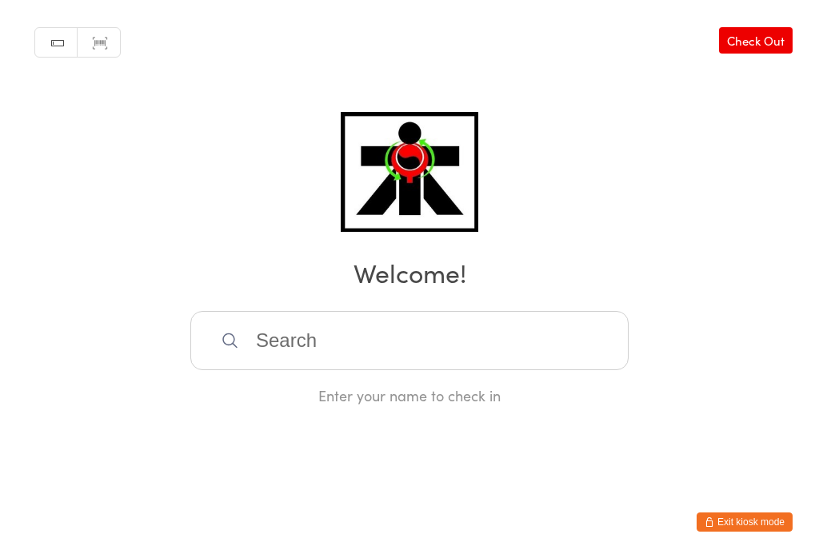
click at [251, 342] on input "search" at bounding box center [409, 340] width 438 height 59
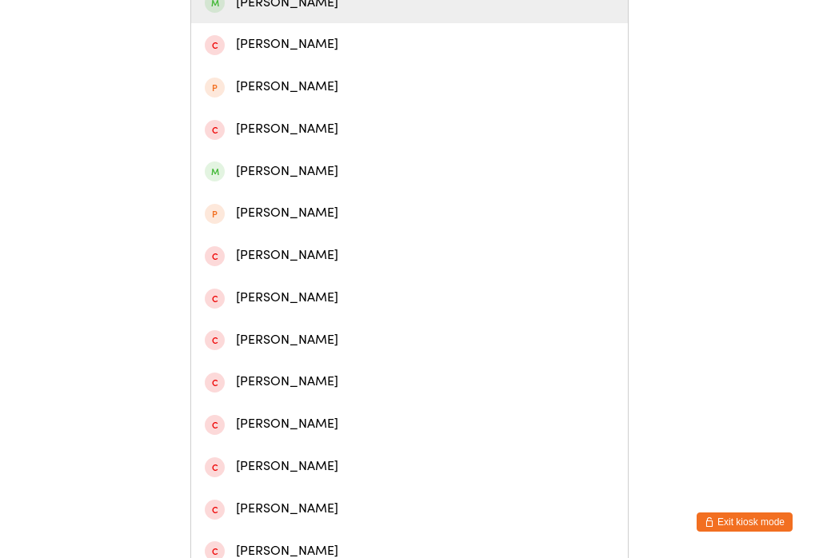
type input "Harvey"
click at [237, 178] on div "Harvey Turner" at bounding box center [410, 172] width 410 height 22
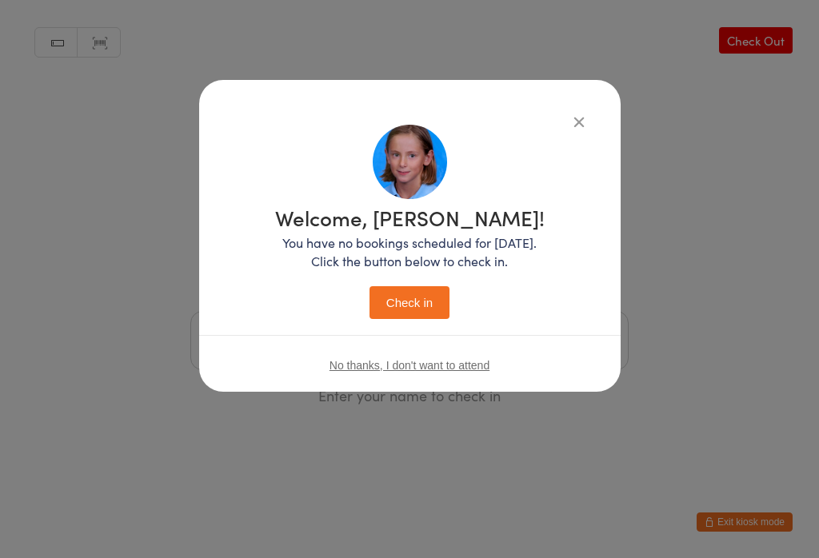
scroll to position [0, 0]
click at [400, 309] on button "Check in" at bounding box center [410, 302] width 80 height 33
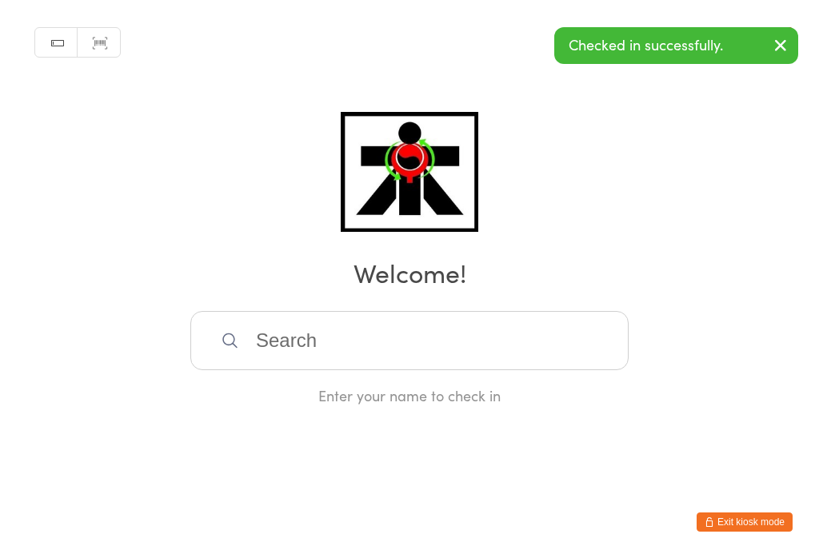
click at [257, 334] on input "search" at bounding box center [409, 340] width 438 height 59
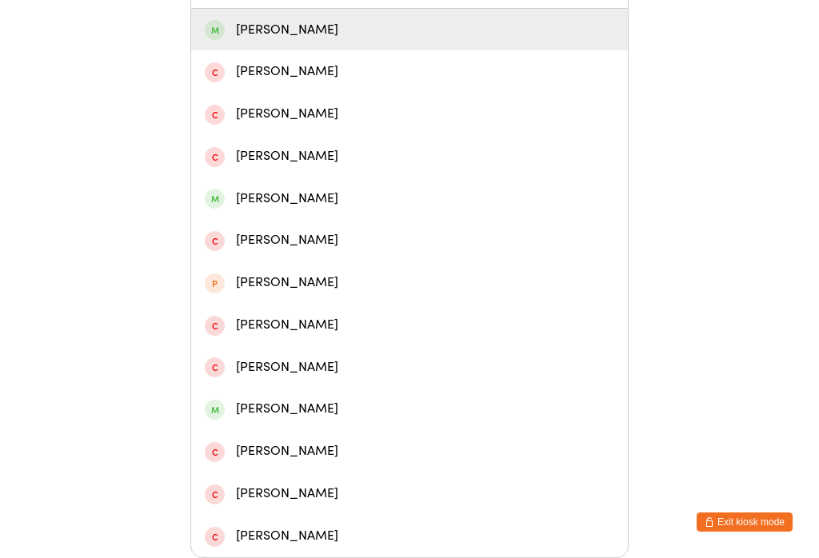
scroll to position [406, 0]
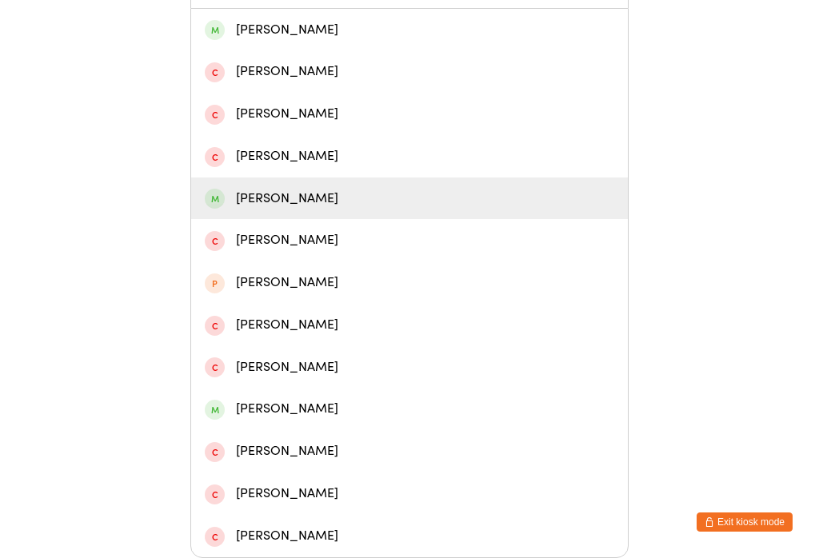
type input "Chelsea"
click at [282, 188] on div "Chelsea Ballantyne" at bounding box center [410, 199] width 410 height 22
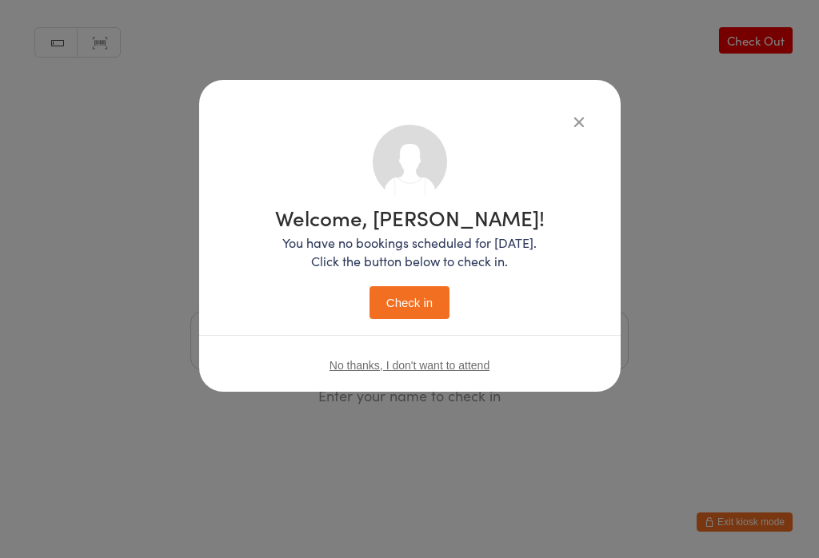
click at [397, 306] on button "Check in" at bounding box center [410, 302] width 80 height 33
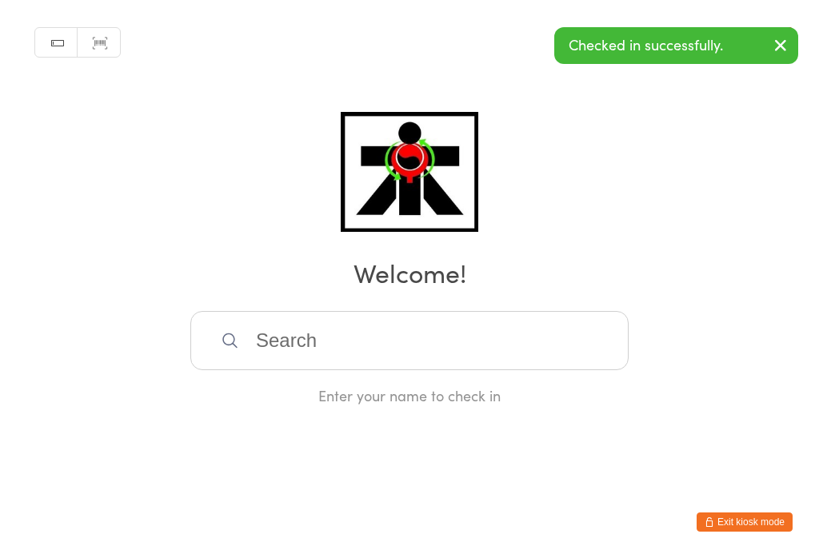
click at [299, 335] on input "search" at bounding box center [409, 340] width 438 height 59
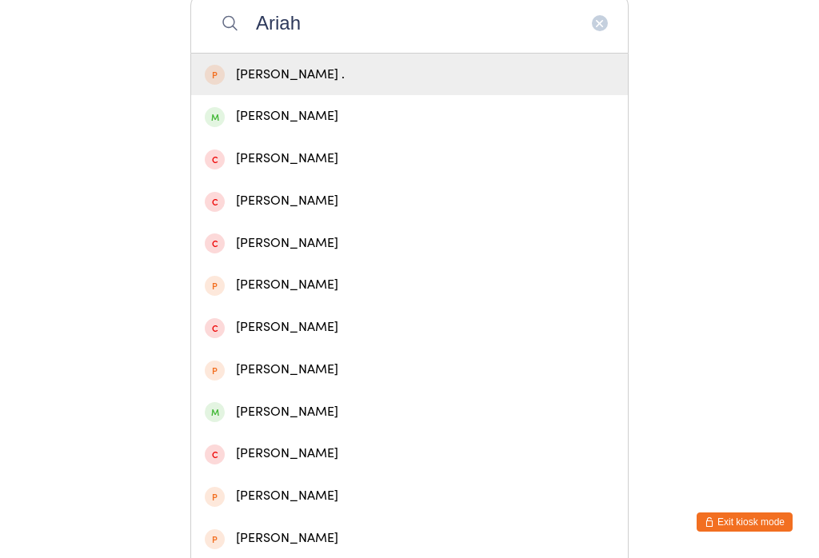
type input "Ariah"
click at [356, 126] on div "Ariah Ballantyne" at bounding box center [410, 117] width 410 height 22
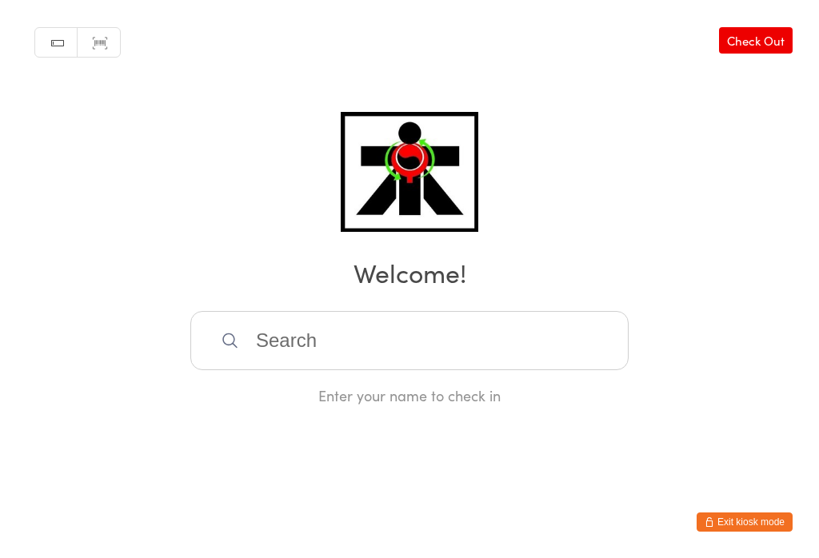
scroll to position [0, 0]
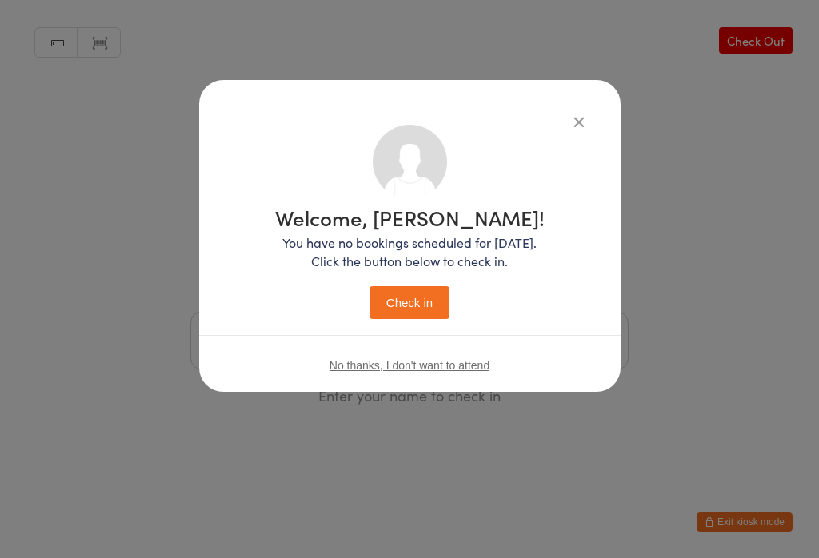
click at [416, 302] on button "Check in" at bounding box center [410, 302] width 80 height 33
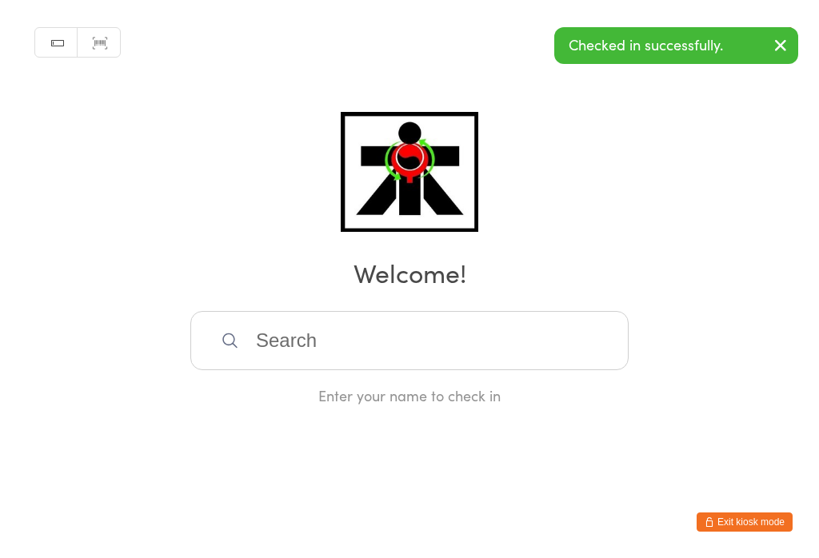
click at [794, 42] on button "button" at bounding box center [780, 46] width 35 height 37
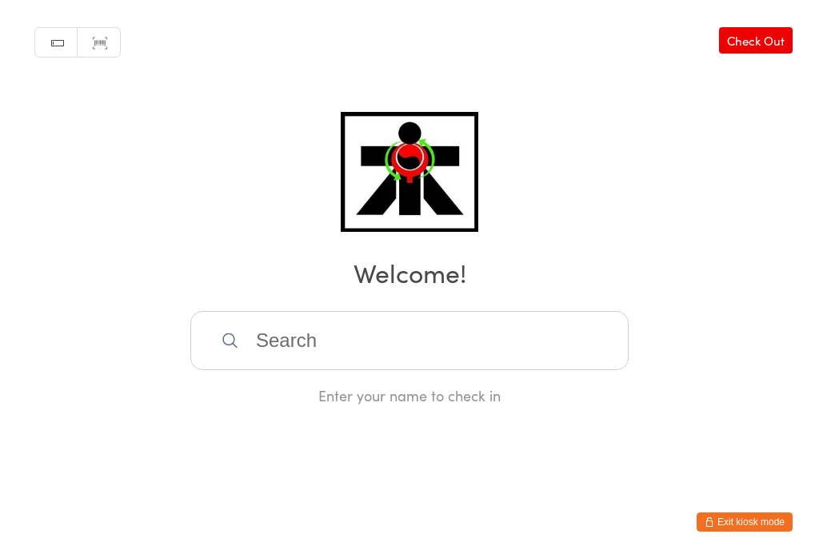
click at [785, 37] on link "Check Out" at bounding box center [756, 40] width 74 height 26
click at [475, 363] on input "search" at bounding box center [409, 340] width 438 height 59
type input "Y"
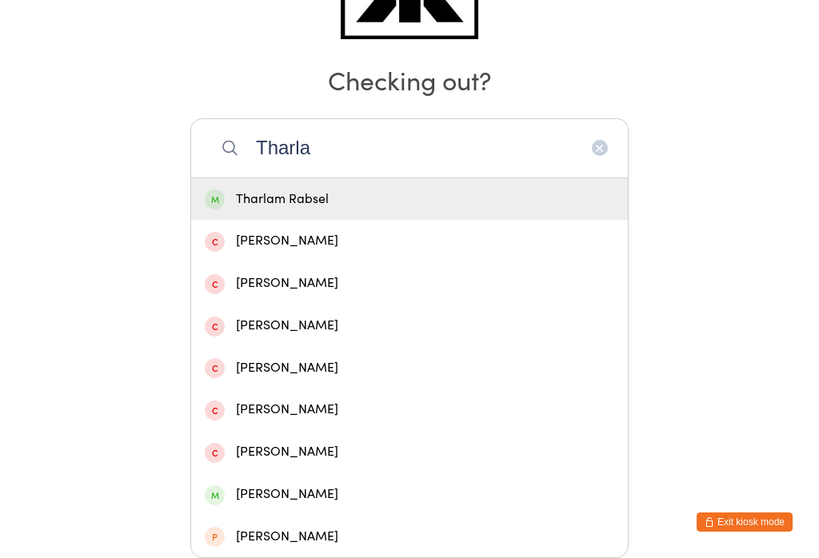
type input "Tharla"
click at [299, 189] on div "Tharlam Rabsel" at bounding box center [410, 200] width 410 height 22
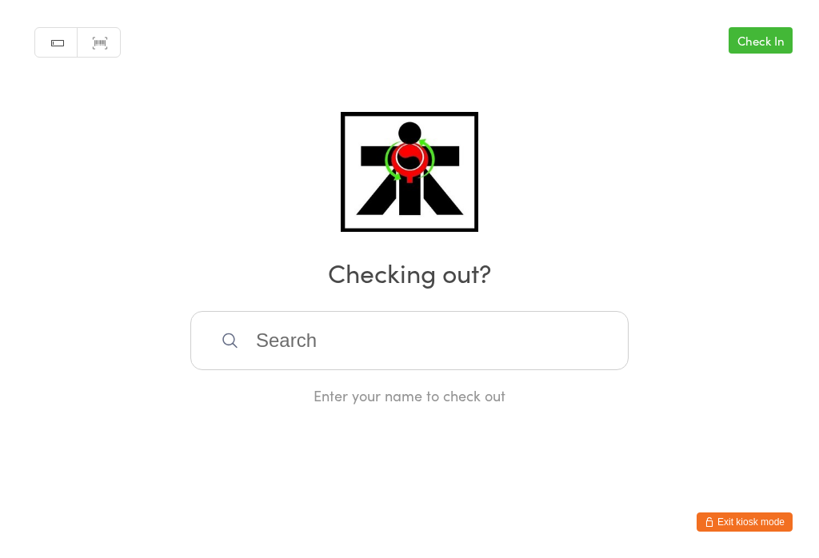
scroll to position [0, 0]
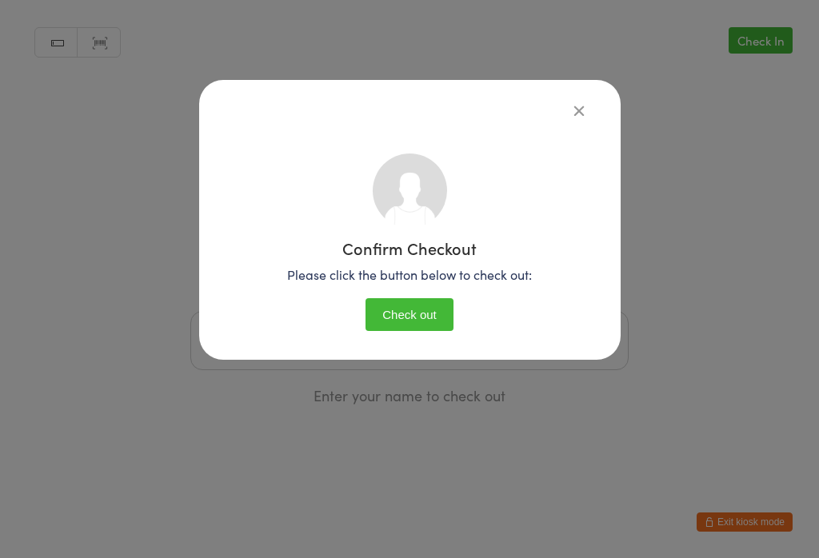
click at [422, 314] on button "Check out" at bounding box center [410, 314] width 88 height 33
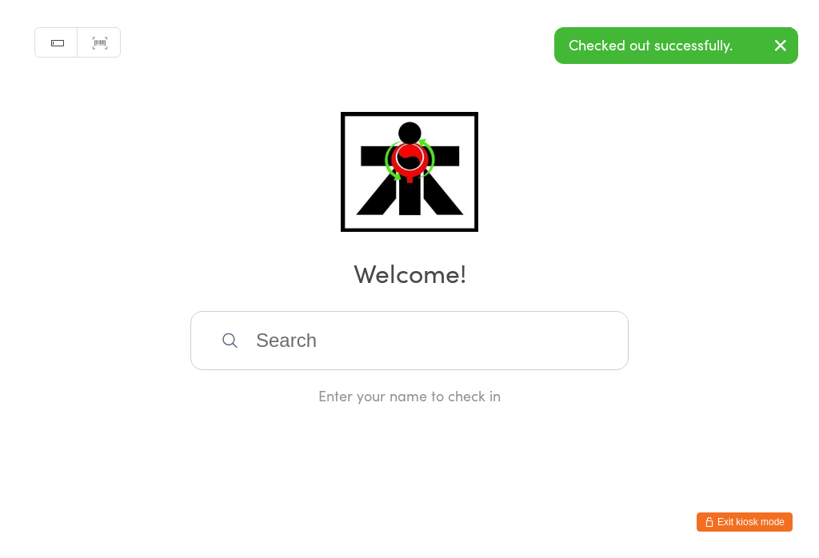
click at [779, 30] on button "button" at bounding box center [780, 46] width 35 height 37
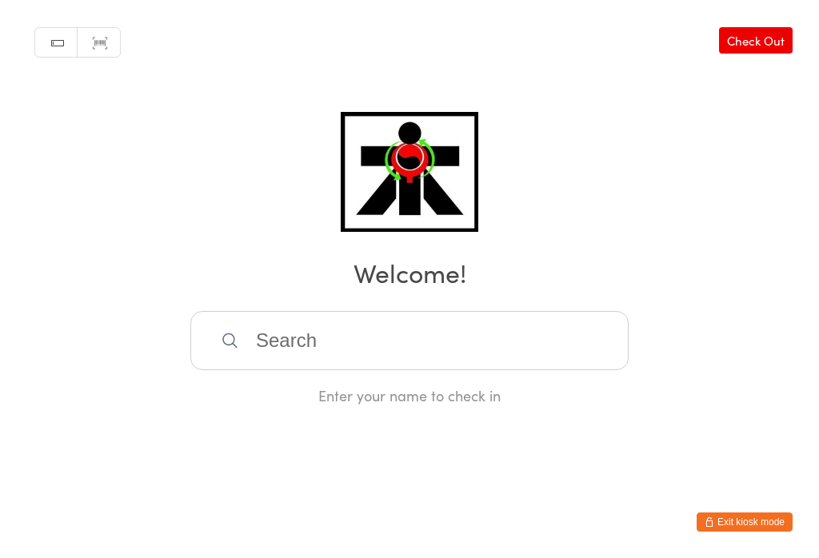
click at [355, 364] on input "search" at bounding box center [409, 340] width 438 height 59
type input "D"
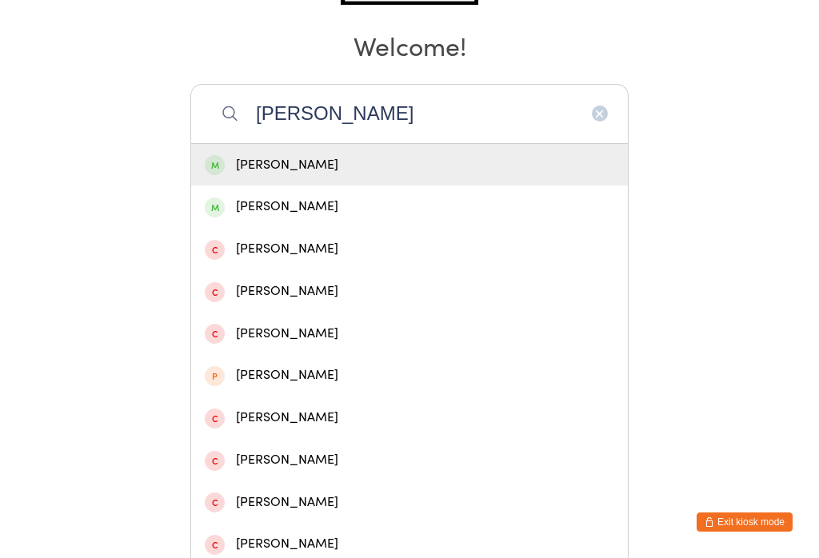
type input "Stell"
click at [211, 158] on div "Stella Wilton" at bounding box center [409, 165] width 437 height 42
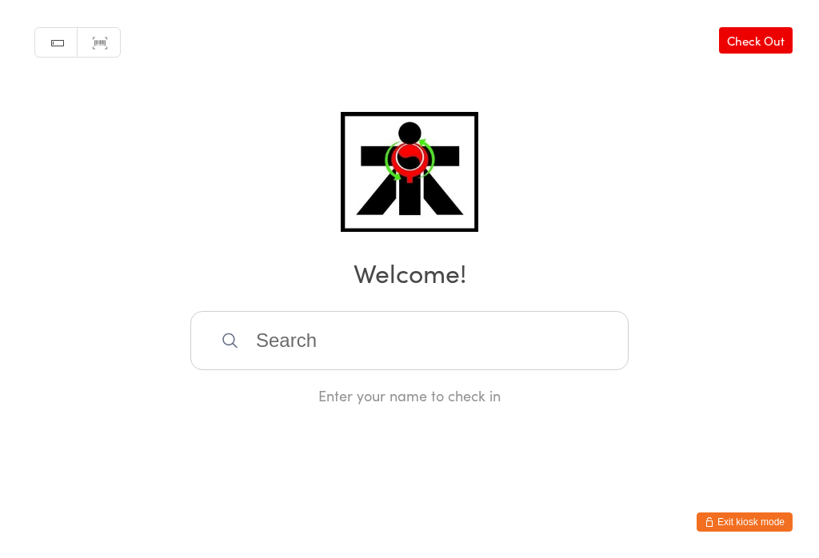
scroll to position [0, 0]
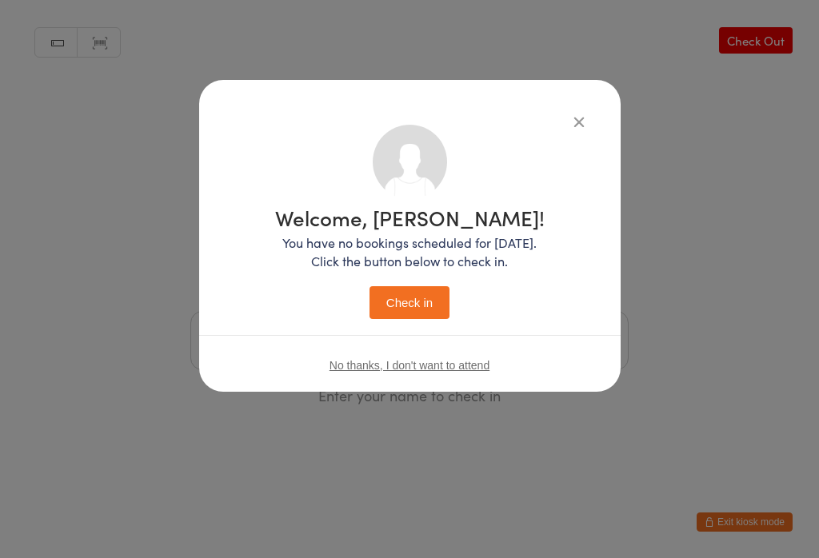
click at [388, 298] on button "Check in" at bounding box center [410, 302] width 80 height 33
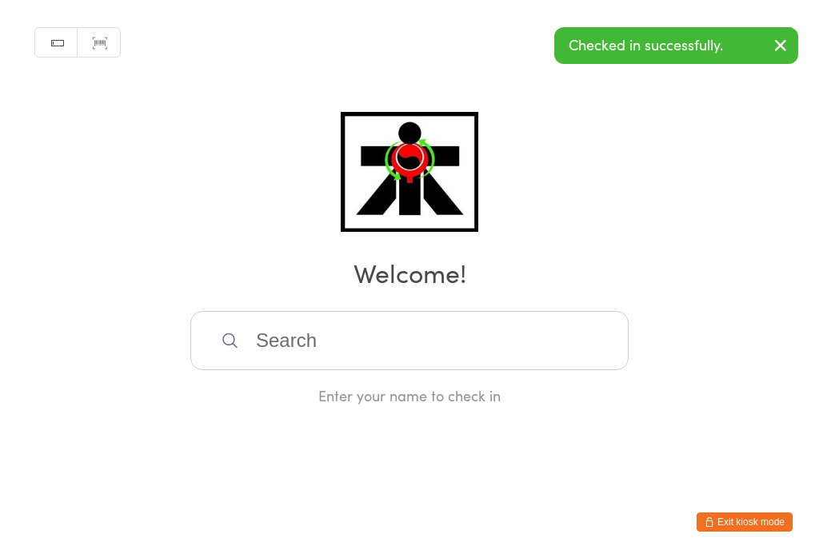
click at [346, 323] on input "search" at bounding box center [409, 340] width 438 height 59
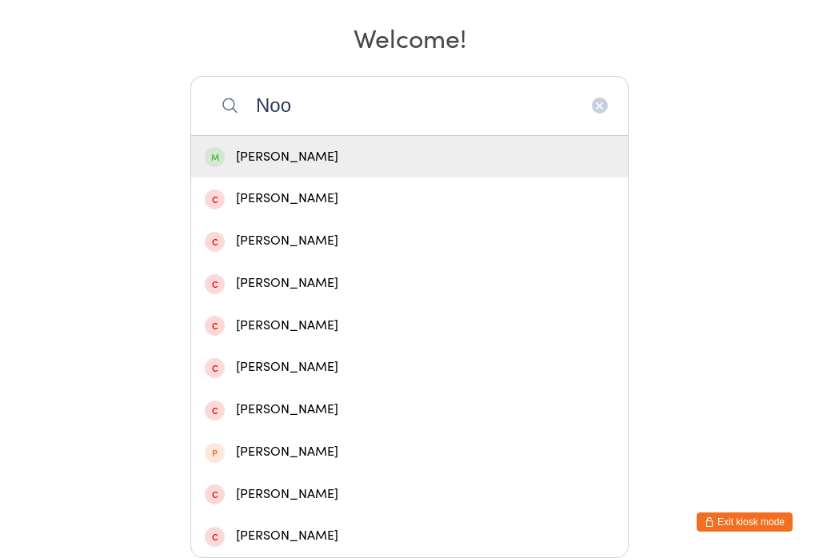
type input "Noo"
click at [284, 146] on div "Eman Noor" at bounding box center [410, 157] width 410 height 22
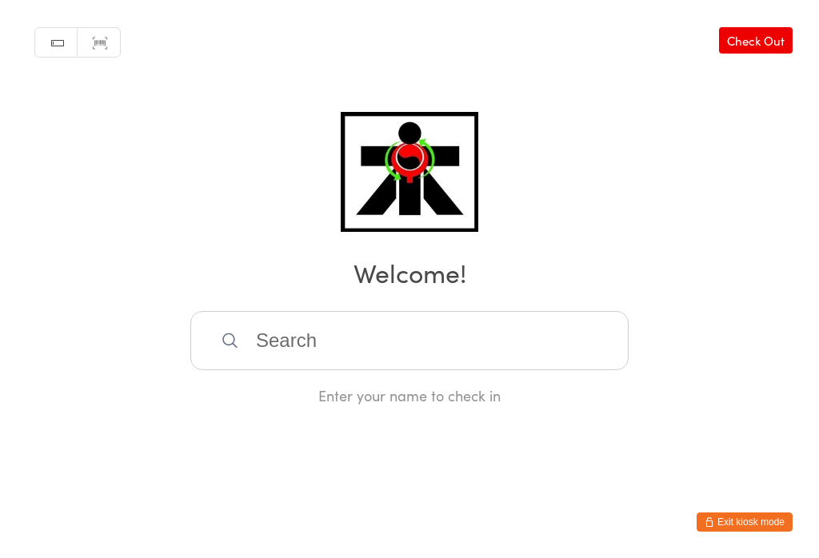
scroll to position [0, 0]
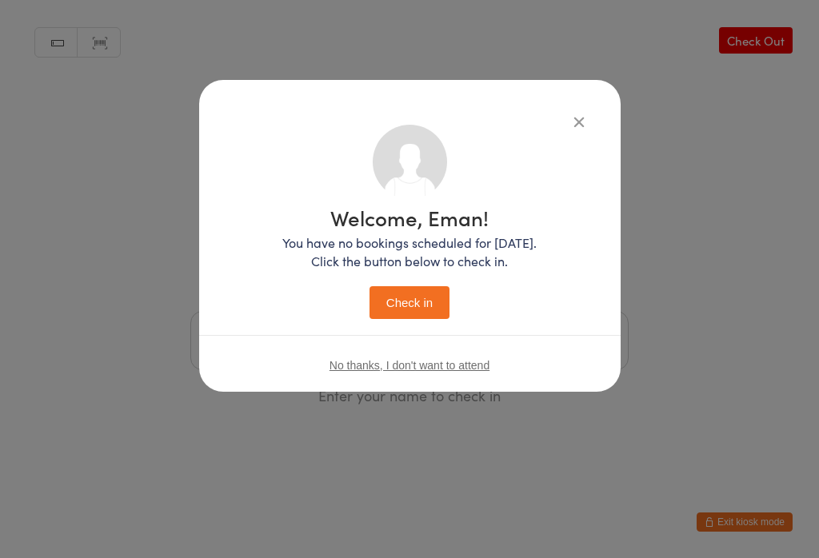
click at [390, 304] on button "Check in" at bounding box center [410, 302] width 80 height 33
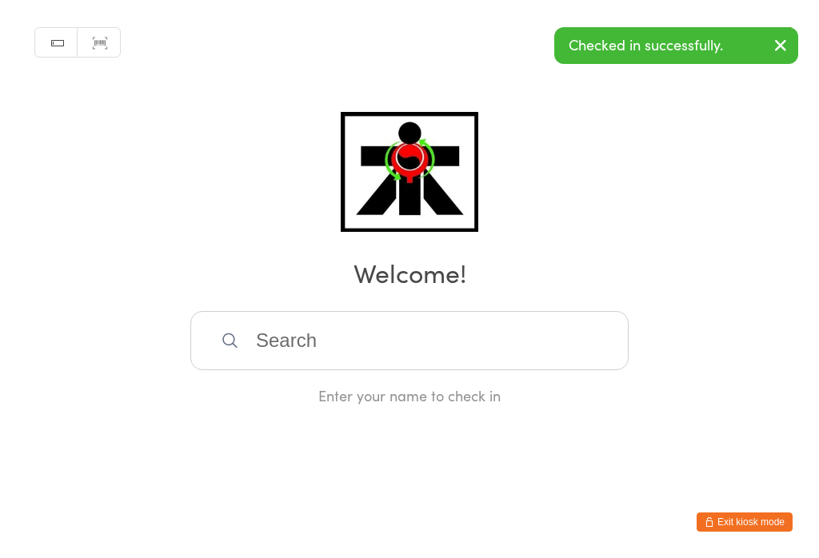
click at [291, 345] on input "search" at bounding box center [409, 340] width 438 height 59
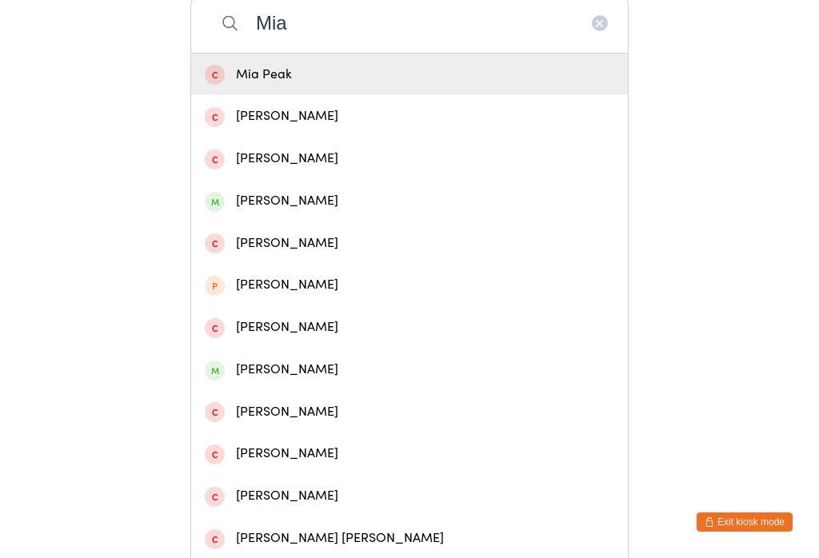
type input "Mia"
click at [246, 212] on div "Mia Wilton" at bounding box center [410, 201] width 410 height 22
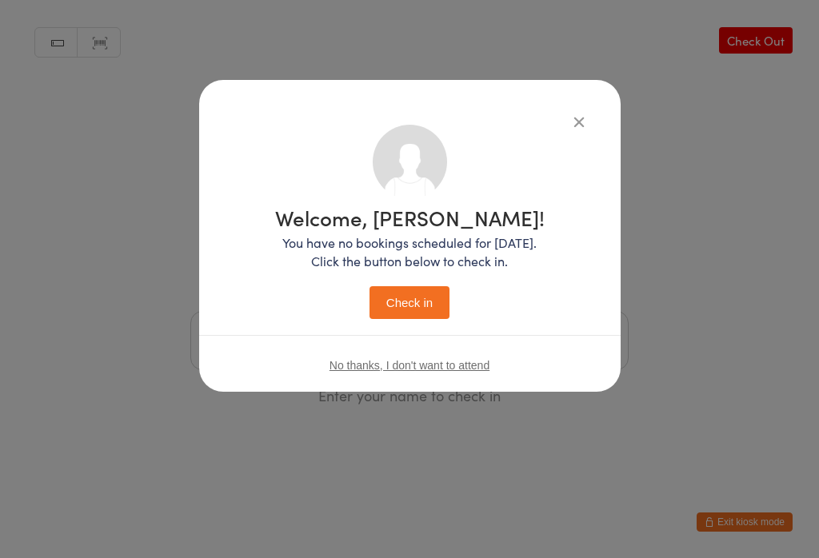
scroll to position [0, 0]
click at [405, 298] on button "Check in" at bounding box center [410, 302] width 80 height 33
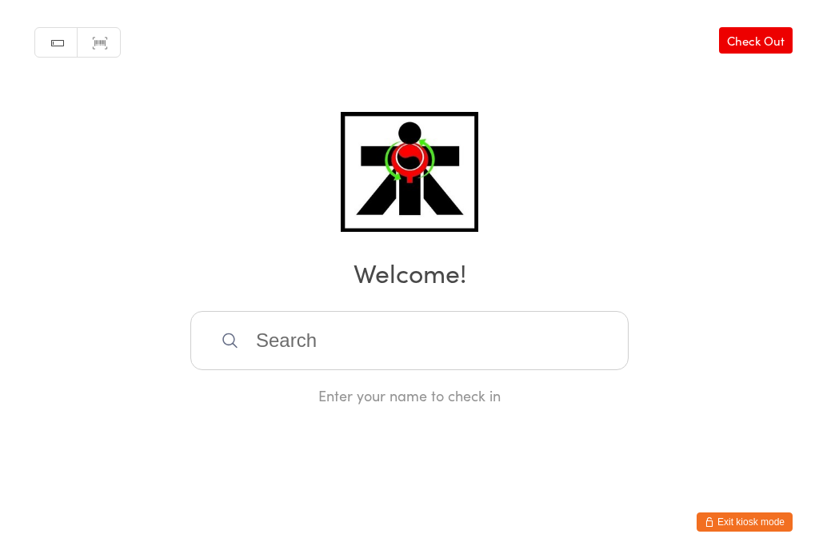
click at [518, 363] on input "search" at bounding box center [409, 340] width 438 height 59
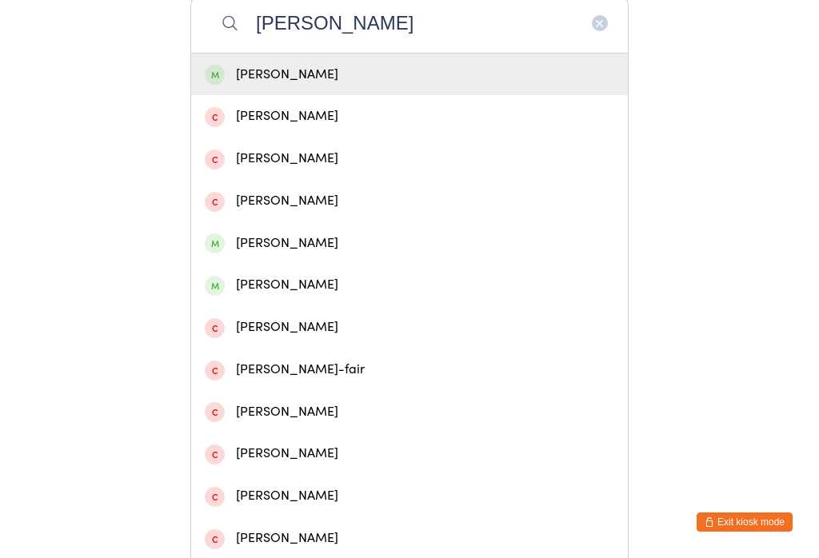
type input "Levi farkas"
click at [351, 80] on div "Levi Farkas" at bounding box center [410, 75] width 410 height 22
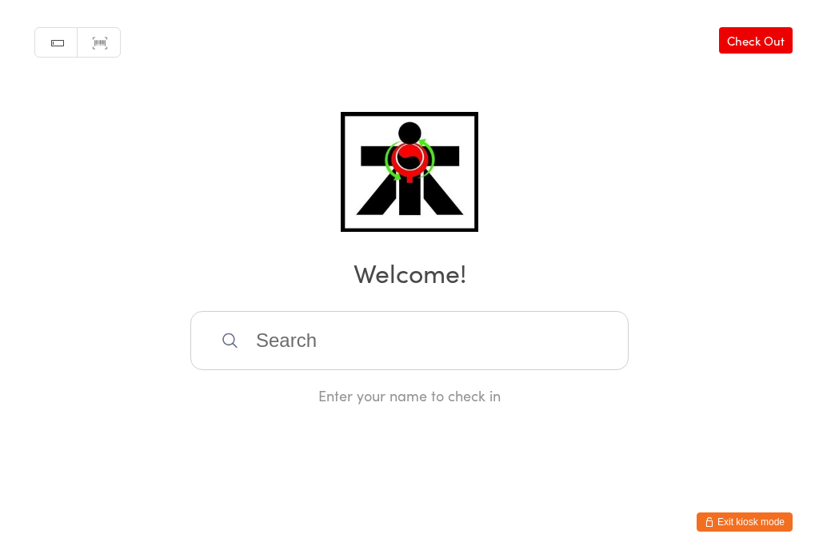
scroll to position [0, 0]
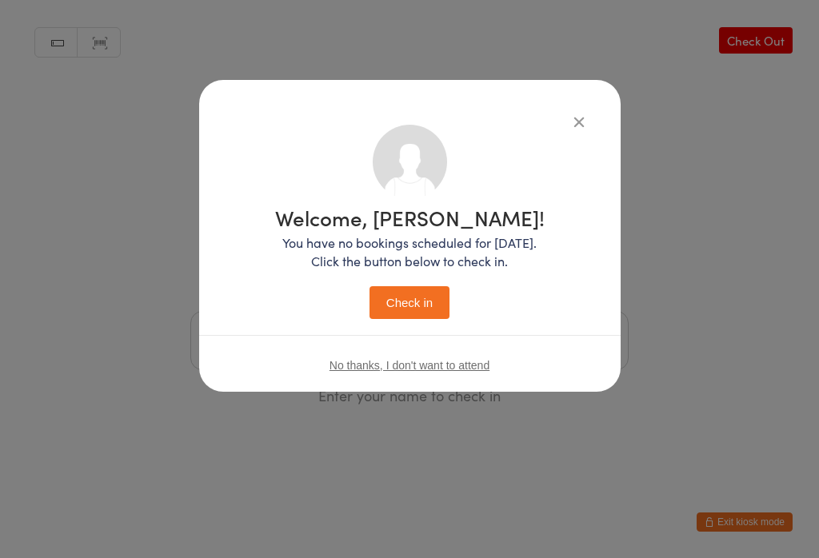
click at [432, 304] on button "Check in" at bounding box center [410, 302] width 80 height 33
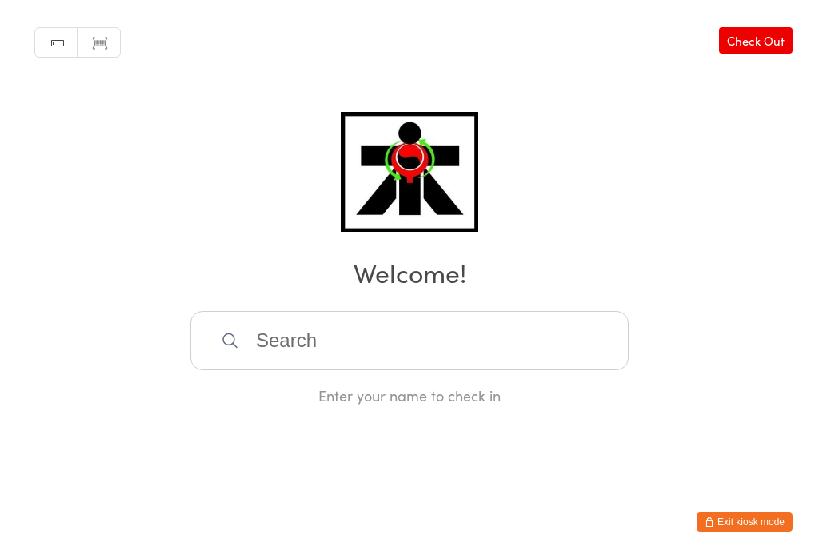
click at [538, 327] on input "search" at bounding box center [409, 340] width 438 height 59
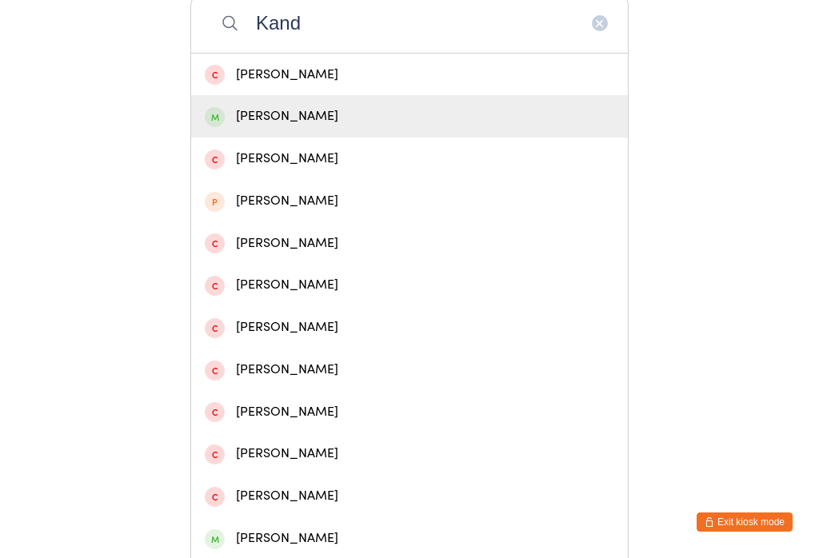
type input "Kand"
click at [300, 114] on div "Kandice Retirado" at bounding box center [410, 117] width 410 height 22
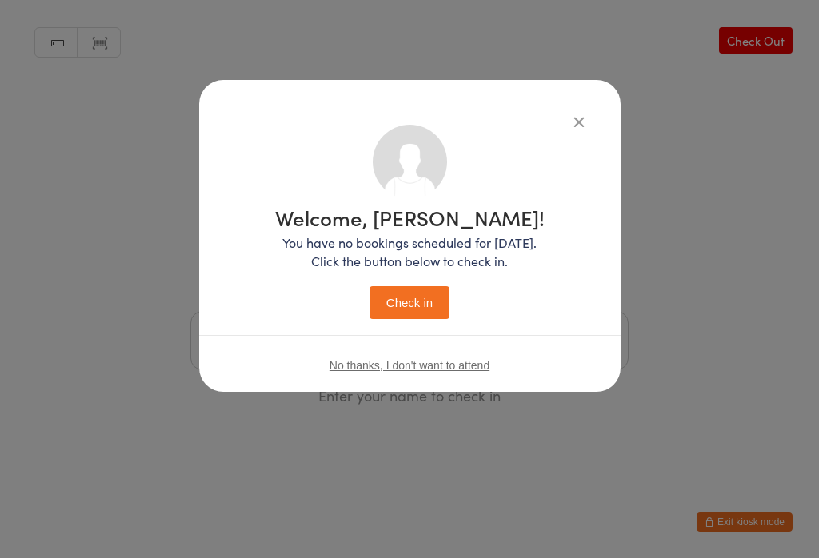
click at [430, 298] on button "Check in" at bounding box center [410, 302] width 80 height 33
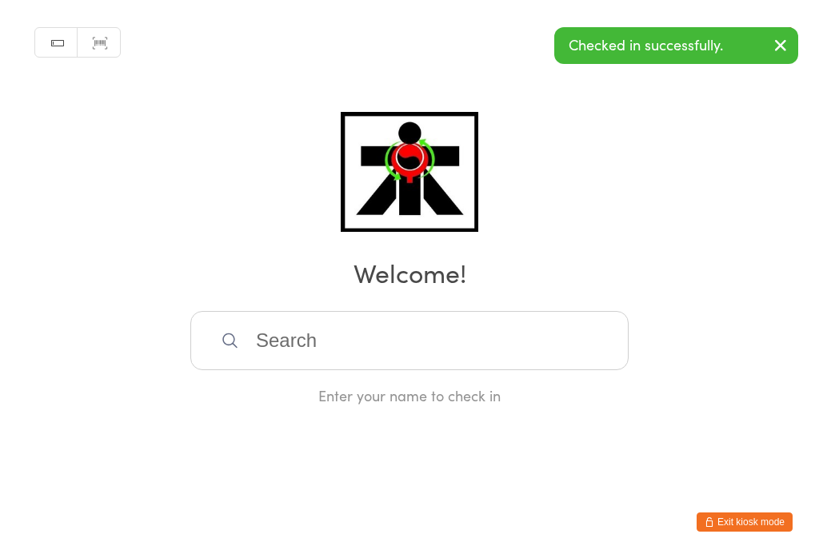
click at [516, 348] on input "search" at bounding box center [409, 340] width 438 height 59
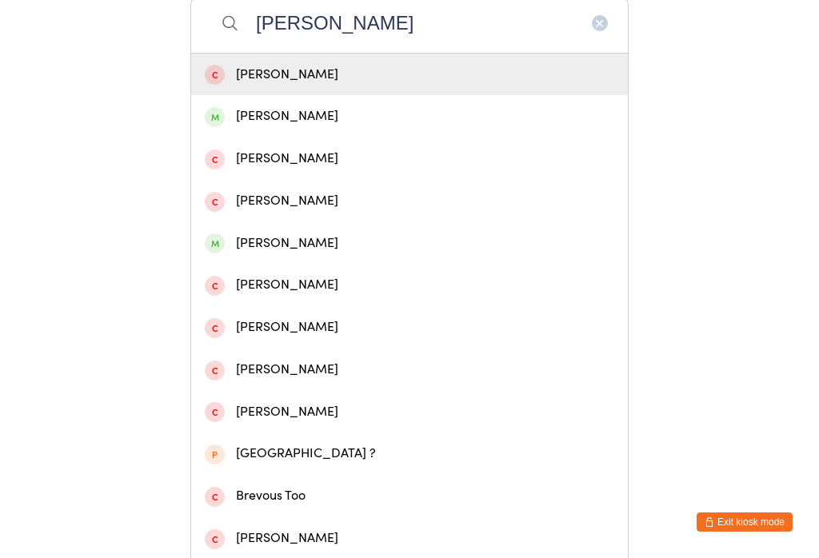
type input "Brent"
click at [267, 127] on div "Brent Reinoso" at bounding box center [410, 117] width 410 height 22
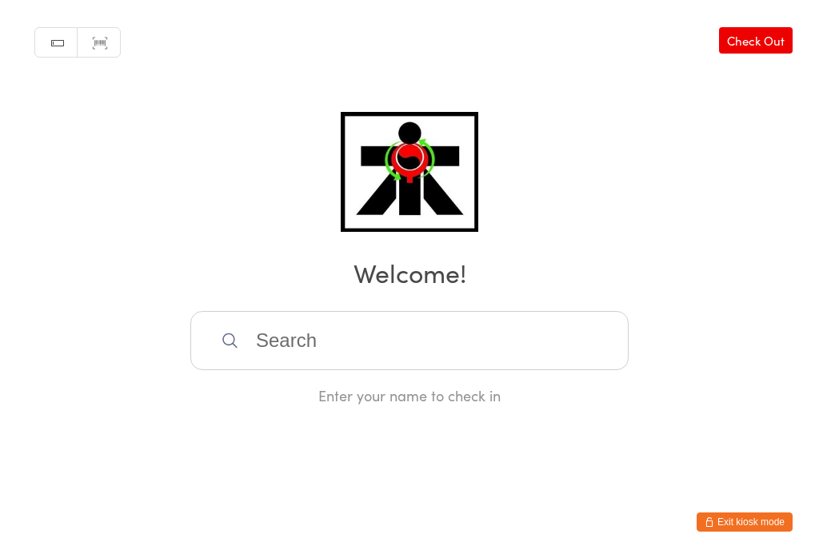
scroll to position [0, 0]
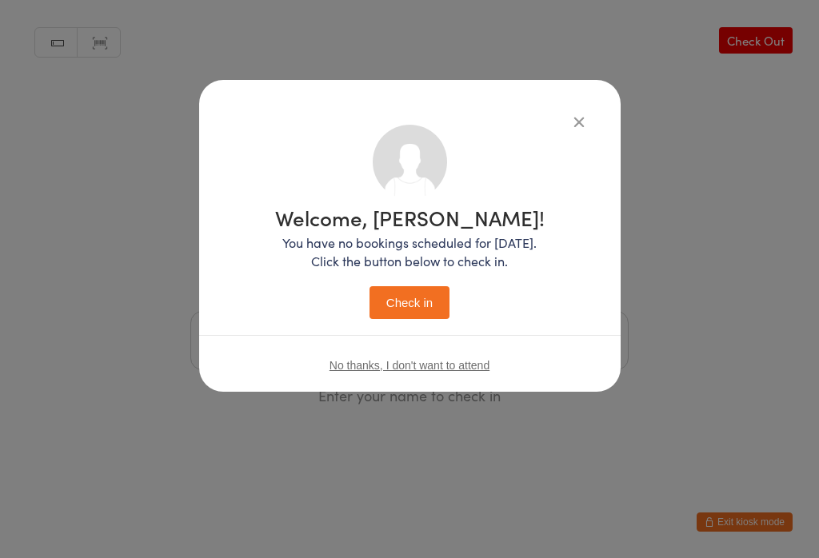
click at [414, 283] on div "Welcome, Brent! You have no bookings scheduled for today. Click the button belo…" at bounding box center [410, 263] width 270 height 112
click at [433, 294] on button "Check in" at bounding box center [410, 302] width 80 height 33
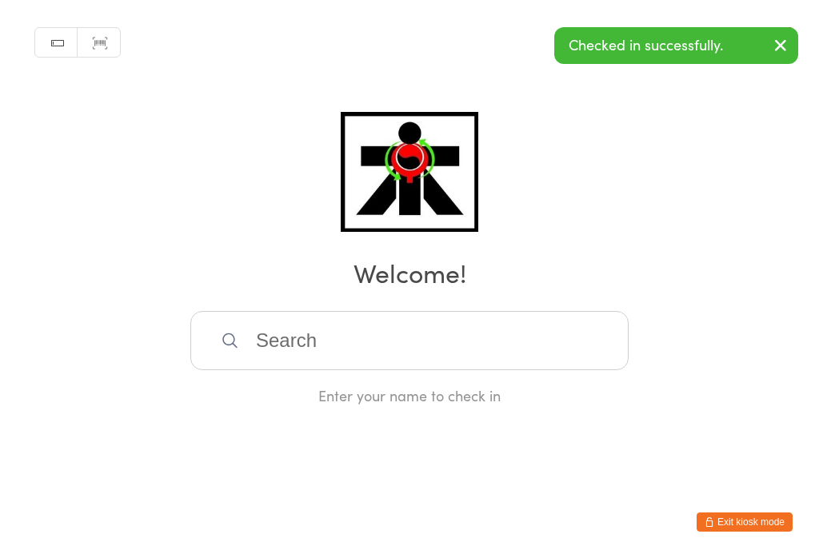
click at [488, 346] on input "search" at bounding box center [409, 340] width 438 height 59
type input "Ysab"
click at [353, 382] on div "Ysabella Reinoso" at bounding box center [410, 393] width 410 height 22
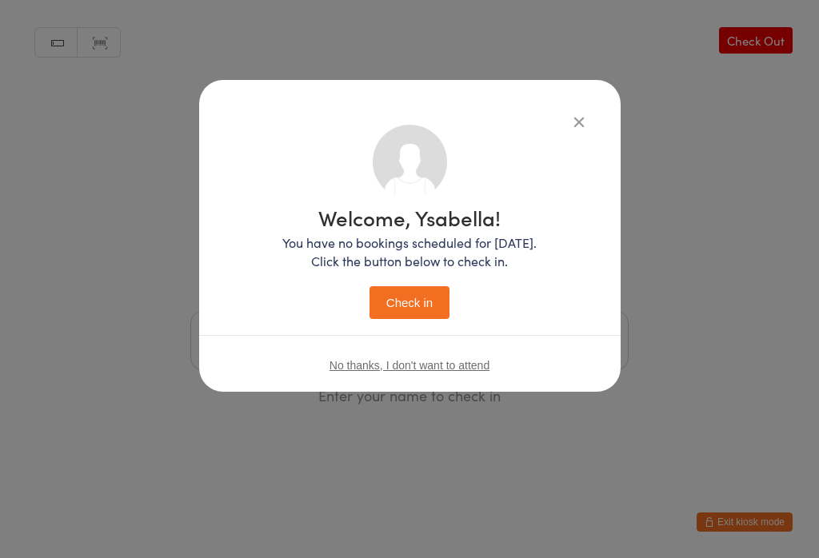
click at [414, 295] on button "Check in" at bounding box center [410, 302] width 80 height 33
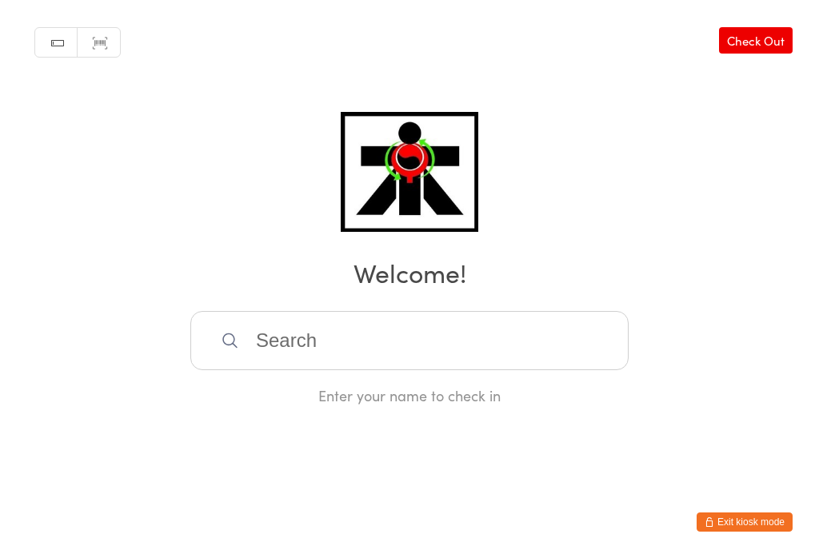
click at [334, 352] on input "search" at bounding box center [409, 340] width 438 height 59
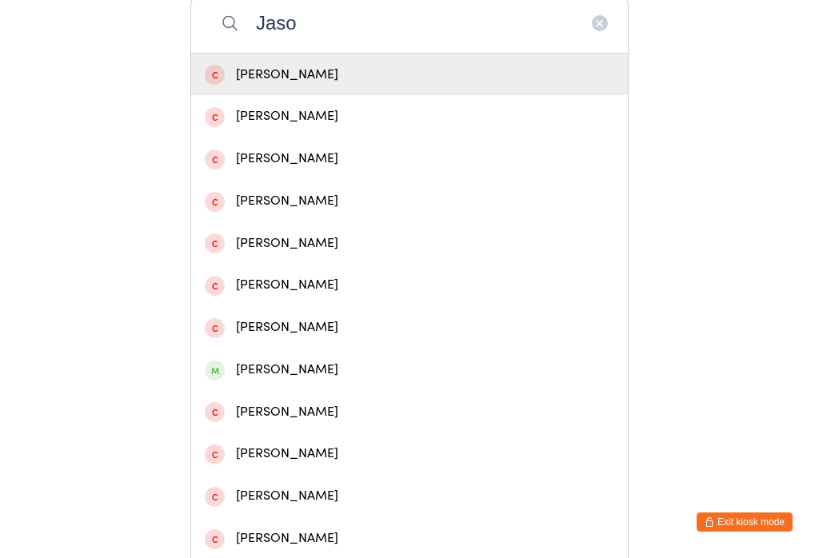
type input "Jaso"
click at [260, 86] on div "Jason Lock" at bounding box center [410, 75] width 410 height 22
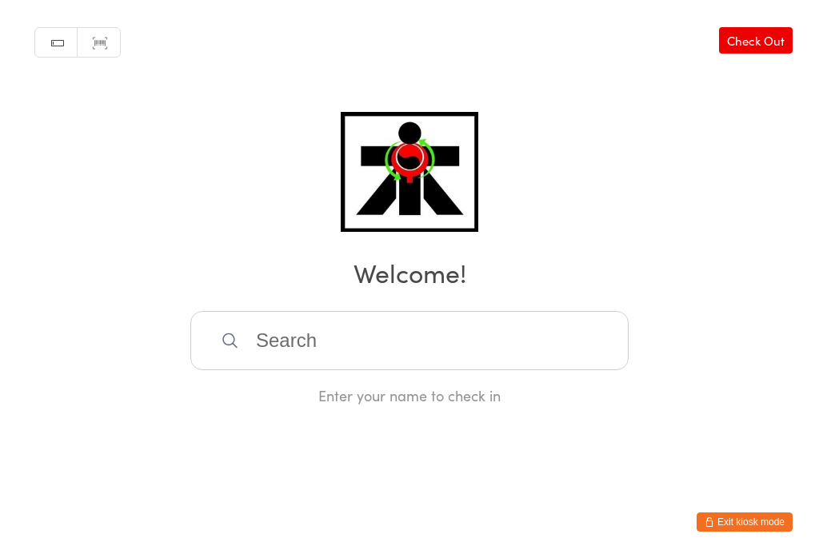
scroll to position [0, 0]
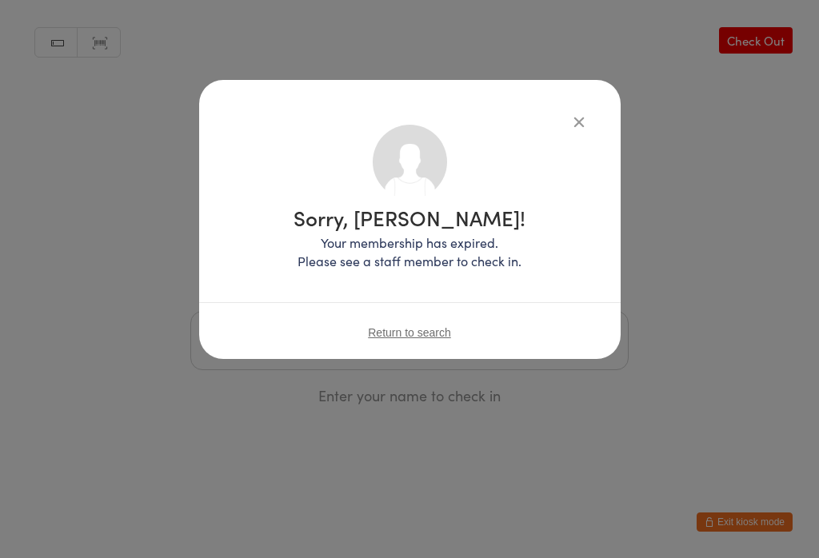
click at [342, 334] on div "Return to search" at bounding box center [410, 332] width 422 height 60
click at [243, 463] on div "Sorry, Jason Lock! Your membership has expired. Please see a staff member to ch…" at bounding box center [409, 279] width 819 height 558
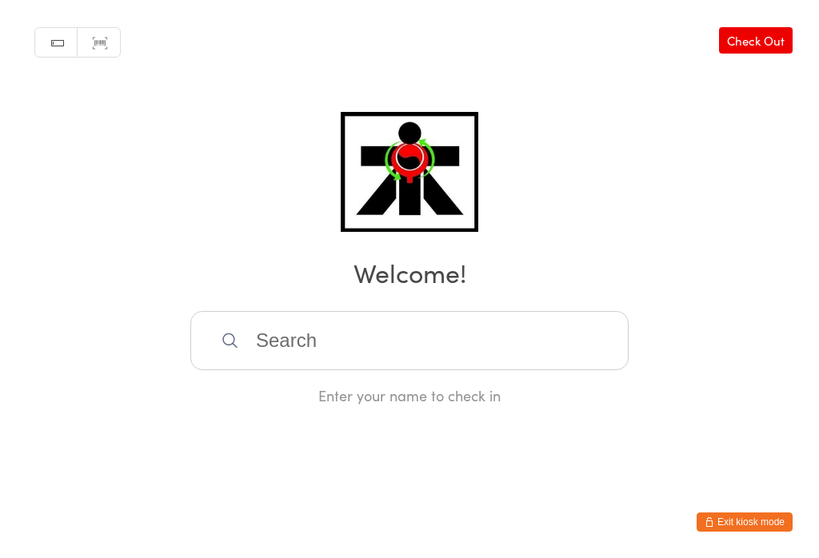
click at [359, 349] on input "search" at bounding box center [409, 340] width 438 height 59
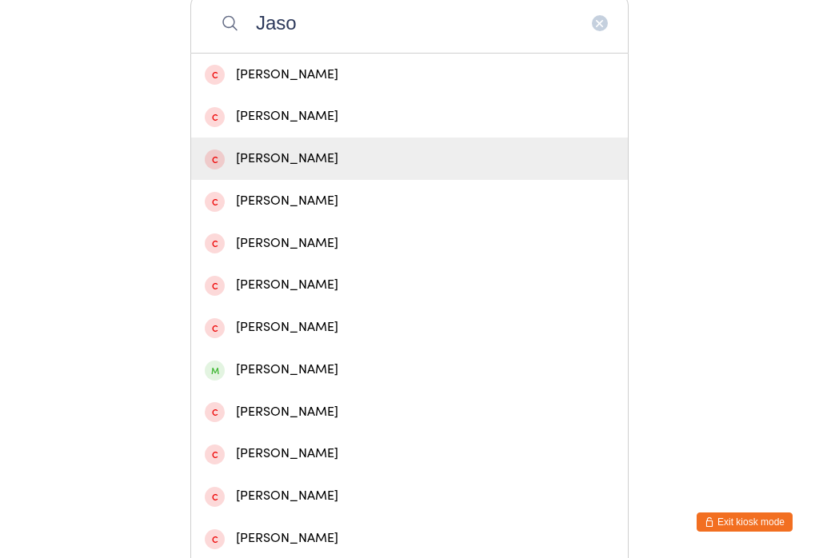
type input "Jaso"
click at [266, 170] on div "Jason Tran" at bounding box center [410, 159] width 410 height 22
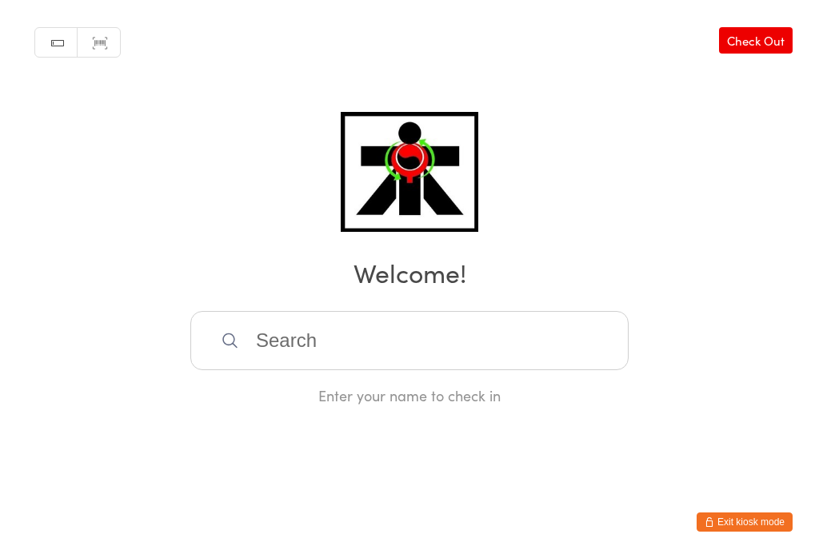
scroll to position [0, 0]
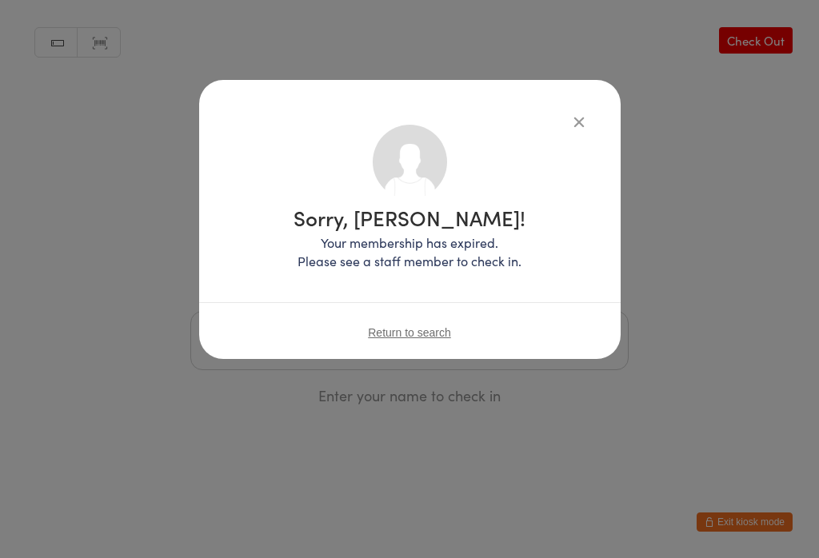
click at [449, 321] on div "Return to search" at bounding box center [410, 332] width 422 height 60
click at [441, 338] on span "Return to search" at bounding box center [409, 332] width 83 height 13
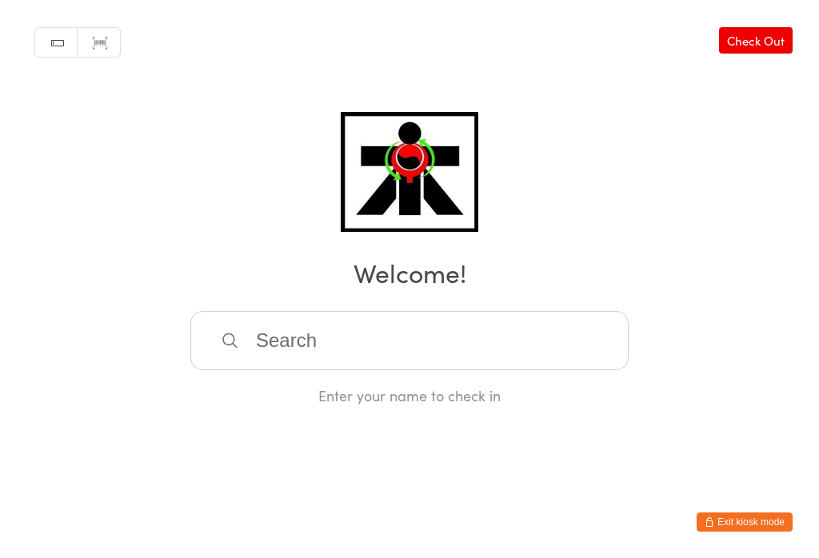
click at [473, 338] on input "search" at bounding box center [409, 340] width 438 height 59
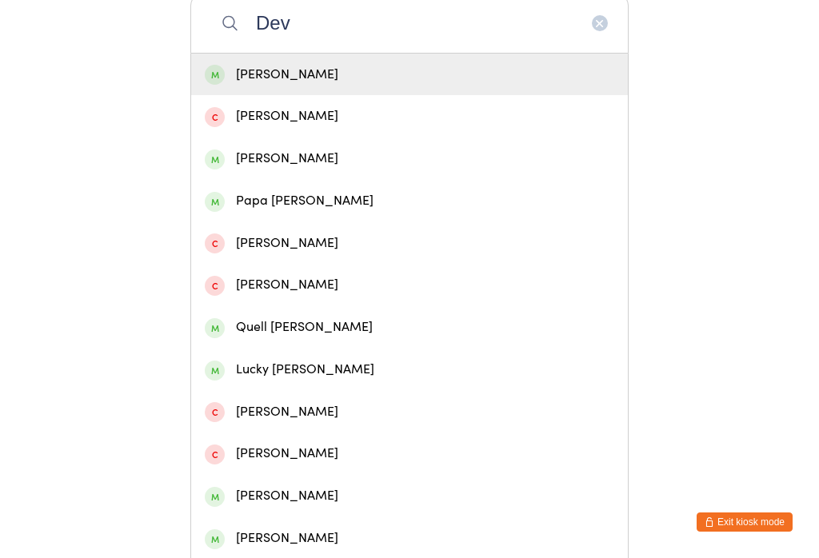
type input "Dev"
click at [388, 68] on div "Dev Ghosh" at bounding box center [409, 75] width 437 height 42
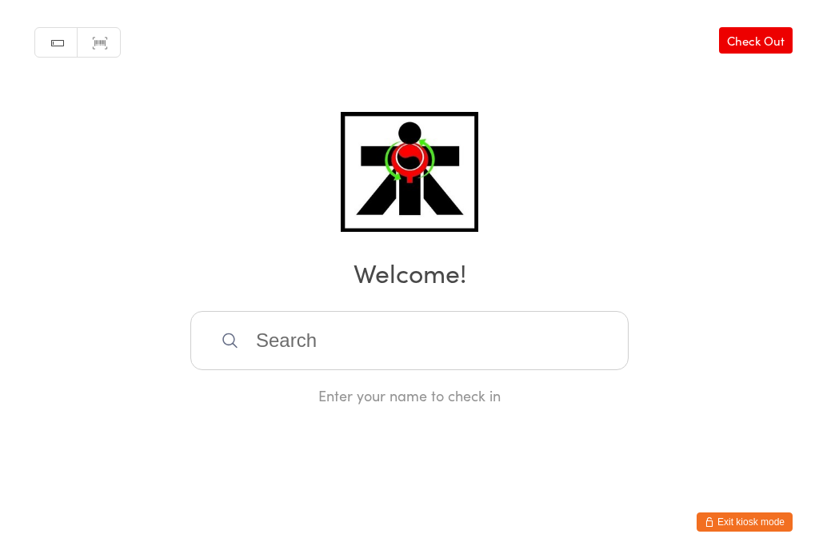
scroll to position [0, 0]
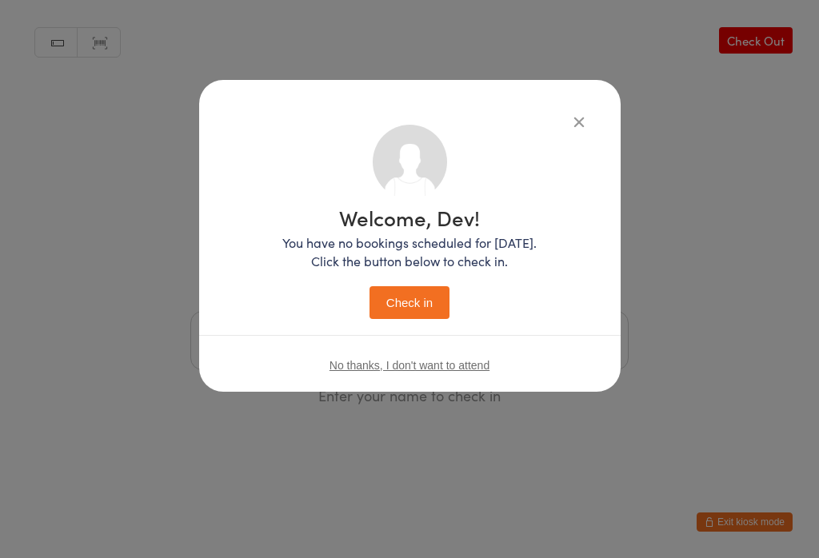
click at [424, 306] on button "Check in" at bounding box center [410, 302] width 80 height 33
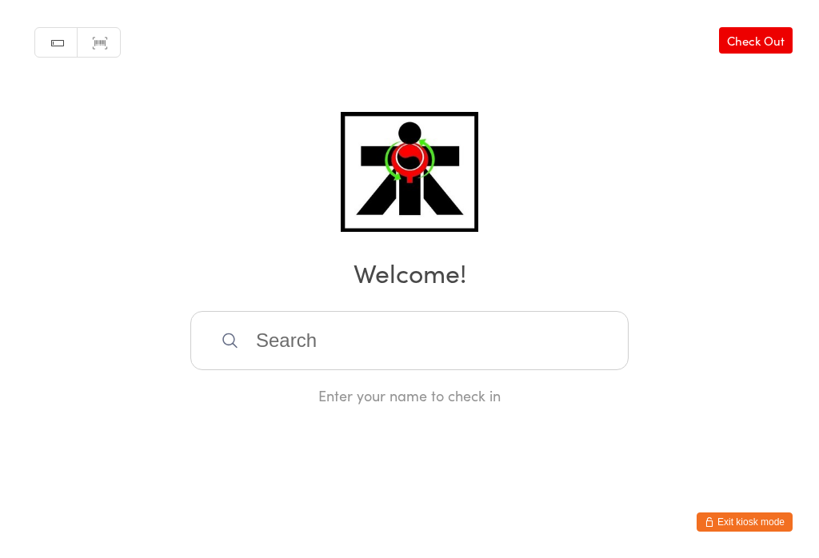
click at [257, 348] on input "search" at bounding box center [409, 340] width 438 height 59
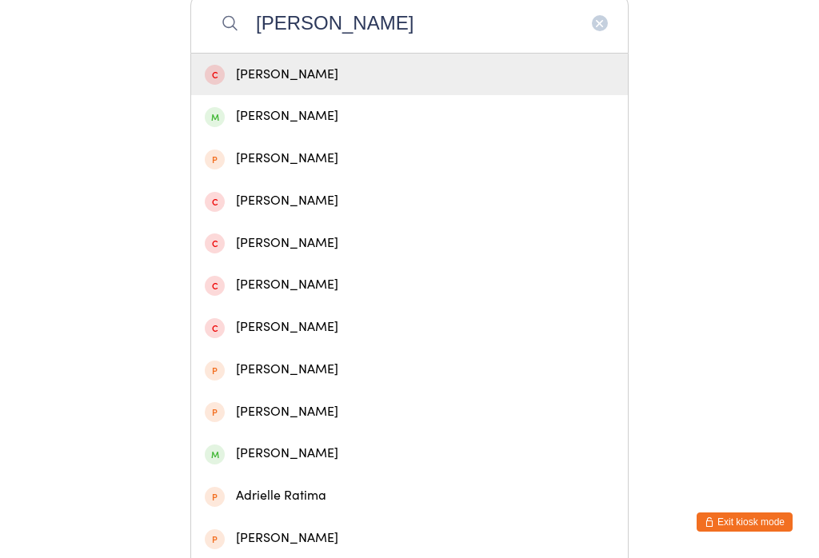
type input "Gabrielle"
click at [399, 121] on div "Gabrielle Jatnika" at bounding box center [410, 117] width 410 height 22
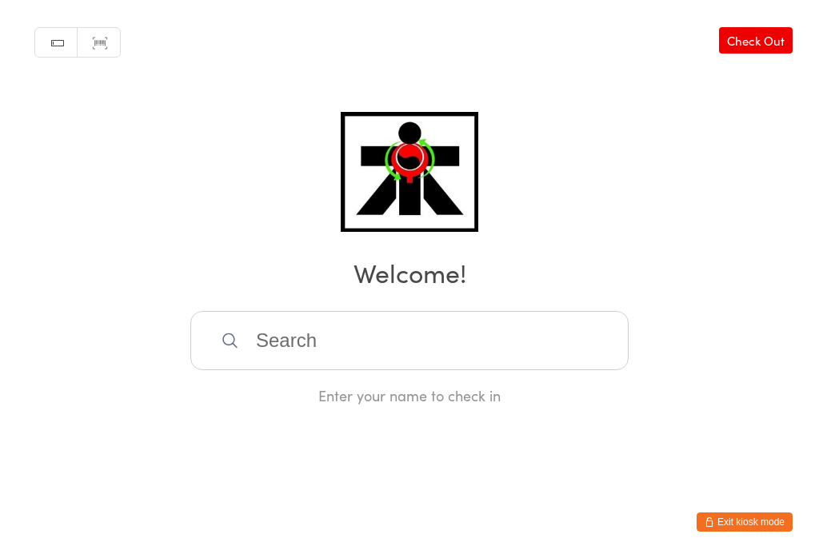
scroll to position [0, 0]
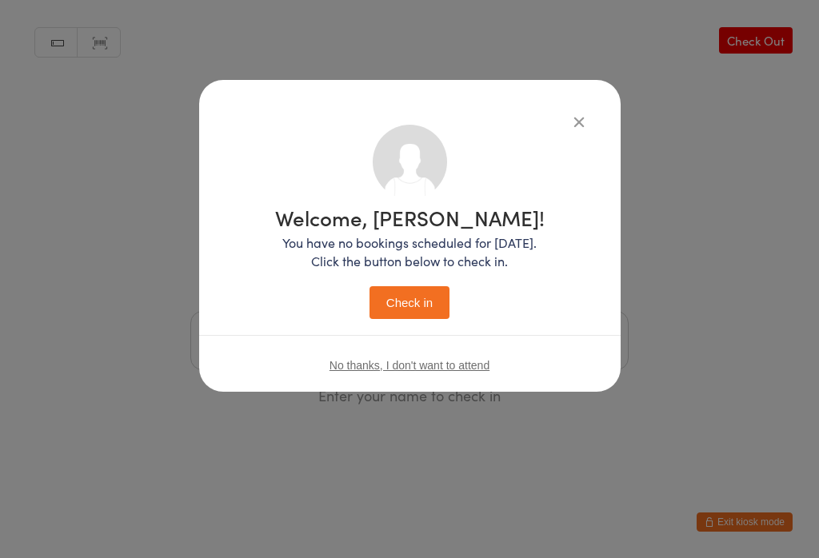
click at [418, 306] on button "Check in" at bounding box center [410, 302] width 80 height 33
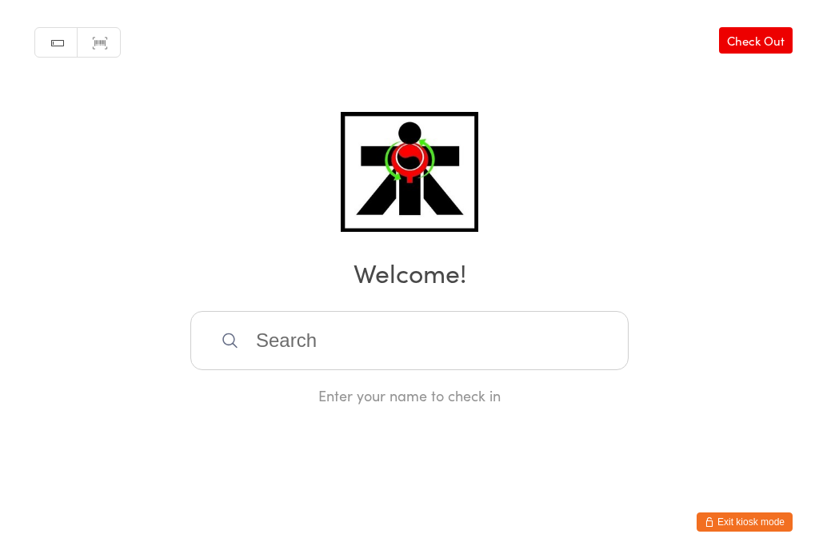
click at [307, 329] on input "search" at bounding box center [409, 340] width 438 height 59
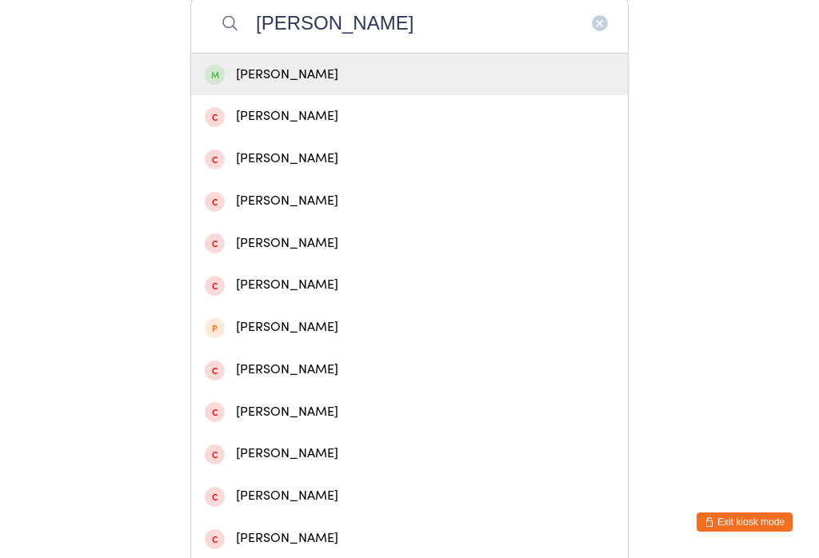
type input "Seth healy"
click at [278, 82] on div "Seth Healy" at bounding box center [410, 75] width 410 height 22
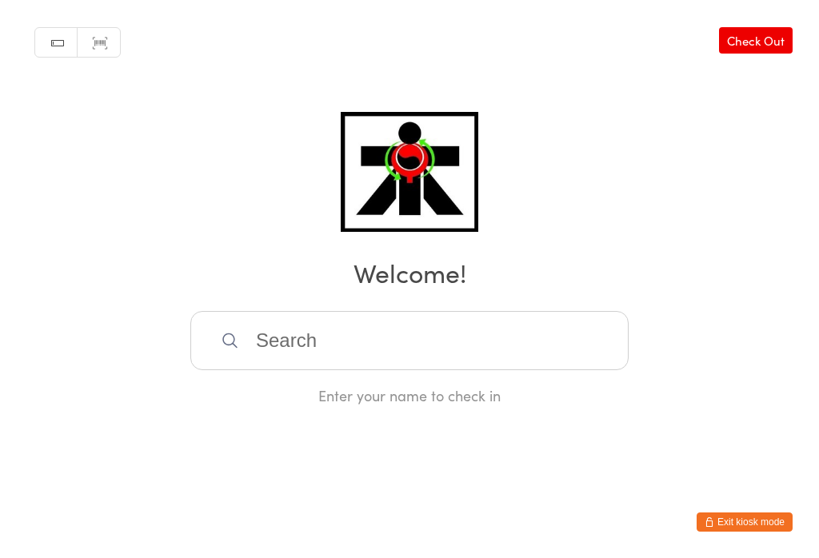
scroll to position [0, 0]
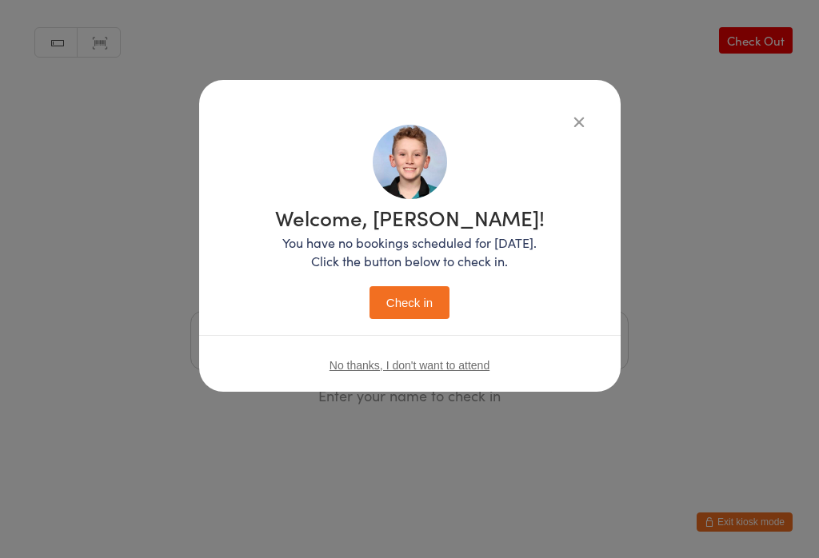
click at [419, 290] on button "Check in" at bounding box center [410, 302] width 80 height 33
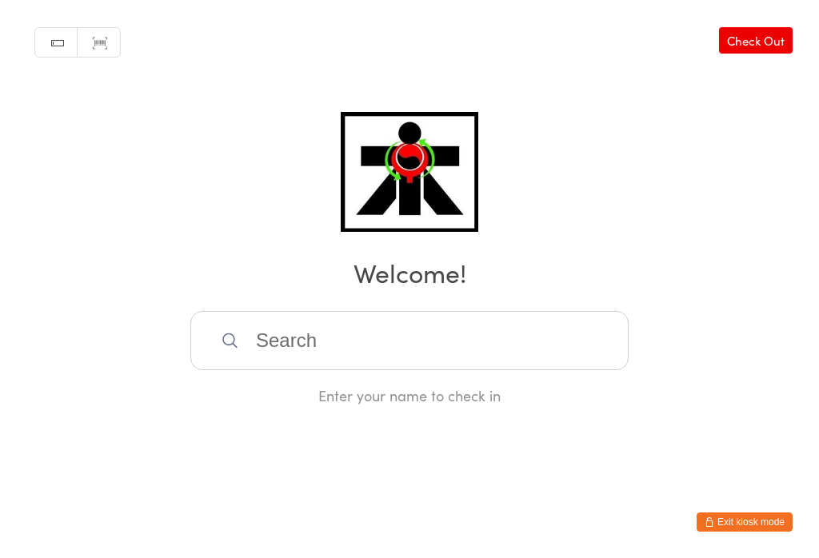
click at [381, 356] on input "search" at bounding box center [409, 340] width 438 height 59
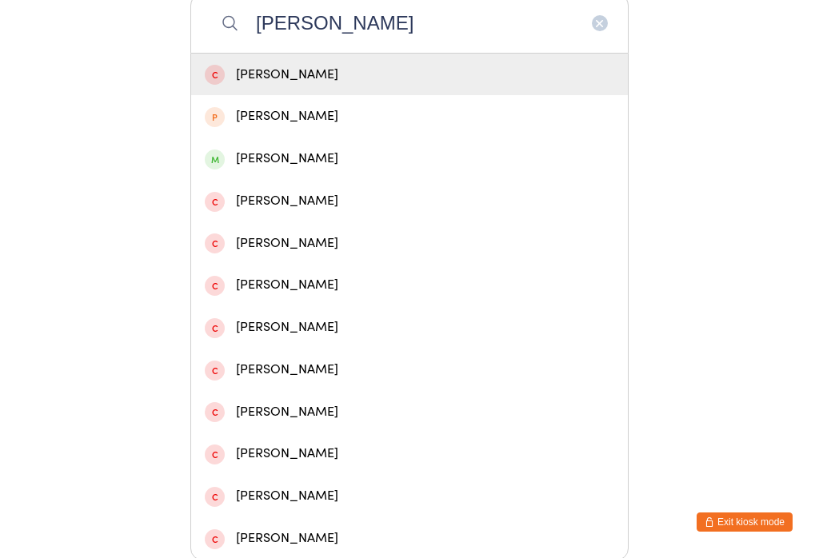
type input "Rocco"
click at [309, 160] on div "Rocco Da Costa" at bounding box center [410, 159] width 410 height 22
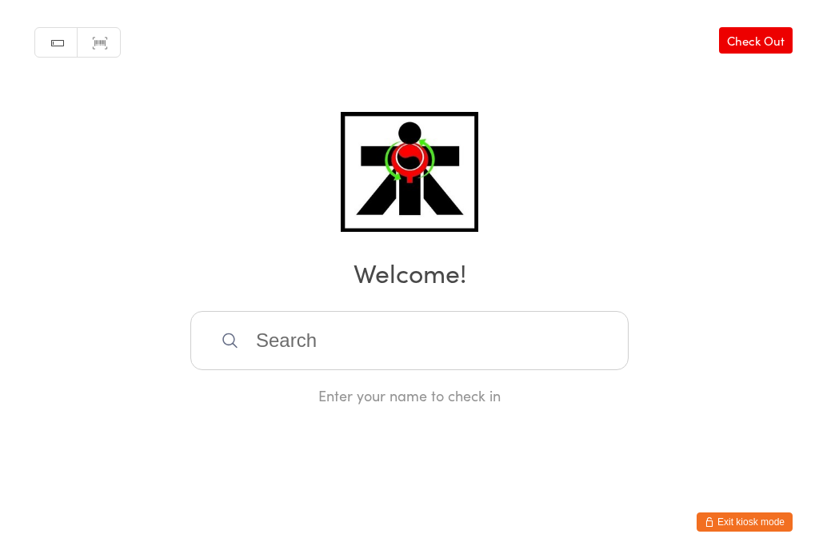
scroll to position [0, 0]
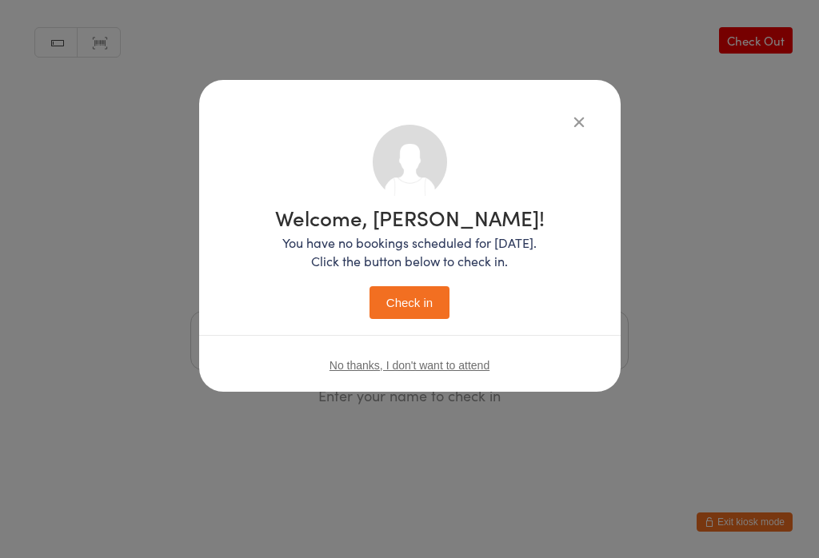
click at [428, 305] on button "Check in" at bounding box center [410, 302] width 80 height 33
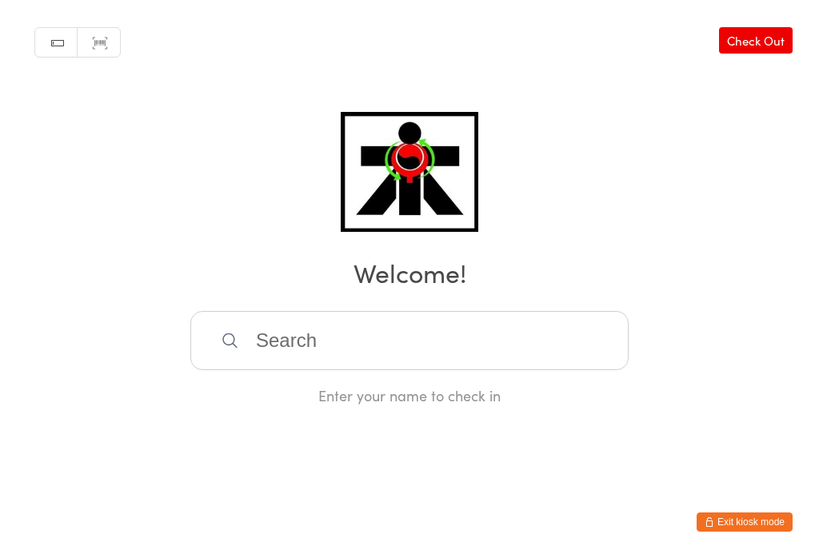
click at [210, 351] on input "search" at bounding box center [409, 340] width 438 height 59
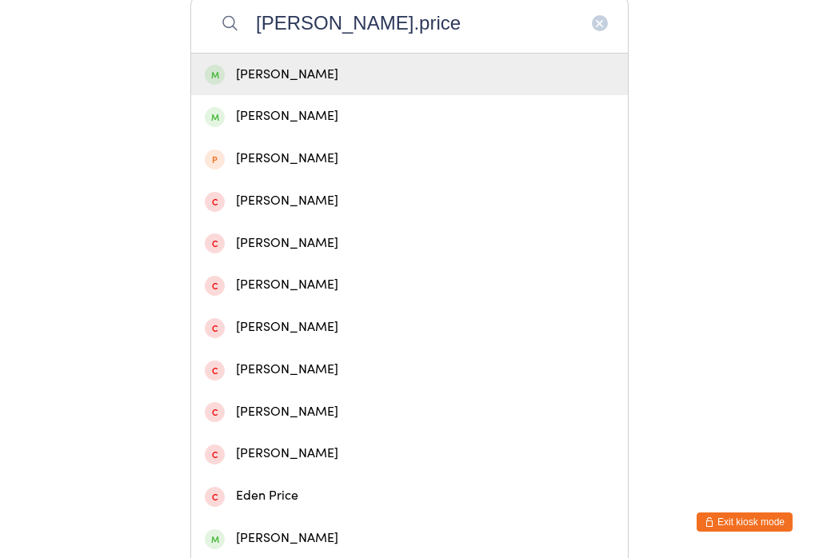
type input "Lucas.price"
click at [223, 96] on div "Lucas Price" at bounding box center [409, 75] width 437 height 42
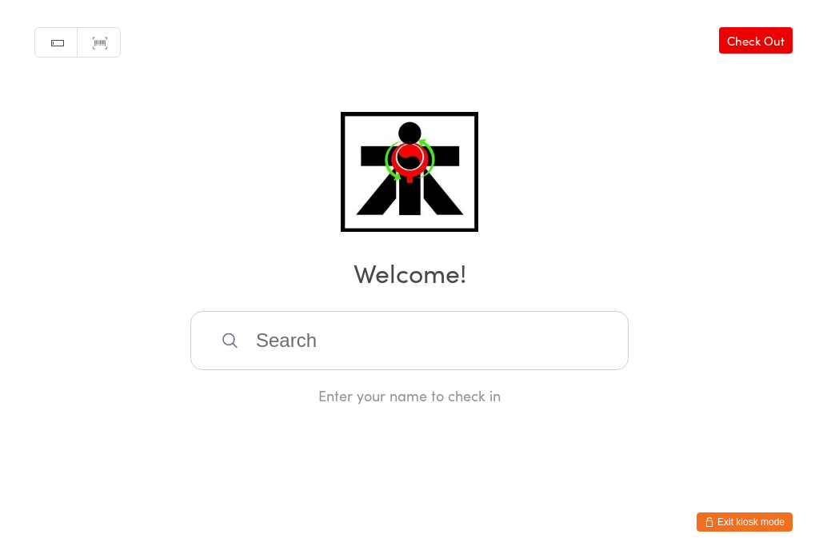
scroll to position [0, 0]
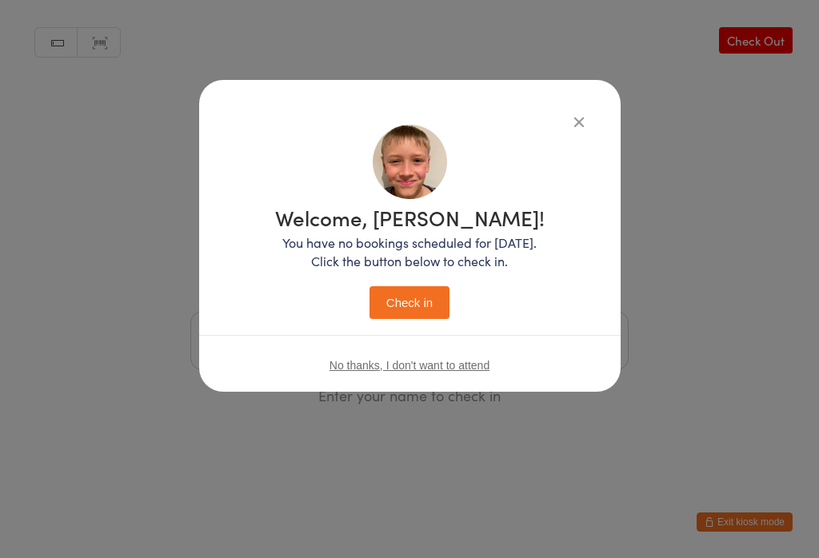
click at [400, 319] on button "Check in" at bounding box center [410, 302] width 80 height 33
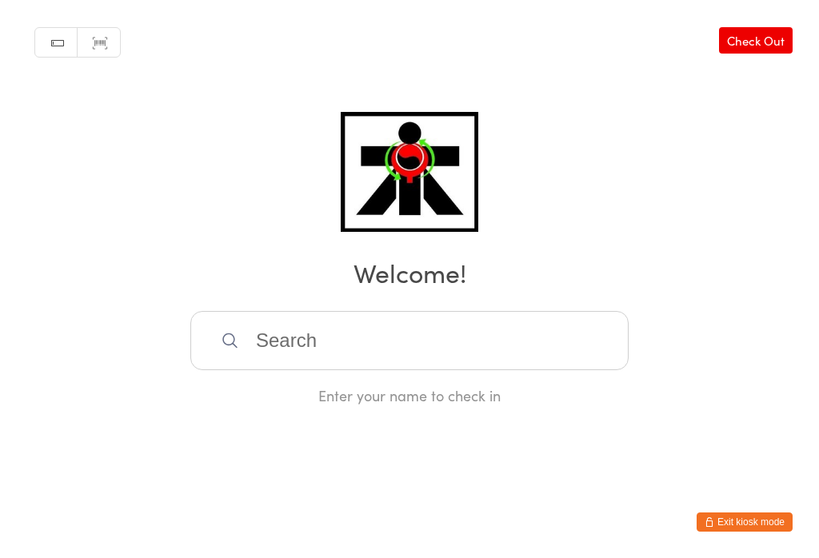
click at [408, 370] on input "search" at bounding box center [409, 340] width 438 height 59
type input "Y"
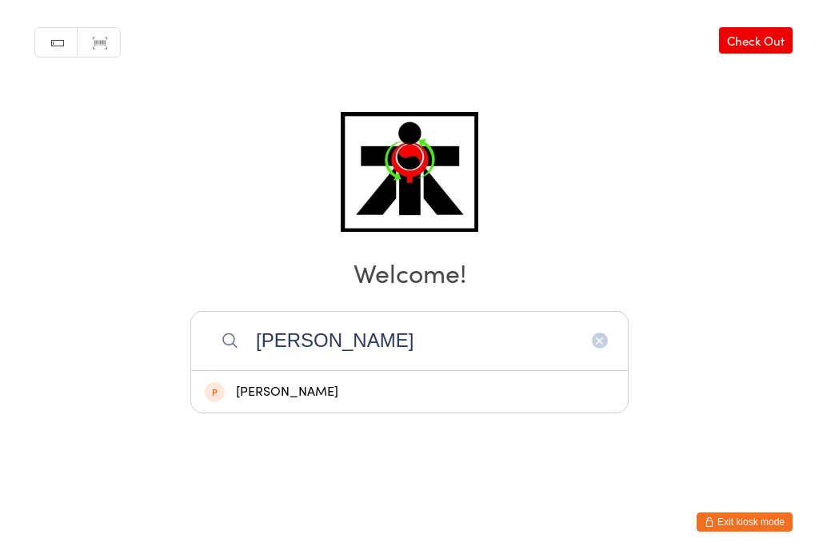
type input "Victor"
click at [352, 371] on div "Jenna V" at bounding box center [409, 392] width 437 height 42
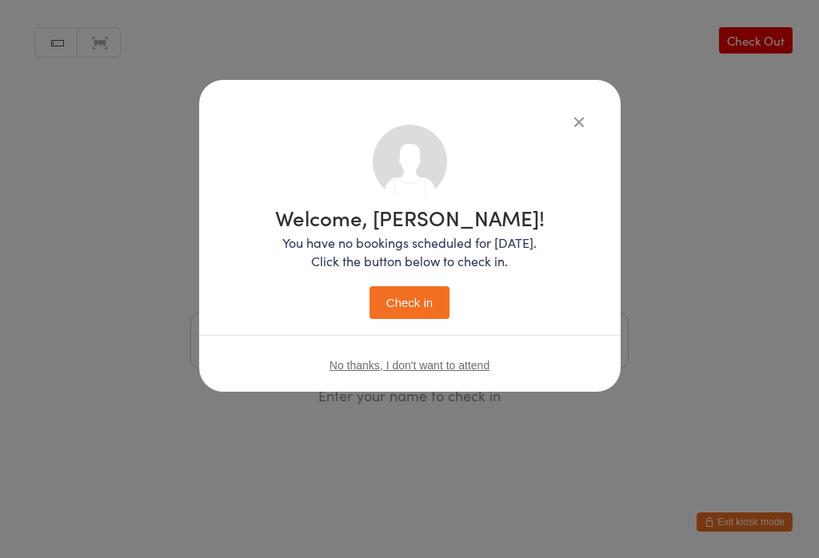
click at [418, 303] on button "Check in" at bounding box center [410, 302] width 80 height 33
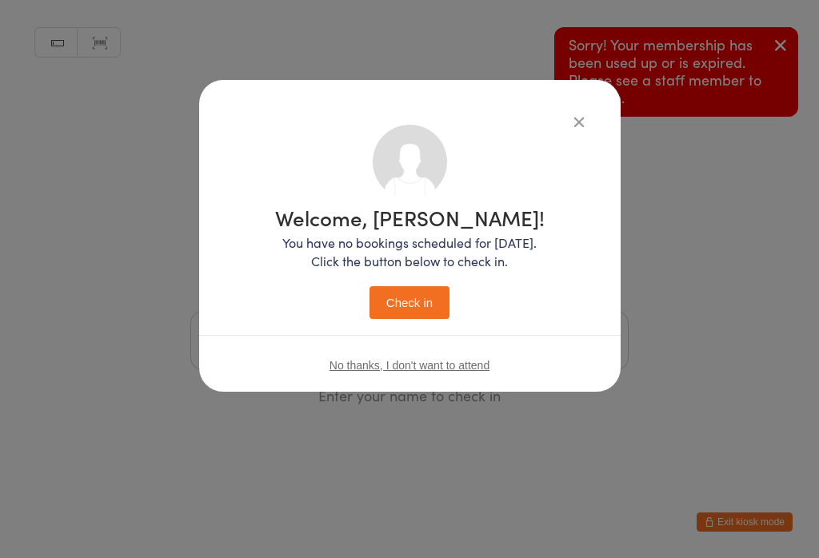
click at [578, 106] on div "Welcome, Jenna! You have no bookings scheduled for today. Click the button belo…" at bounding box center [410, 236] width 422 height 312
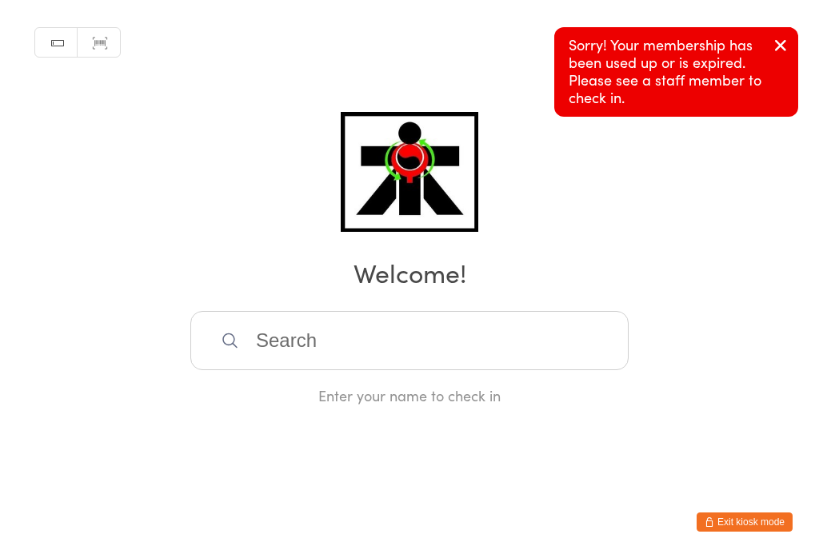
click at [405, 344] on input "search" at bounding box center [409, 340] width 438 height 59
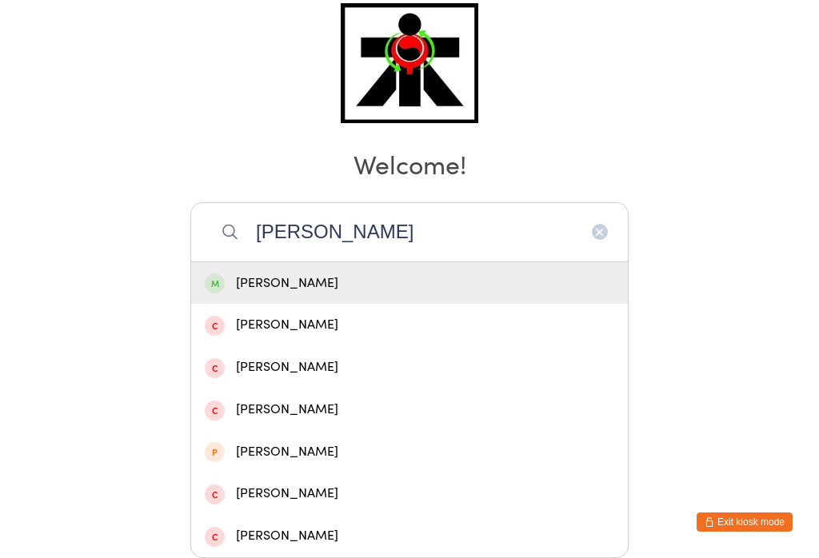
type input "Victor"
click at [394, 273] on div "Victor Langiu" at bounding box center [410, 284] width 410 height 22
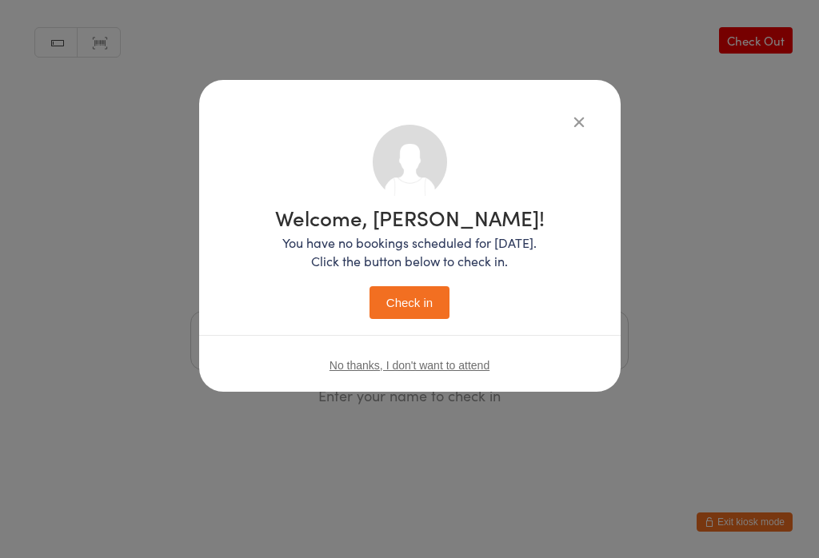
scroll to position [0, 0]
click at [426, 296] on button "Check in" at bounding box center [410, 302] width 80 height 33
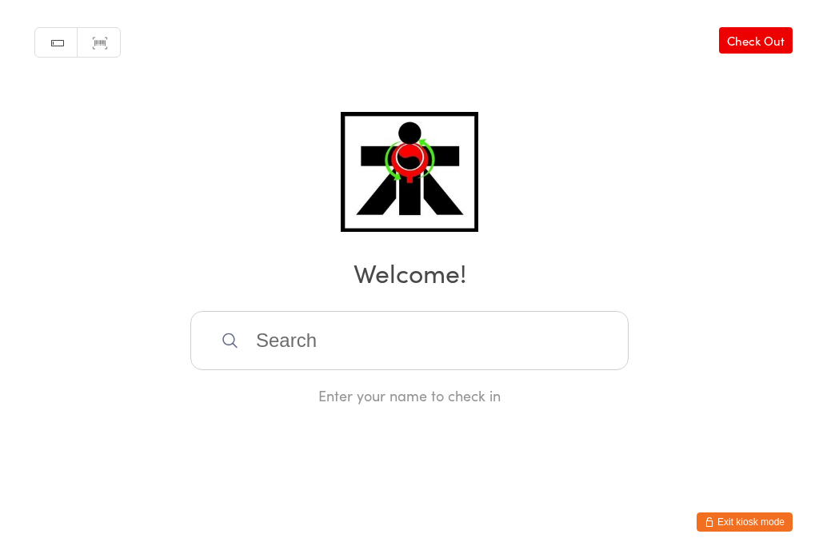
click at [497, 337] on input "search" at bounding box center [409, 340] width 438 height 59
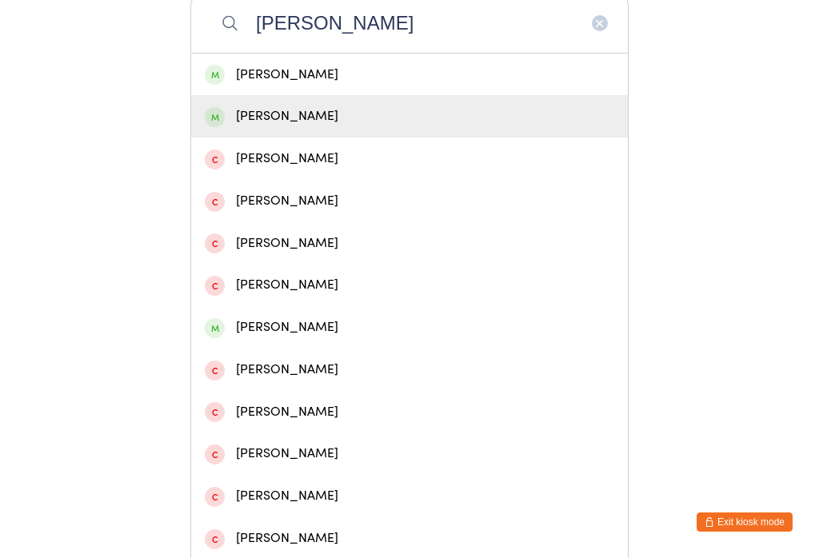
type input "Elena"
click at [366, 124] on div "Elena Langiu" at bounding box center [410, 117] width 410 height 22
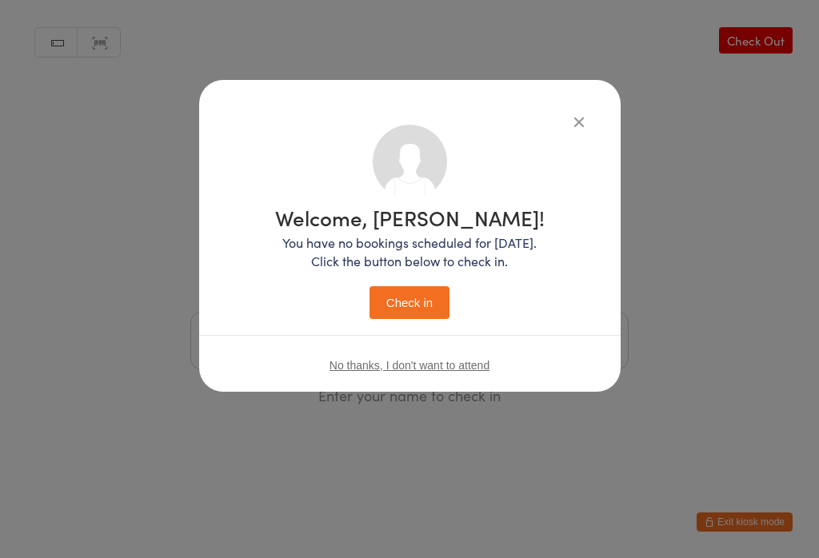
scroll to position [0, 0]
click at [425, 319] on button "Check in" at bounding box center [410, 302] width 80 height 33
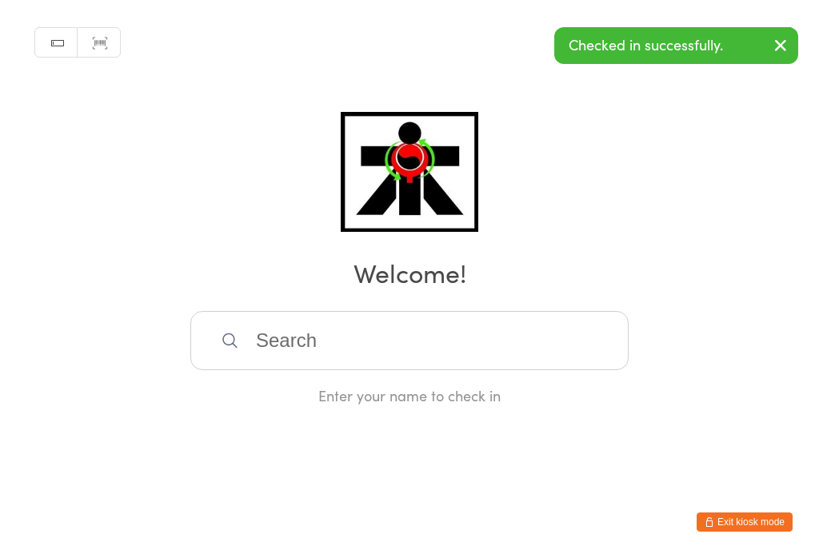
click at [372, 349] on input "search" at bounding box center [409, 340] width 438 height 59
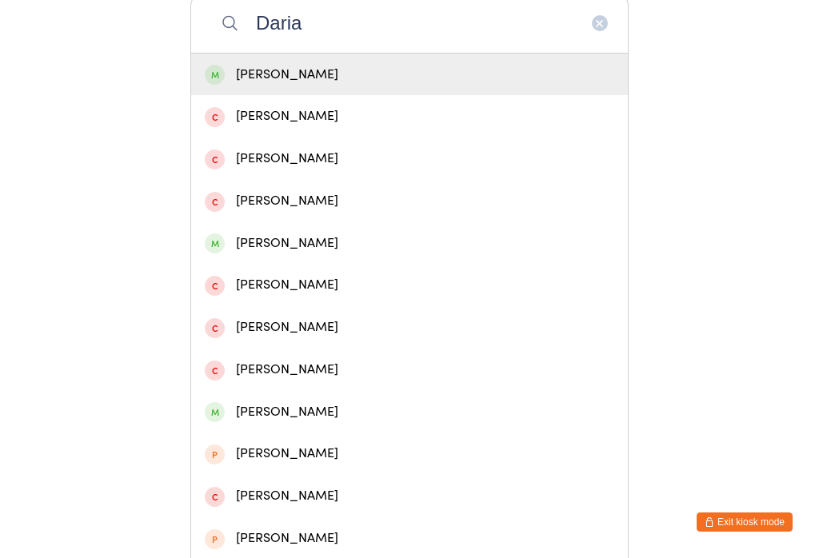
type input "Daria"
click at [446, 74] on div "Daria Langiu" at bounding box center [410, 75] width 410 height 22
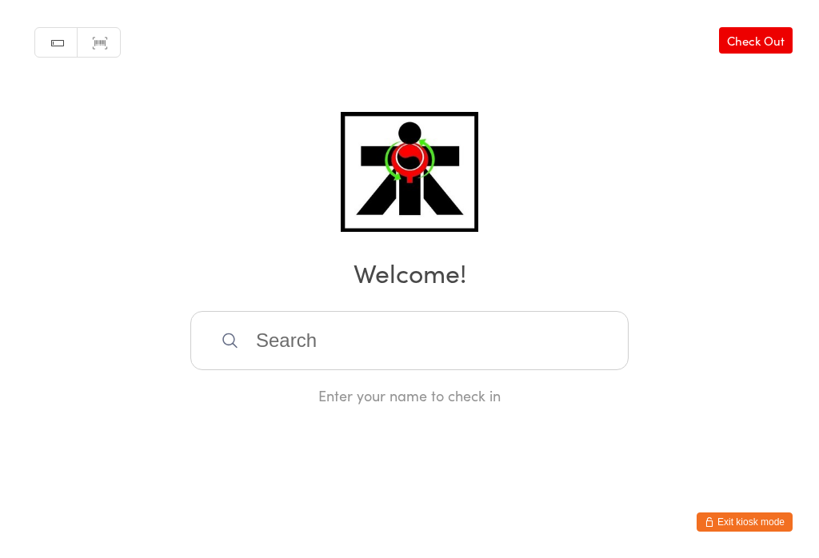
scroll to position [0, 0]
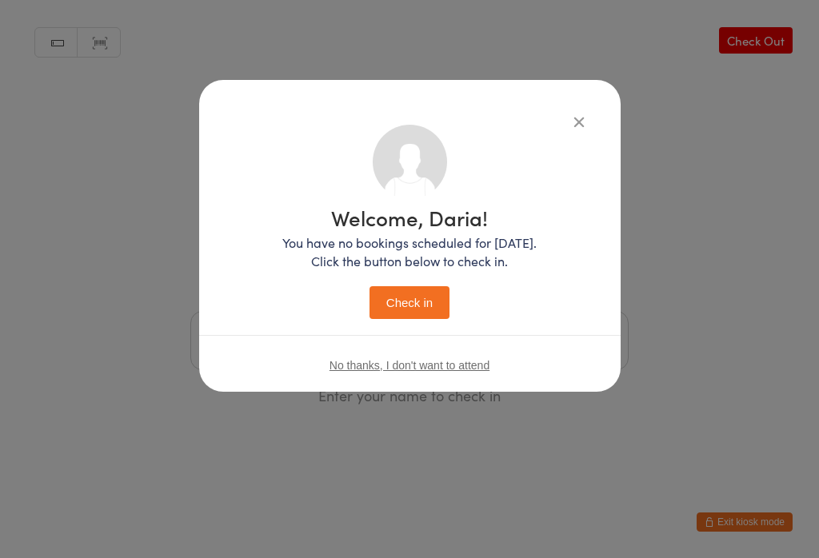
click at [430, 298] on button "Check in" at bounding box center [410, 302] width 80 height 33
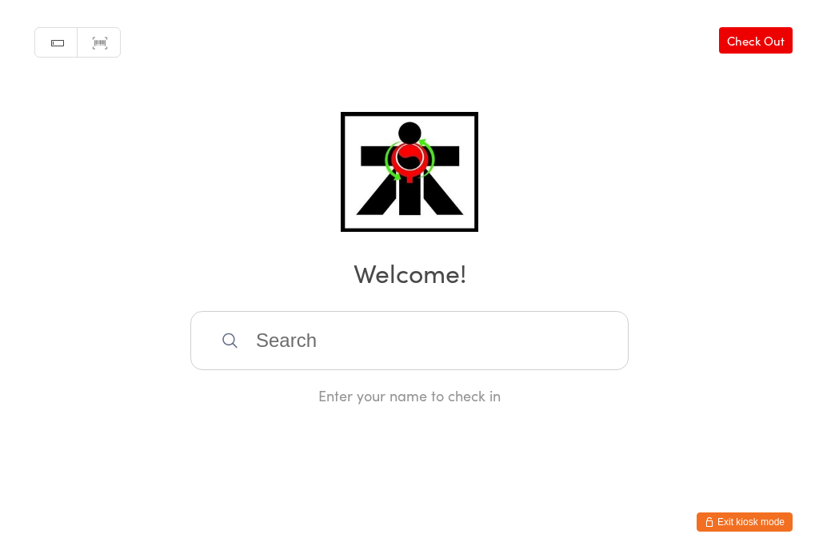
click at [477, 363] on input "search" at bounding box center [409, 340] width 438 height 59
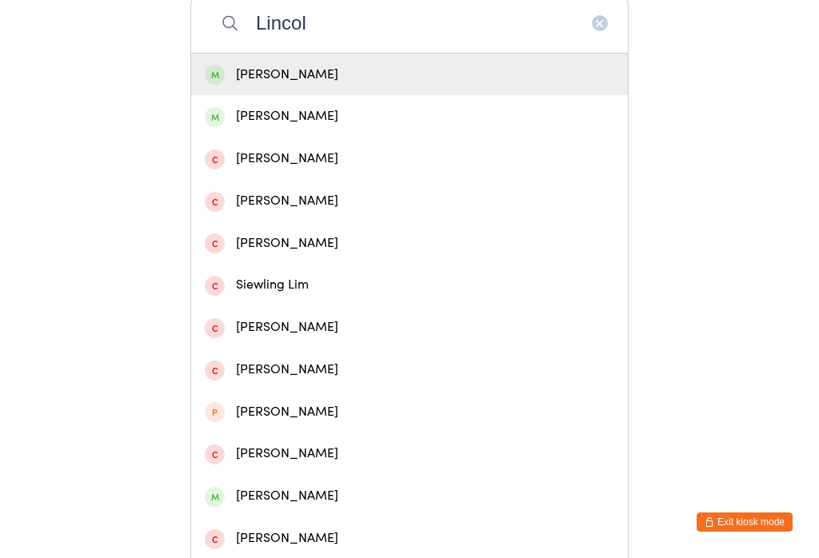
type input "Lincol"
click at [313, 112] on div "Lincoln George" at bounding box center [409, 116] width 437 height 42
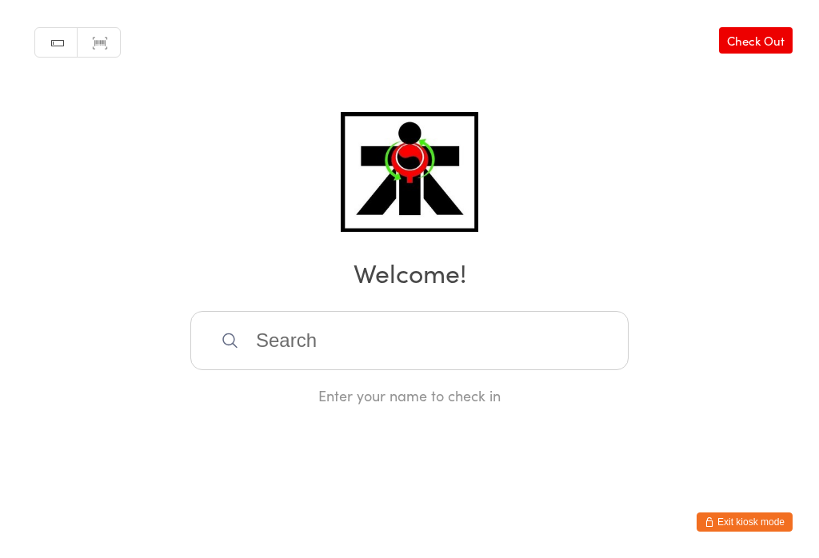
scroll to position [0, 0]
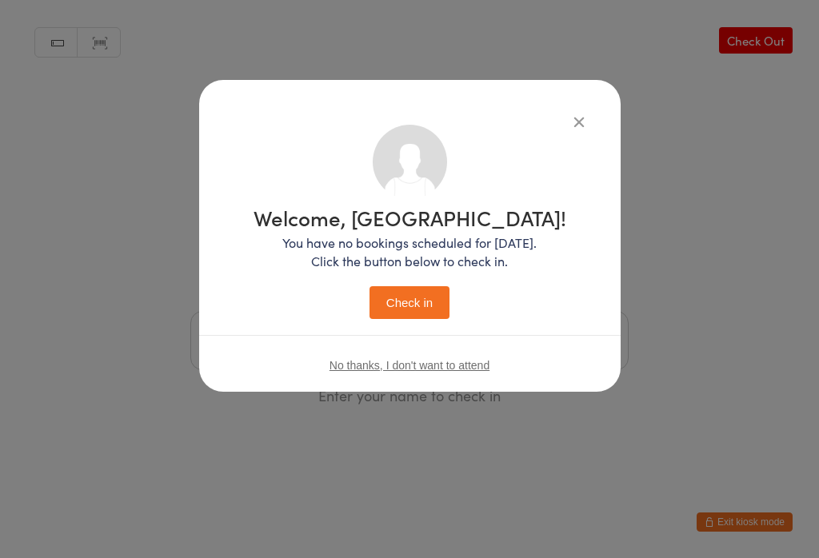
click at [405, 311] on button "Check in" at bounding box center [410, 302] width 80 height 33
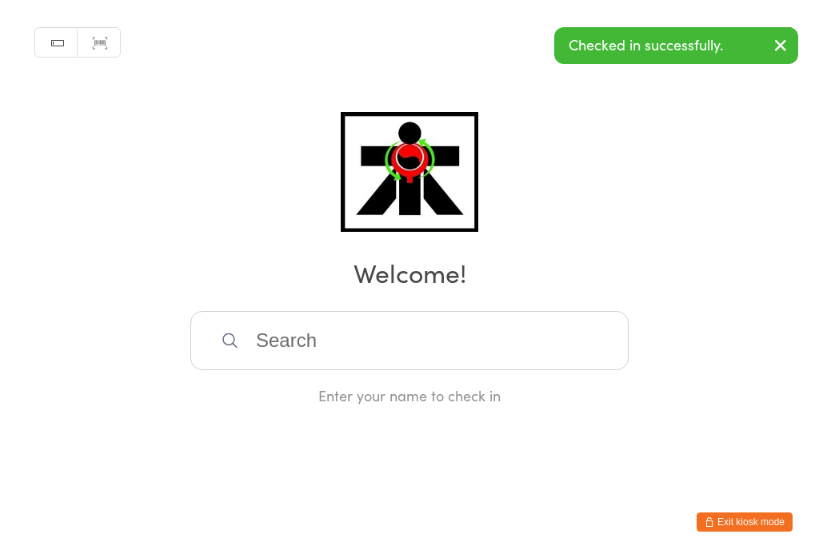
click at [559, 370] on input "search" at bounding box center [409, 340] width 438 height 59
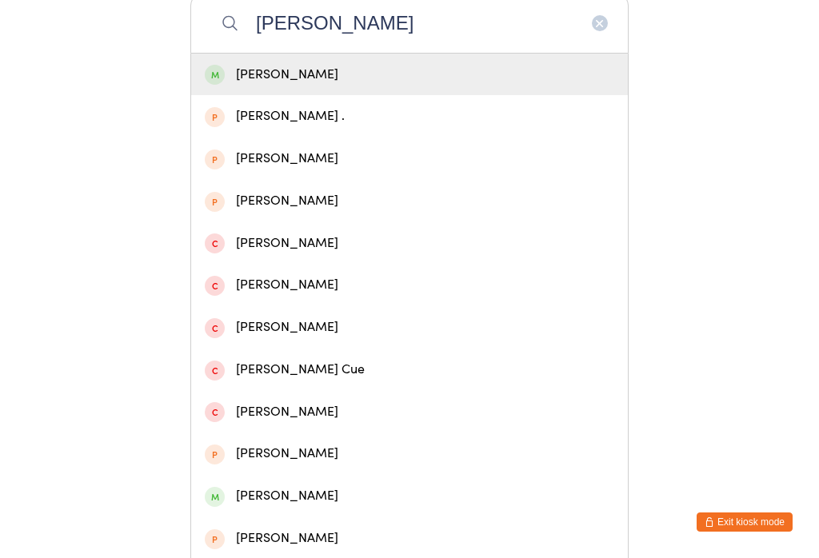
type input "Mason george"
click at [348, 74] on div "Mason George" at bounding box center [410, 75] width 410 height 22
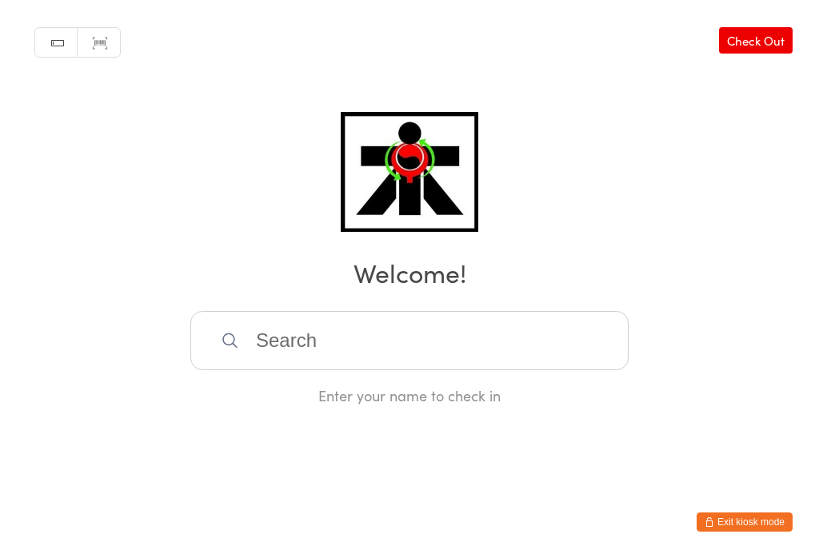
scroll to position [0, 0]
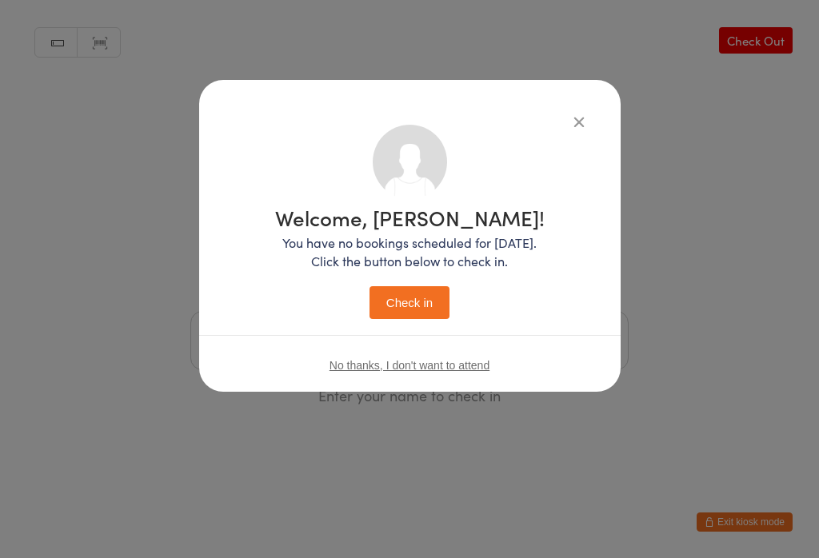
click at [428, 298] on button "Check in" at bounding box center [410, 302] width 80 height 33
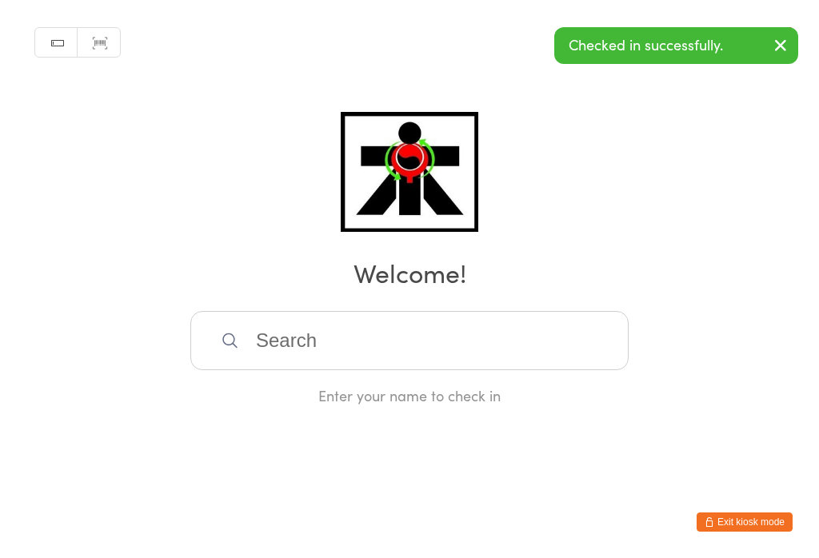
click at [418, 353] on input "search" at bounding box center [409, 340] width 438 height 59
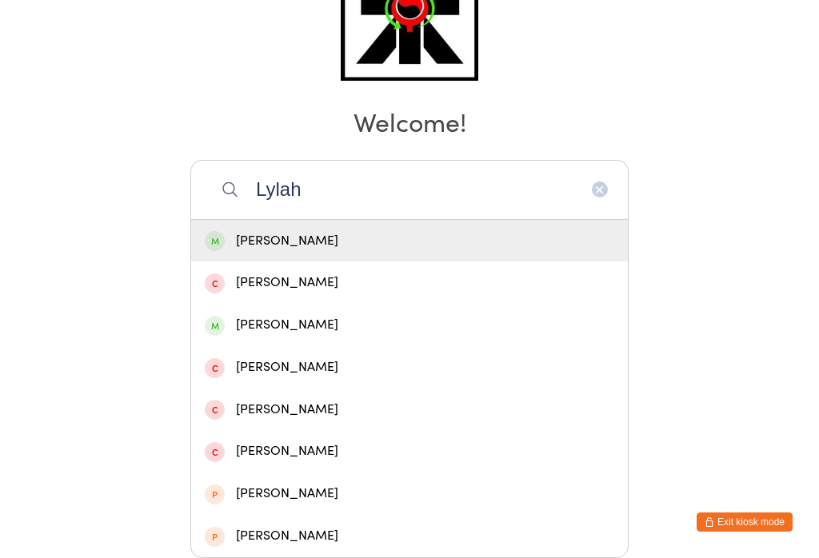
type input "Lylah"
click at [352, 230] on div "Lylah Mulroy" at bounding box center [410, 241] width 410 height 22
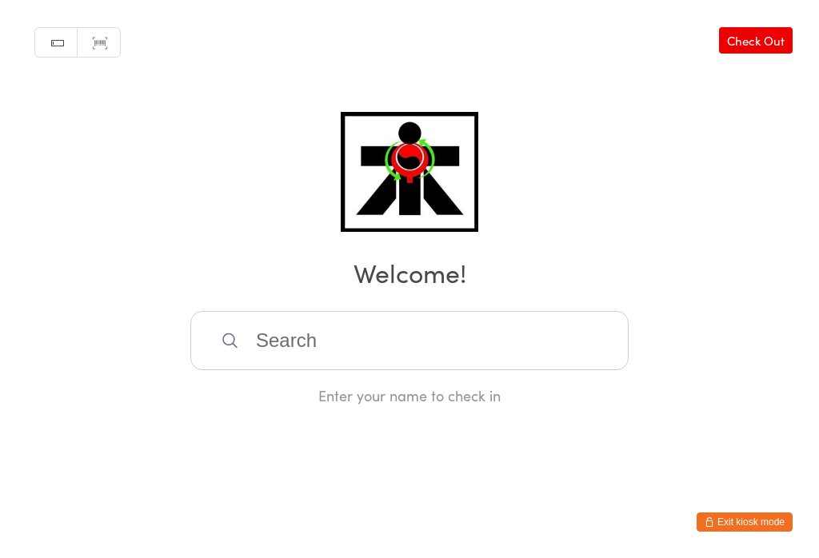
scroll to position [0, 0]
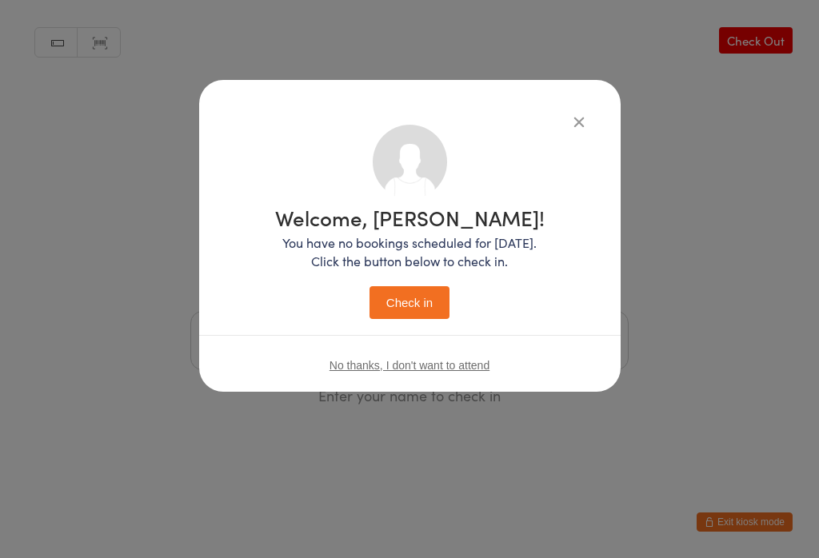
click at [432, 296] on button "Check in" at bounding box center [410, 302] width 80 height 33
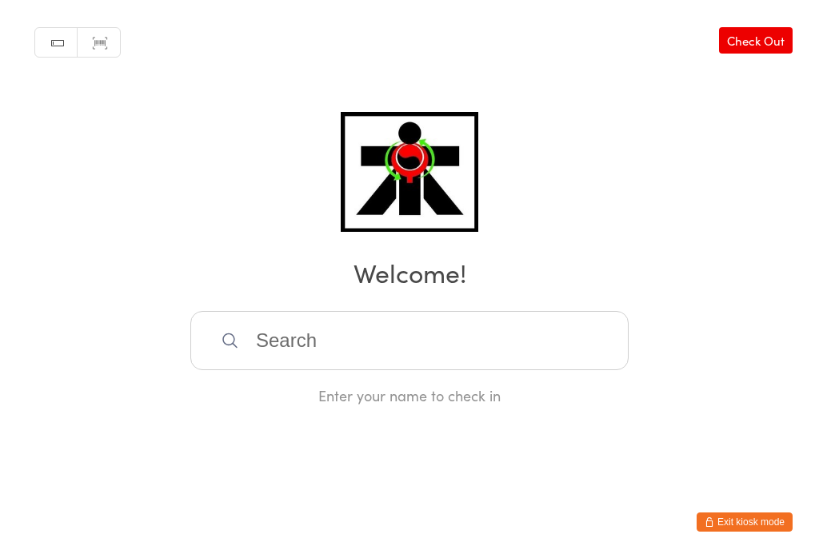
click at [418, 351] on input "search" at bounding box center [409, 340] width 438 height 59
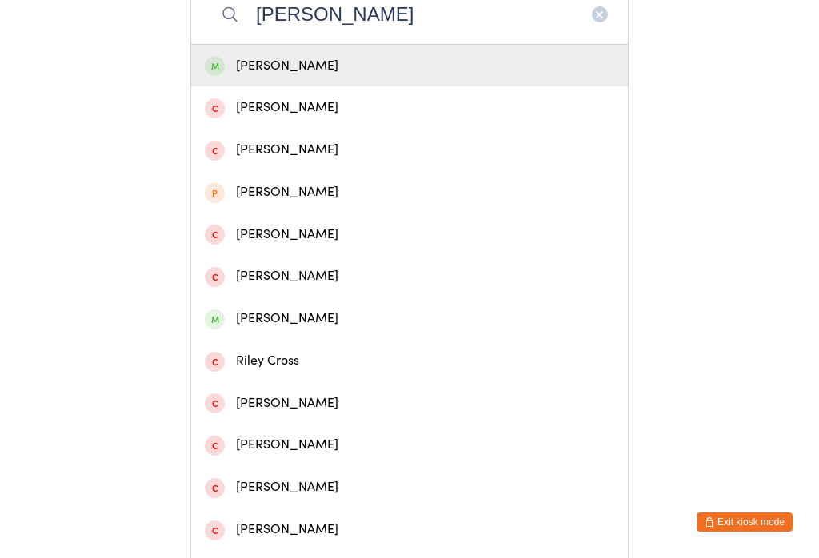
scroll to position [328, 0]
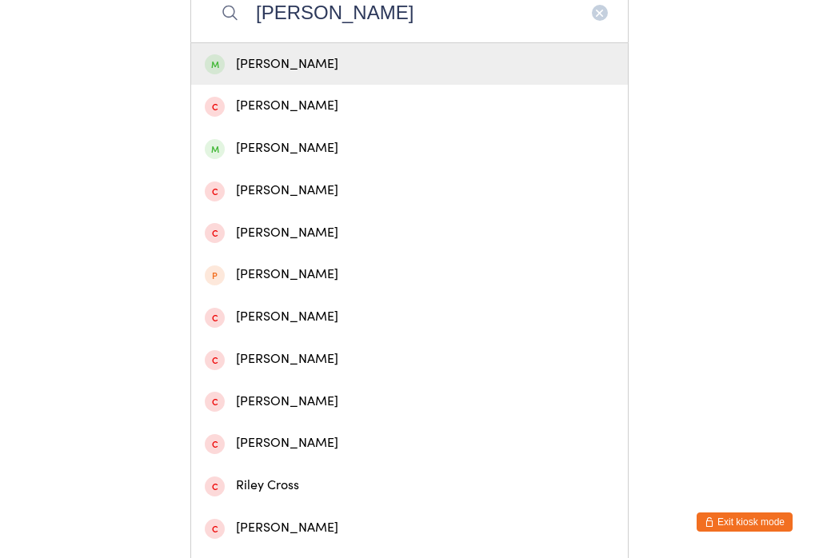
type input "Riley wi"
click at [386, 69] on div "Riley Wise" at bounding box center [410, 65] width 410 height 22
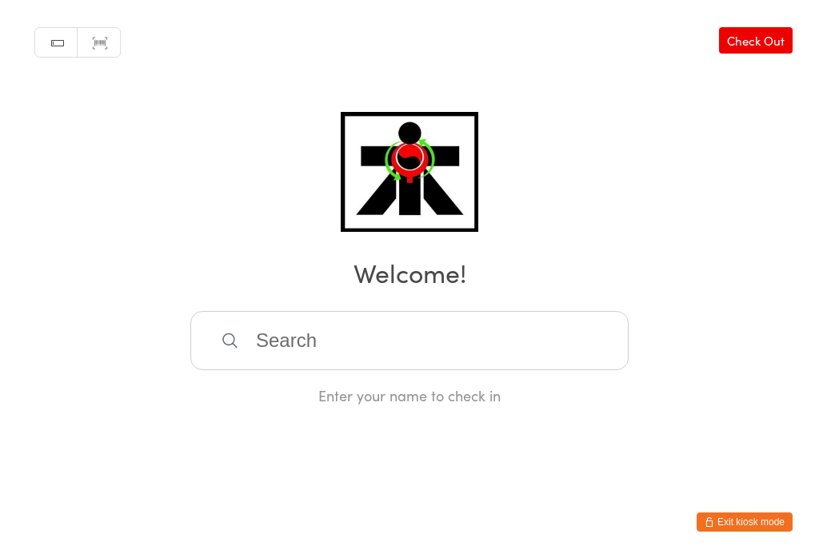
scroll to position [0, 0]
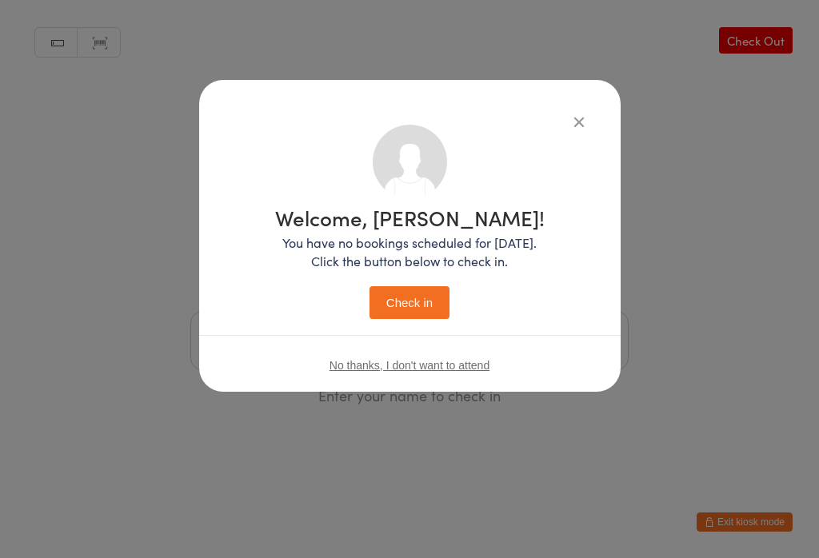
click at [443, 308] on button "Check in" at bounding box center [410, 302] width 80 height 33
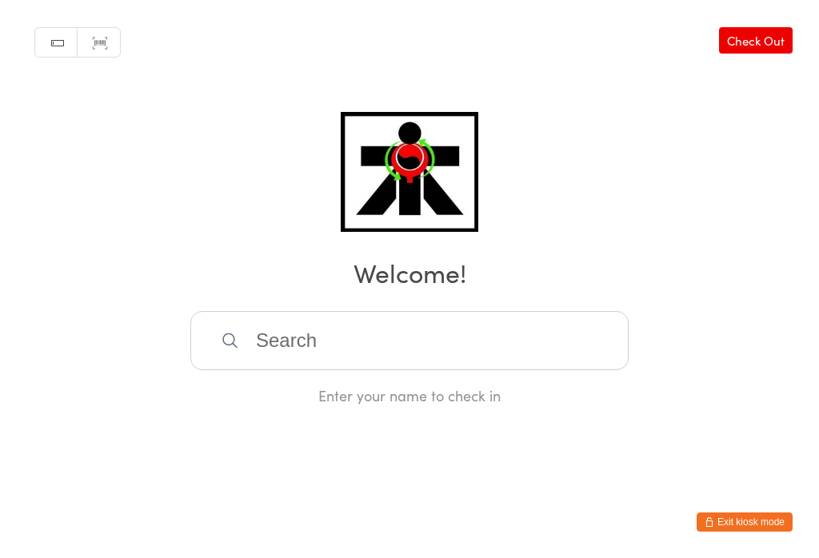
click at [346, 350] on input "search" at bounding box center [409, 340] width 438 height 59
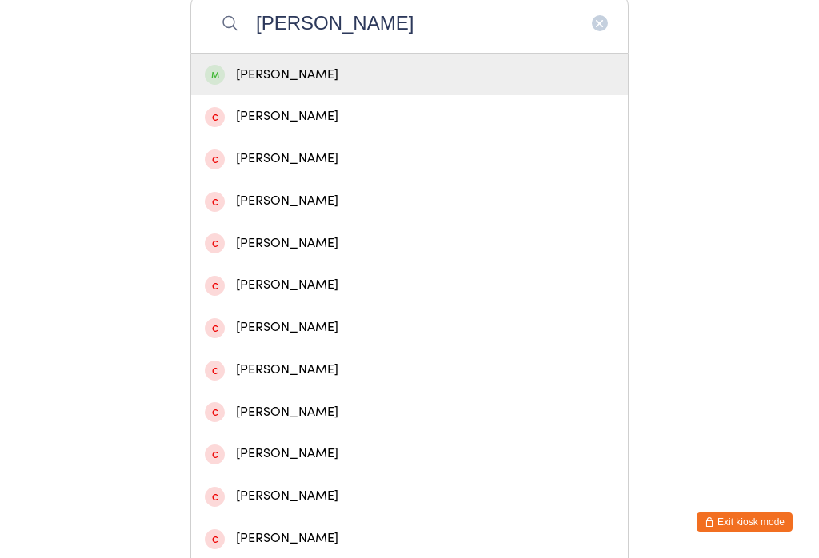
type input "Steven ke"
click at [367, 86] on div "Steven Kennedy" at bounding box center [410, 75] width 410 height 22
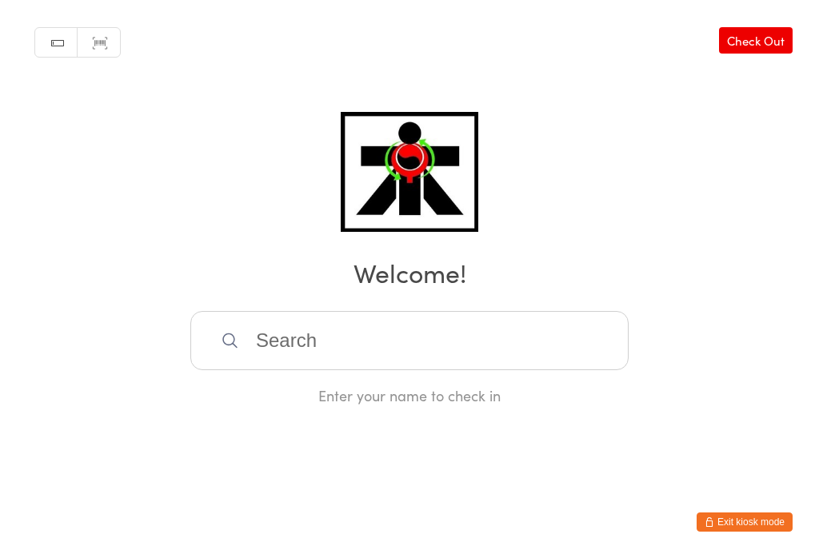
scroll to position [0, 0]
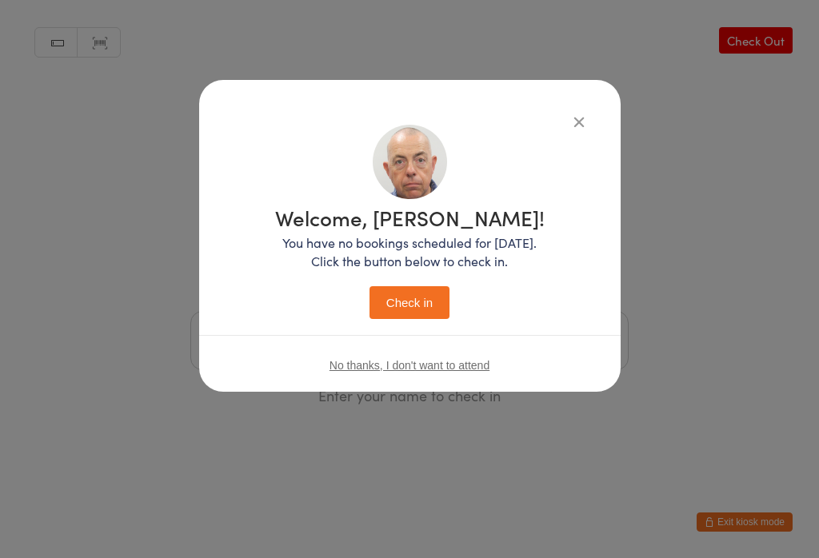
click at [441, 300] on button "Check in" at bounding box center [410, 302] width 80 height 33
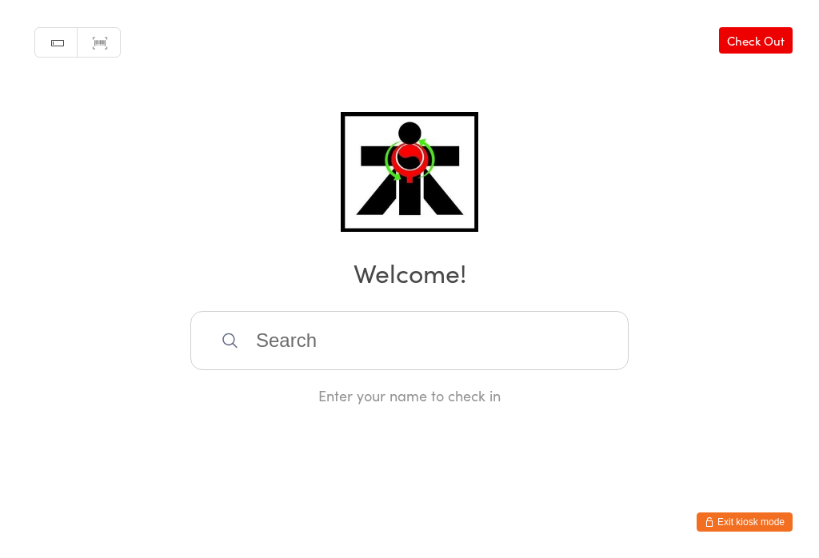
click at [303, 333] on input "search" at bounding box center [409, 340] width 438 height 59
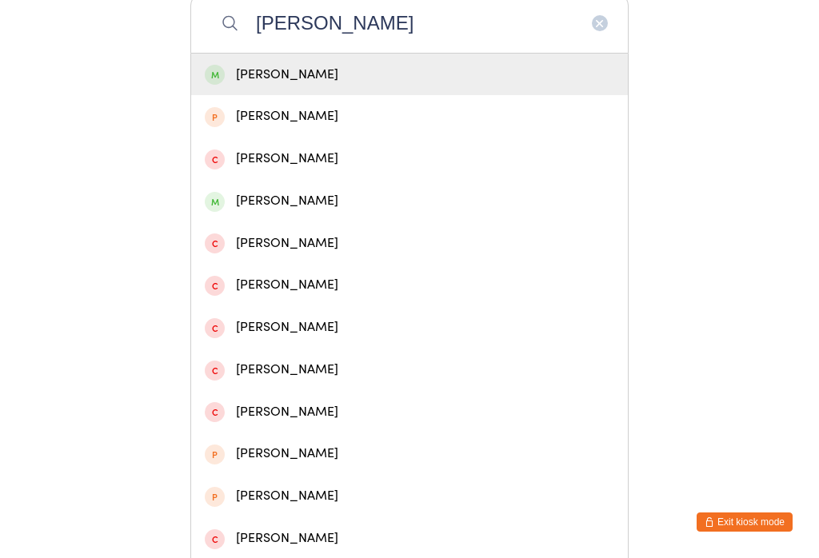
type input "Sophia"
click at [314, 79] on div "Sophia Re" at bounding box center [410, 75] width 410 height 22
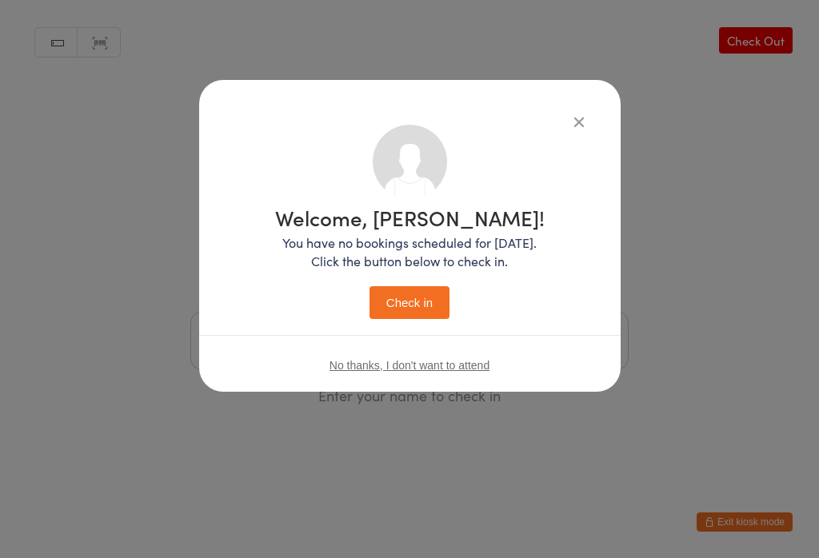
scroll to position [0, 0]
click at [420, 292] on button "Check in" at bounding box center [410, 302] width 80 height 33
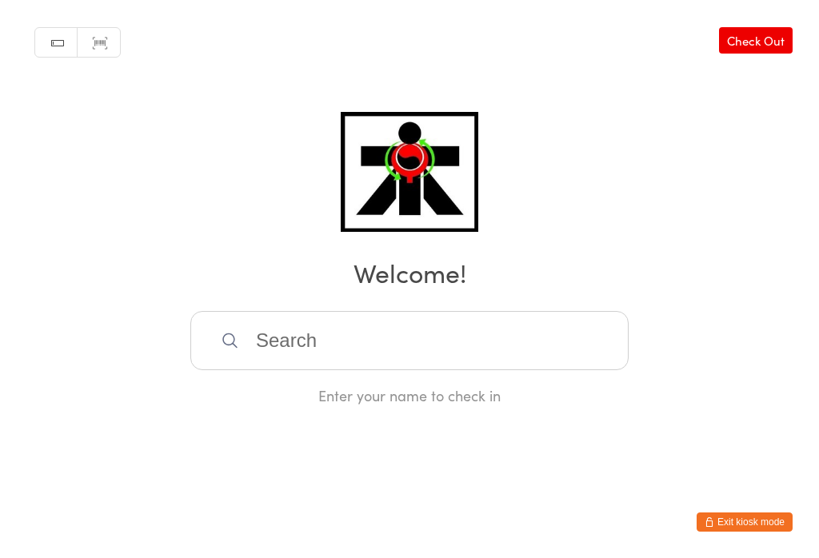
click at [360, 347] on input "search" at bounding box center [409, 340] width 438 height 59
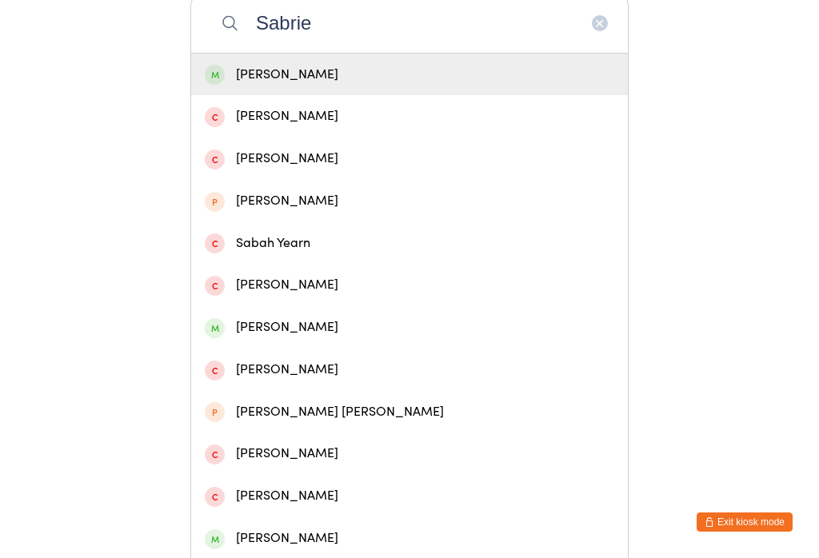
type input "Sabrie"
click at [480, 85] on div "Sabriene Llanasa" at bounding box center [410, 75] width 410 height 22
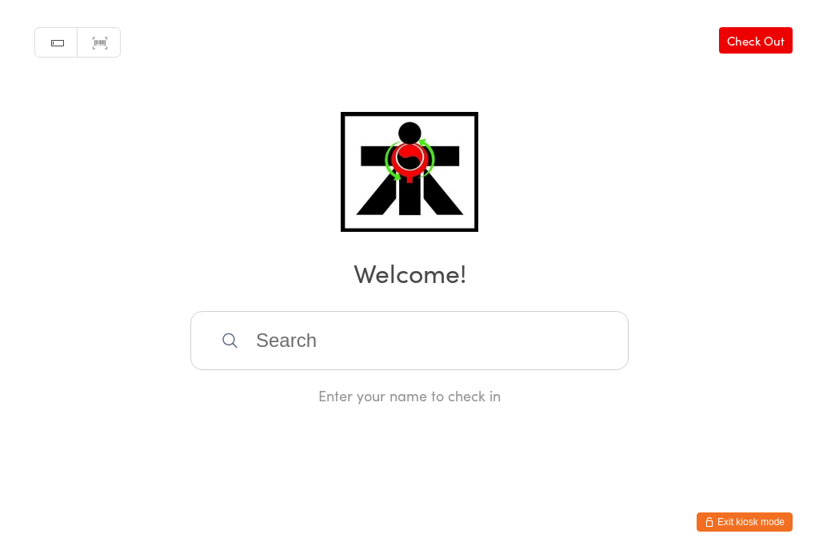
scroll to position [0, 0]
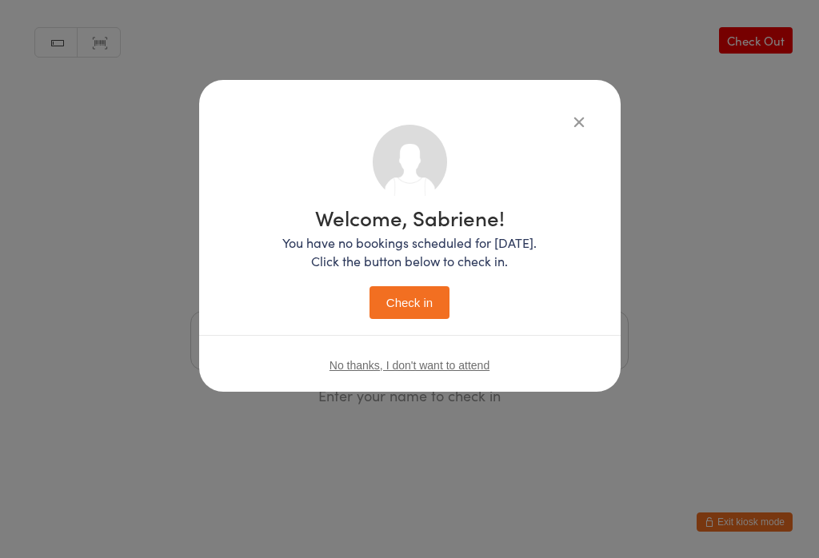
click at [435, 309] on button "Check in" at bounding box center [410, 302] width 80 height 33
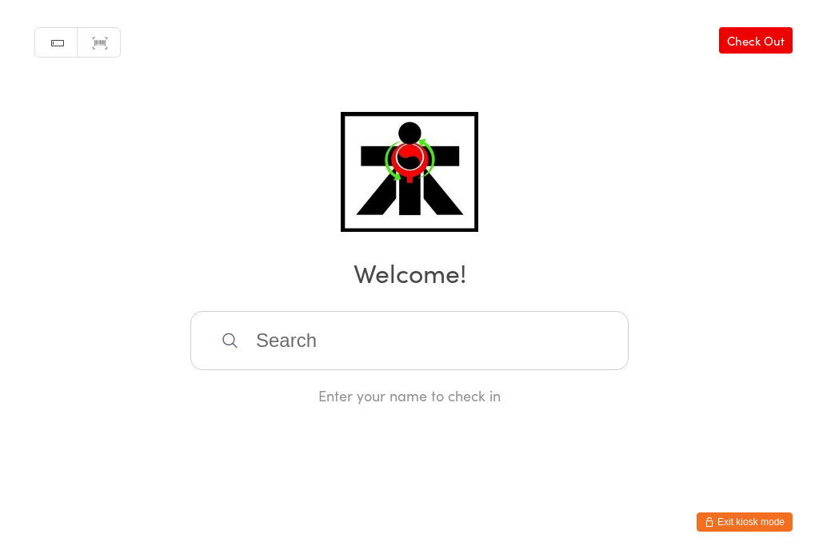
click at [574, 335] on input "search" at bounding box center [409, 340] width 438 height 59
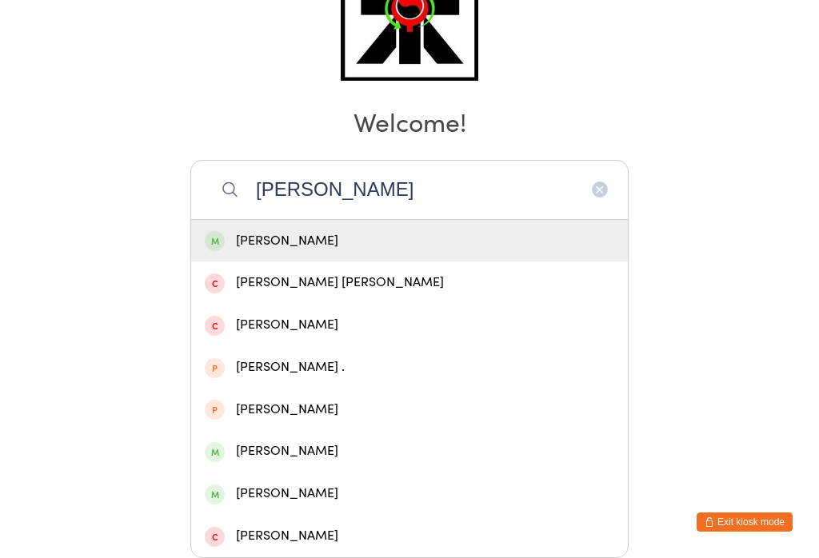
type input "Lennox"
click at [431, 230] on div "Lennox Livingstone" at bounding box center [410, 241] width 410 height 22
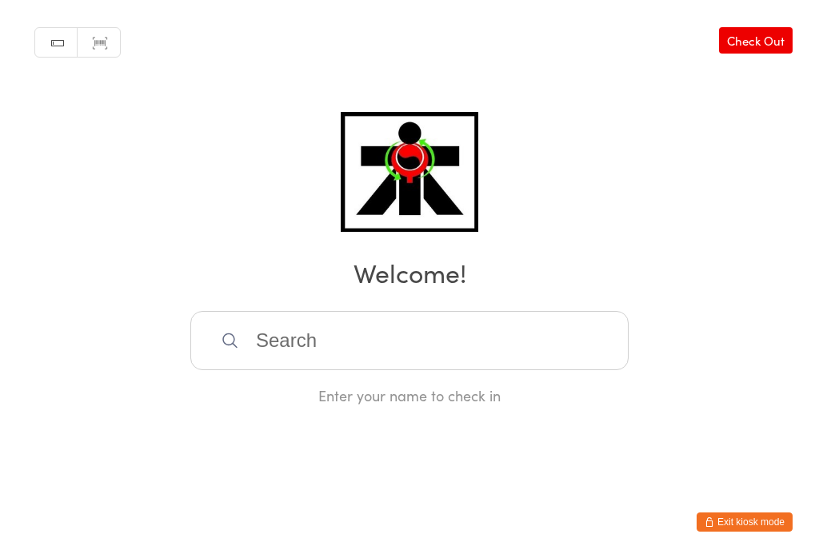
scroll to position [0, 0]
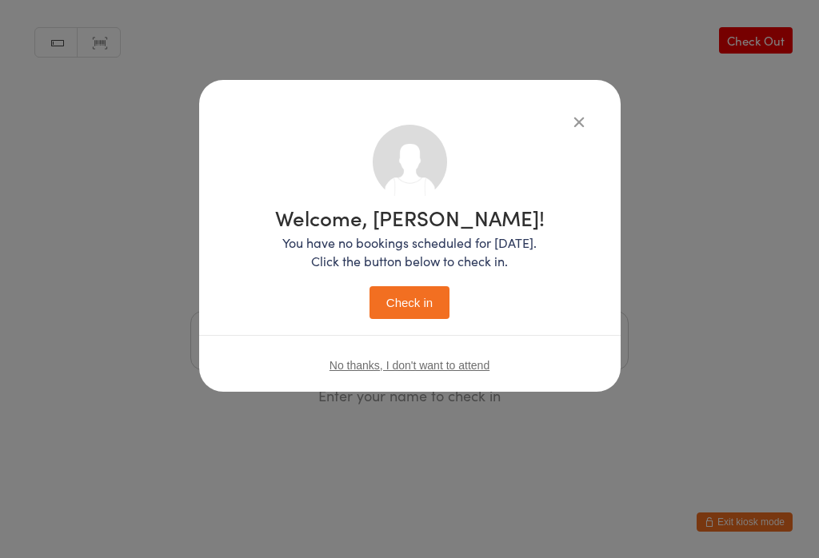
click at [425, 296] on button "Check in" at bounding box center [410, 302] width 80 height 33
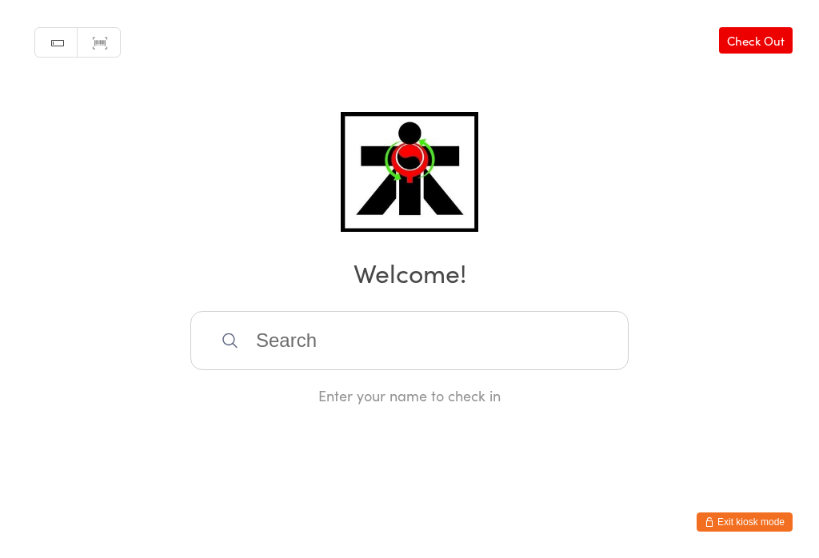
click at [494, 362] on input "search" at bounding box center [409, 340] width 438 height 59
click at [720, 190] on html "You have now entered Kiosk Mode. Members will be able to check themselves in us…" at bounding box center [409, 279] width 819 height 558
click at [325, 454] on html "You have now entered Kiosk Mode. Members will be able to check themselves in us…" at bounding box center [409, 279] width 819 height 558
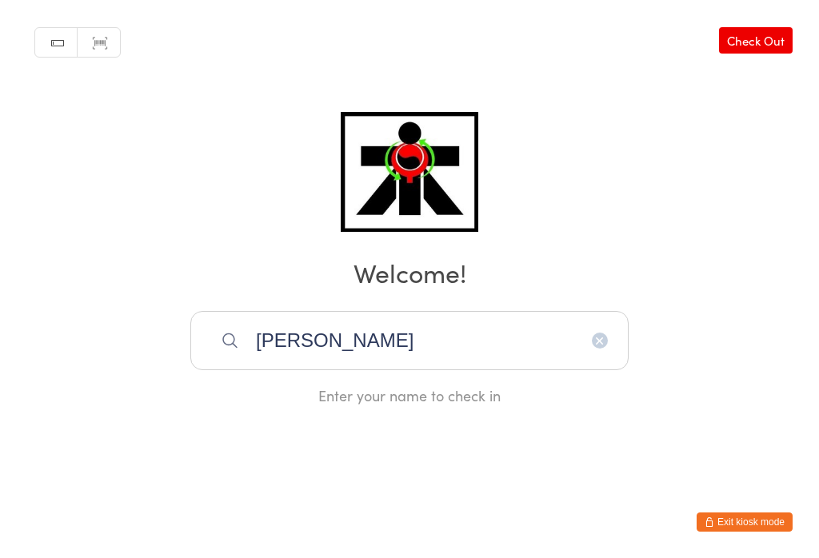
click at [490, 337] on input "Hayden li" at bounding box center [409, 340] width 438 height 59
type input "Hayden livingstone"
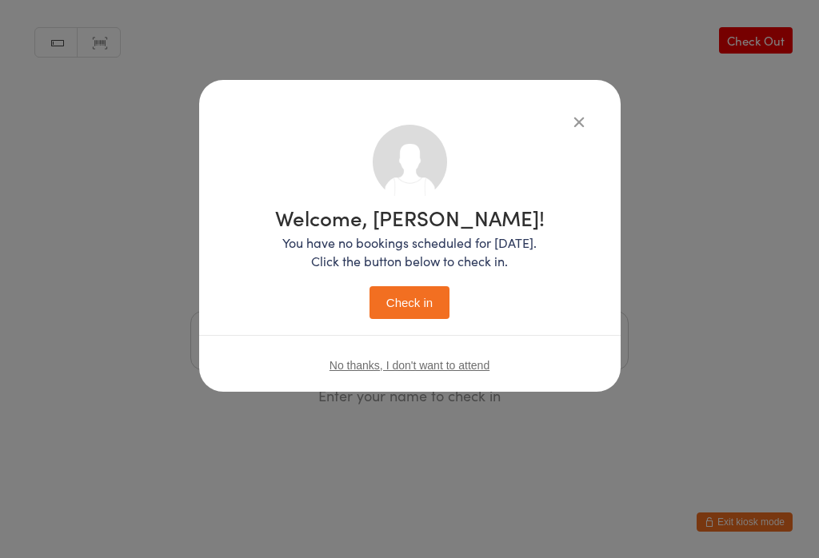
scroll to position [0, 0]
click at [430, 301] on button "Check in" at bounding box center [410, 302] width 80 height 33
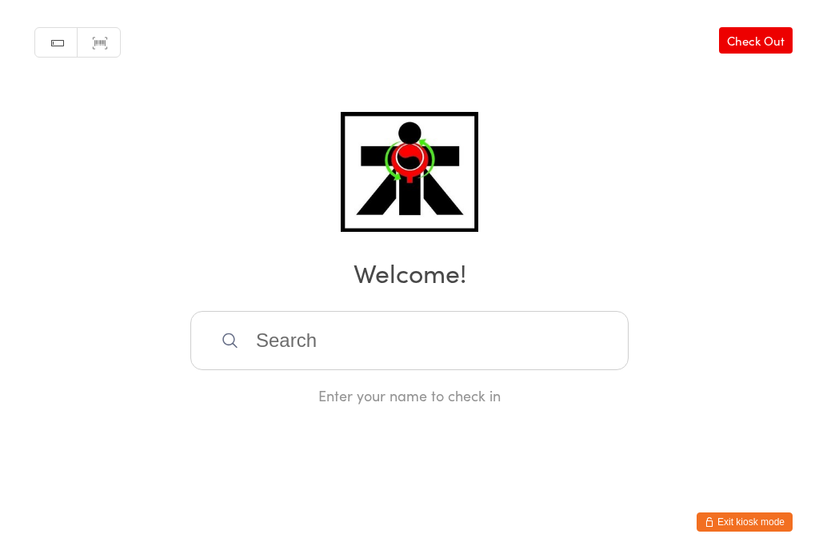
click at [295, 346] on input "search" at bounding box center [409, 340] width 438 height 59
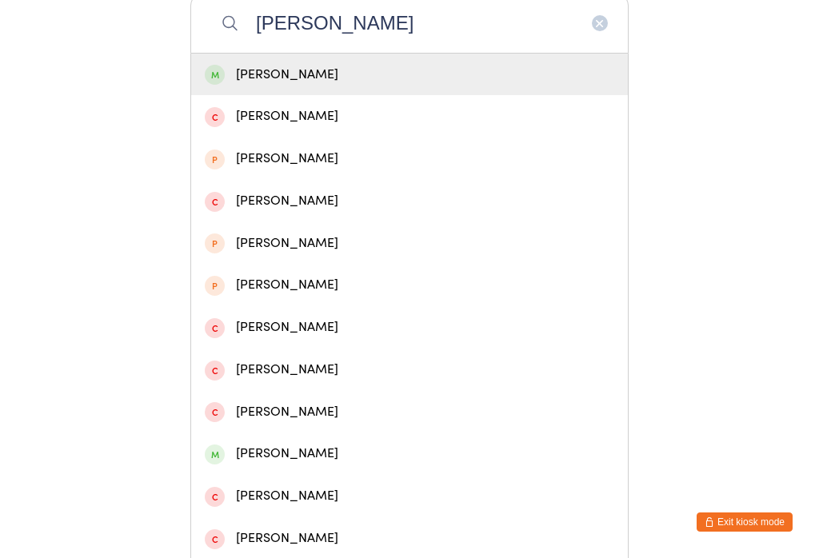
type input "Sarah tebb"
click at [245, 74] on div "Sarah Tebb" at bounding box center [410, 75] width 410 height 22
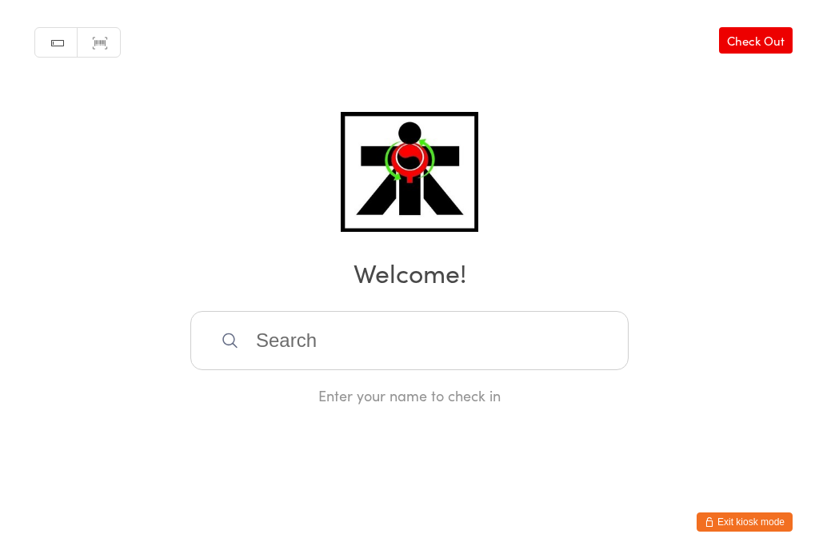
scroll to position [0, 0]
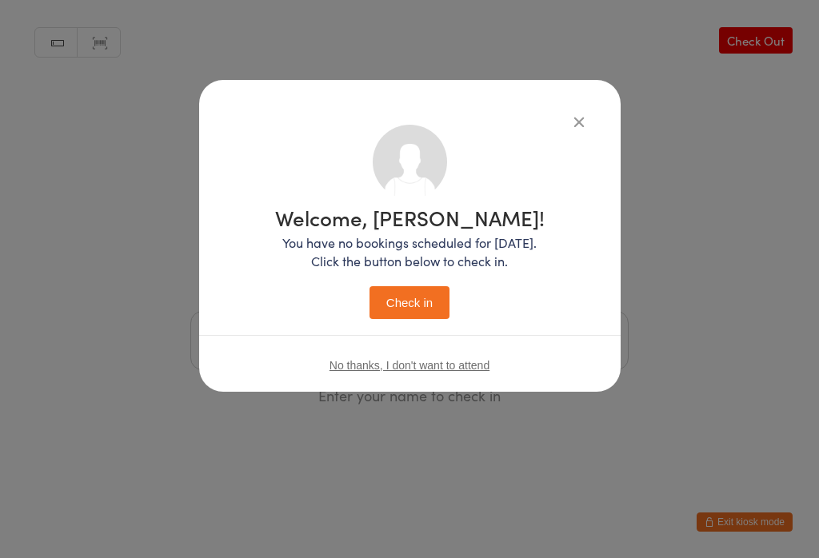
click at [410, 295] on button "Check in" at bounding box center [410, 302] width 80 height 33
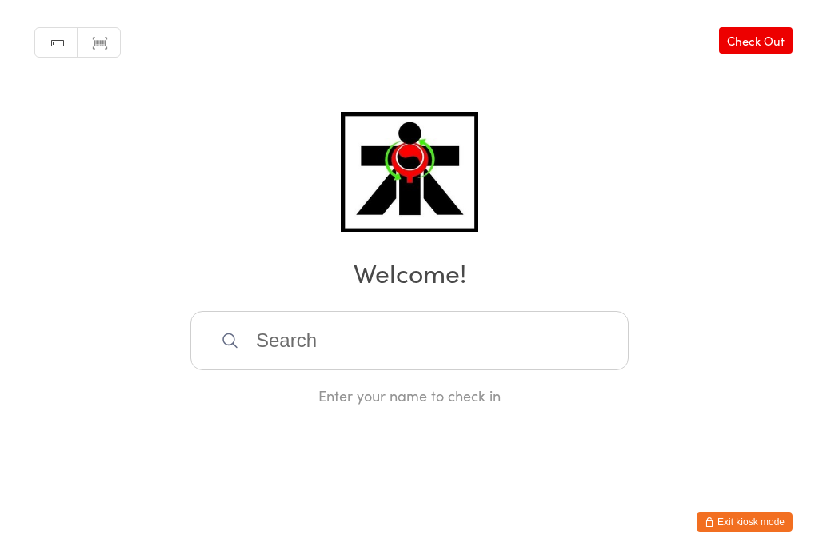
click at [456, 364] on input "search" at bounding box center [409, 340] width 438 height 59
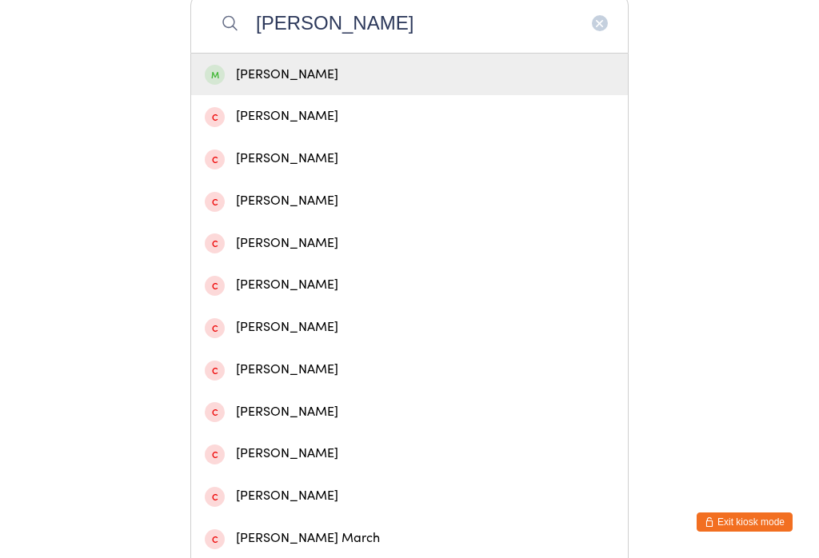
type input "Jacob Dimon"
click at [341, 69] on div "Jacob Dimond" at bounding box center [409, 75] width 437 height 42
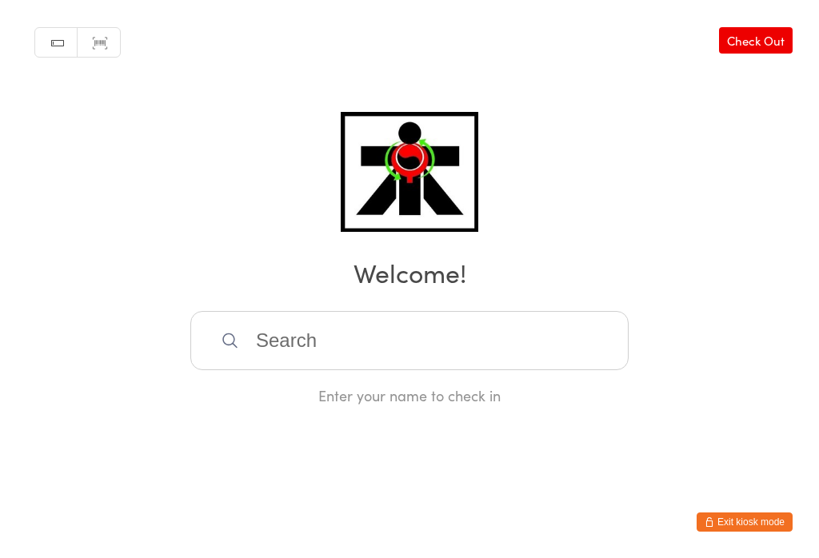
scroll to position [0, 0]
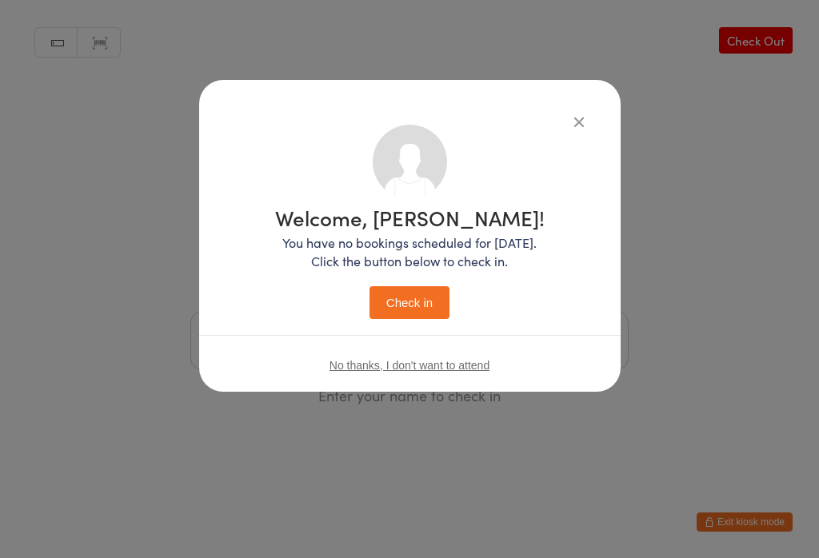
click at [418, 299] on button "Check in" at bounding box center [410, 302] width 80 height 33
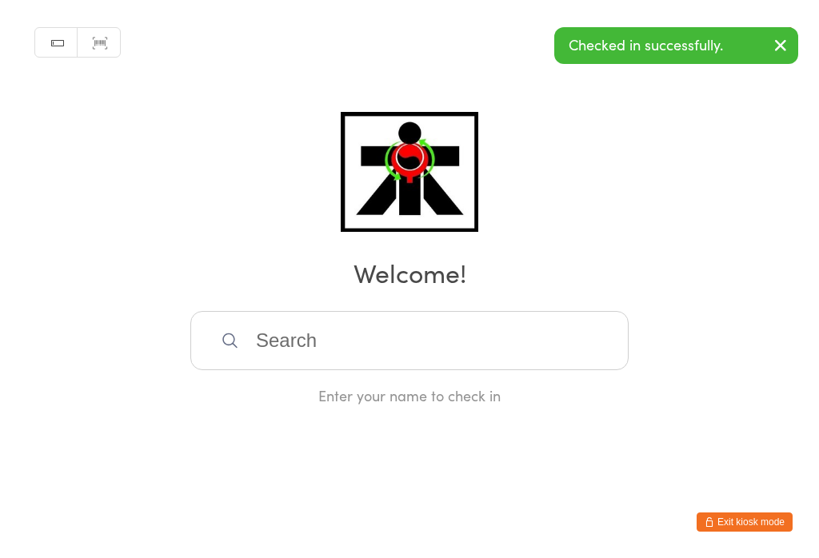
click at [314, 355] on input "search" at bounding box center [409, 340] width 438 height 59
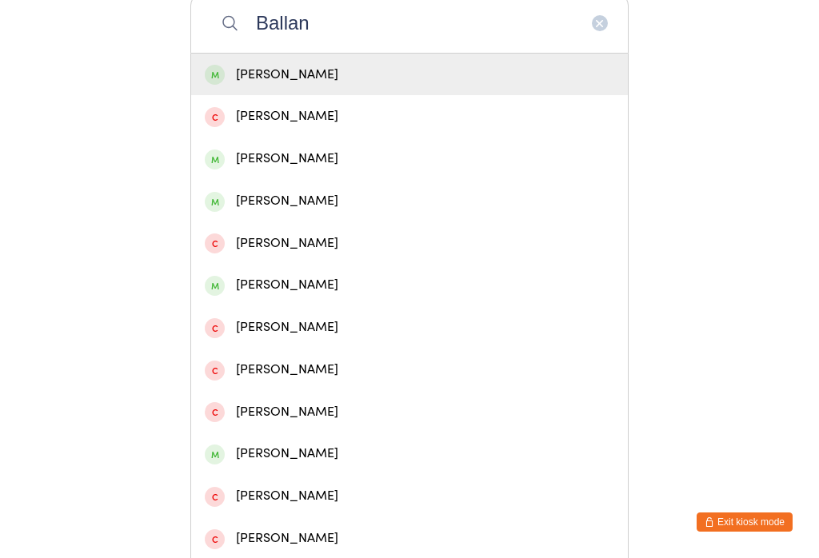
type input "Ballan"
click at [454, 81] on div "Liam Ballan" at bounding box center [410, 75] width 410 height 22
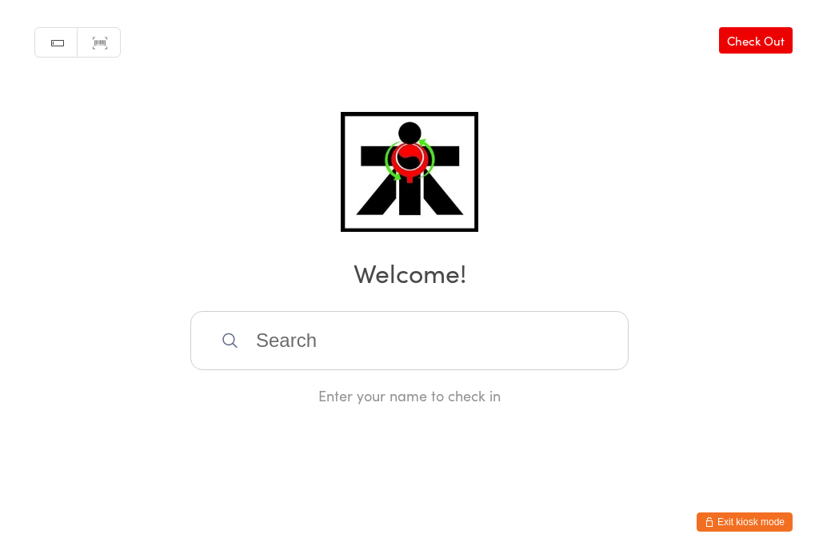
scroll to position [0, 0]
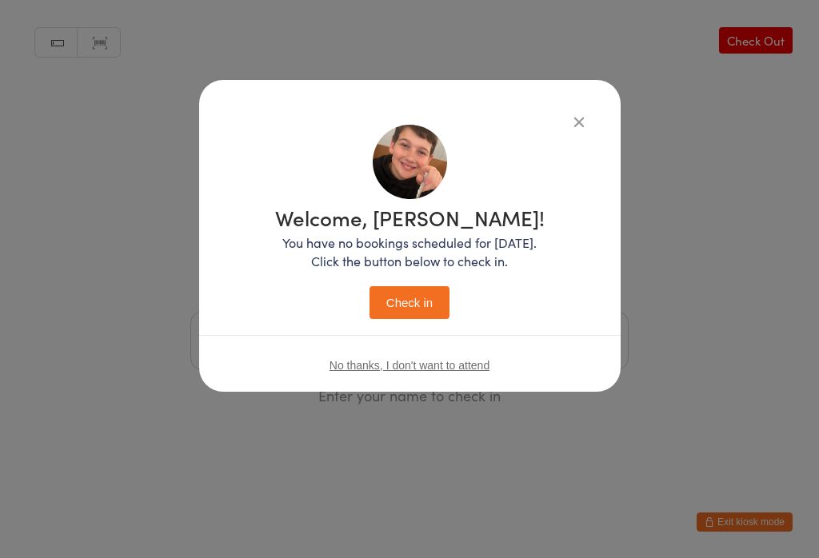
click at [420, 300] on button "Check in" at bounding box center [410, 302] width 80 height 33
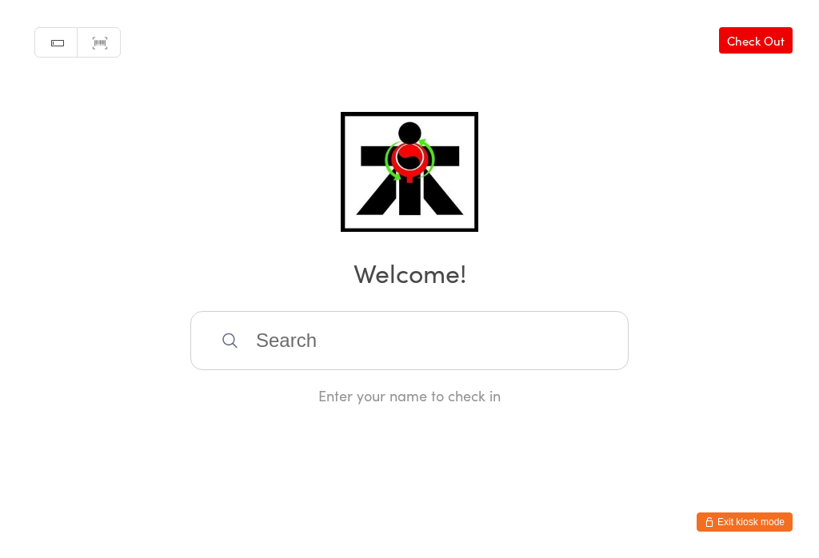
click at [530, 356] on input "search" at bounding box center [409, 340] width 438 height 59
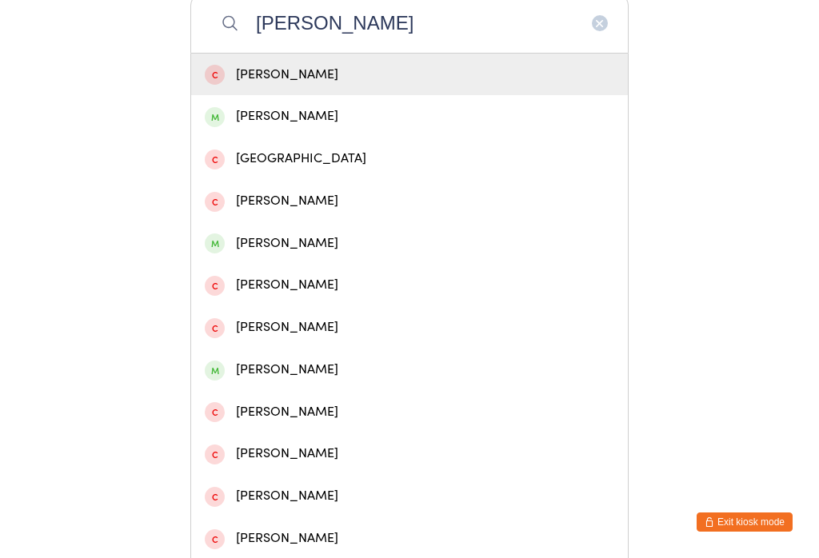
type input "Natalie"
click at [391, 127] on div "Natalie Backhouse" at bounding box center [410, 117] width 410 height 22
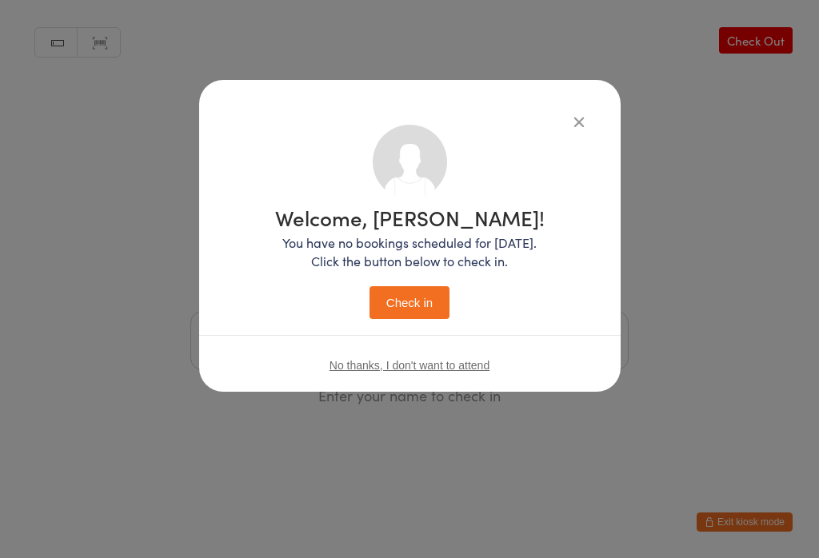
scroll to position [0, 0]
click at [431, 318] on button "Check in" at bounding box center [410, 302] width 80 height 33
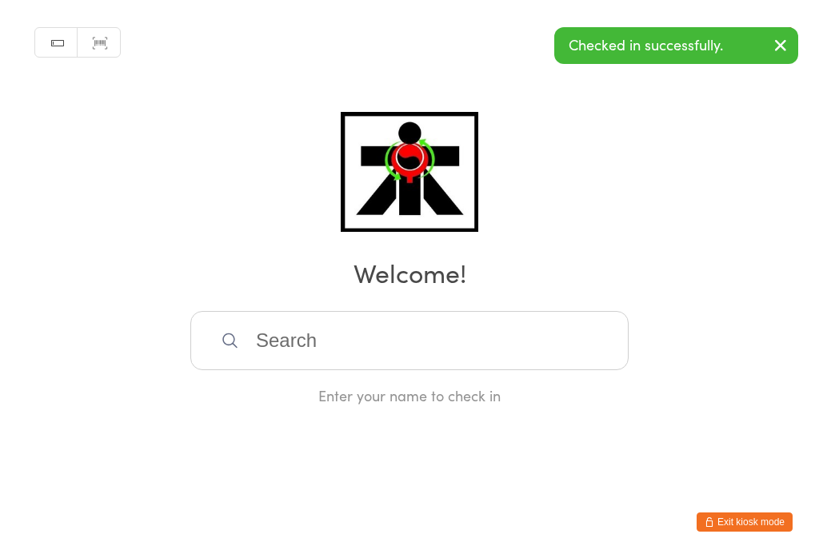
click at [776, 58] on button "button" at bounding box center [780, 46] width 35 height 37
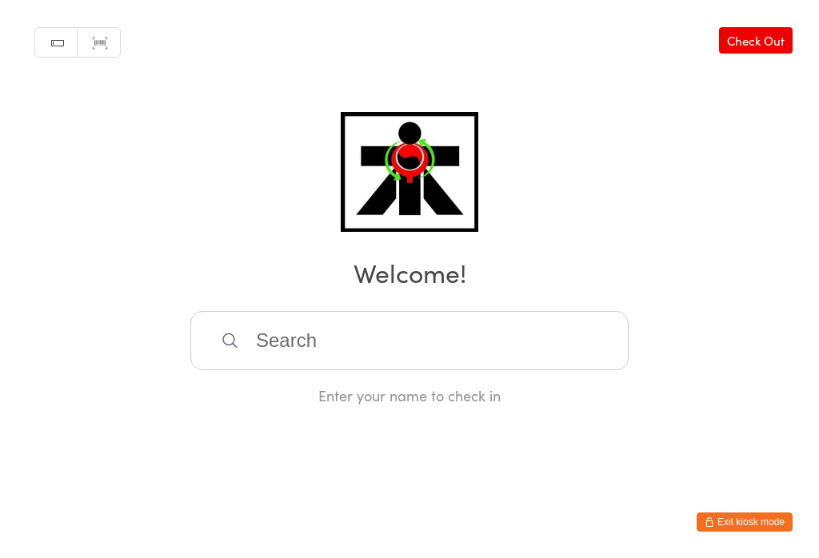
click at [790, 38] on link "Check Out" at bounding box center [756, 40] width 74 height 26
click at [446, 341] on input "search" at bounding box center [409, 340] width 438 height 59
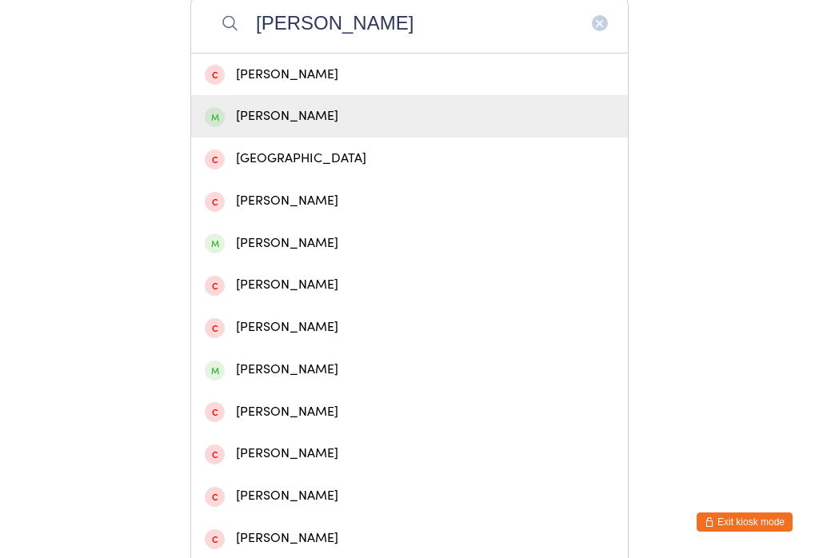
type input "Natalie"
click at [352, 107] on div "Natalie Backhouse" at bounding box center [409, 116] width 437 height 42
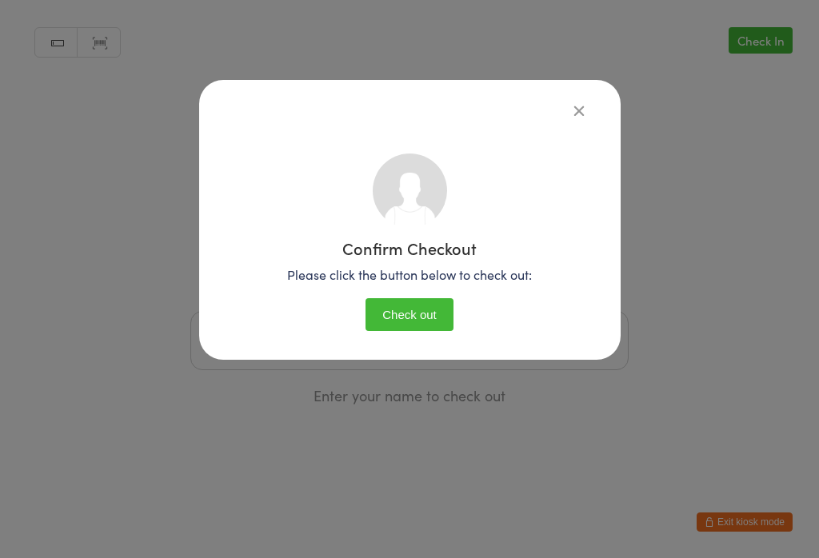
click at [434, 326] on button "Check out" at bounding box center [410, 314] width 88 height 33
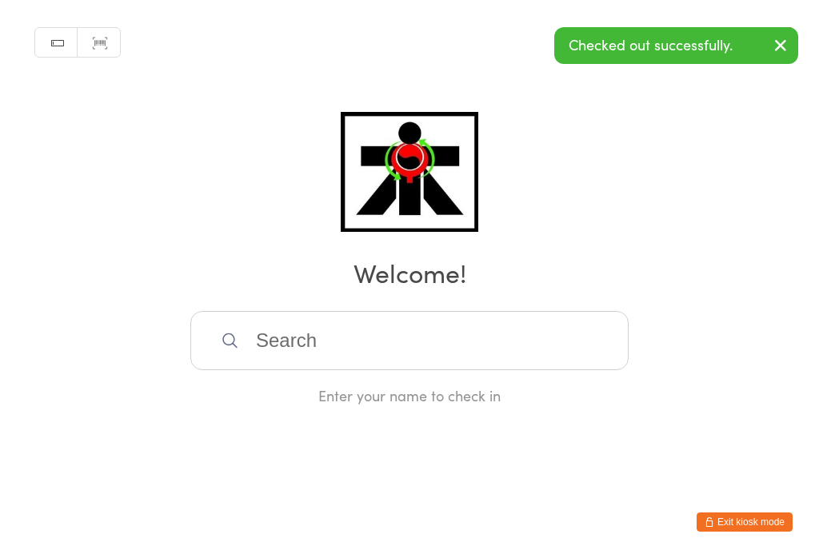
click at [461, 344] on input "search" at bounding box center [409, 340] width 438 height 59
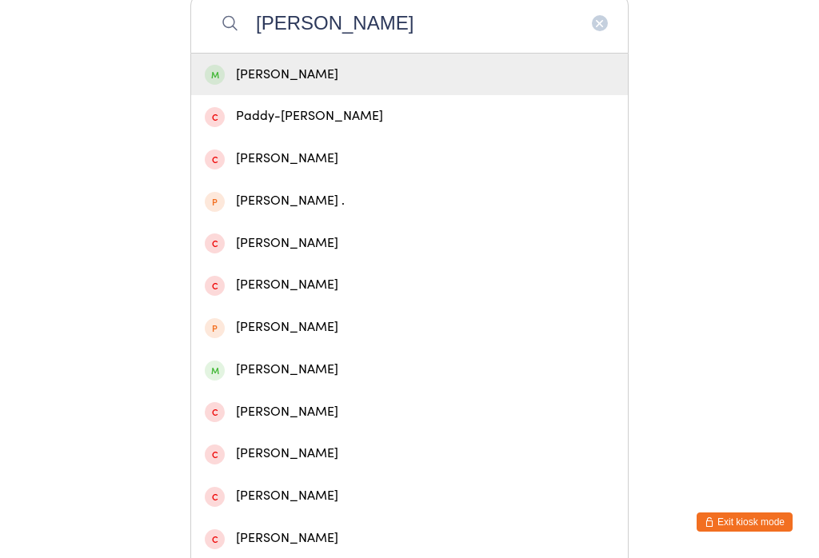
type input "Mae"
click at [324, 79] on div "Mae Scott" at bounding box center [410, 75] width 410 height 22
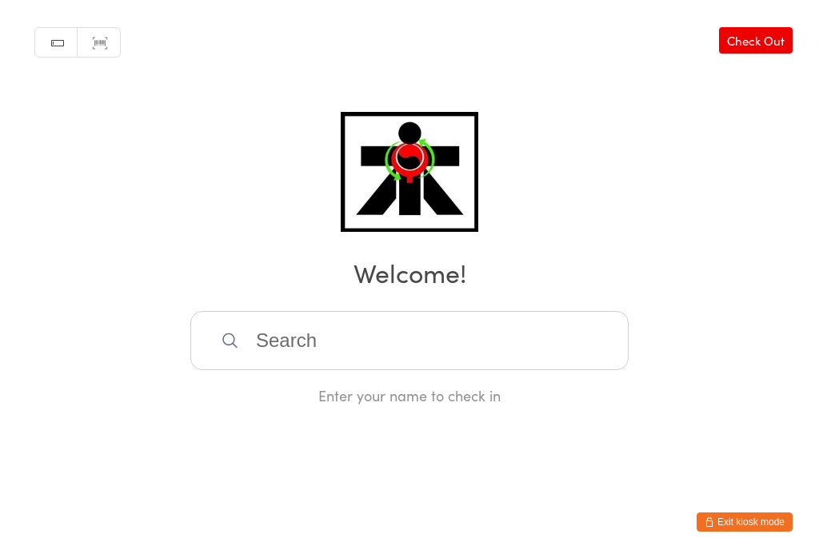
scroll to position [0, 0]
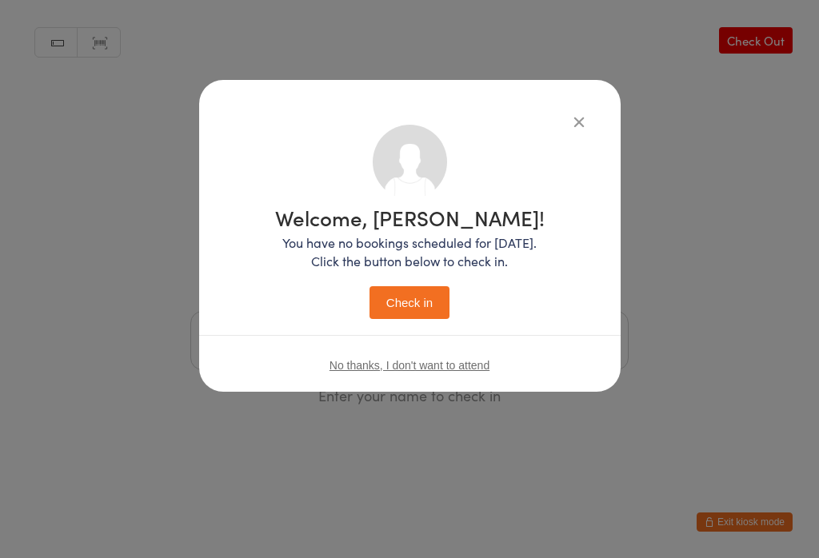
click at [424, 296] on button "Check in" at bounding box center [410, 302] width 80 height 33
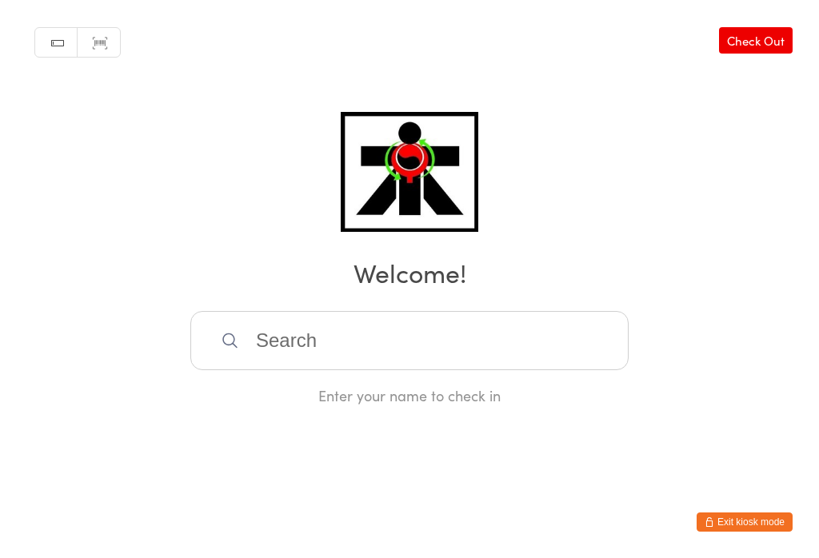
click at [305, 370] on input "search" at bounding box center [409, 340] width 438 height 59
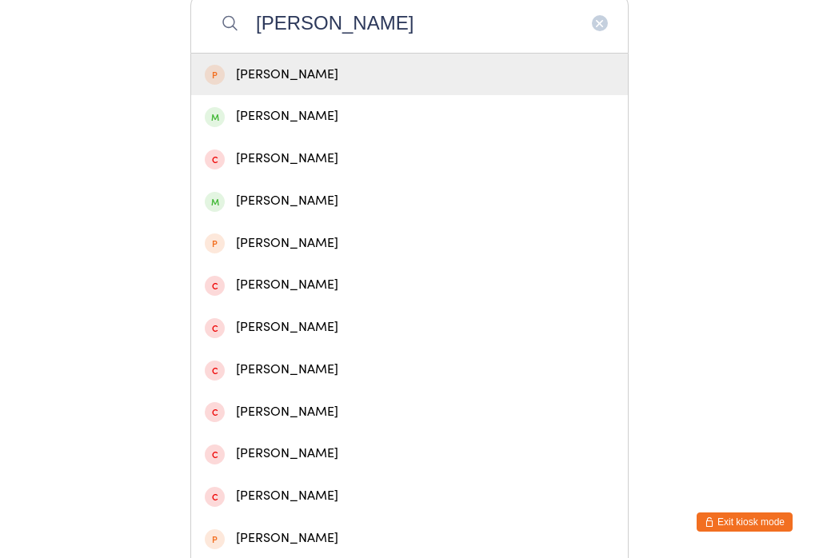
type input "Ethan hsrr"
click at [306, 123] on div "Ethan Harris" at bounding box center [410, 117] width 410 height 22
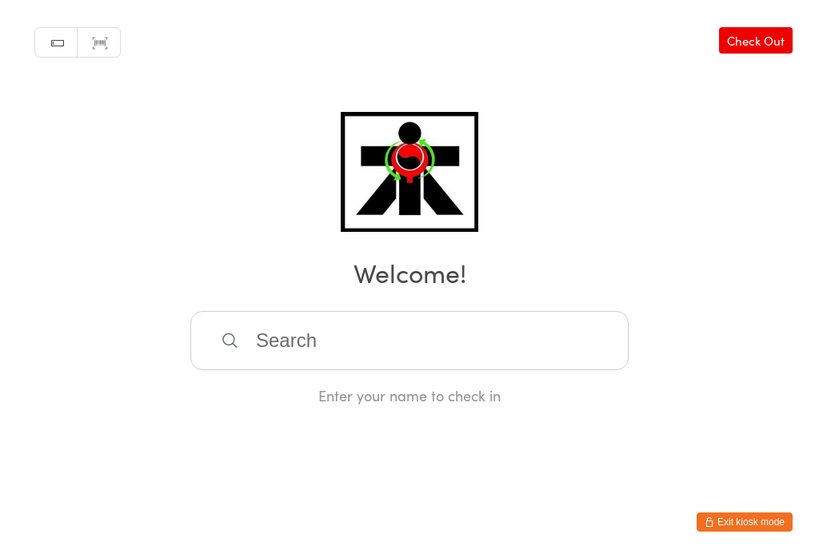
scroll to position [0, 0]
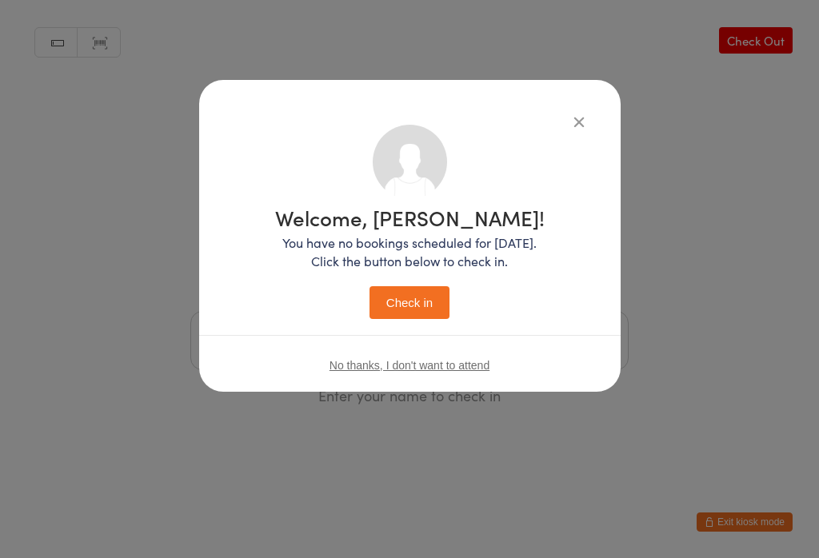
click at [418, 318] on button "Check in" at bounding box center [410, 302] width 80 height 33
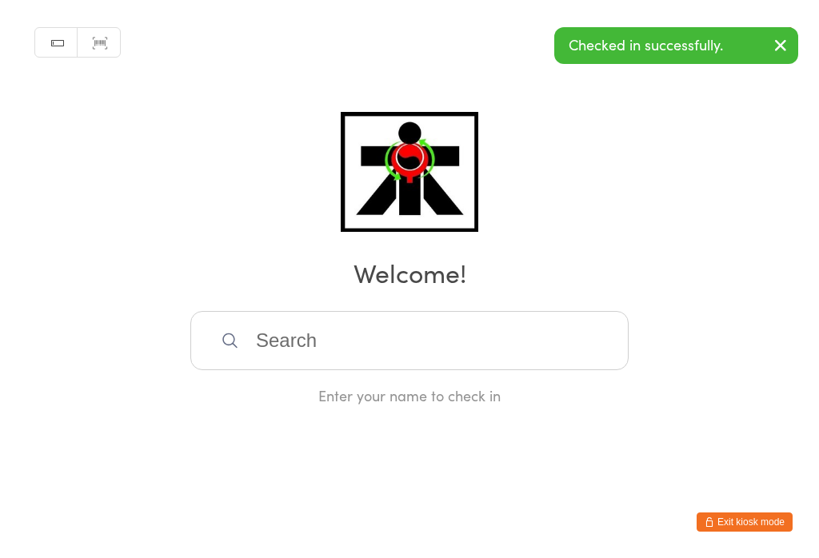
click at [494, 327] on input "search" at bounding box center [409, 340] width 438 height 59
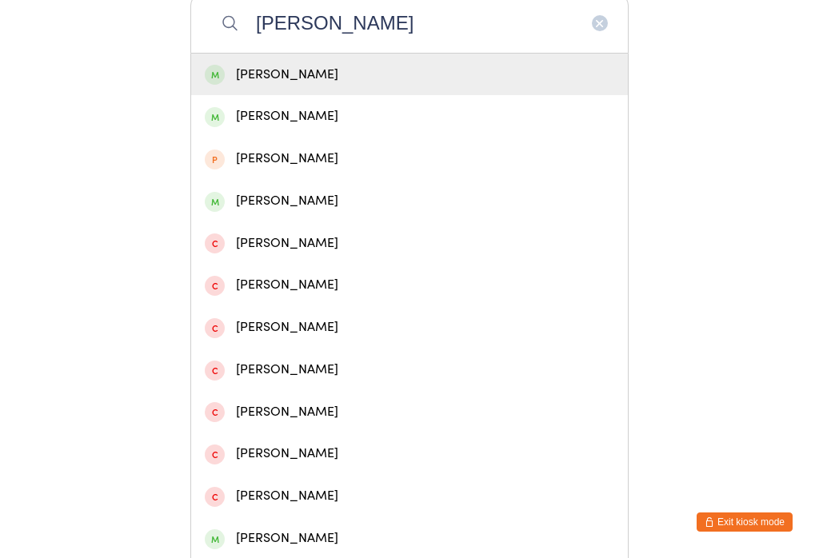
type input "Amelie harris"
click at [418, 71] on div "Amelie Harris" at bounding box center [410, 75] width 410 height 22
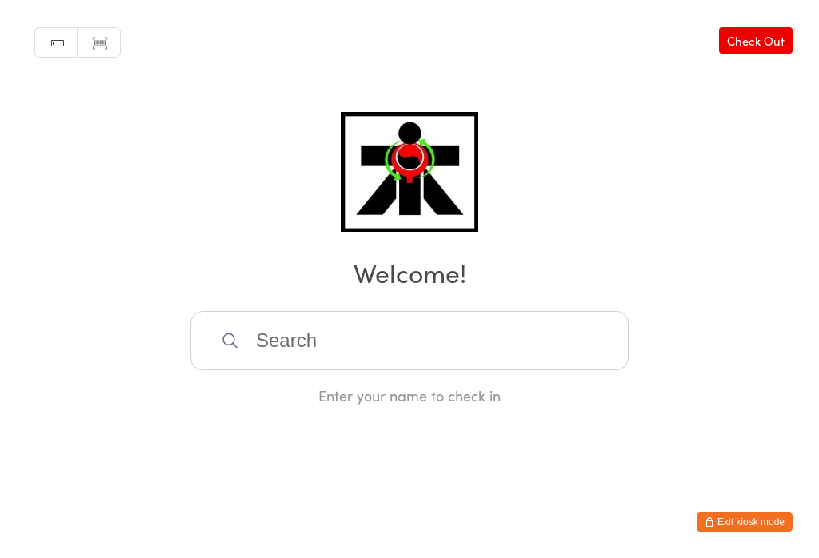
scroll to position [0, 0]
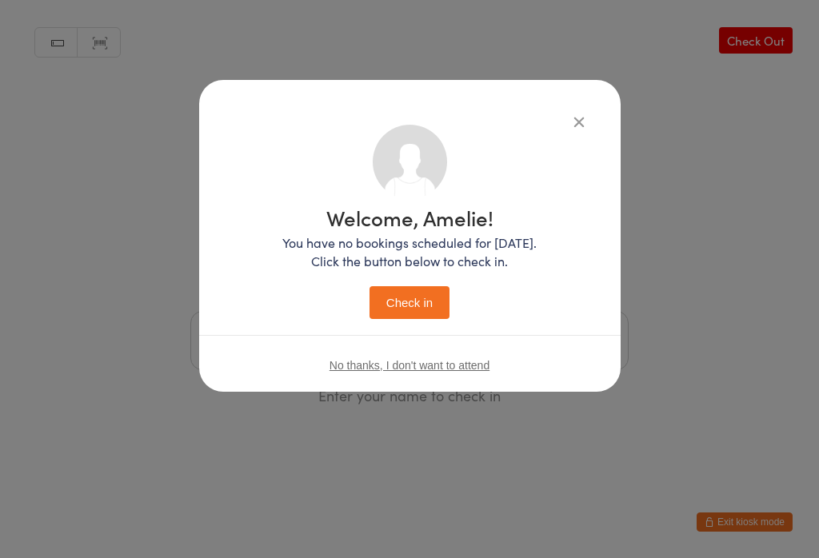
click at [418, 311] on button "Check in" at bounding box center [410, 302] width 80 height 33
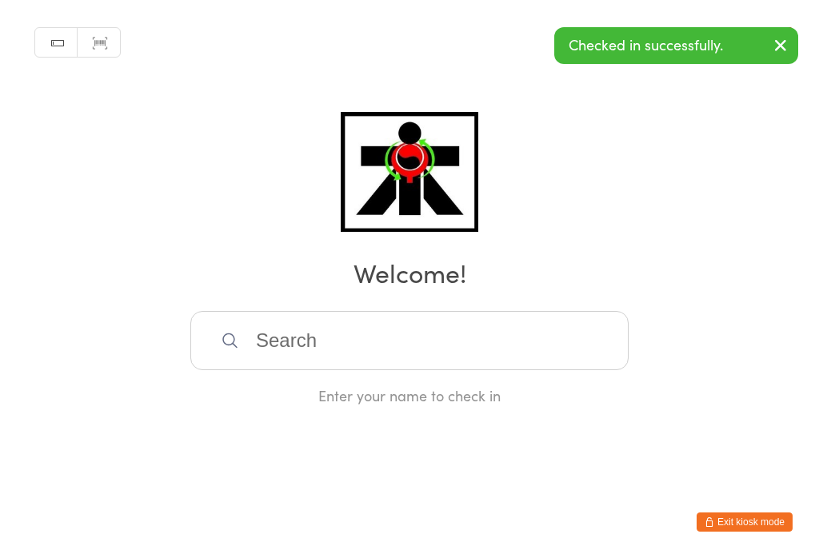
click at [305, 358] on input "search" at bounding box center [409, 340] width 438 height 59
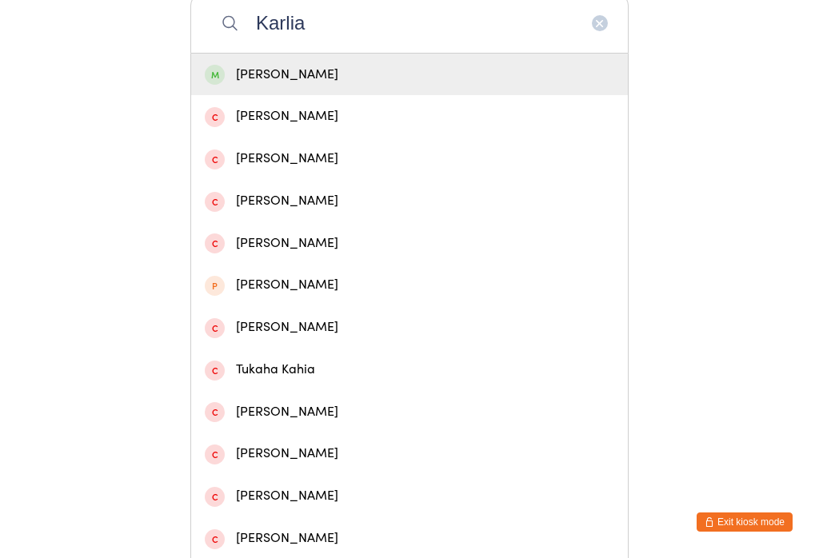
type input "Karlia"
click at [236, 78] on div "Karlia Retirado" at bounding box center [410, 75] width 410 height 22
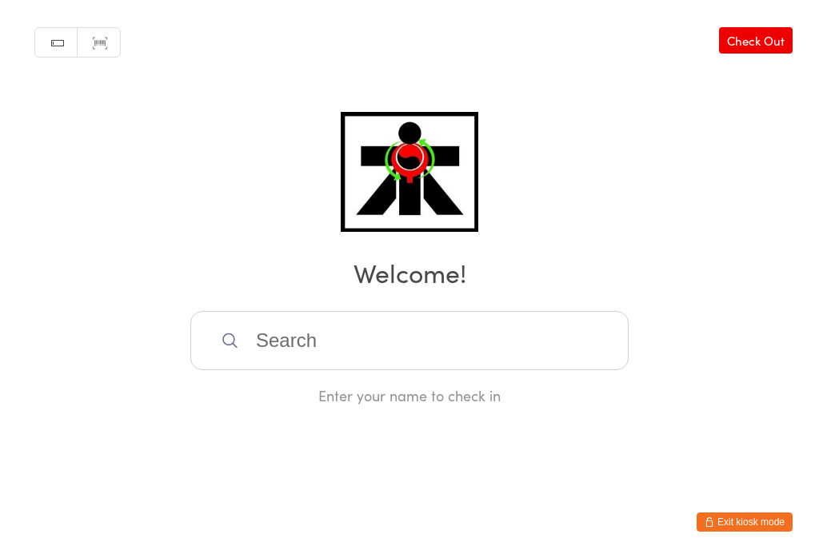
scroll to position [0, 0]
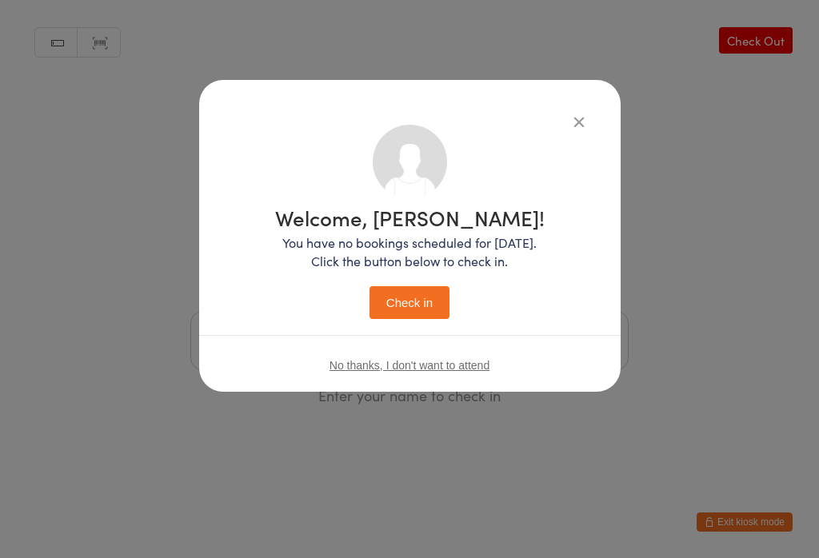
click at [411, 306] on button "Check in" at bounding box center [410, 302] width 80 height 33
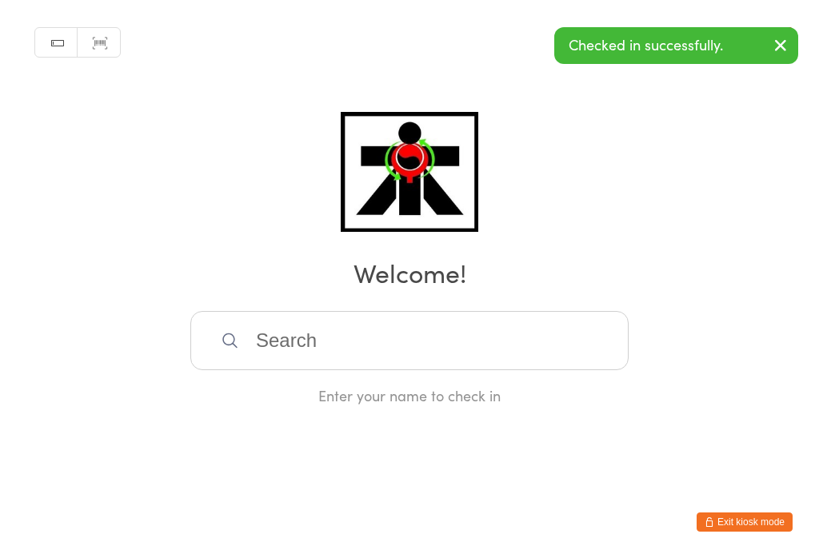
click at [570, 338] on input "search" at bounding box center [409, 340] width 438 height 59
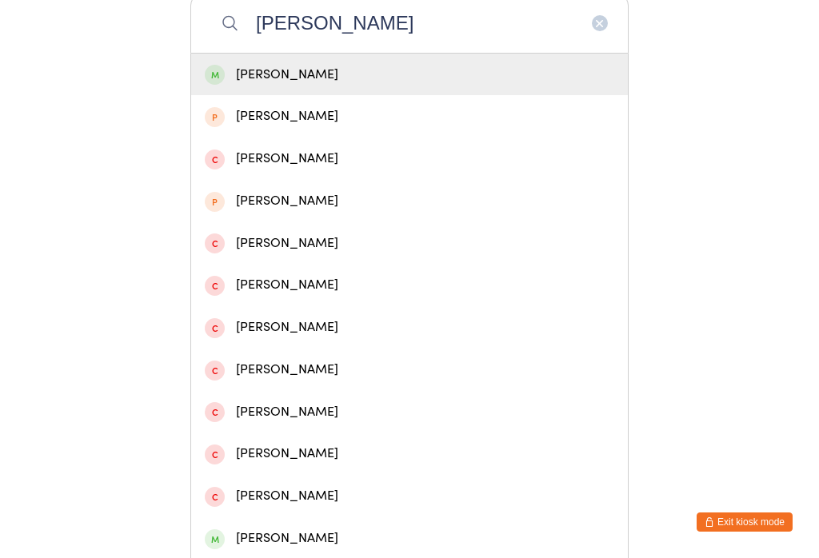
type input "Charlie mcl"
click at [377, 86] on div "Charlie Mclaughlin" at bounding box center [410, 75] width 410 height 22
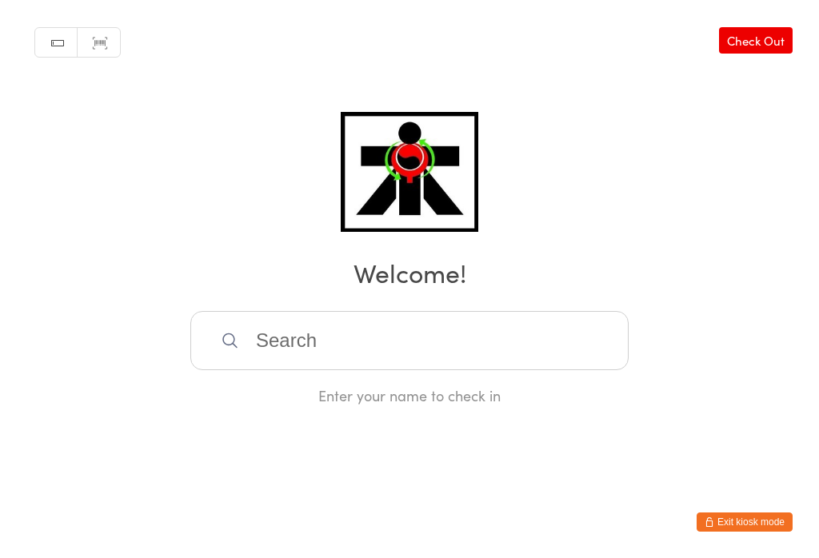
scroll to position [0, 0]
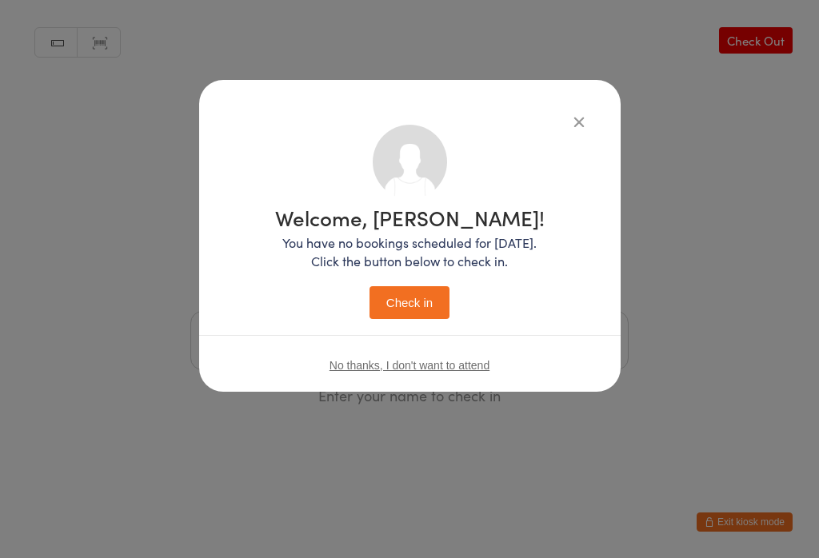
click at [426, 297] on button "Check in" at bounding box center [410, 302] width 80 height 33
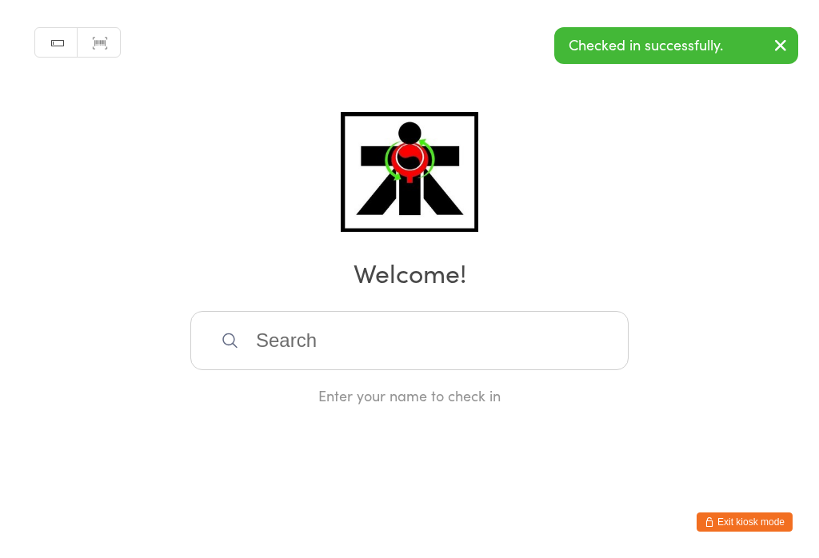
click at [348, 343] on input "search" at bounding box center [409, 340] width 438 height 59
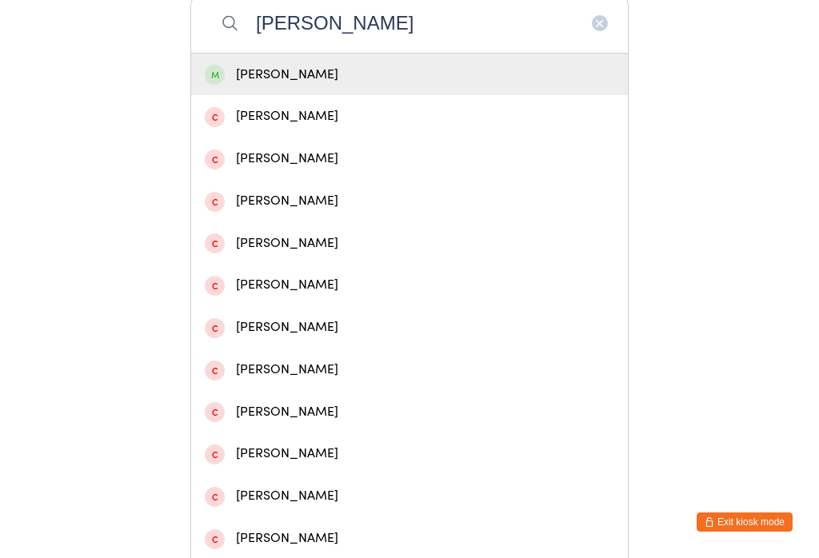
type input "Jessica mclaughln"
click at [280, 82] on div "Jessica Mclaughlin" at bounding box center [410, 75] width 410 height 22
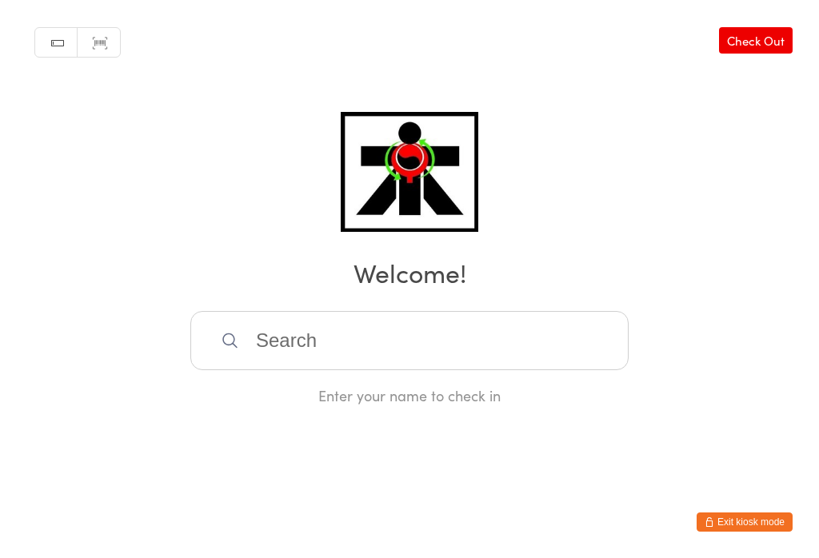
scroll to position [0, 0]
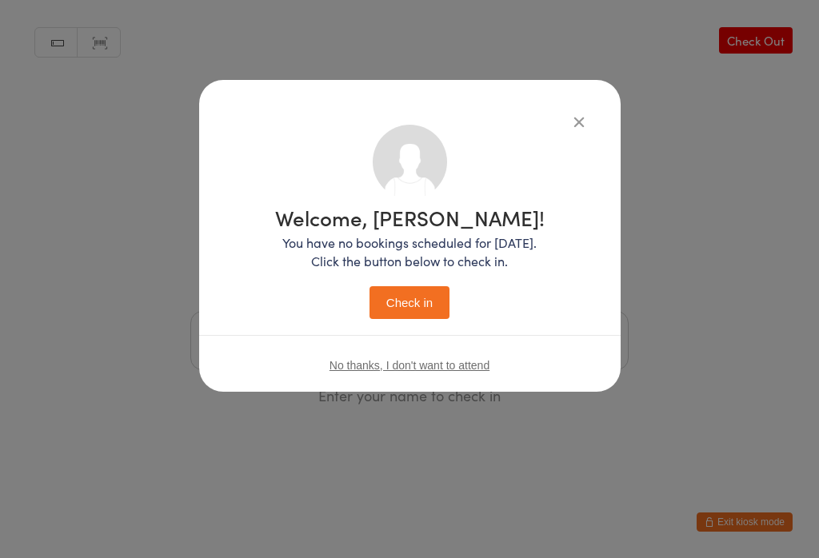
click at [398, 293] on button "Check in" at bounding box center [410, 302] width 80 height 33
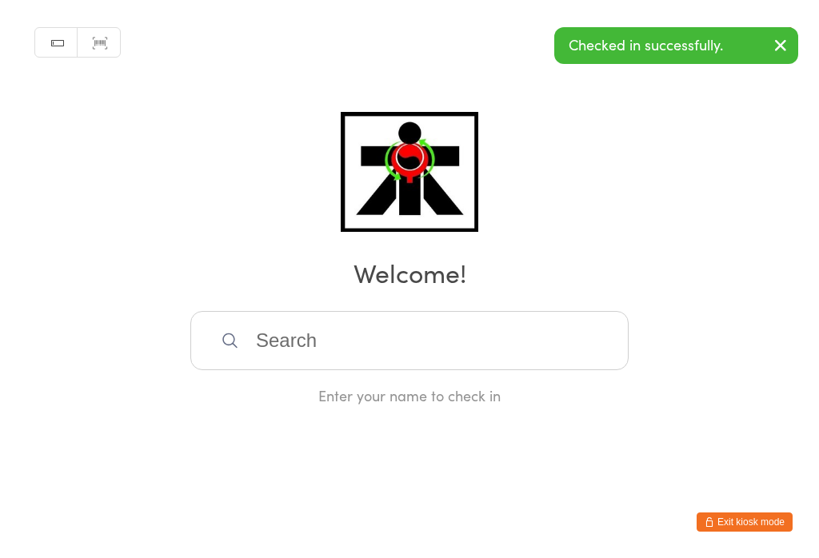
click at [274, 353] on input "search" at bounding box center [409, 340] width 438 height 59
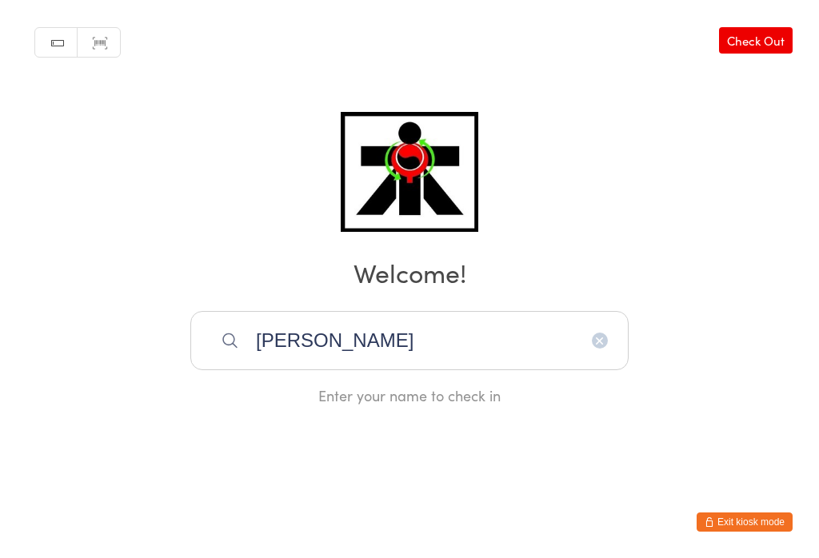
type input "Mclaughlin"
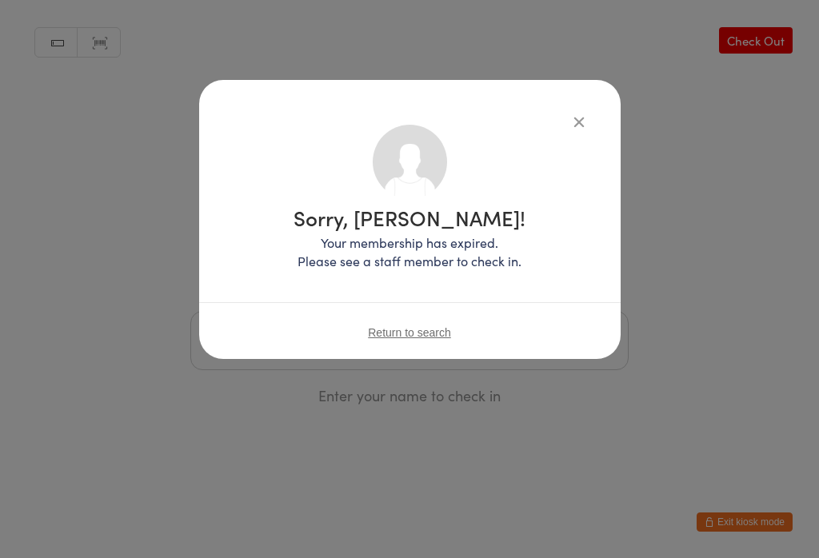
click at [570, 127] on button "button" at bounding box center [579, 121] width 19 height 19
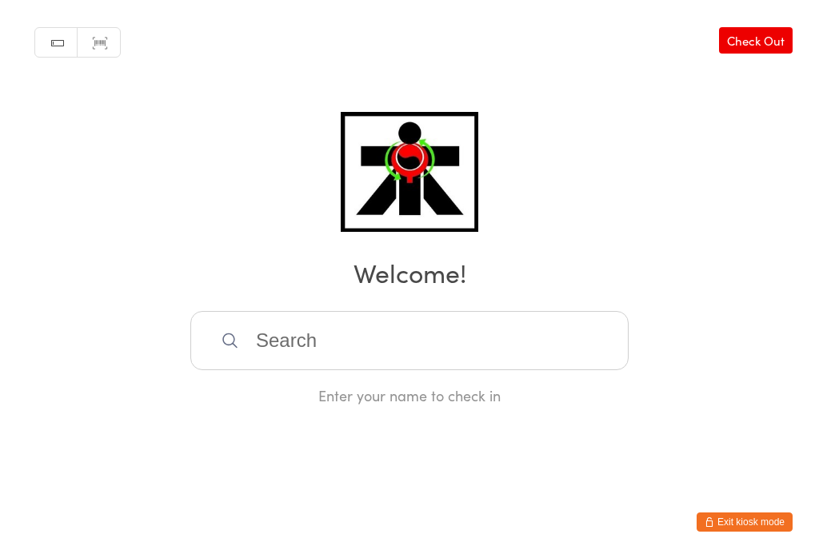
click at [305, 356] on input "search" at bounding box center [409, 340] width 438 height 59
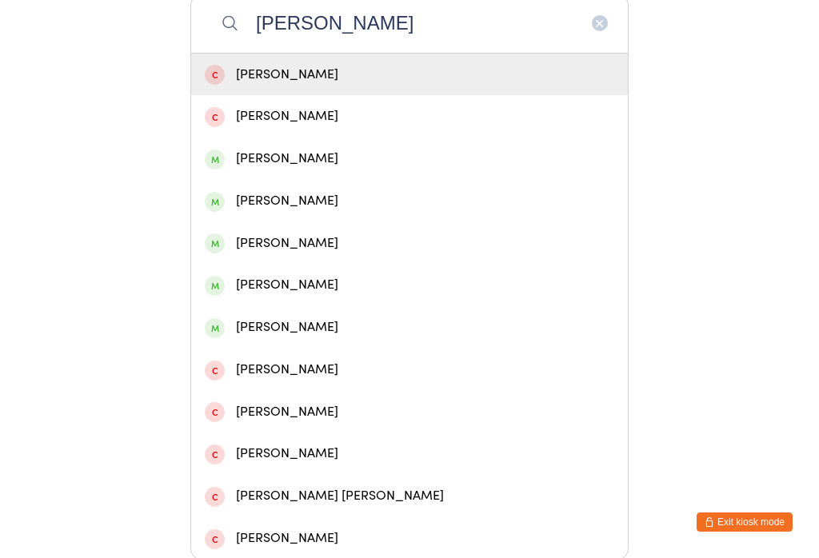
type input "Mclaughlin"
click at [262, 212] on div "Matthew Mclaughlin" at bounding box center [410, 201] width 410 height 22
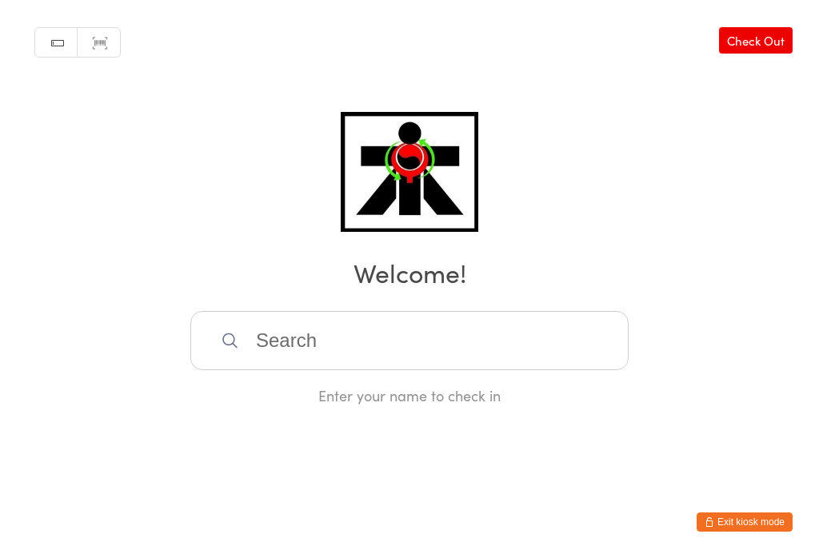
scroll to position [0, 0]
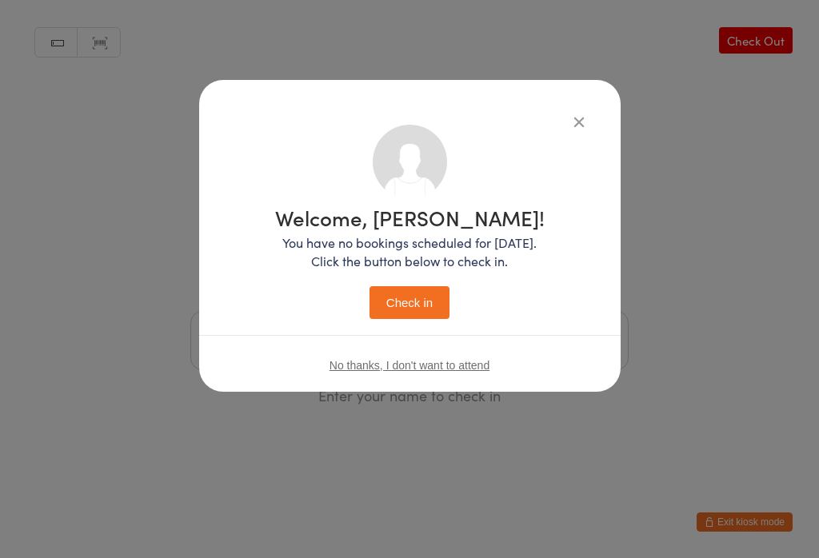
click at [404, 289] on button "Check in" at bounding box center [410, 302] width 80 height 33
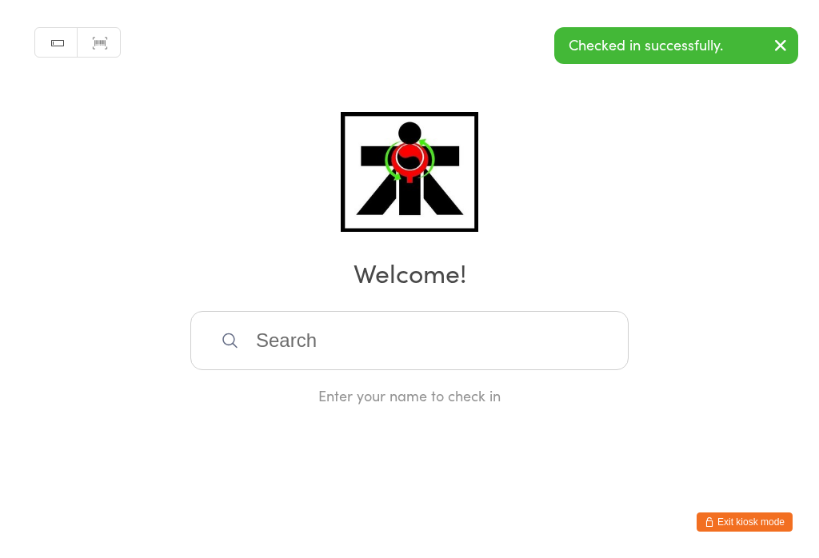
click at [342, 339] on input "search" at bounding box center [409, 340] width 438 height 59
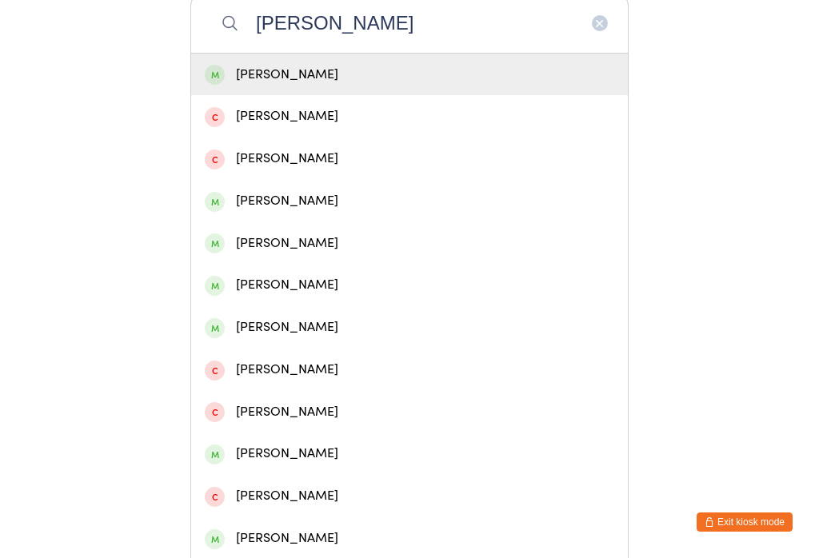
type input "Emily mclaughlin"
click at [317, 73] on div "Emily Mclaughlin" at bounding box center [410, 75] width 410 height 22
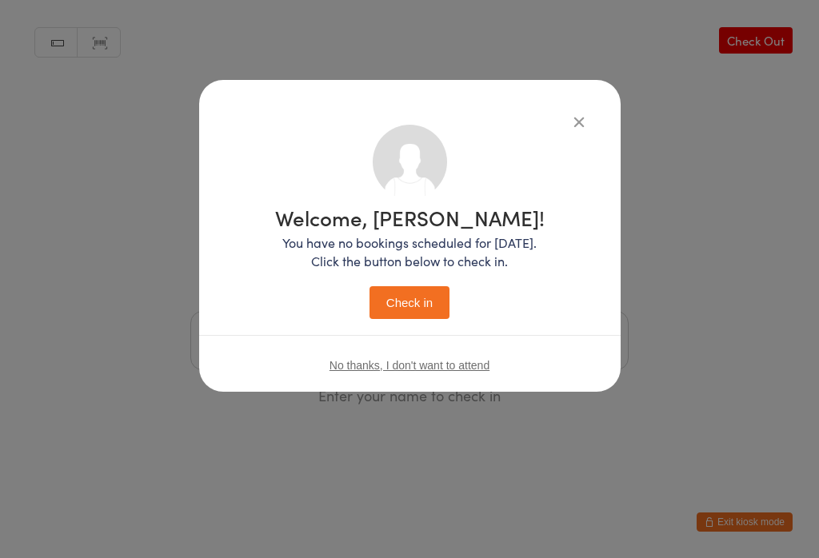
click at [433, 279] on div "Welcome, Emily! You have no bookings scheduled for today. Click the button belo…" at bounding box center [410, 263] width 270 height 112
click at [429, 298] on button "Check in" at bounding box center [410, 302] width 80 height 33
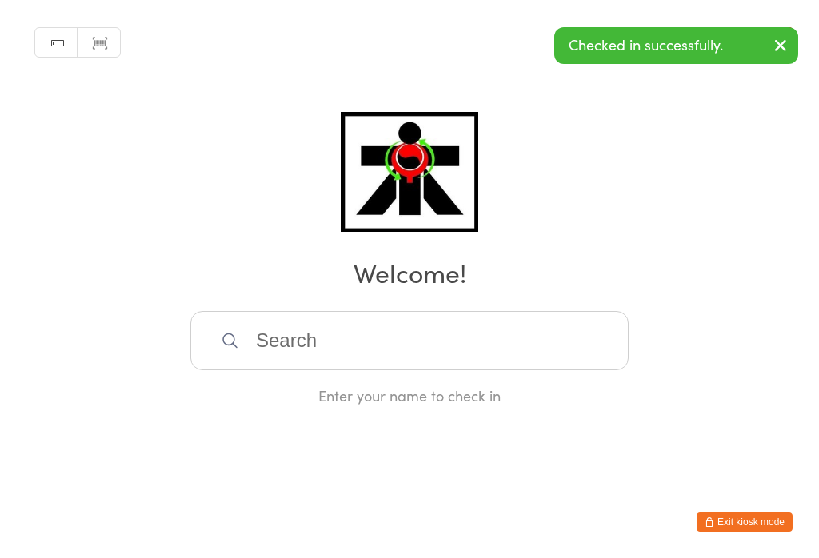
click at [402, 354] on input "search" at bounding box center [409, 340] width 438 height 59
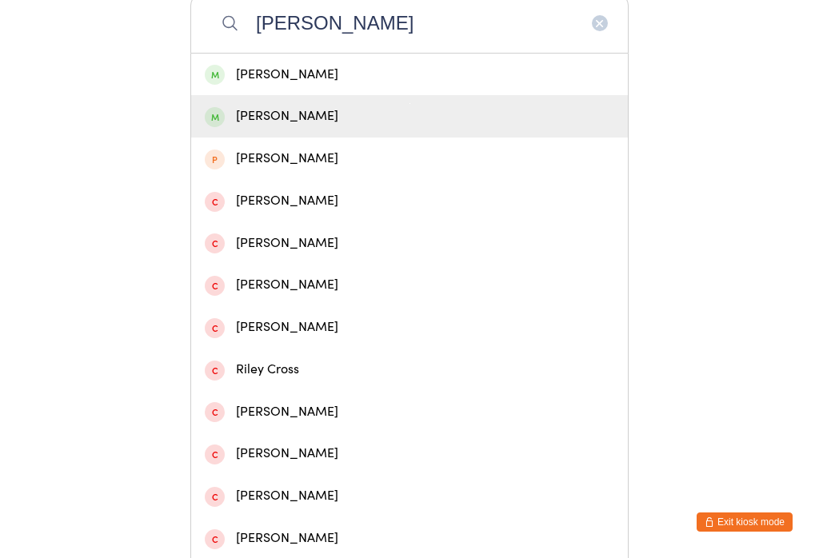
type input "Crombie"
click at [342, 108] on div "Liam Crombie" at bounding box center [409, 116] width 437 height 42
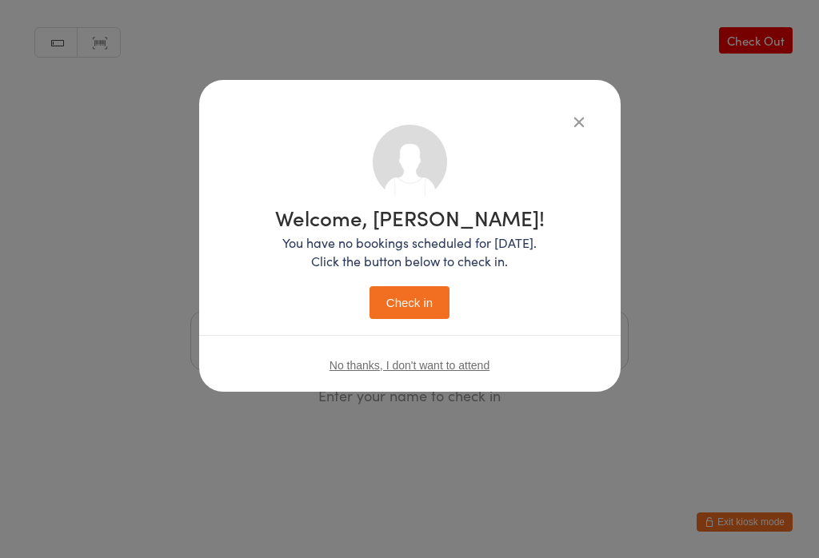
click at [434, 285] on div "Welcome, Liam! You have no bookings scheduled for today. Click the button below…" at bounding box center [410, 263] width 270 height 112
click at [435, 298] on button "Check in" at bounding box center [410, 302] width 80 height 33
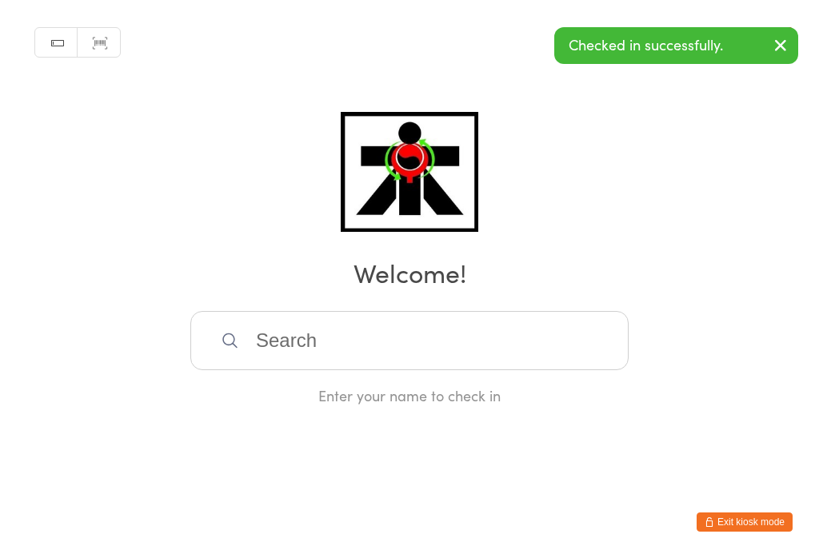
click at [424, 362] on input "search" at bounding box center [409, 340] width 438 height 59
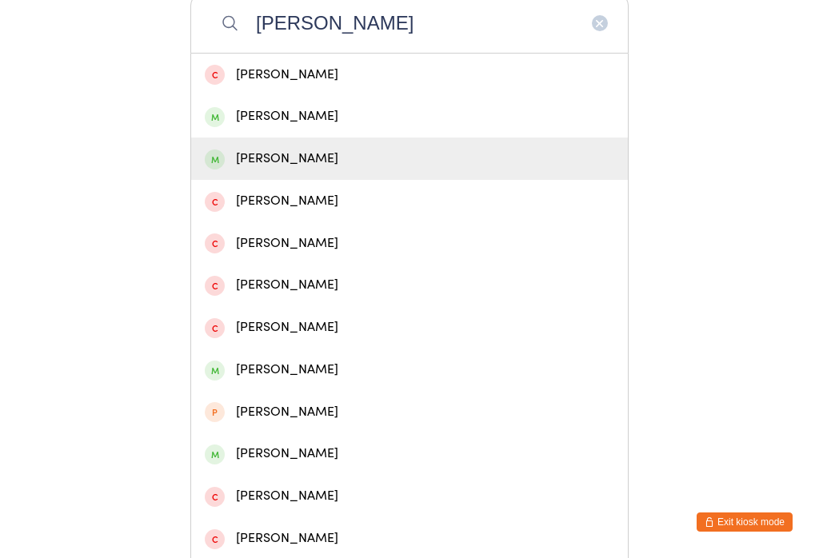
type input "Eaton"
click at [282, 163] on div "Melissa Eaton" at bounding box center [410, 159] width 410 height 22
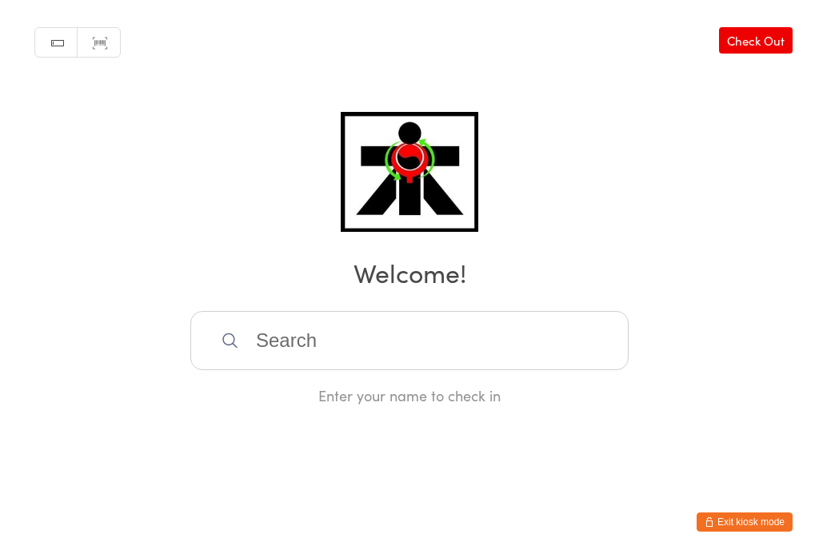
scroll to position [0, 0]
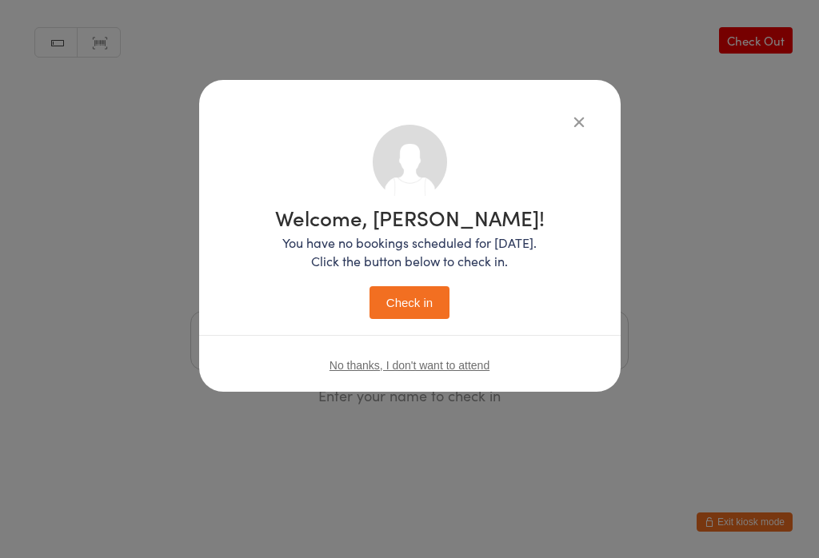
click at [417, 302] on button "Check in" at bounding box center [410, 302] width 80 height 33
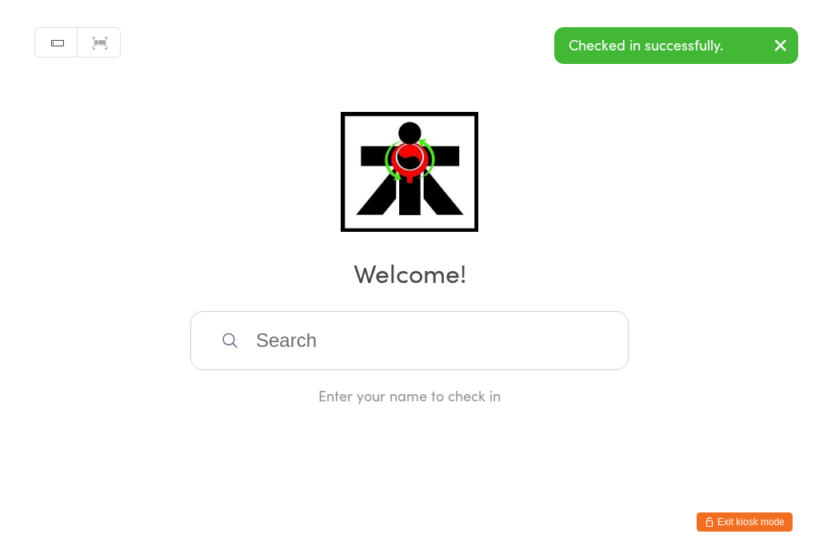
click at [318, 341] on input "search" at bounding box center [409, 340] width 438 height 59
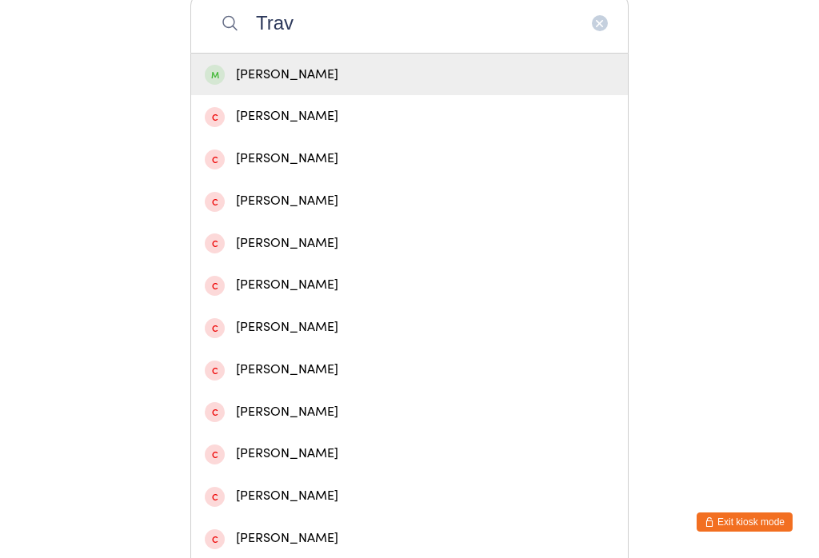
type input "Trav"
click at [290, 81] on div "Travis Eaton" at bounding box center [410, 75] width 410 height 22
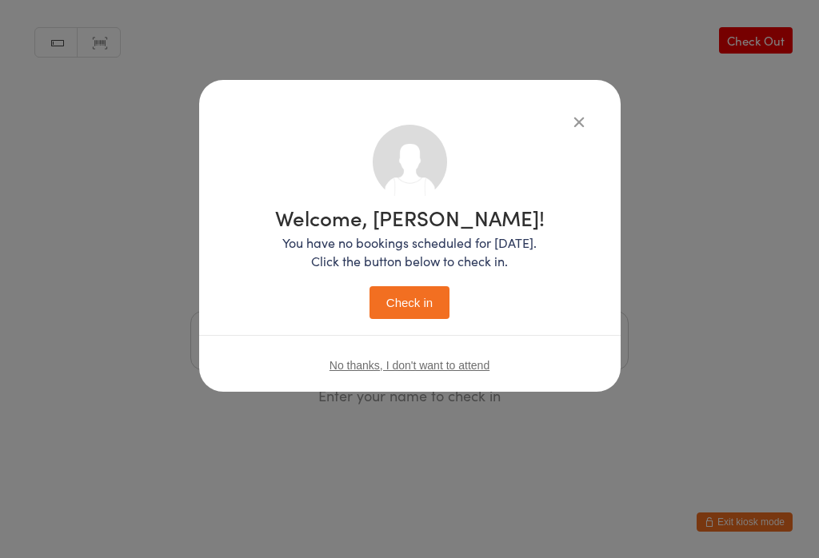
scroll to position [0, 0]
click at [394, 309] on button "Check in" at bounding box center [410, 302] width 80 height 33
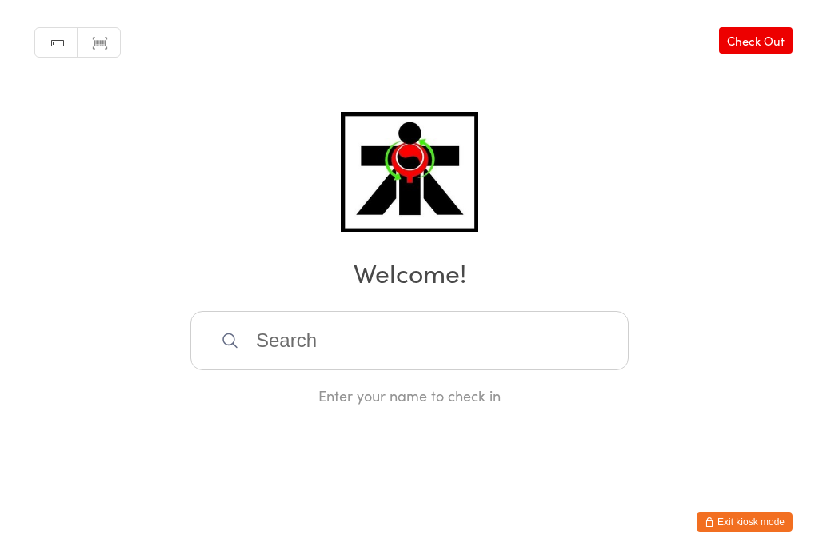
click at [336, 341] on input "search" at bounding box center [409, 340] width 438 height 59
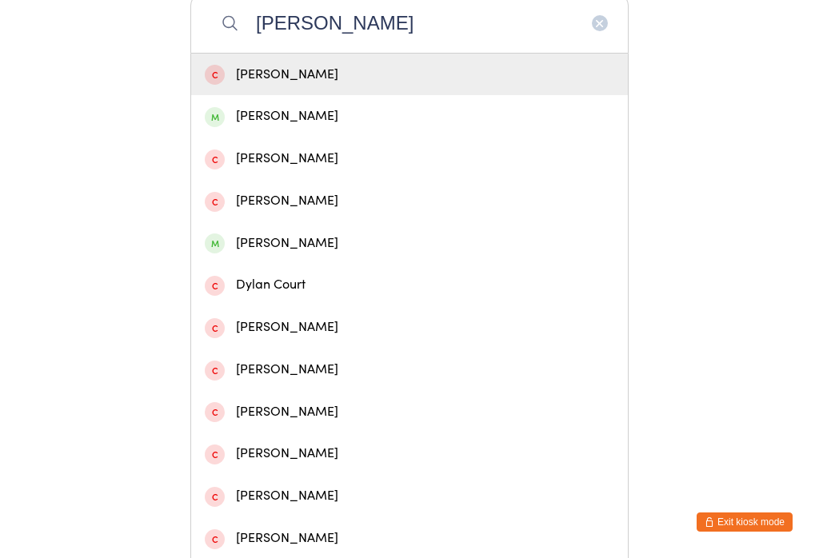
type input "Dylan"
click at [298, 127] on div "Dylan Keen" at bounding box center [410, 117] width 410 height 22
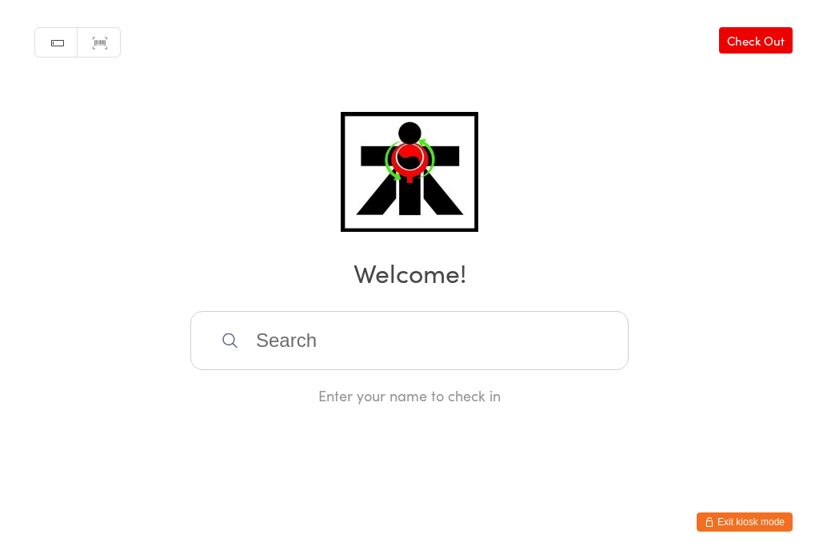
scroll to position [0, 0]
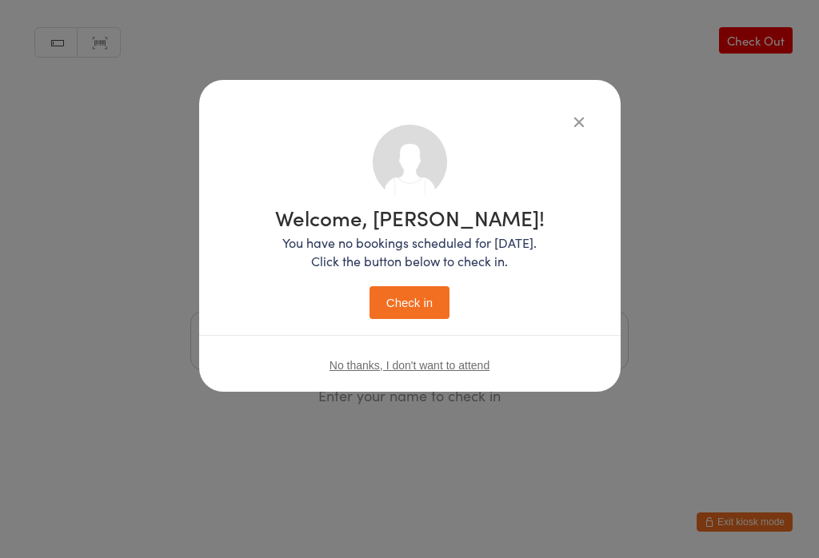
click at [412, 306] on button "Check in" at bounding box center [410, 302] width 80 height 33
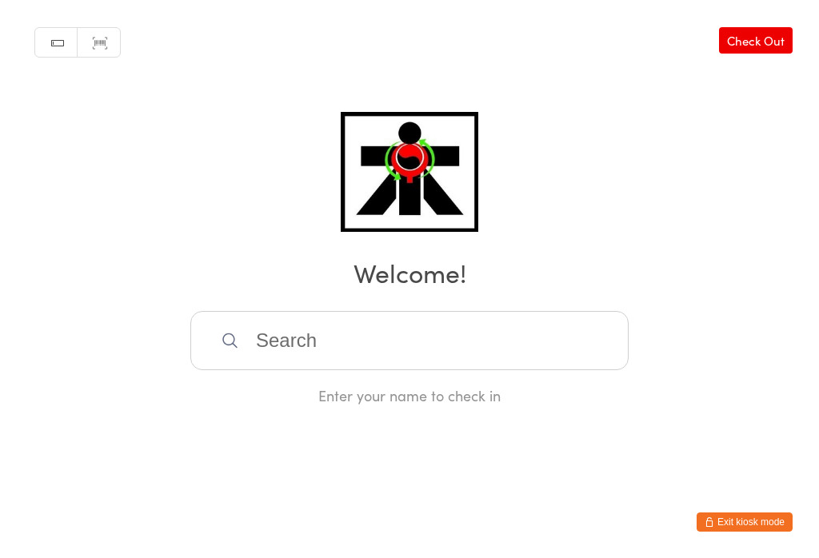
click at [323, 344] on input "search" at bounding box center [409, 340] width 438 height 59
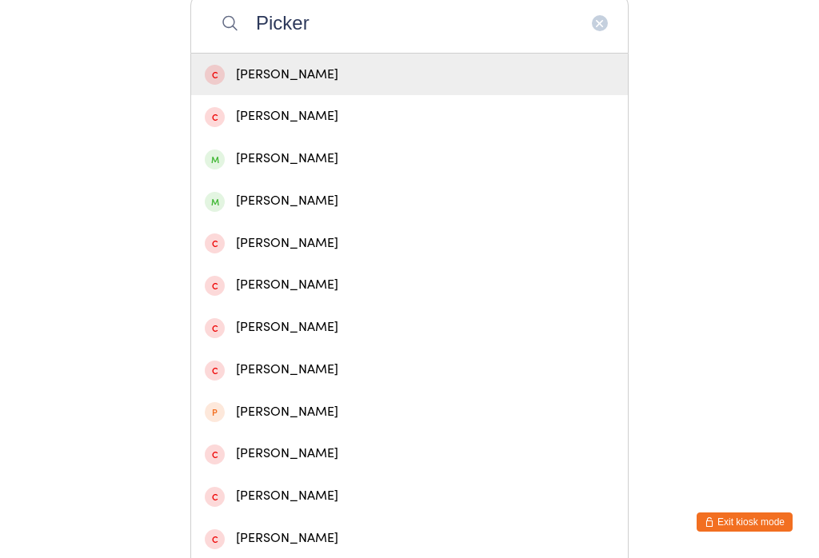
type input "Picker"
click at [240, 164] on div "Andrew Pickering" at bounding box center [410, 159] width 410 height 22
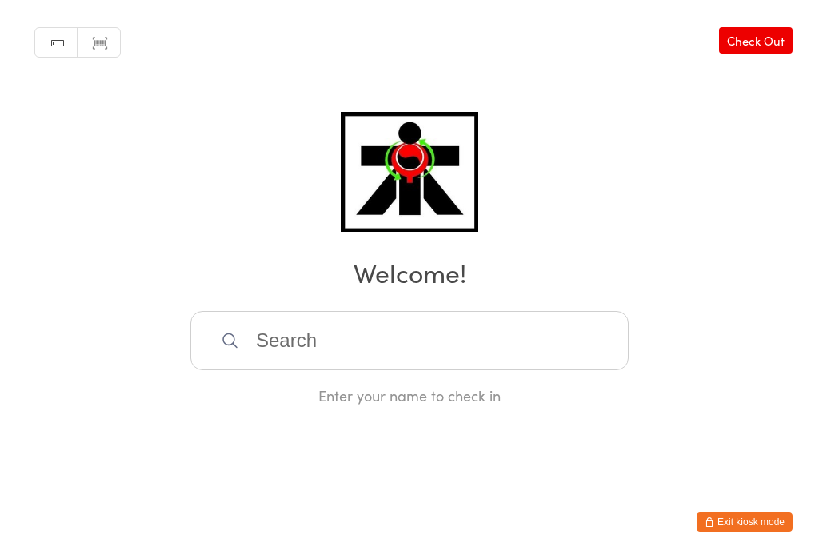
scroll to position [0, 0]
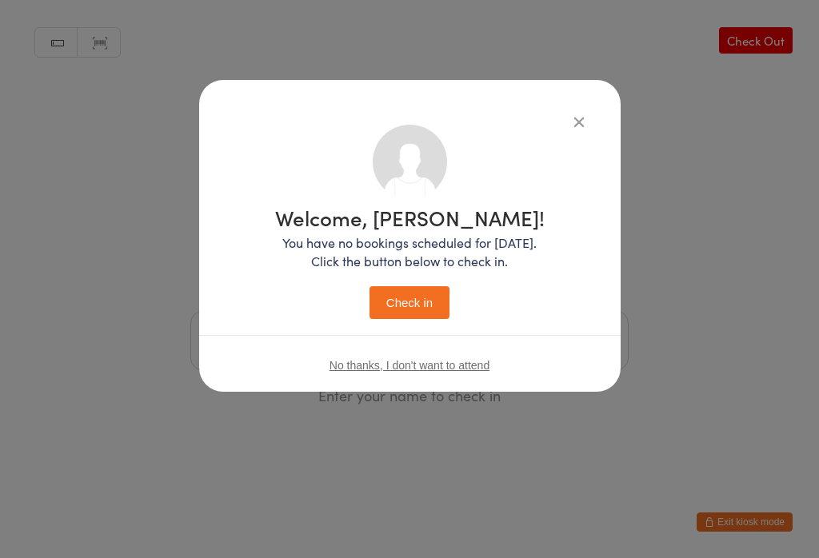
click at [409, 296] on button "Check in" at bounding box center [410, 302] width 80 height 33
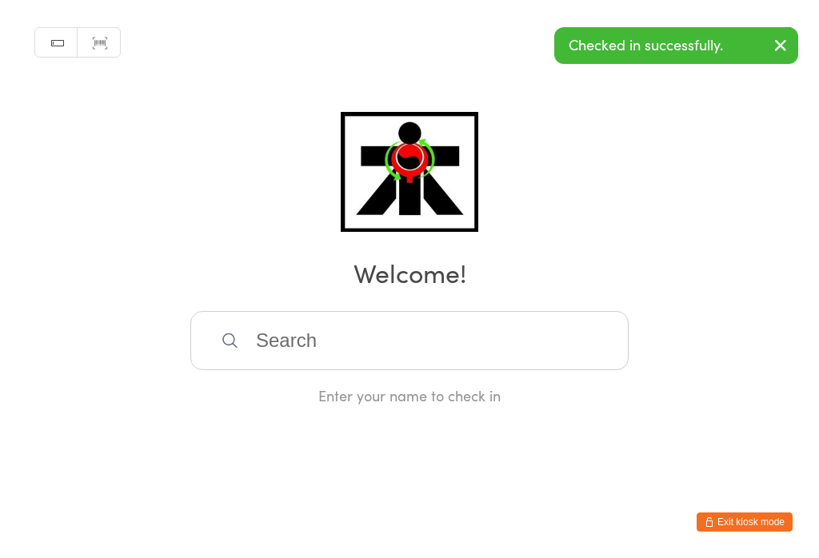
click at [304, 344] on input "search" at bounding box center [409, 340] width 438 height 59
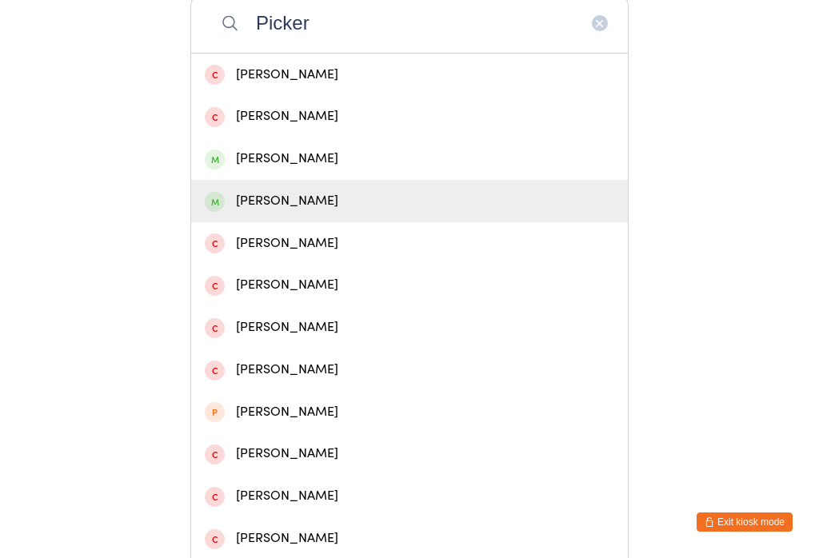
type input "Picker"
click at [251, 206] on div "Robert Pickering" at bounding box center [410, 201] width 410 height 22
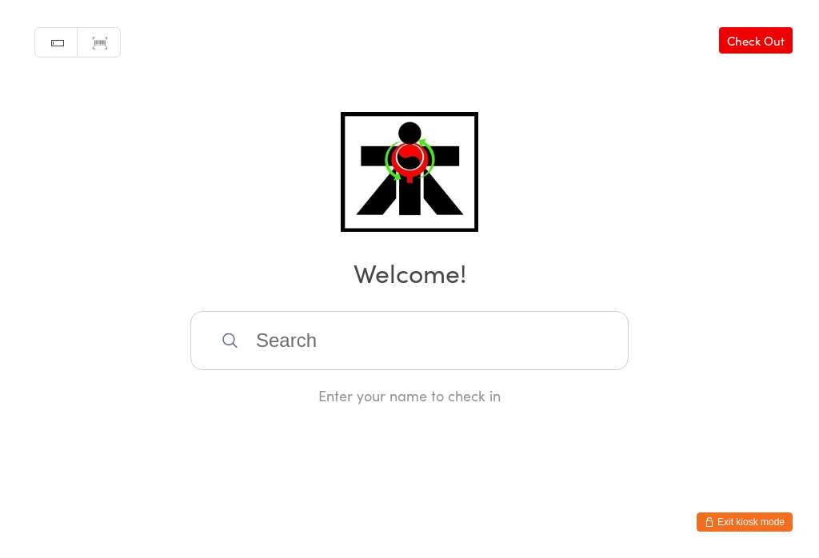
scroll to position [0, 0]
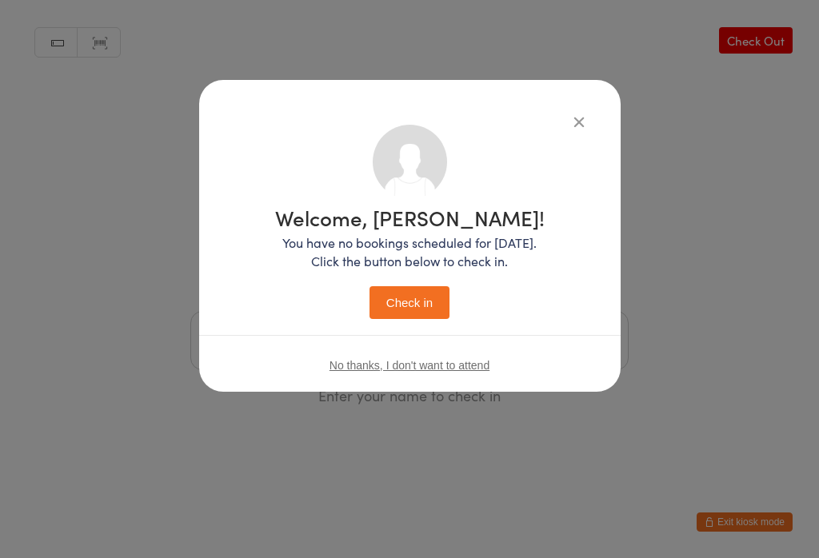
click at [414, 300] on button "Check in" at bounding box center [410, 302] width 80 height 33
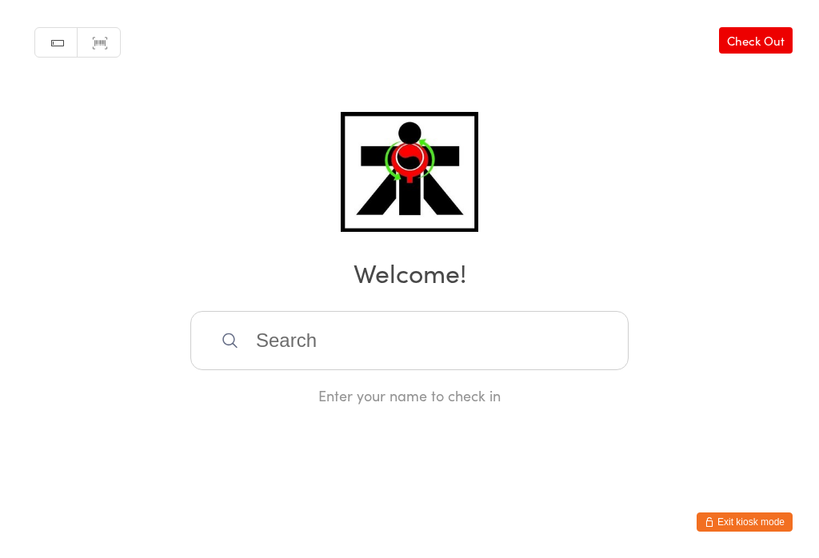
click at [265, 354] on input "search" at bounding box center [409, 340] width 438 height 59
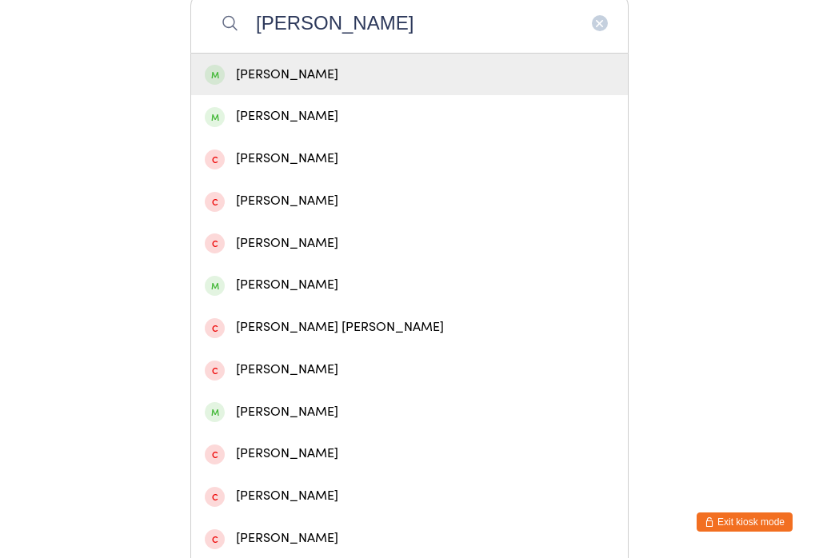
type input "Giulia mastella"
click at [268, 78] on div "Giulia Mastella" at bounding box center [410, 75] width 410 height 22
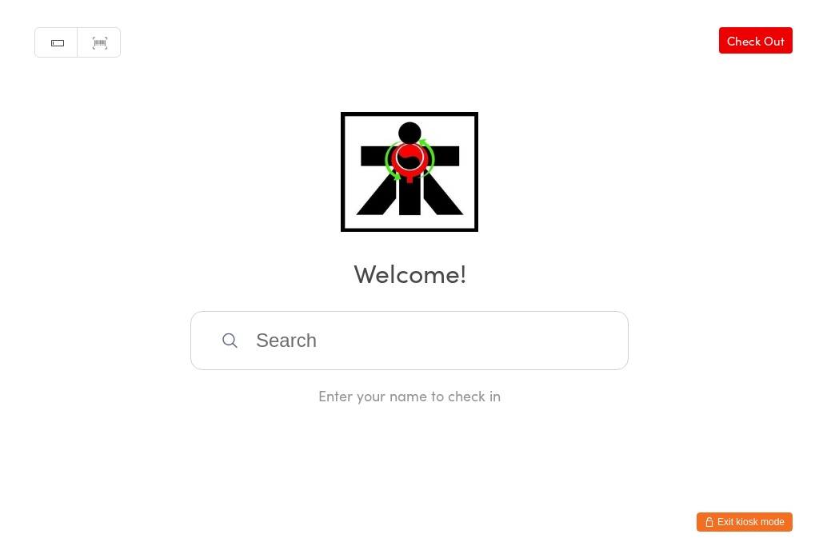
scroll to position [0, 0]
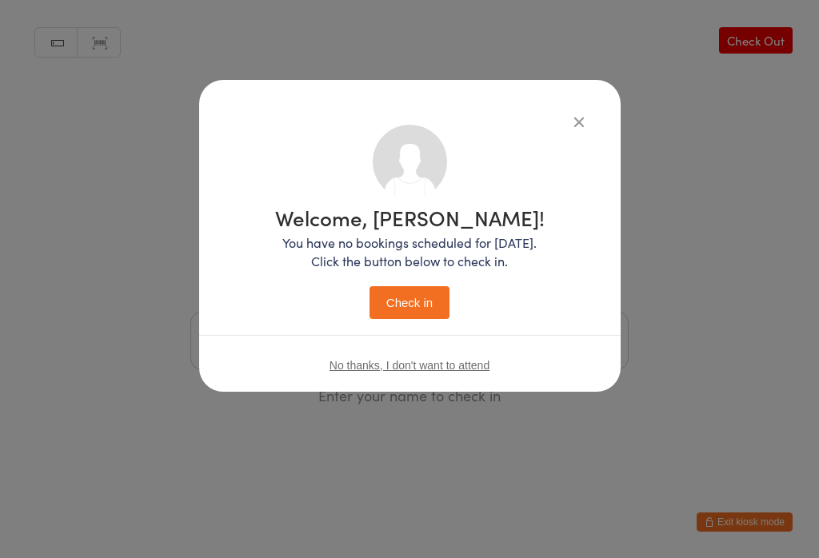
click at [431, 308] on button "Check in" at bounding box center [410, 302] width 80 height 33
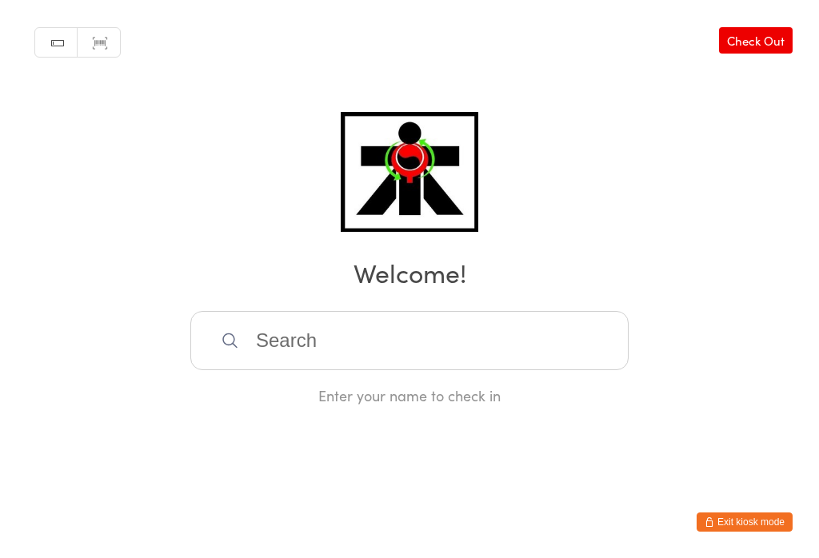
click at [393, 341] on input "search" at bounding box center [409, 340] width 438 height 59
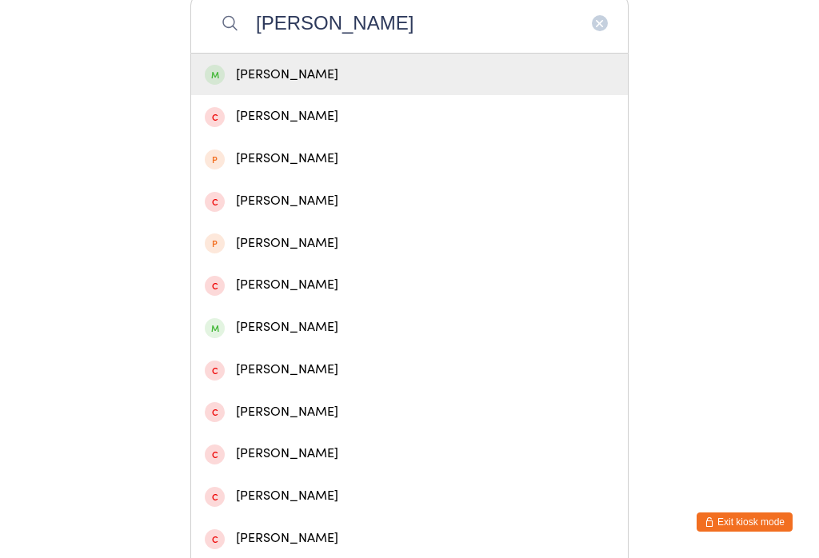
type input "Chloe morr"
click at [330, 68] on div "Chloe Morris" at bounding box center [409, 75] width 437 height 42
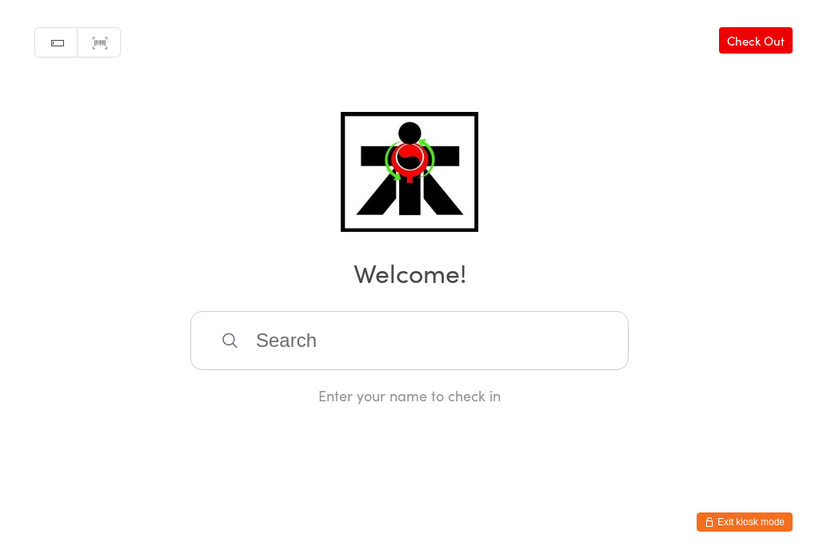
scroll to position [0, 0]
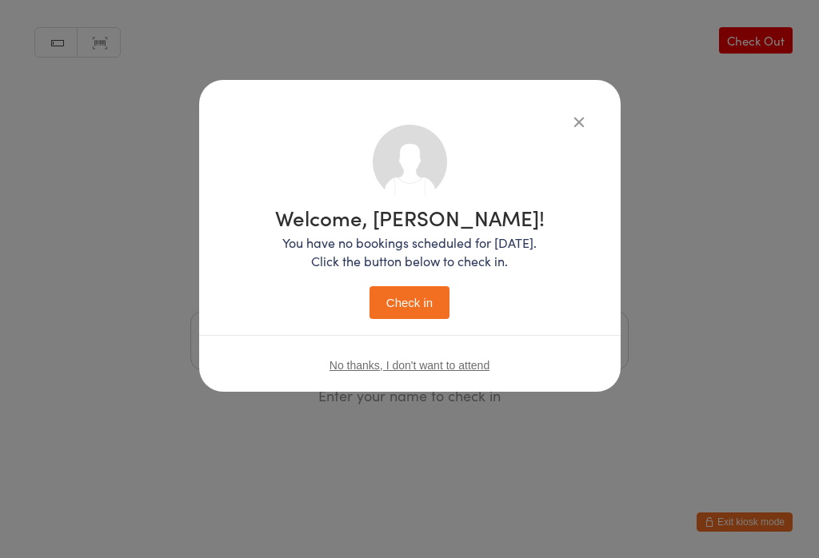
click at [408, 310] on button "Check in" at bounding box center [410, 302] width 80 height 33
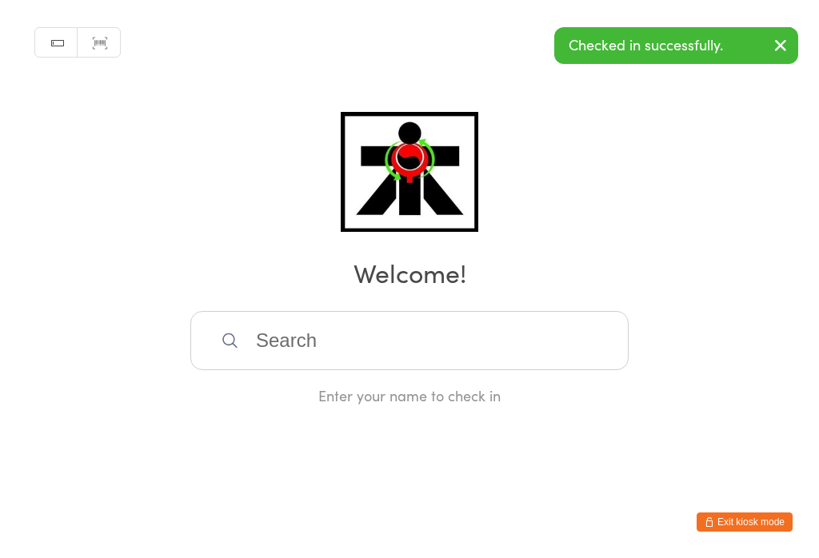
click at [500, 343] on input "search" at bounding box center [409, 340] width 438 height 59
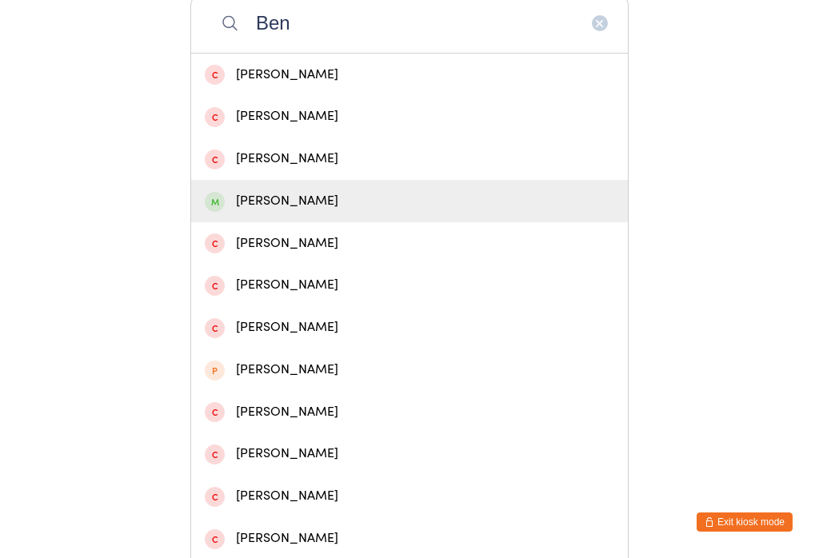
type input "Ben"
click at [322, 212] on div "Ben Scaf" at bounding box center [410, 201] width 410 height 22
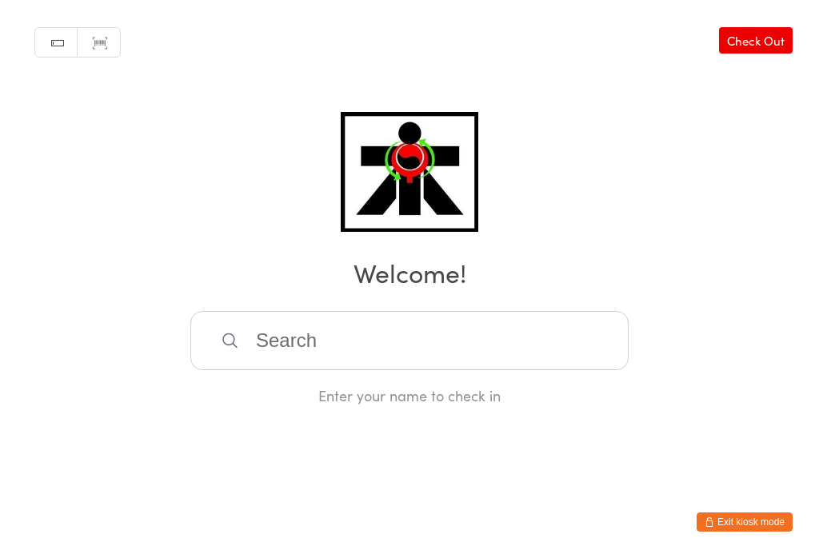
scroll to position [0, 0]
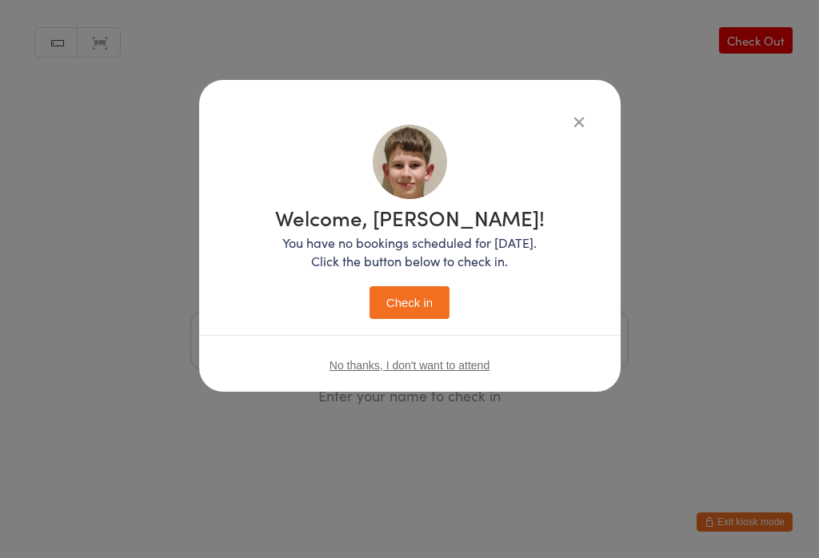
click at [416, 315] on button "Check in" at bounding box center [410, 302] width 80 height 33
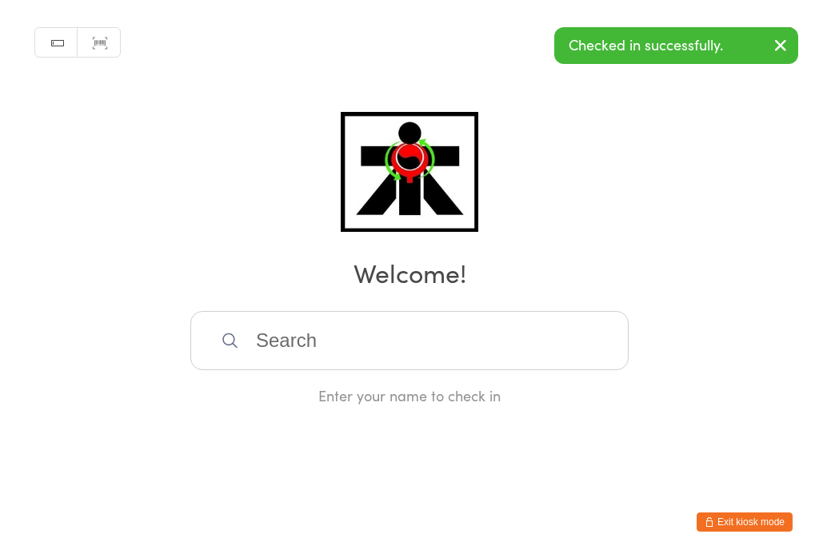
click at [425, 357] on input "search" at bounding box center [409, 340] width 438 height 59
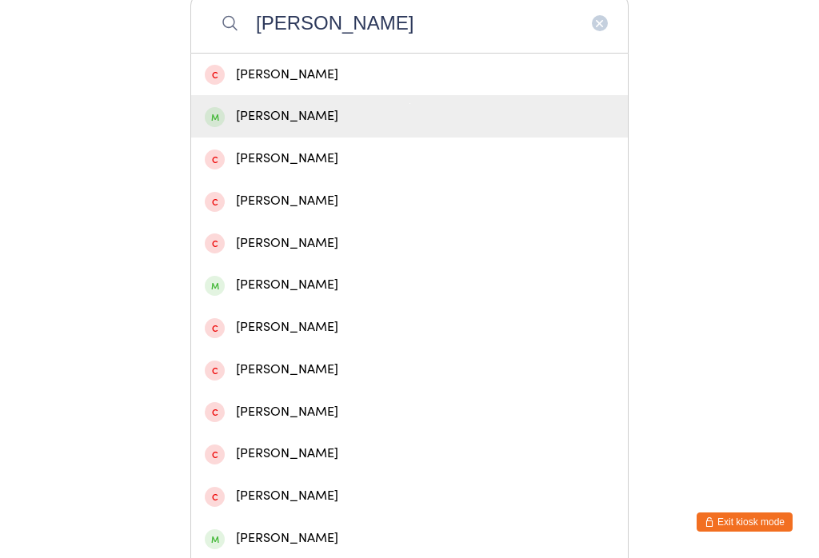
type input "Harris"
click at [295, 120] on div "Tom Harris" at bounding box center [410, 117] width 410 height 22
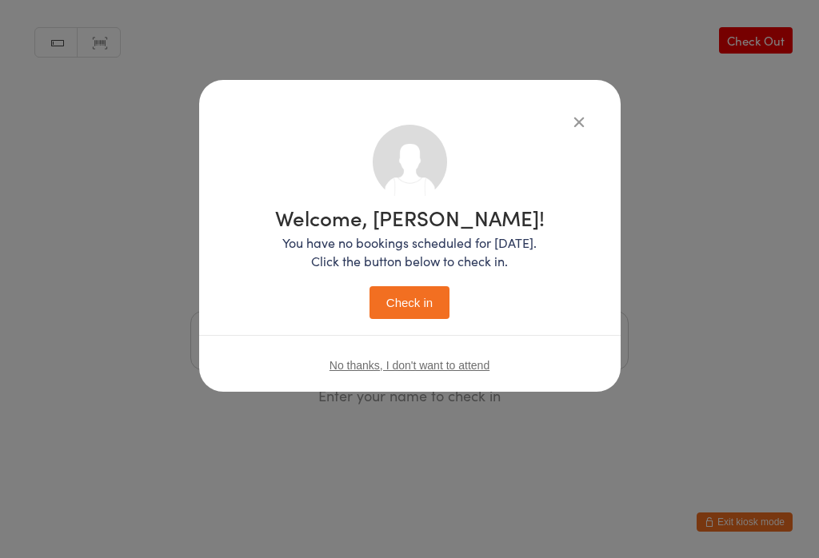
click at [409, 306] on button "Check in" at bounding box center [410, 302] width 80 height 33
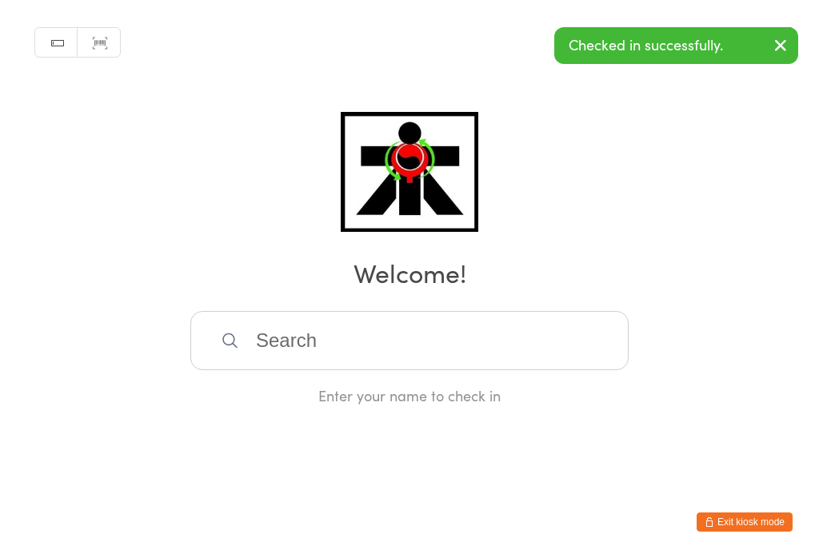
click at [438, 352] on input "search" at bounding box center [409, 340] width 438 height 59
type input "Harris"
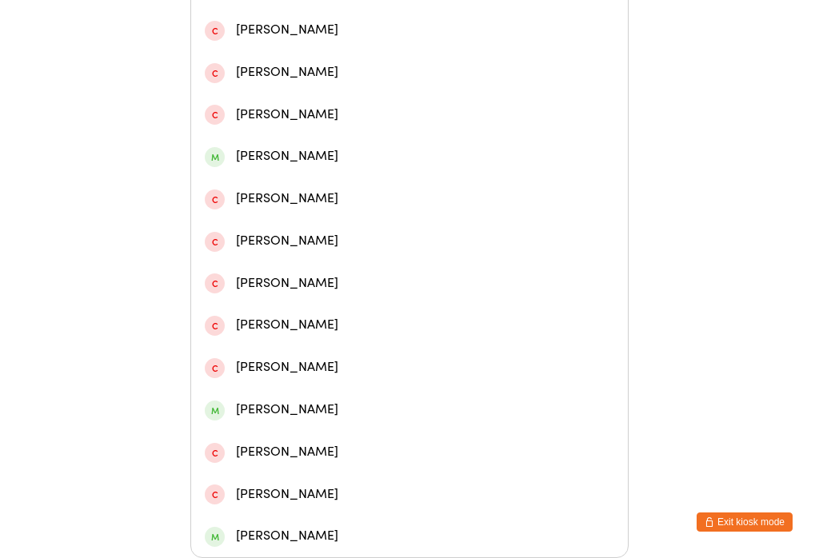
scroll to position [754, 0]
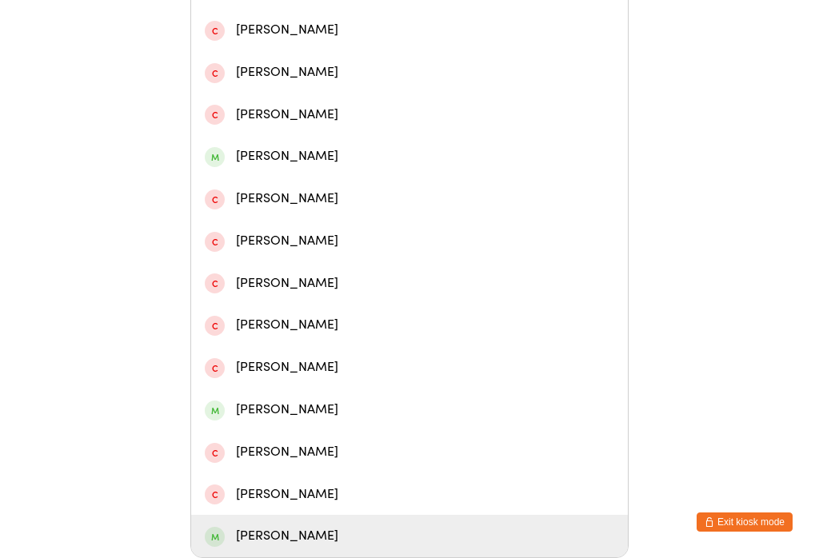
click at [287, 526] on div "Melissa Harris" at bounding box center [410, 537] width 410 height 22
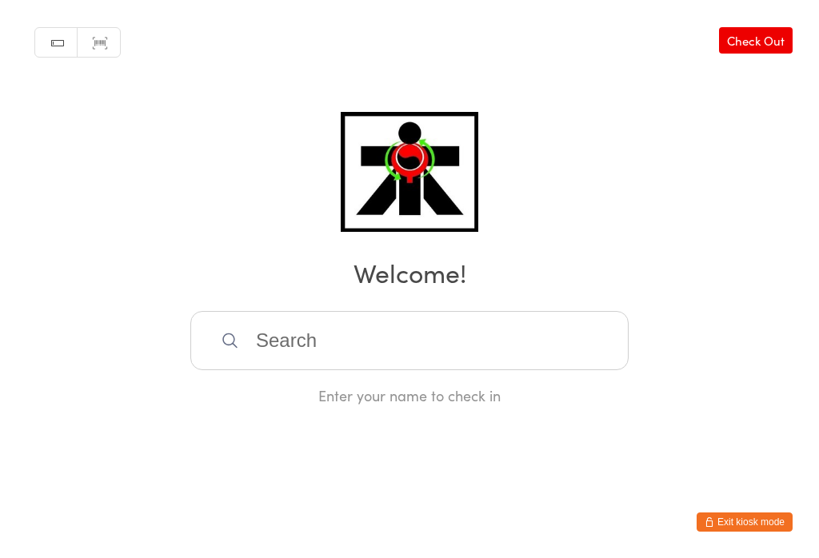
scroll to position [0, 0]
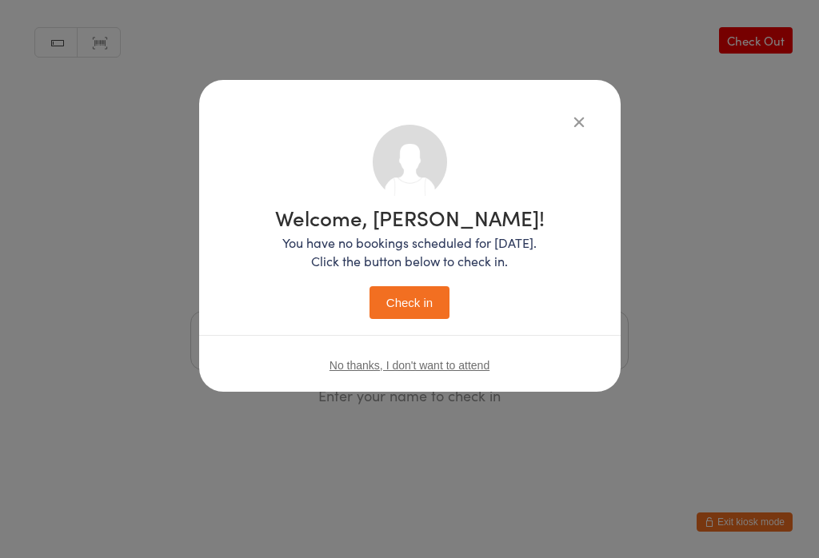
click at [418, 302] on button "Check in" at bounding box center [410, 302] width 80 height 33
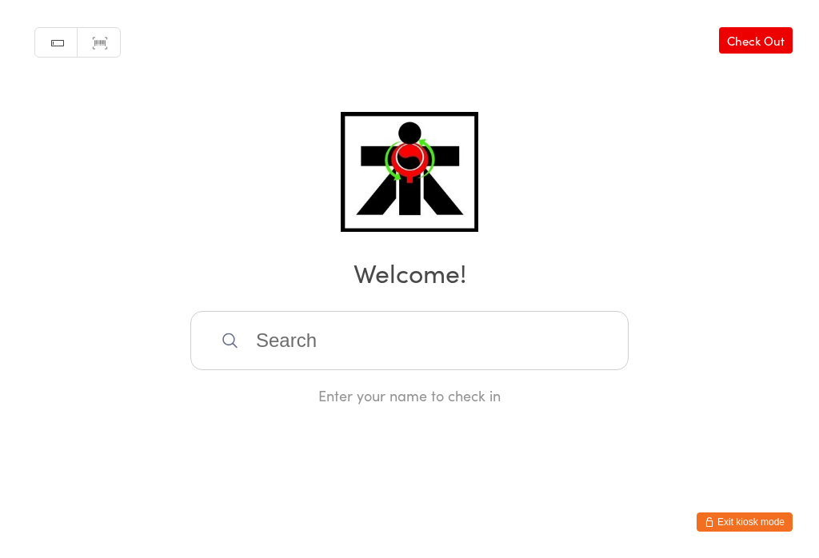
click at [462, 338] on input "search" at bounding box center [409, 340] width 438 height 59
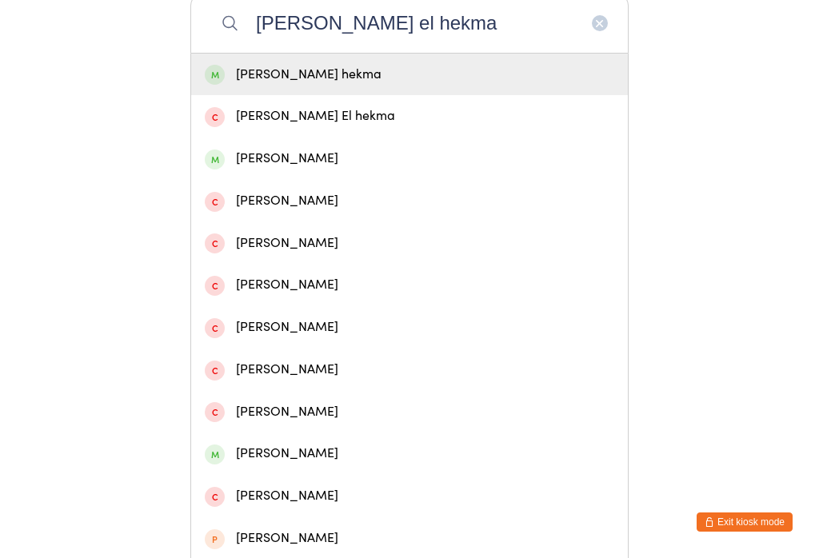
type input "Sara el hekma"
click at [502, 75] on div "Sara El hekma" at bounding box center [410, 75] width 410 height 22
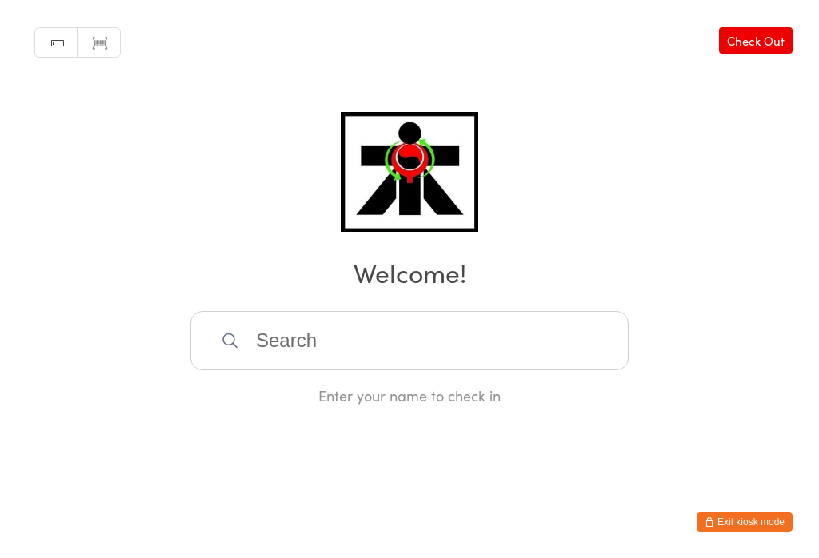
scroll to position [0, 0]
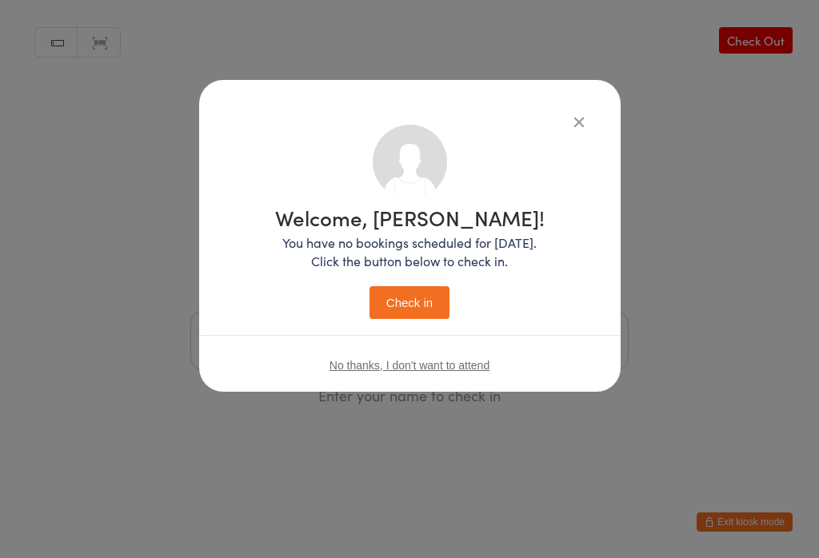
click at [440, 292] on button "Check in" at bounding box center [410, 302] width 80 height 33
